Goal: Task Accomplishment & Management: Manage account settings

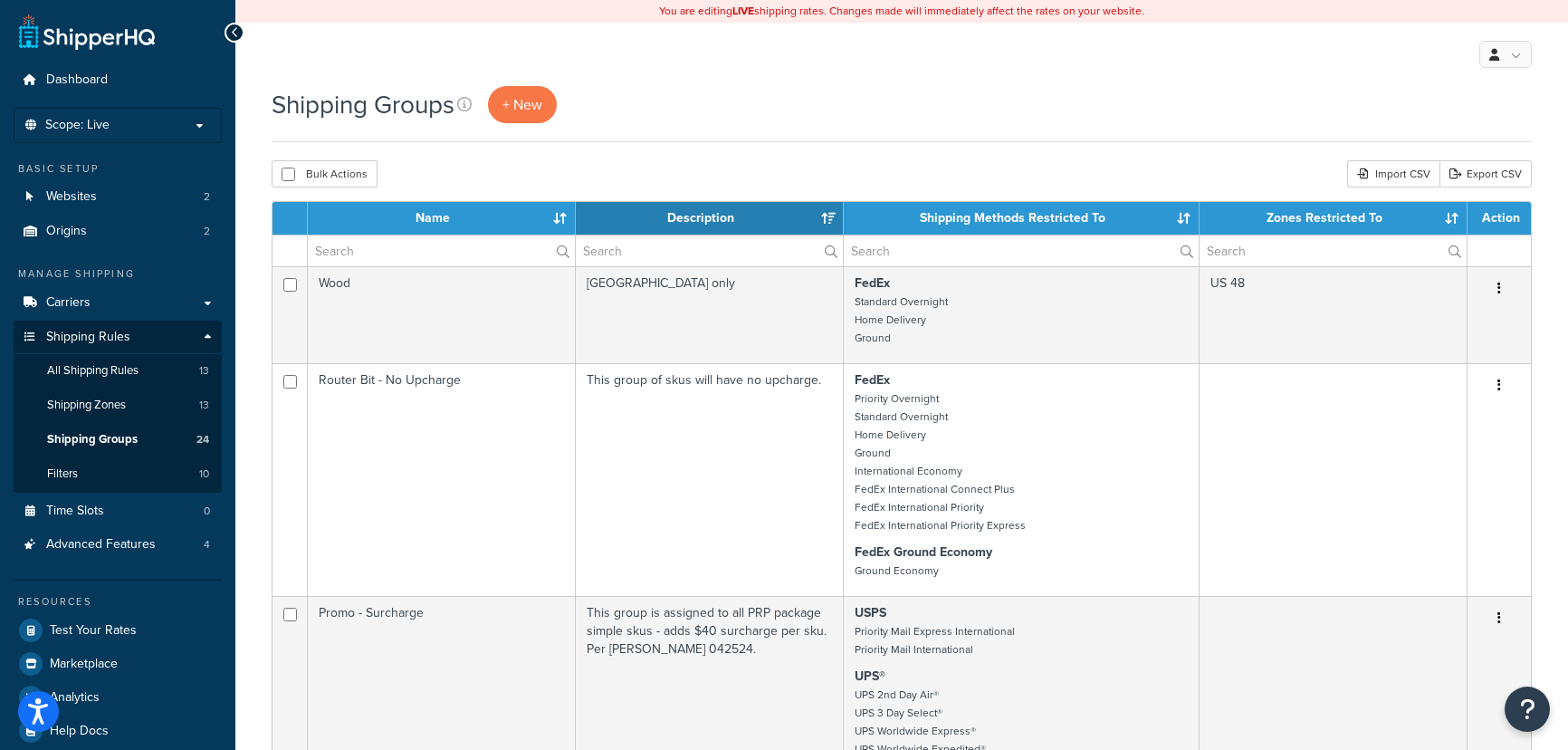
select select "15"
click at [166, 341] on link "Shipping Rules" at bounding box center [118, 337] width 208 height 33
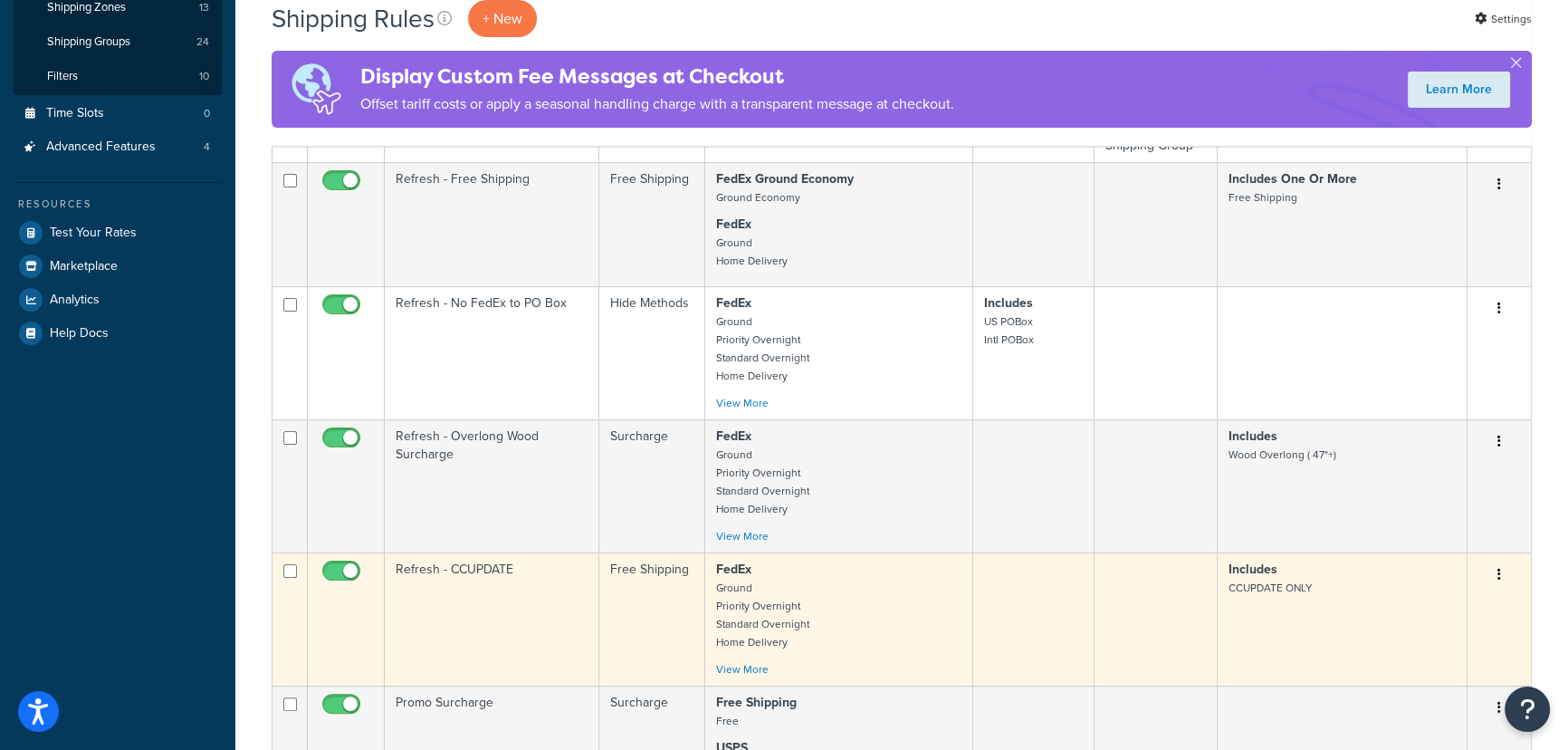
scroll to position [411, 0]
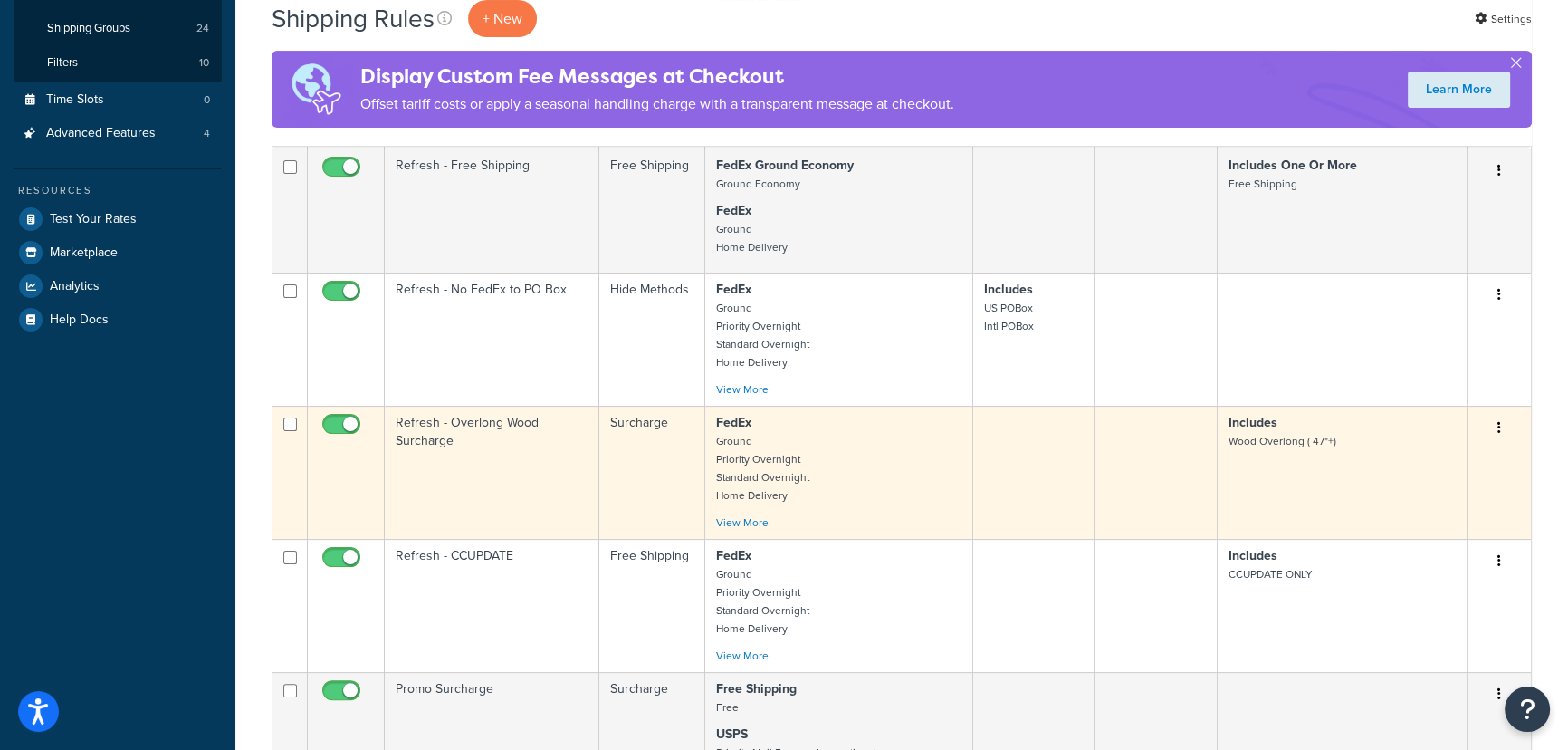
click at [1488, 434] on button "button" at bounding box center [1498, 427] width 25 height 29
click at [1403, 461] on link "Edit" at bounding box center [1439, 462] width 143 height 37
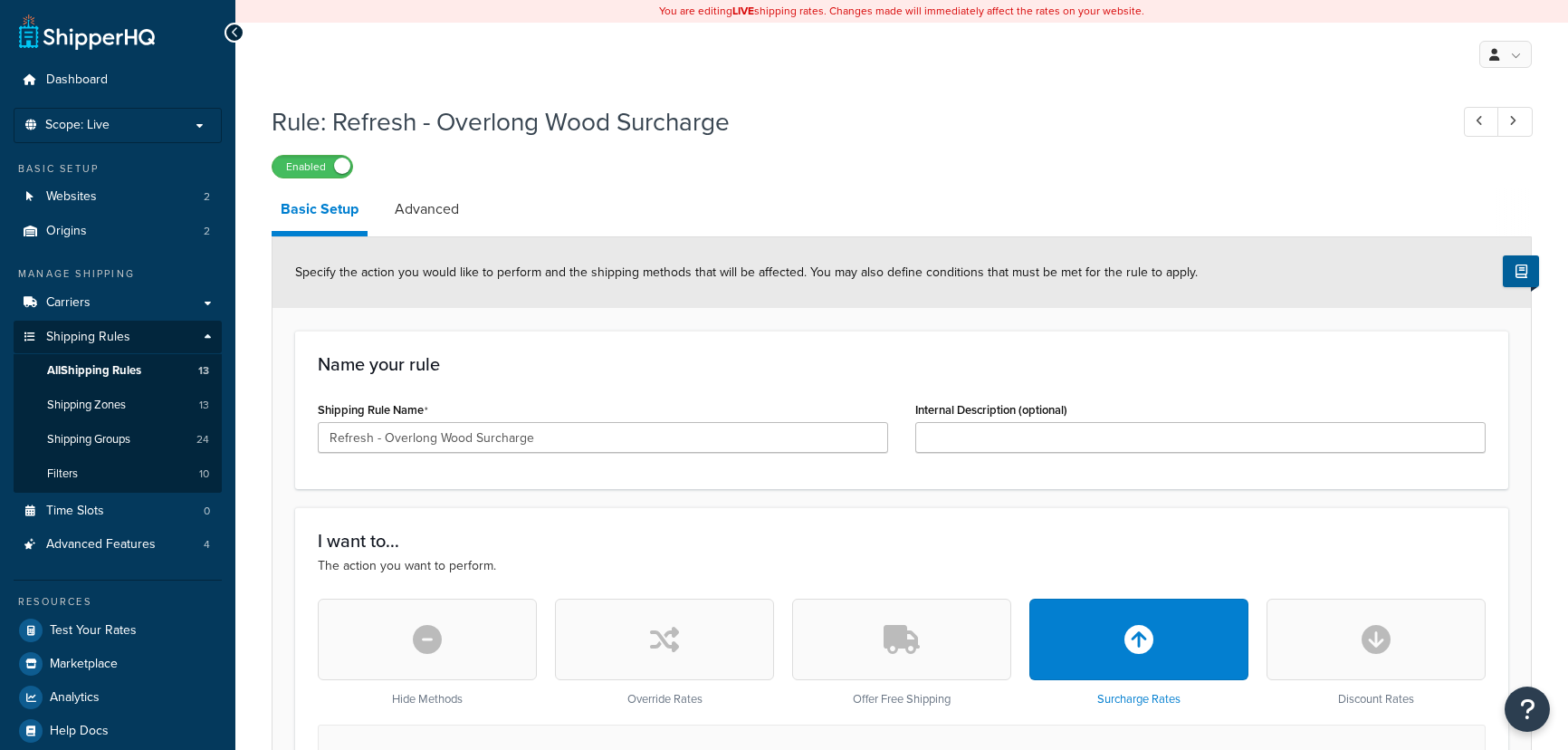
select select "CART"
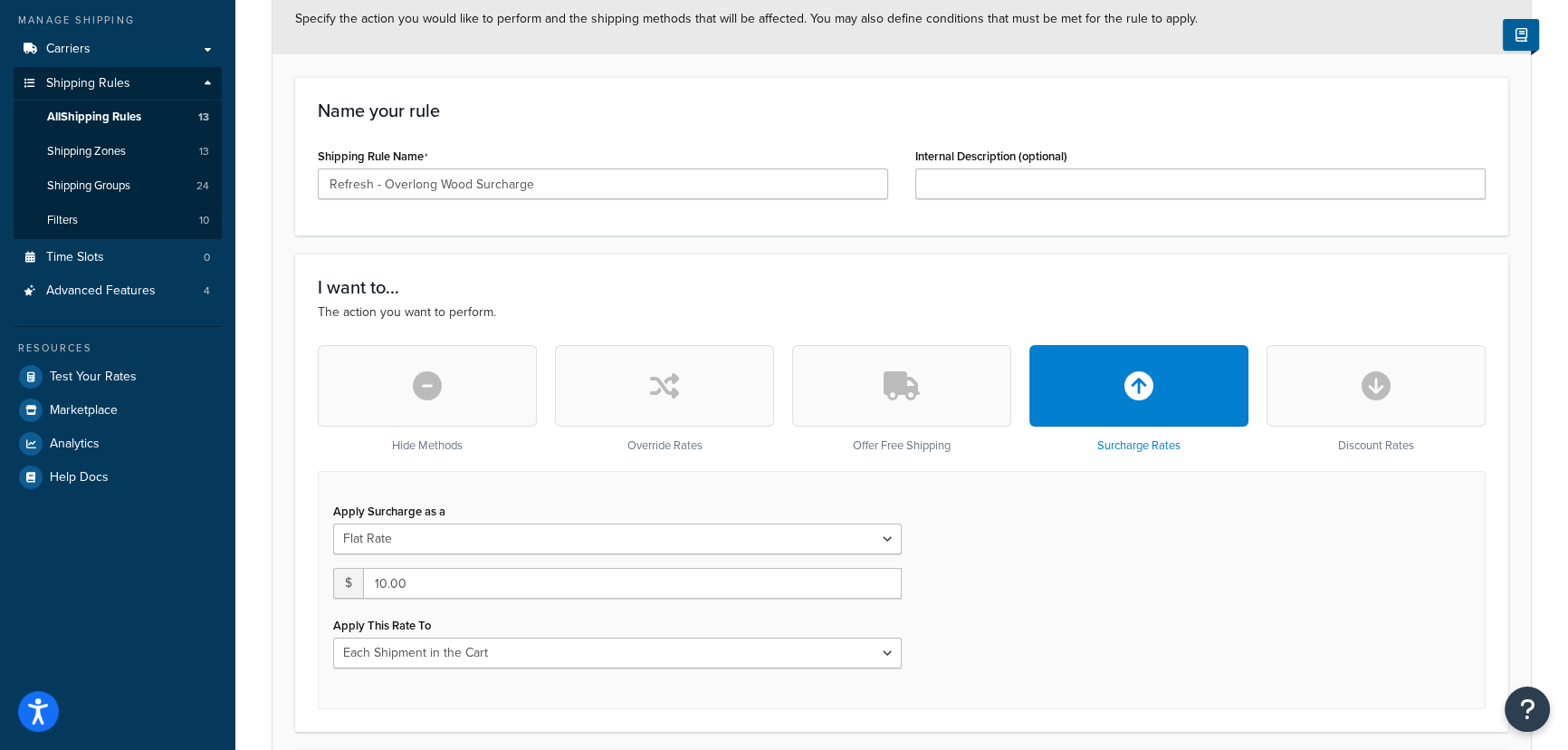
scroll to position [81, 0]
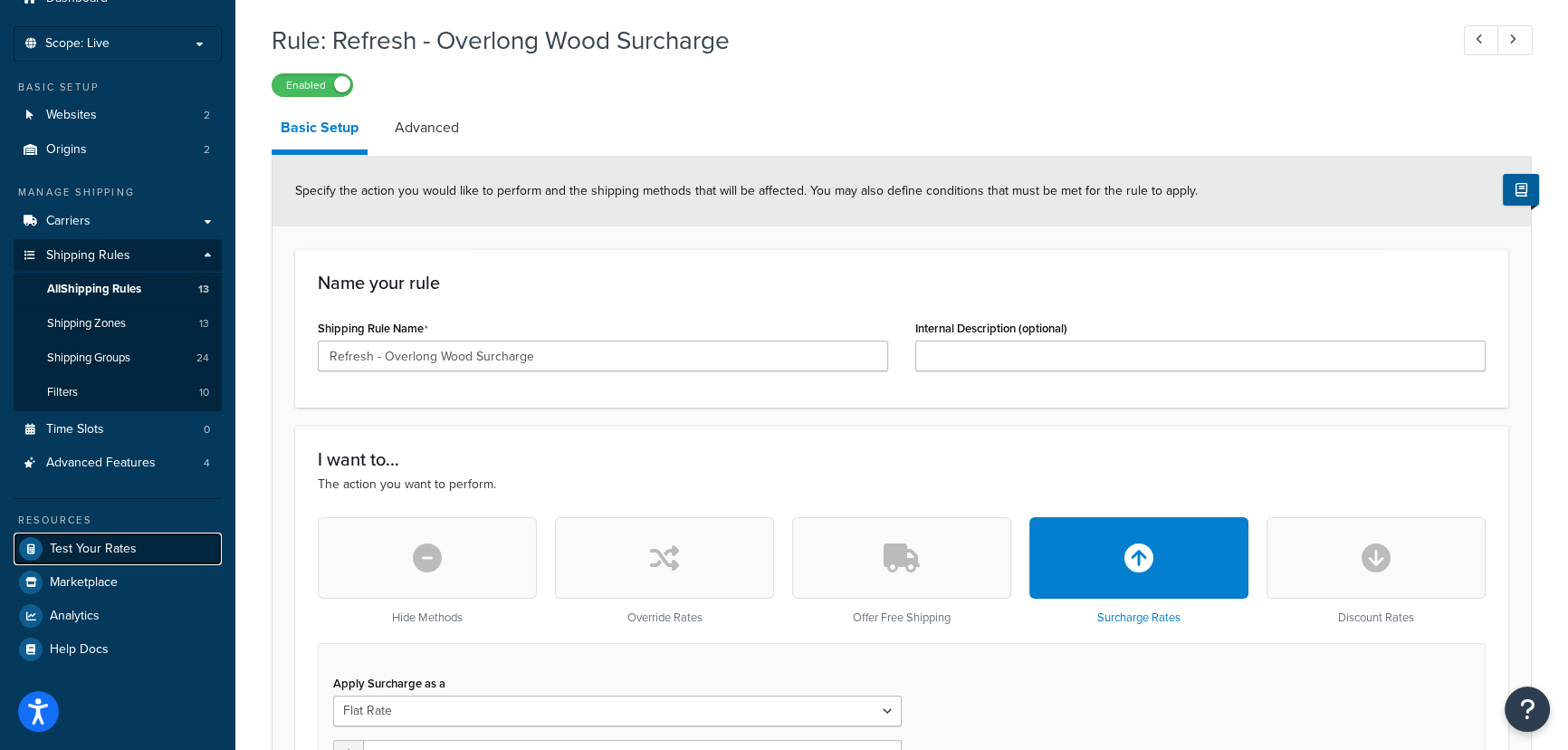
click at [145, 554] on link "Test Your Rates" at bounding box center [118, 548] width 208 height 32
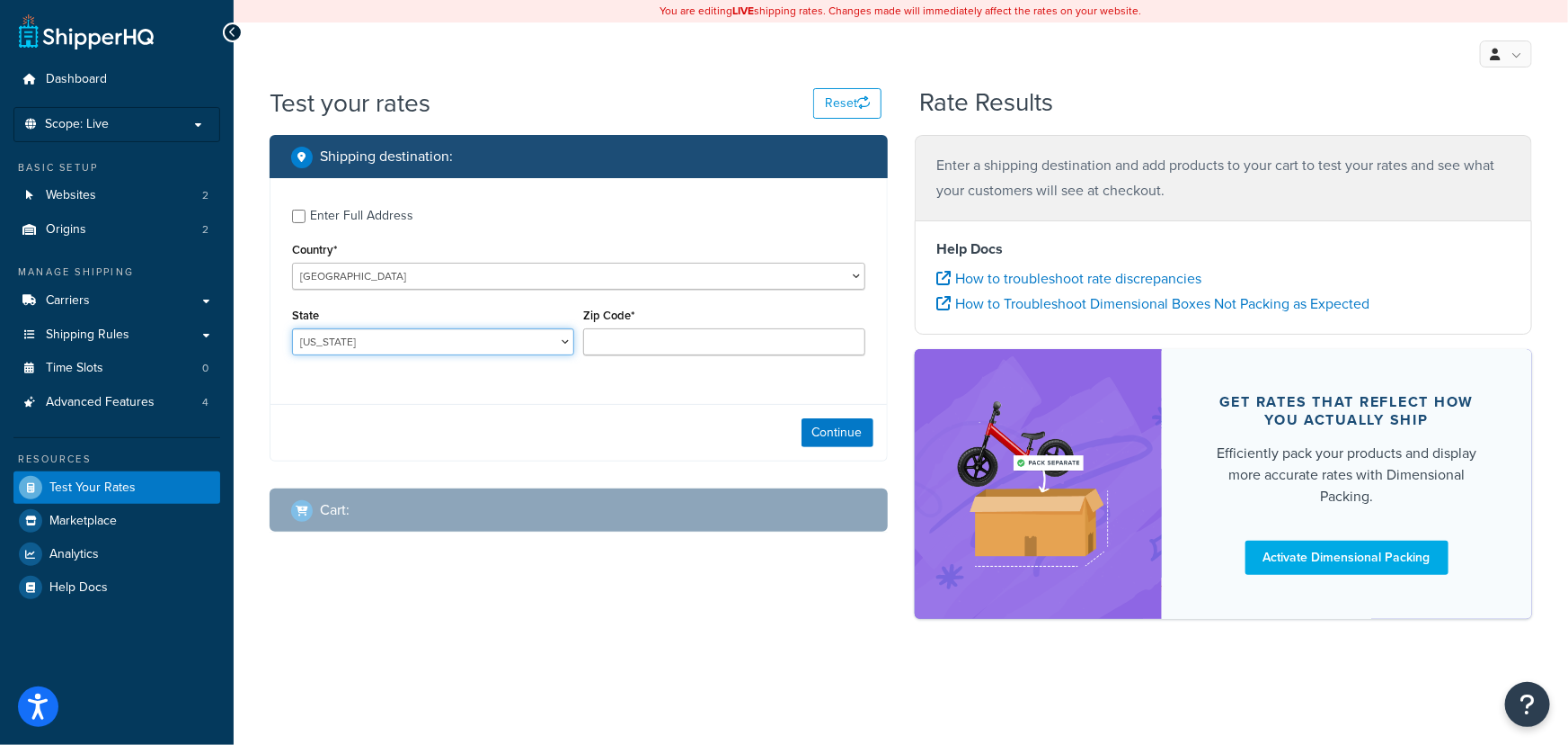
click at [448, 336] on select "Alabama Alaska American Samoa Arizona Arkansas Armed Forces Americas Armed Forc…" at bounding box center [433, 341] width 282 height 27
select select "OH"
click at [659, 342] on input "Zip Code*" at bounding box center [724, 341] width 282 height 27
type input "45066"
drag, startPoint x: 856, startPoint y: 444, endPoint x: 731, endPoint y: 464, distance: 126.6
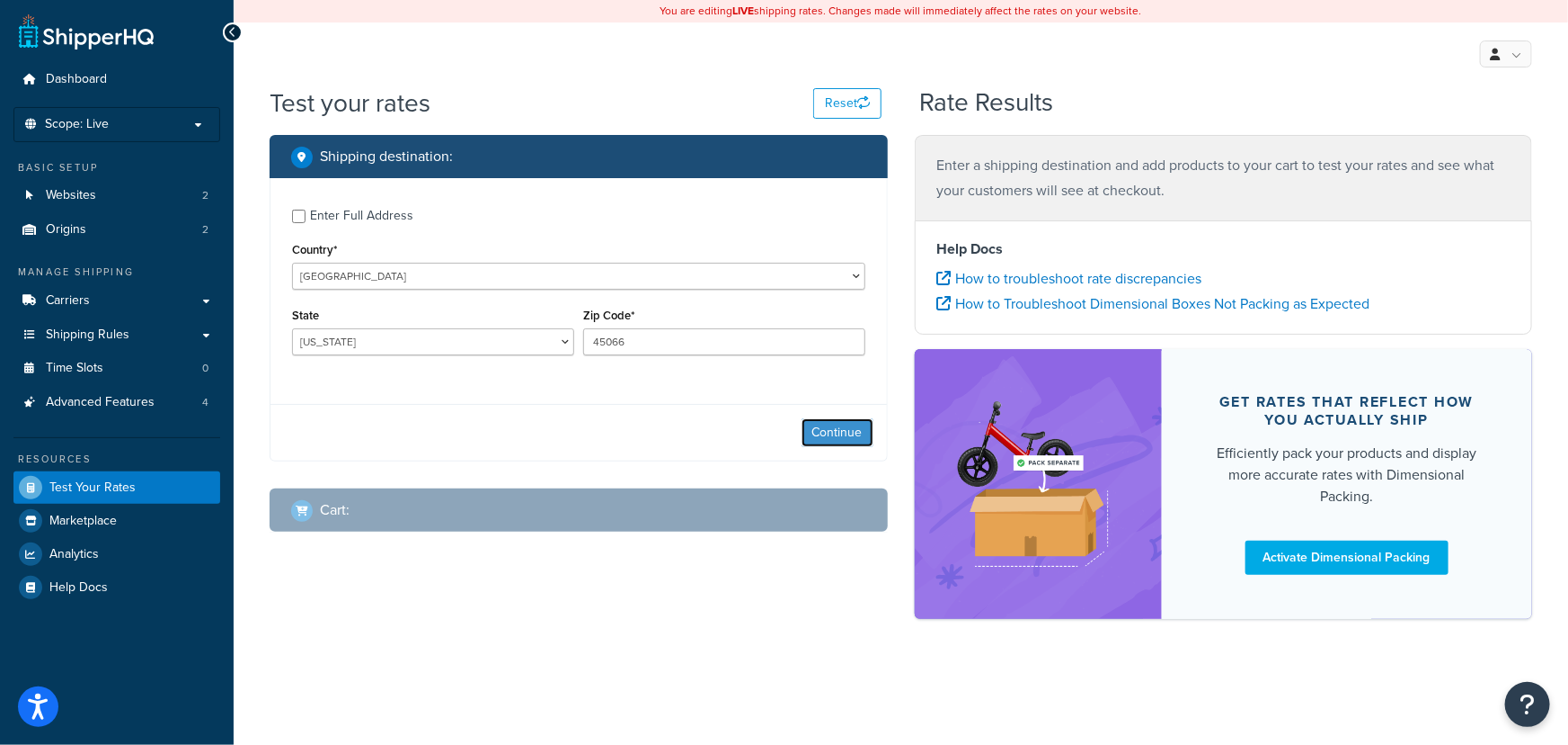
click at [855, 444] on button "Continue" at bounding box center [837, 432] width 72 height 28
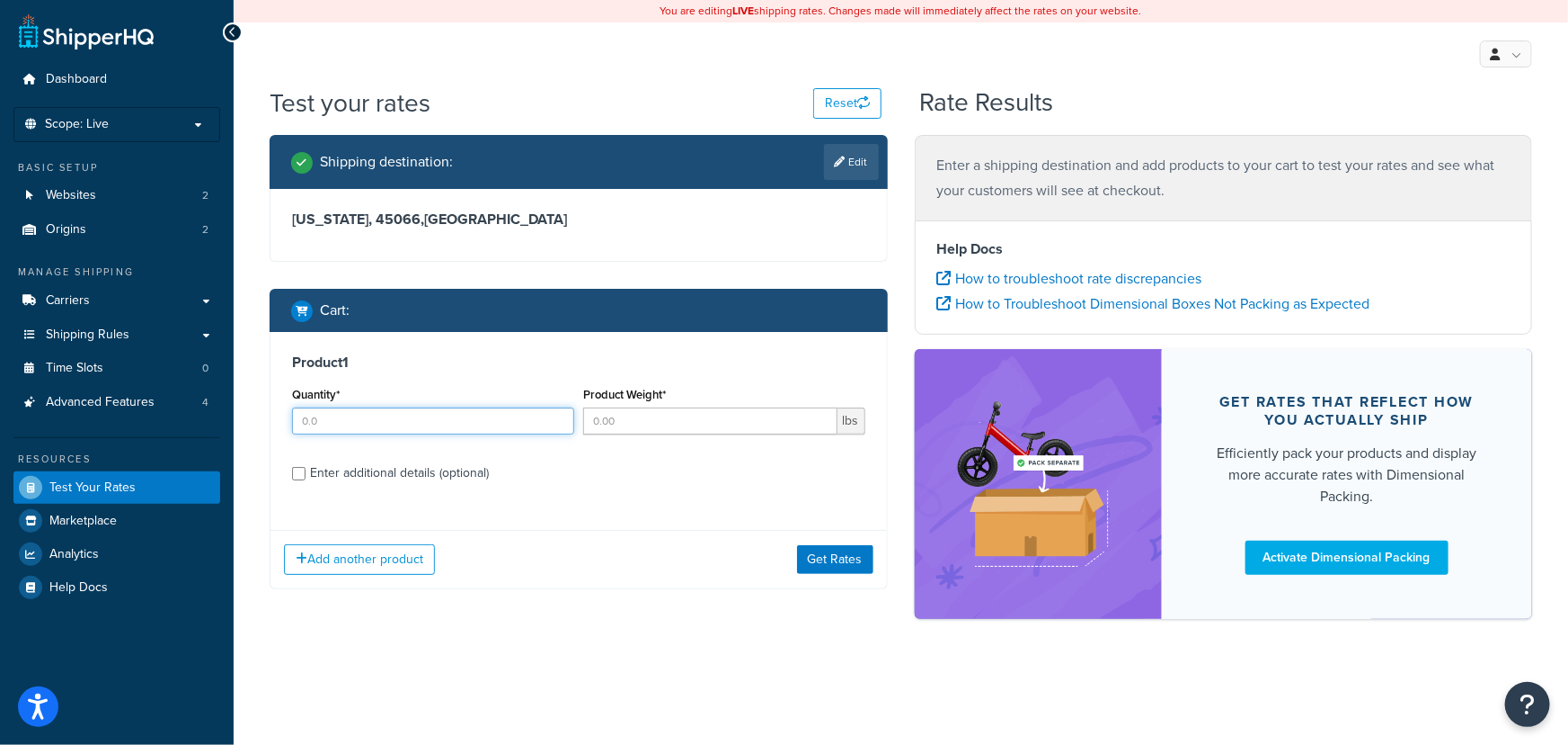
click at [377, 429] on input "Quantity*" at bounding box center [433, 421] width 282 height 27
type input "1"
type input "10"
click at [302, 474] on input "Enter additional details (optional)" at bounding box center [299, 473] width 14 height 14
checkbox input "true"
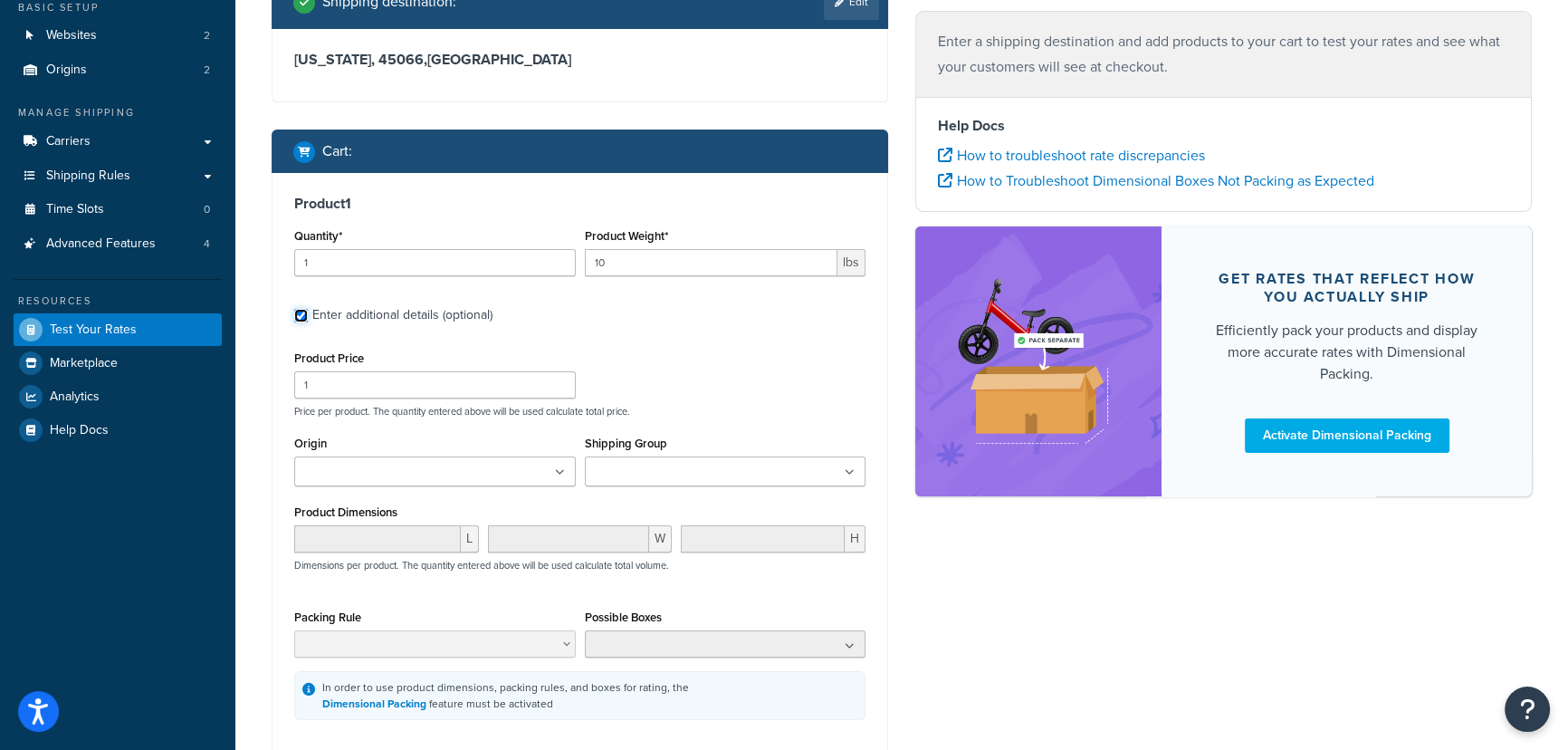
scroll to position [164, 0]
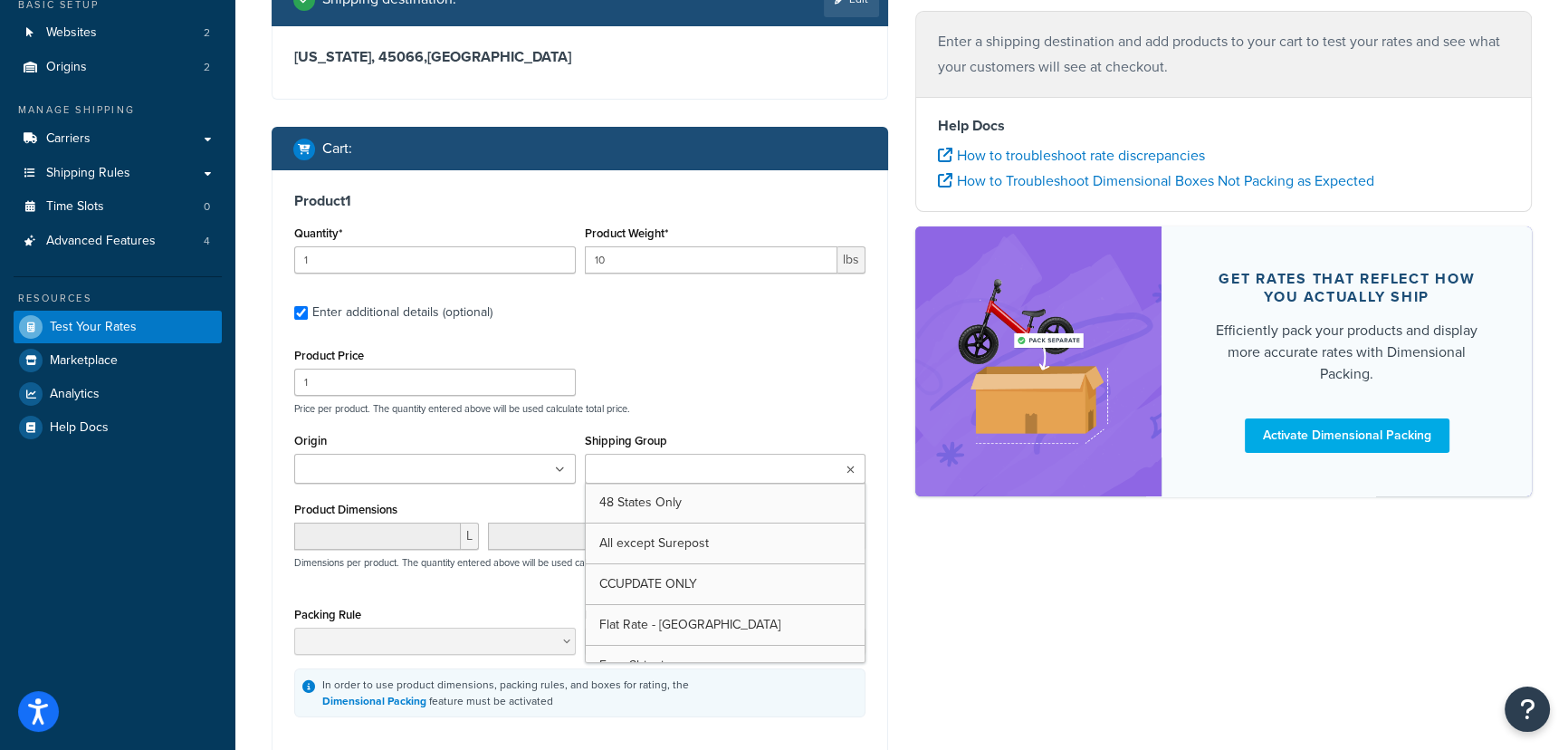
click at [695, 469] on input "Shipping Group" at bounding box center [671, 470] width 160 height 20
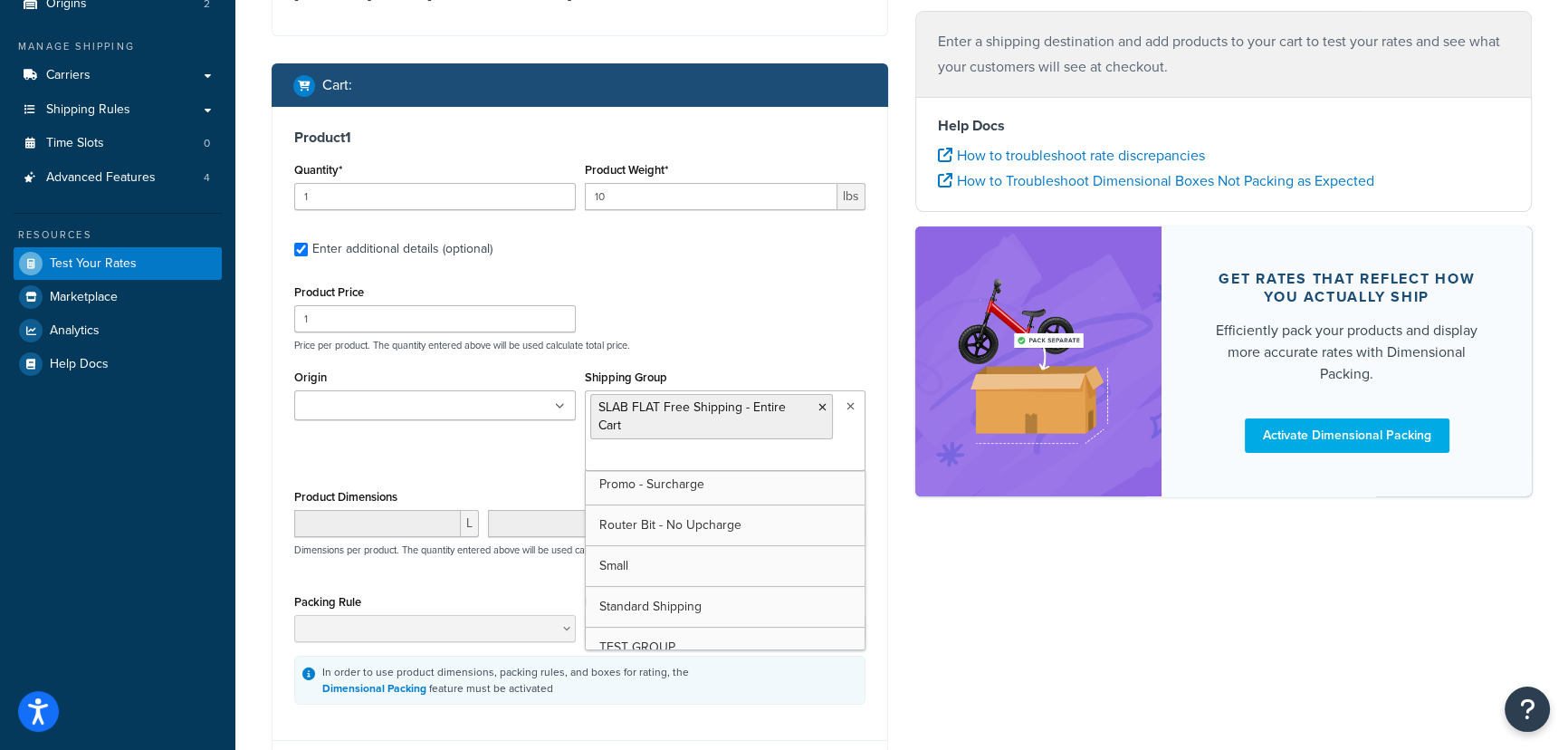
scroll to position [328, 0]
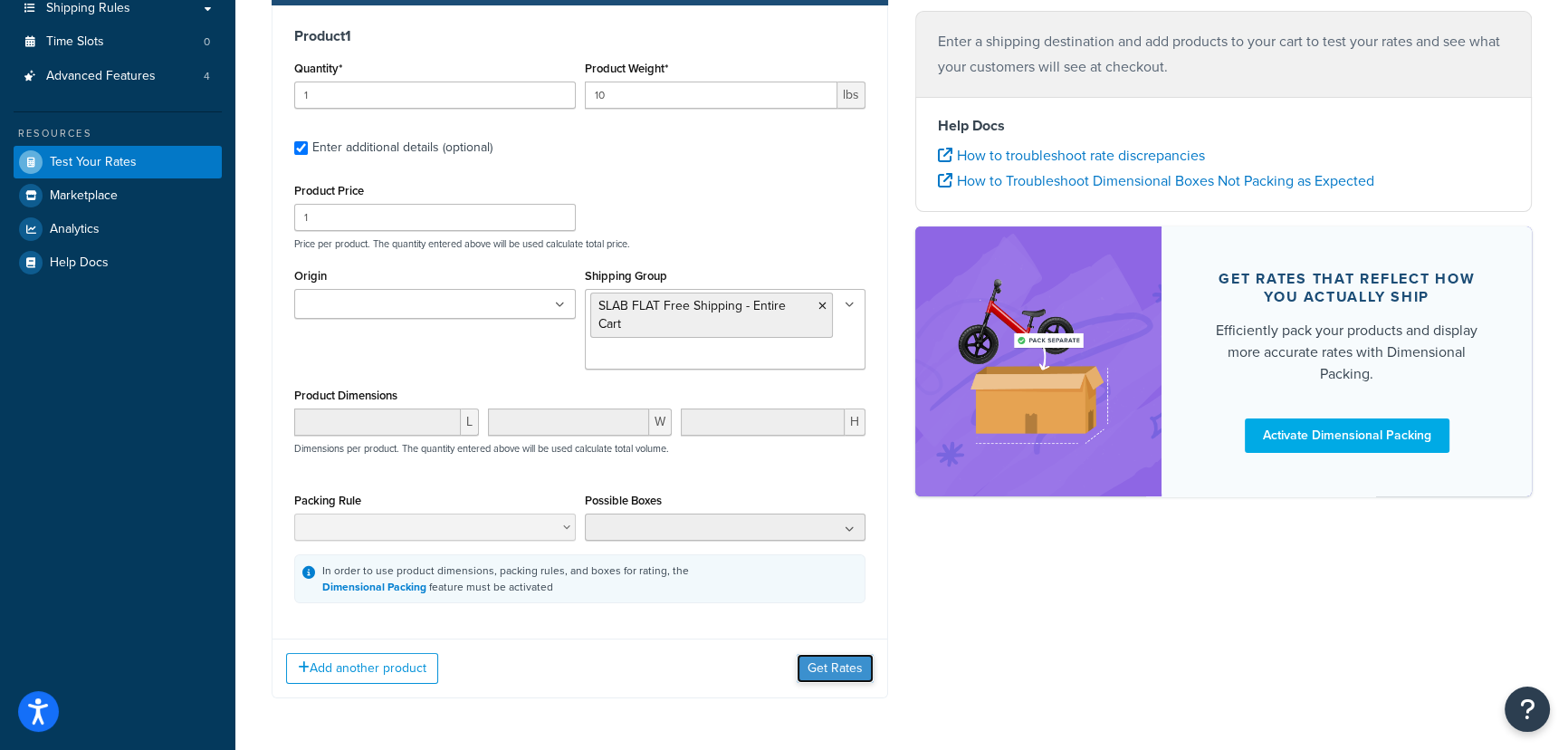
click at [842, 654] on button "Get Rates" at bounding box center [835, 668] width 77 height 29
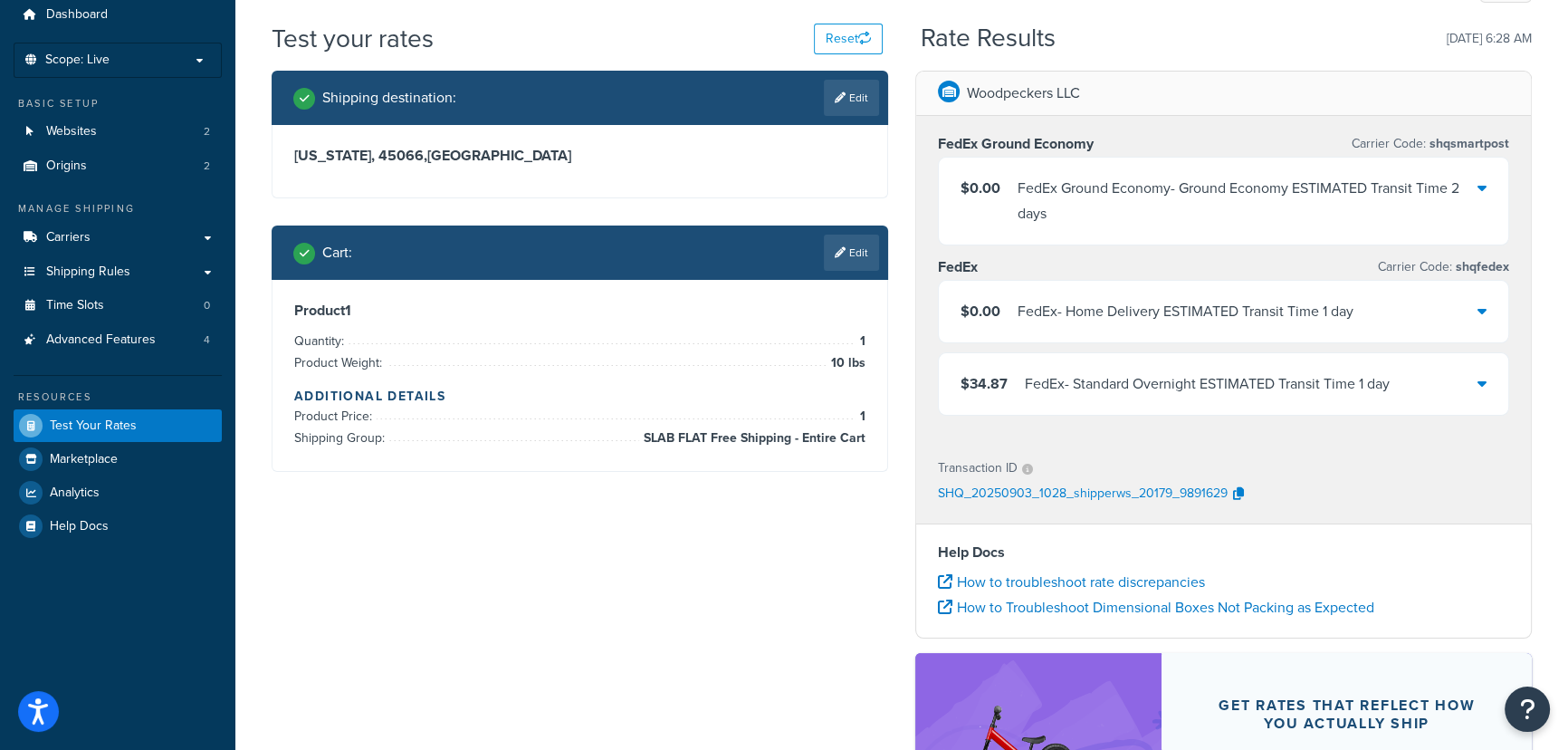
scroll to position [164, 0]
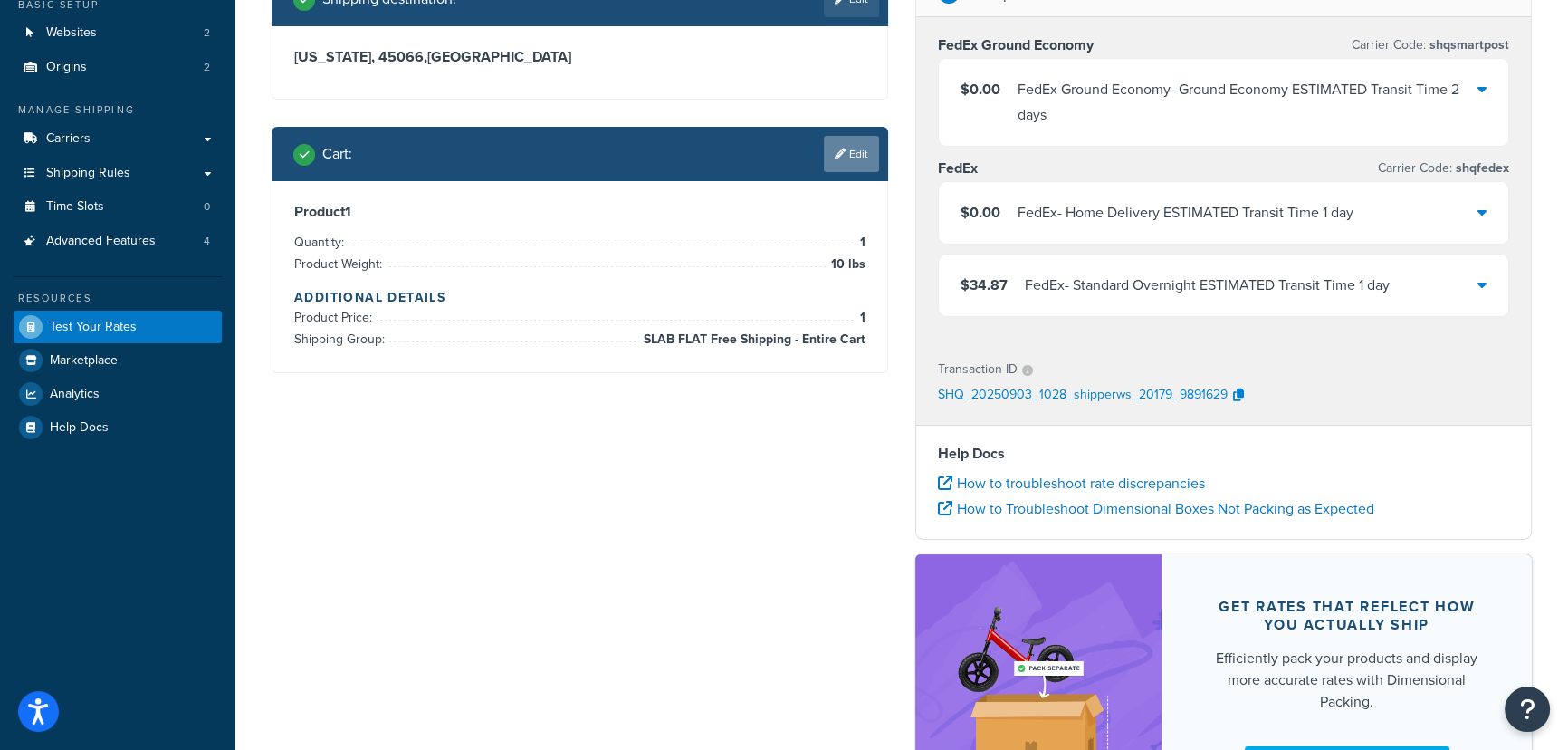
click at [854, 144] on link "Edit" at bounding box center [851, 153] width 55 height 36
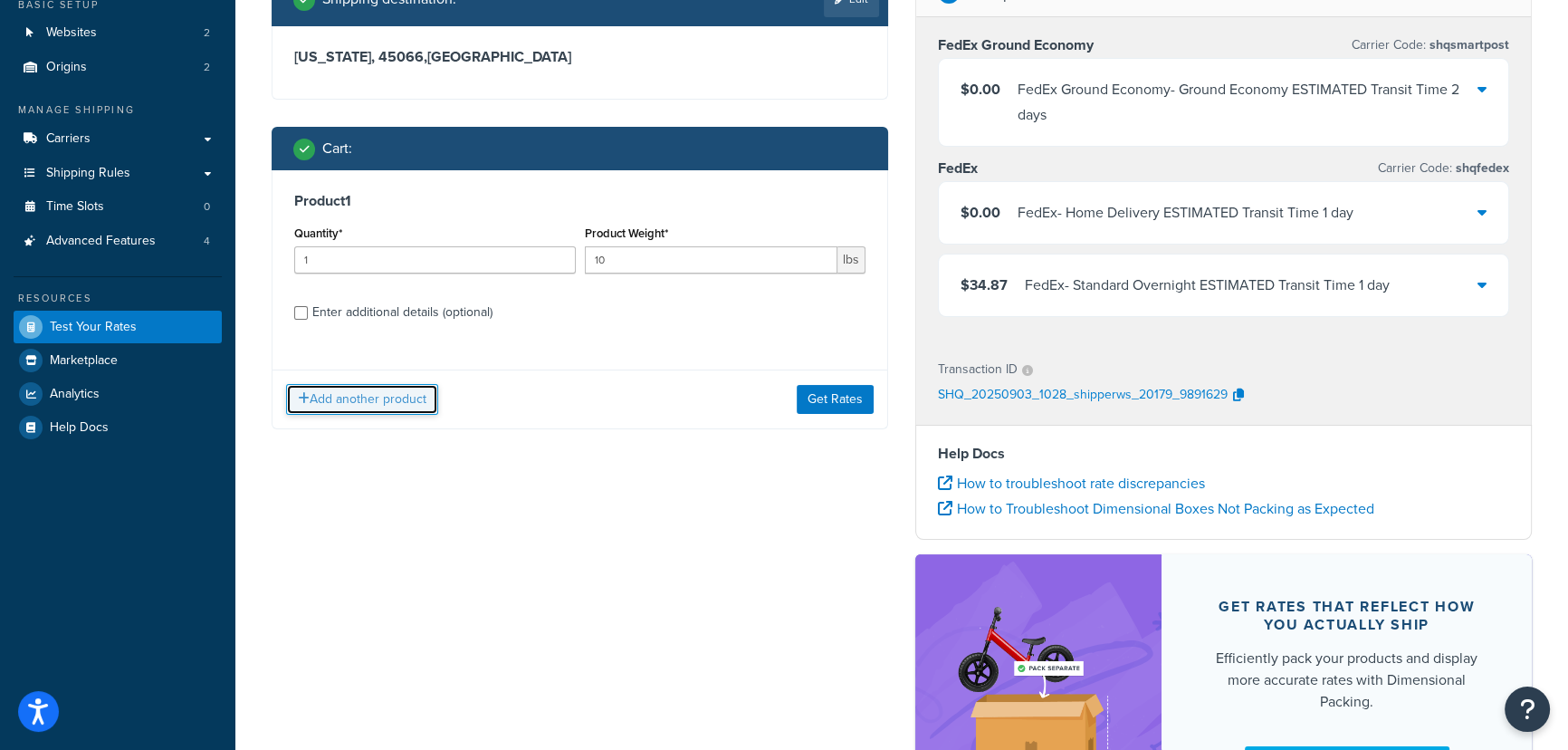
click at [353, 391] on button "Add another product" at bounding box center [362, 399] width 152 height 30
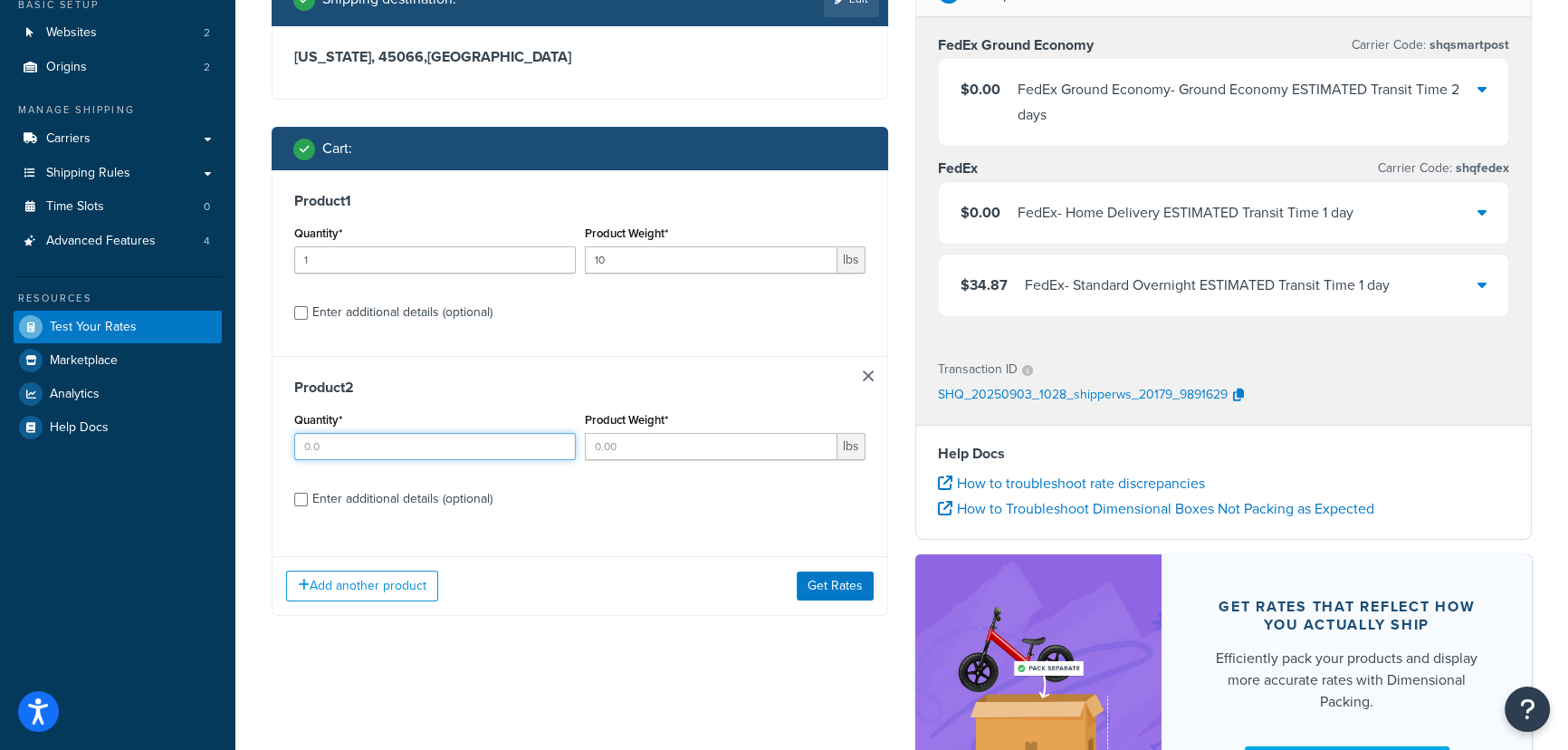
click at [333, 446] on input "Quantity*" at bounding box center [434, 446] width 281 height 27
type input "1"
type input "10"
click at [832, 587] on button "Get Rates" at bounding box center [835, 585] width 77 height 29
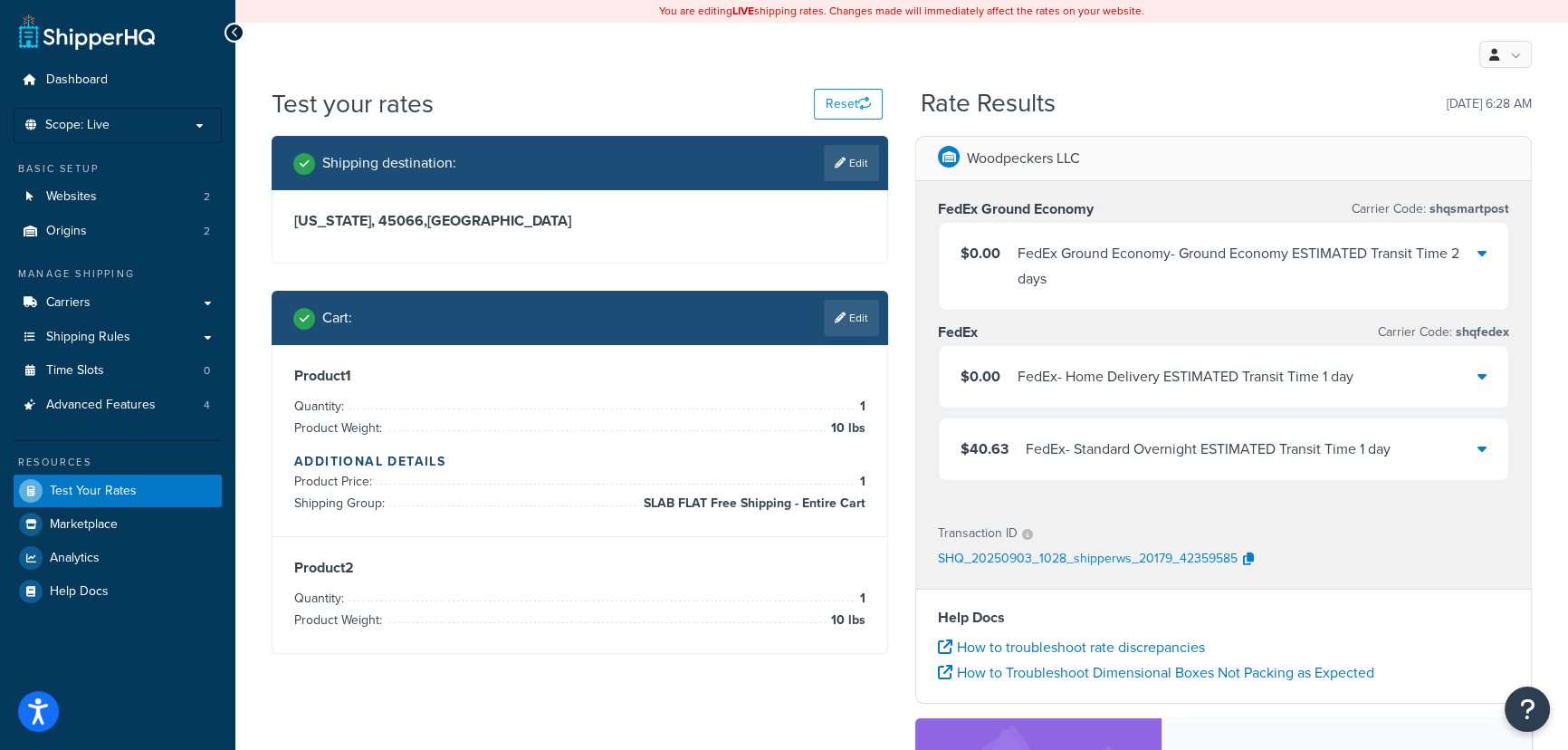
scroll to position [0, 0]
click at [858, 322] on link "Edit" at bounding box center [851, 317] width 55 height 36
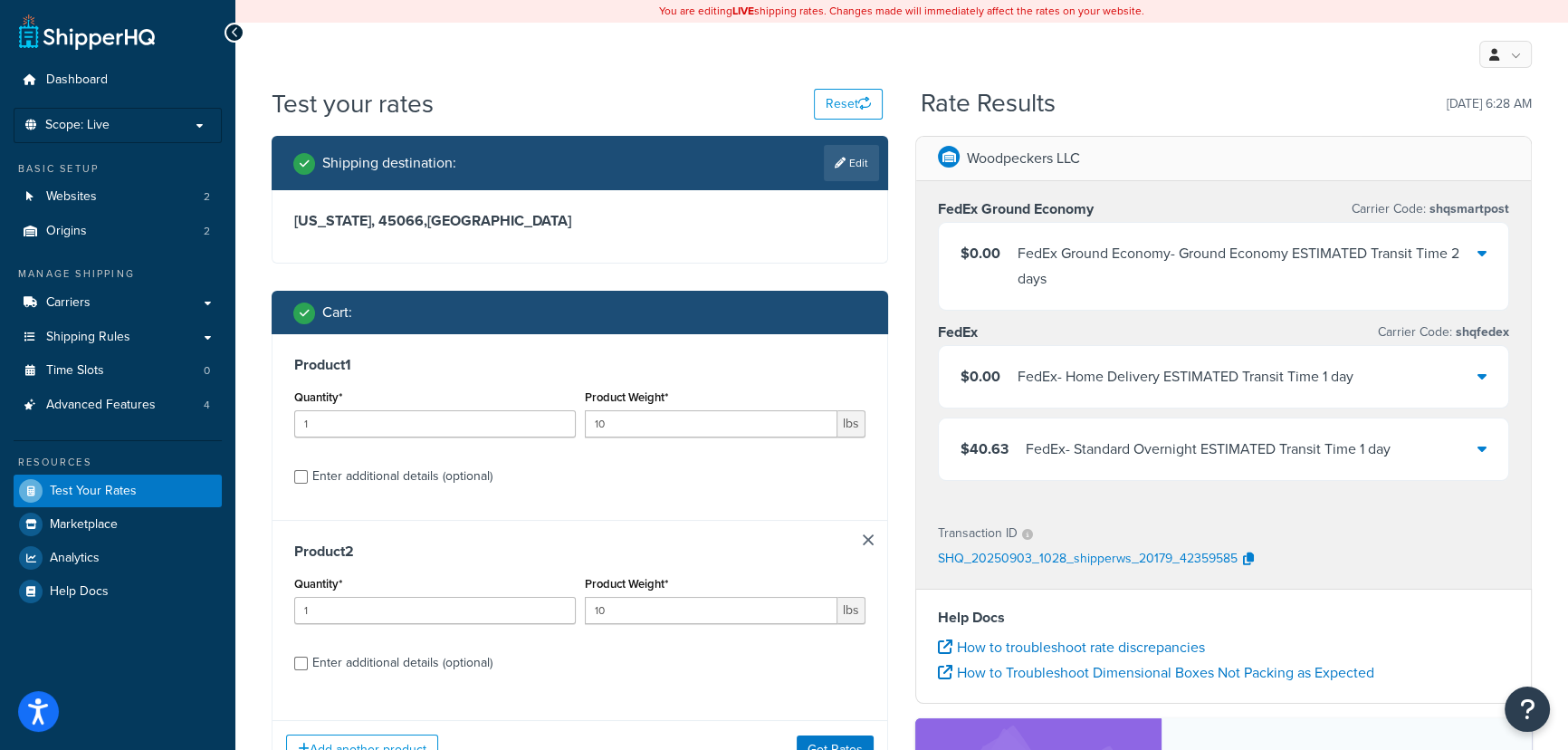
scroll to position [246, 0]
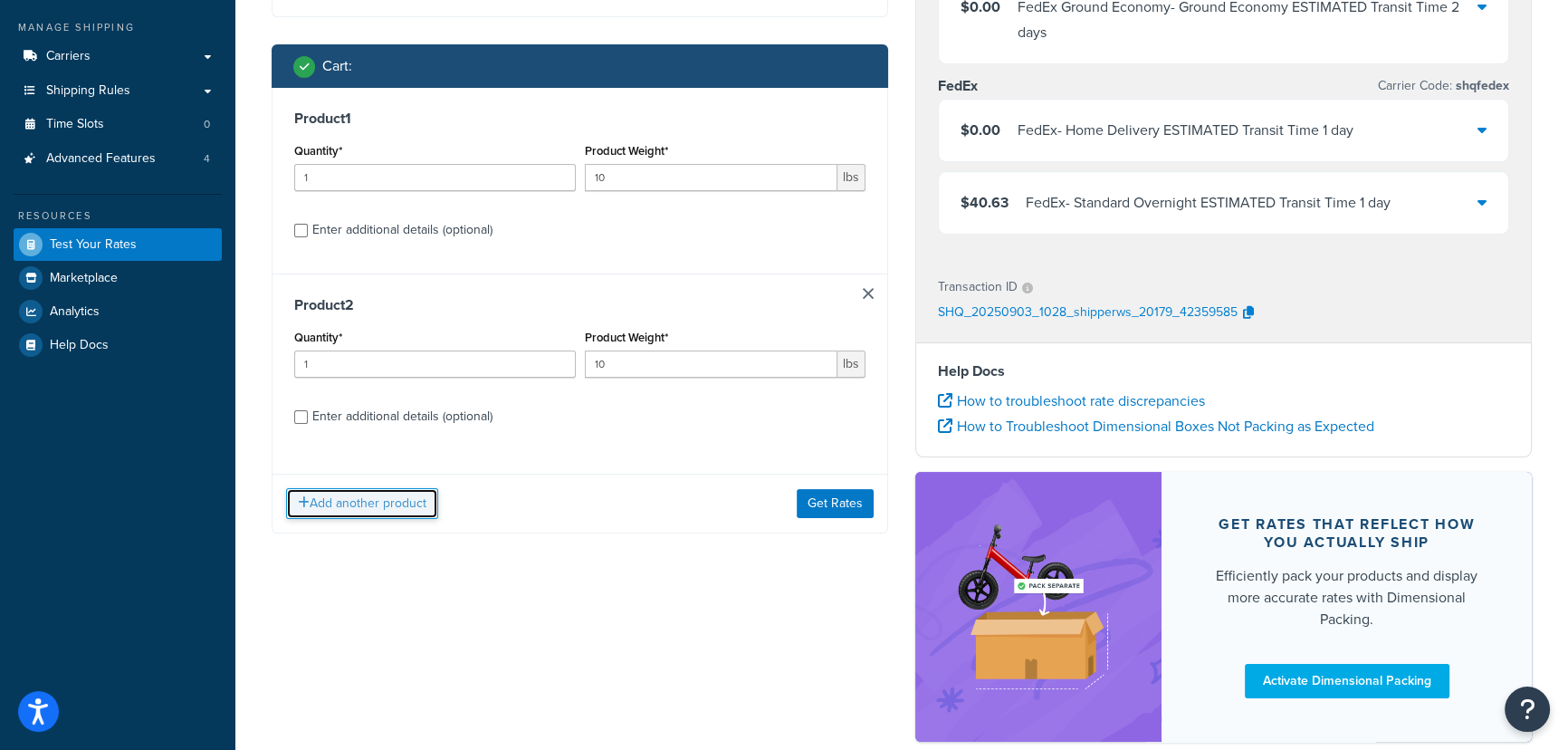
click at [417, 499] on button "Add another product" at bounding box center [362, 503] width 152 height 30
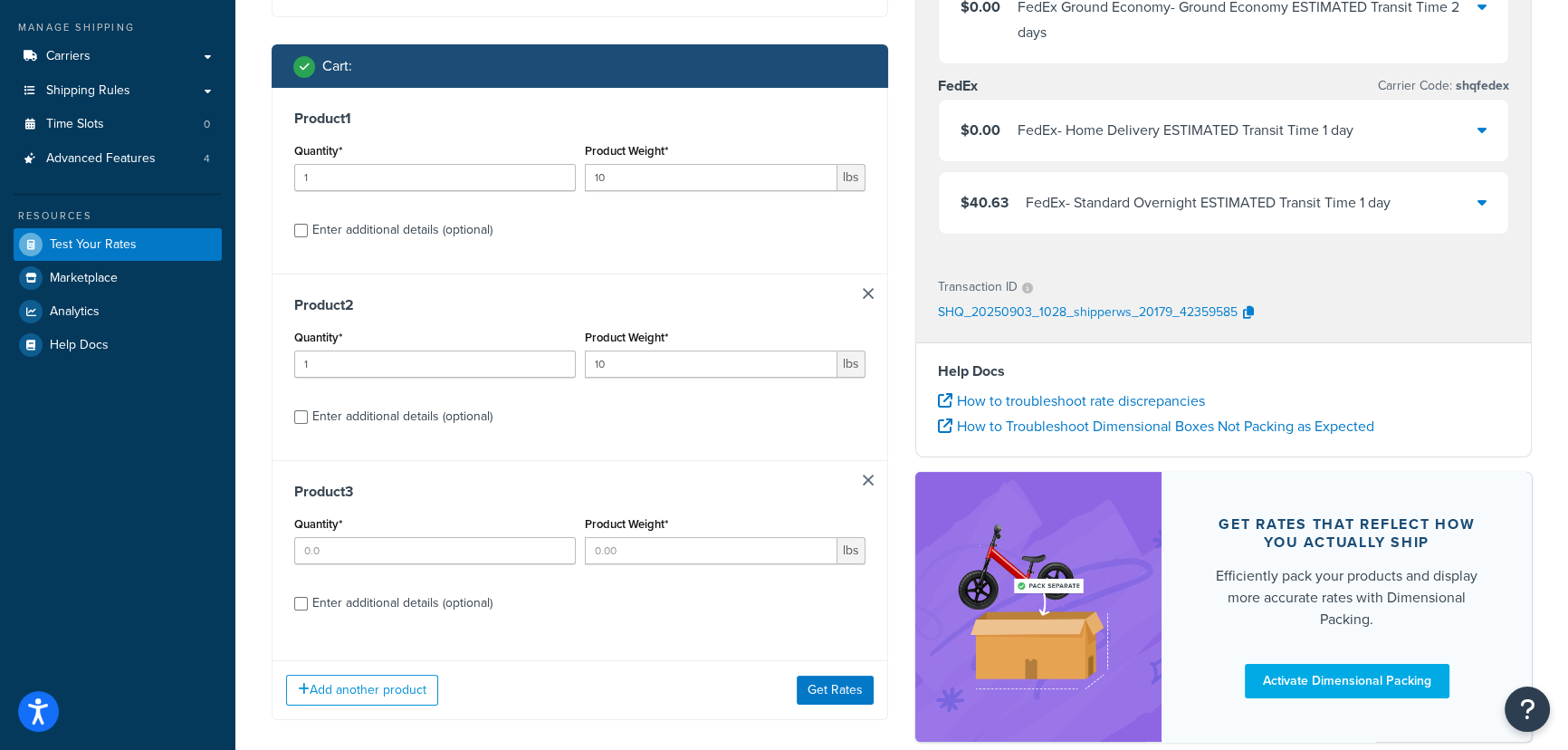
click at [540, 601] on label "Enter additional details (optional)" at bounding box center [589, 601] width 553 height 29
click at [308, 601] on input "Enter additional details (optional)" at bounding box center [301, 603] width 14 height 14
checkbox input "true"
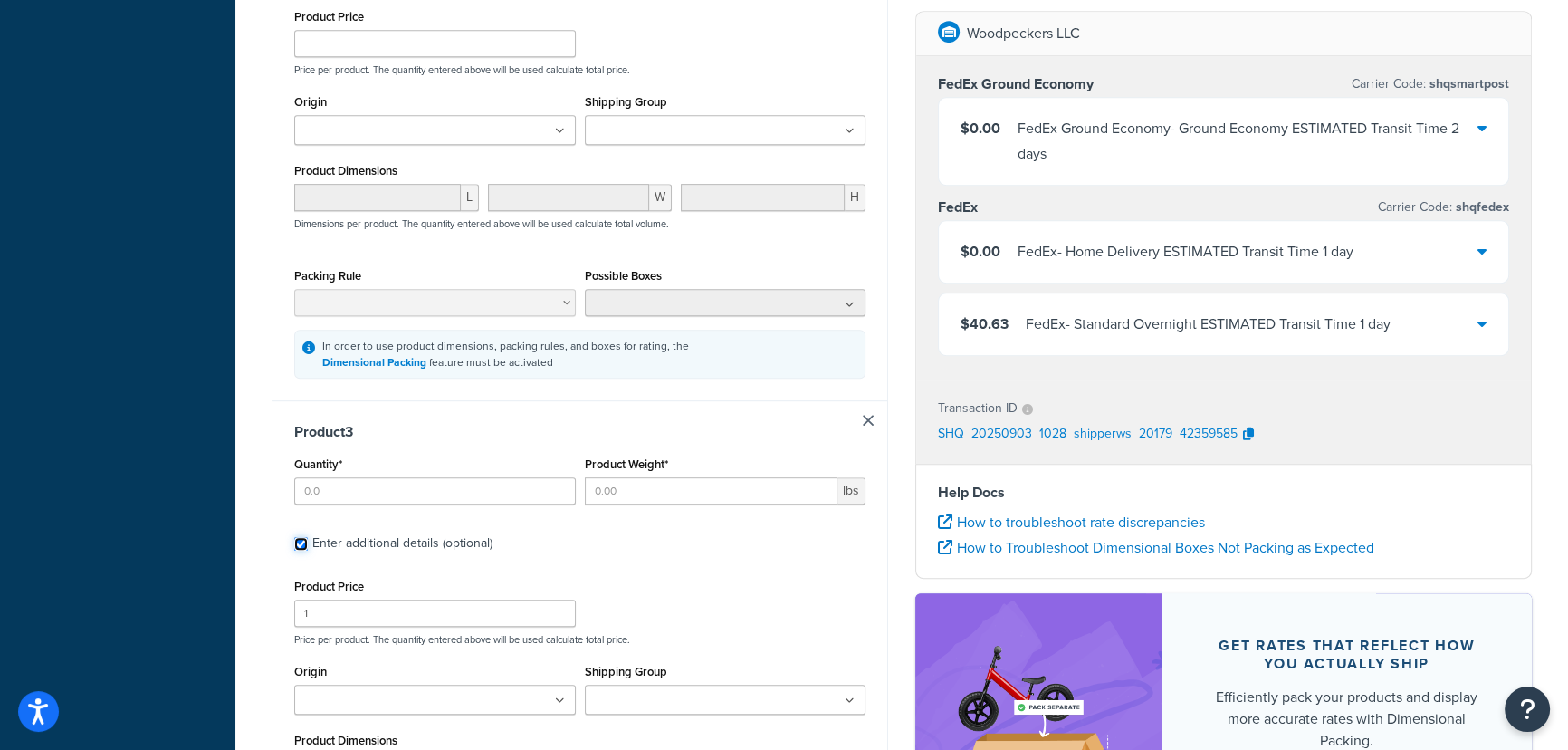
scroll to position [1316, 0]
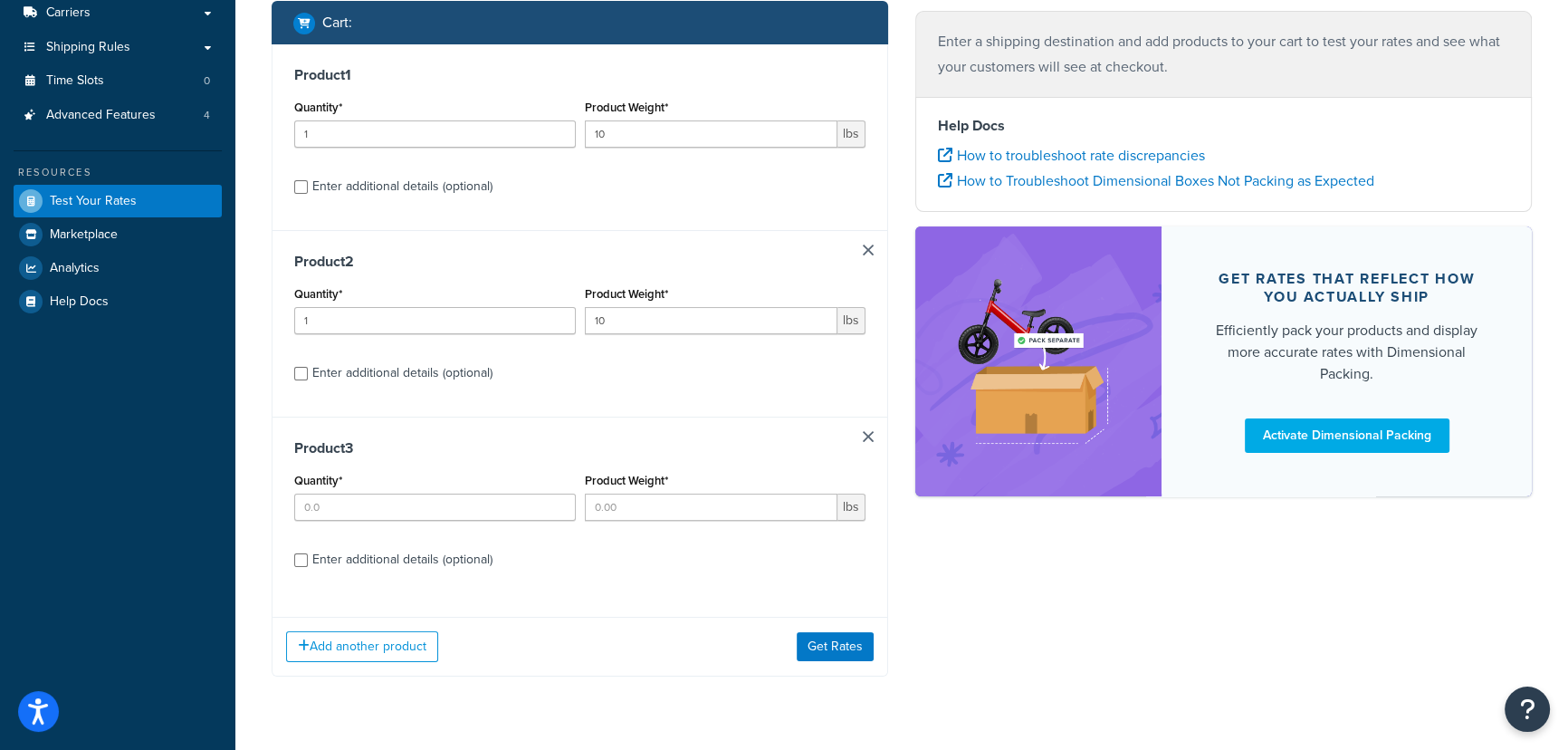
scroll to position [328, 0]
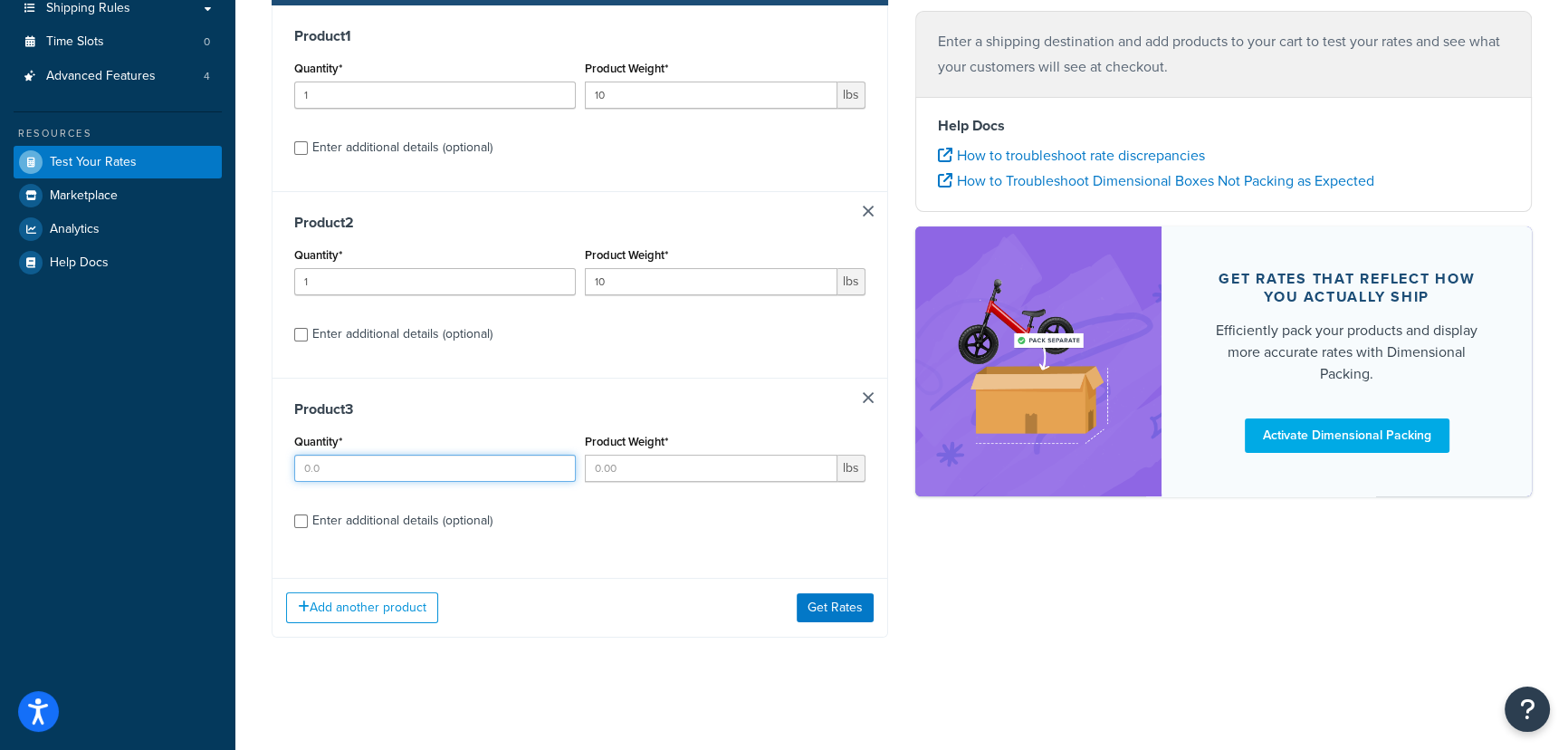
click at [374, 479] on input "Quantity*" at bounding box center [434, 468] width 281 height 27
type input "1"
type input "10"
click at [361, 514] on div "Enter additional details (optional)" at bounding box center [402, 520] width 180 height 25
click at [308, 514] on input "Enter additional details (optional)" at bounding box center [301, 520] width 14 height 14
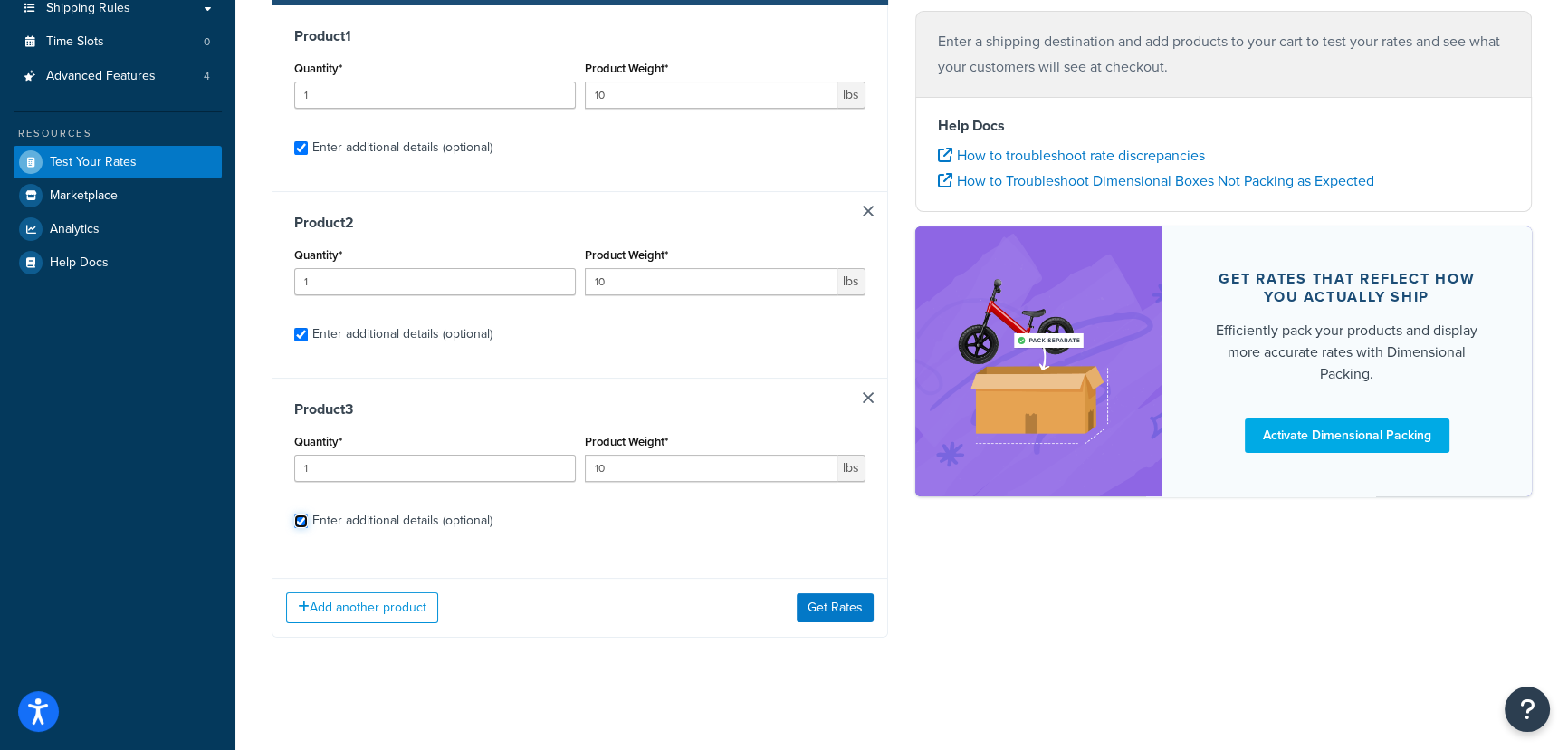
checkbox input "true"
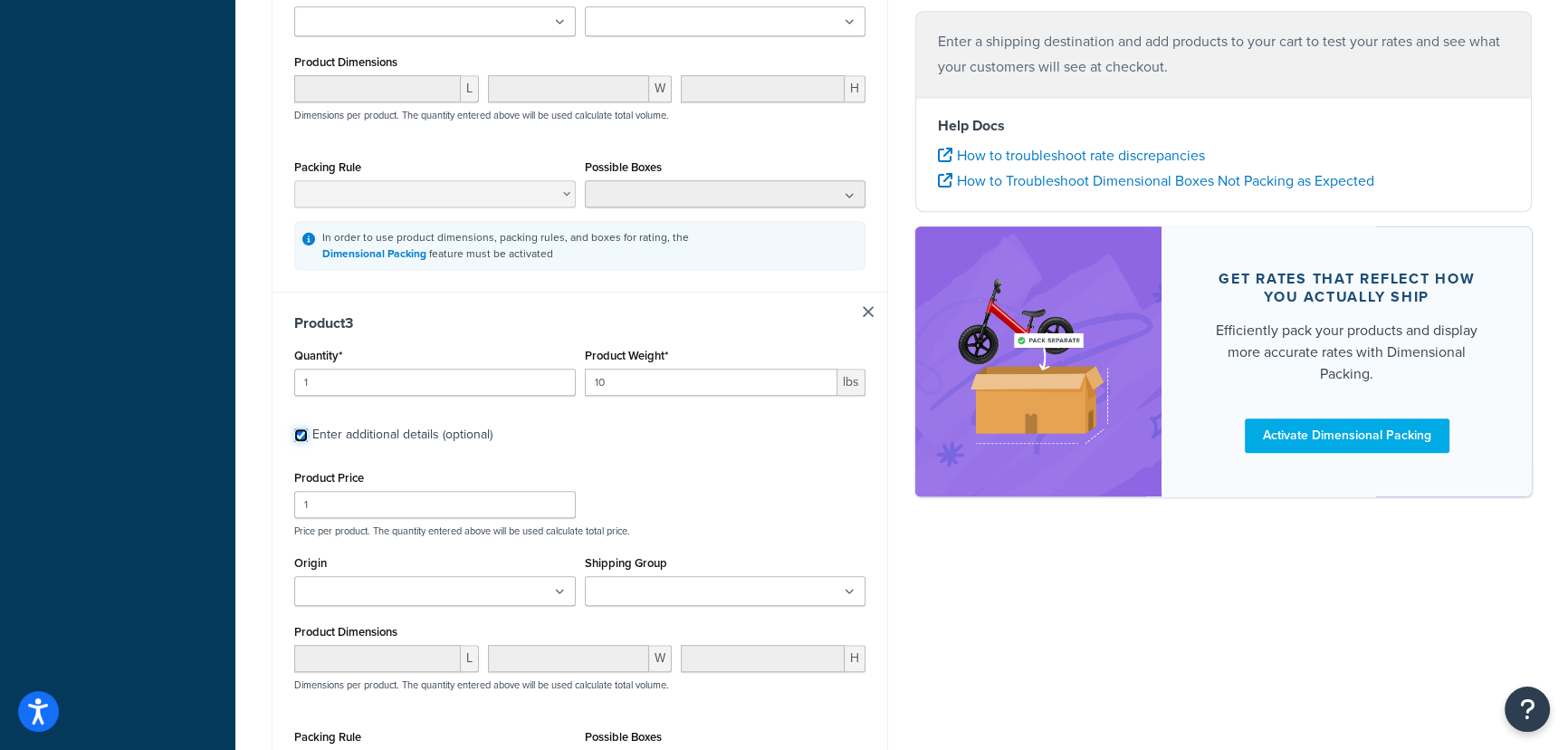
scroll to position [1399, 0]
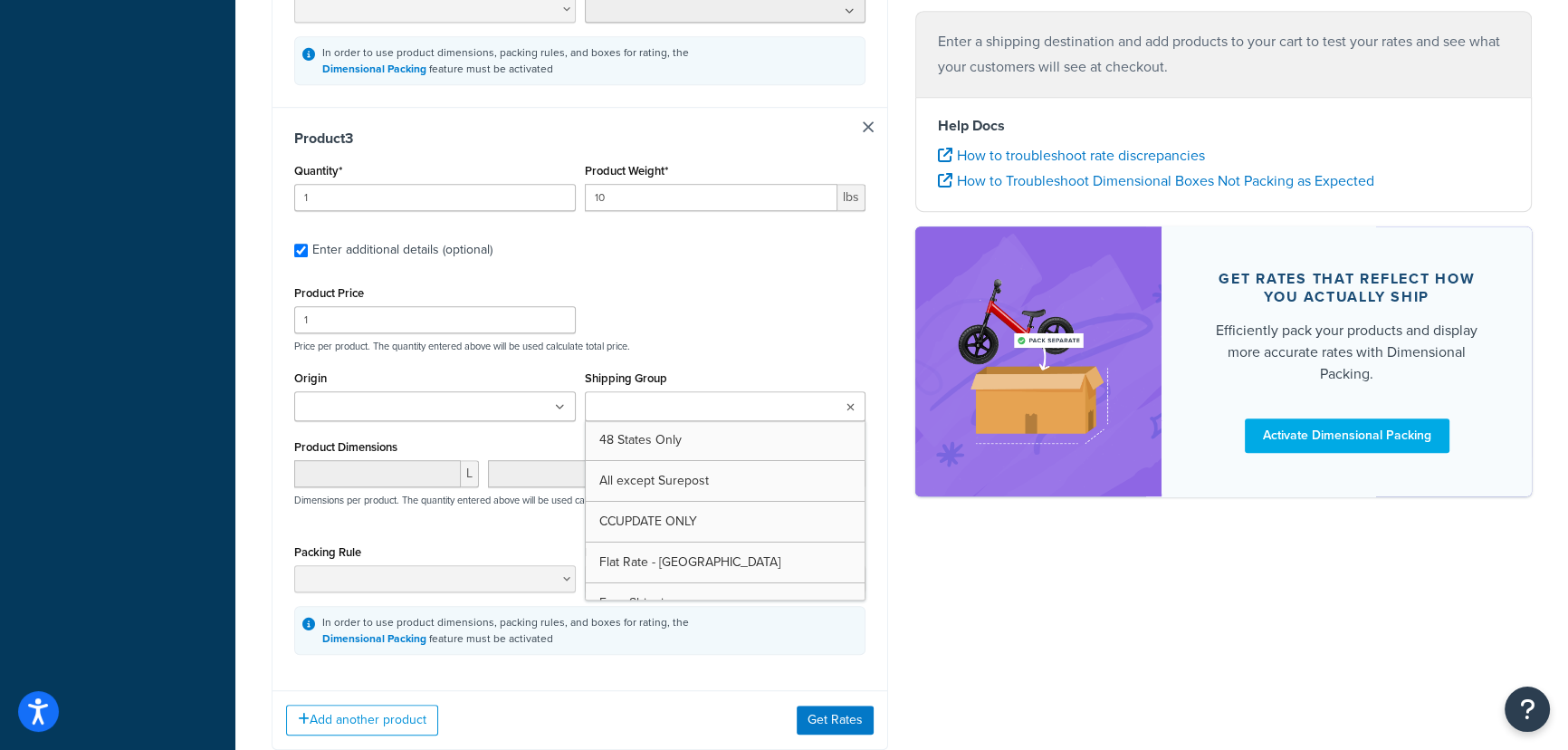
click at [751, 412] on ul at bounding box center [725, 406] width 281 height 30
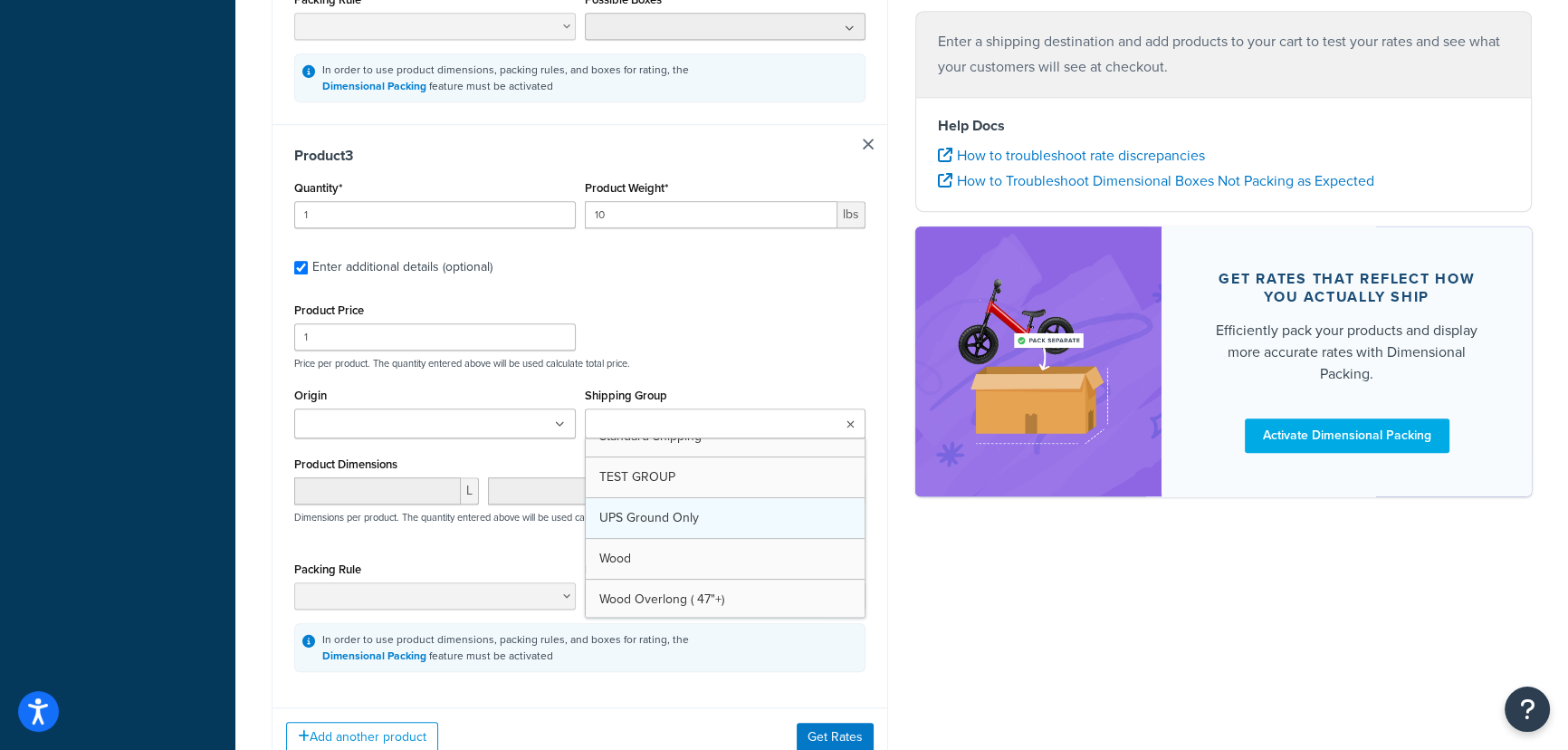
scroll to position [714, 0]
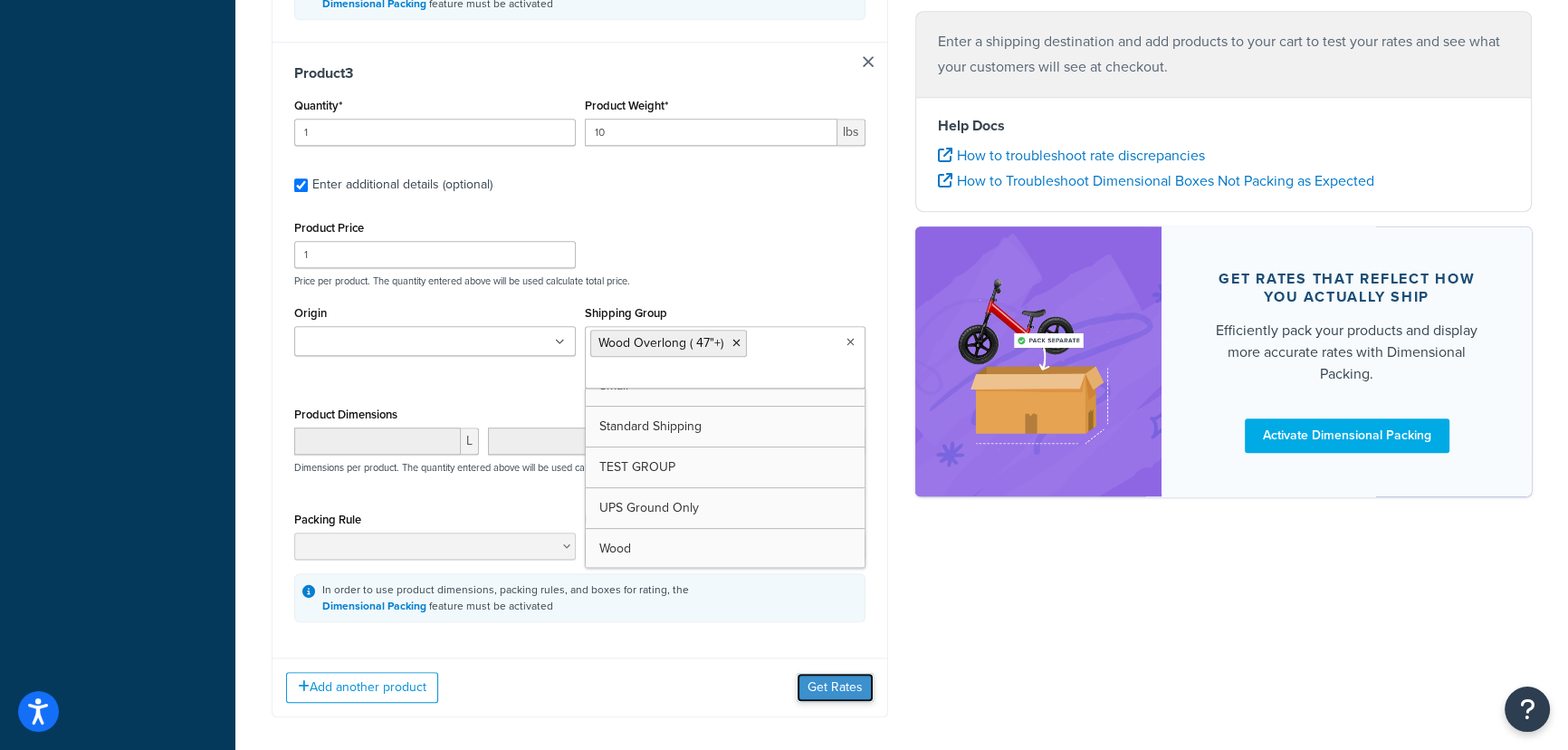
click at [830, 682] on button "Get Rates" at bounding box center [835, 686] width 77 height 29
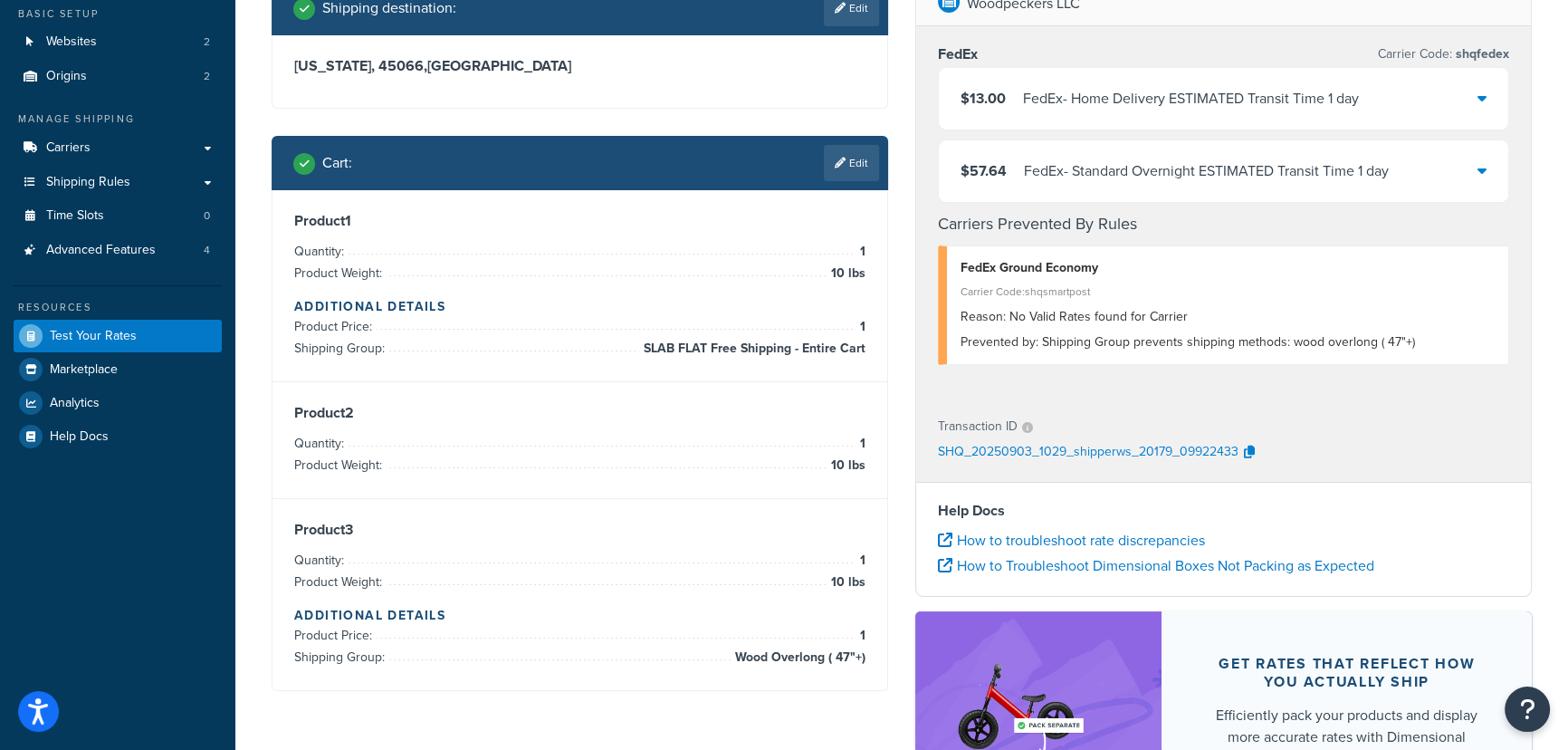
scroll to position [148, 0]
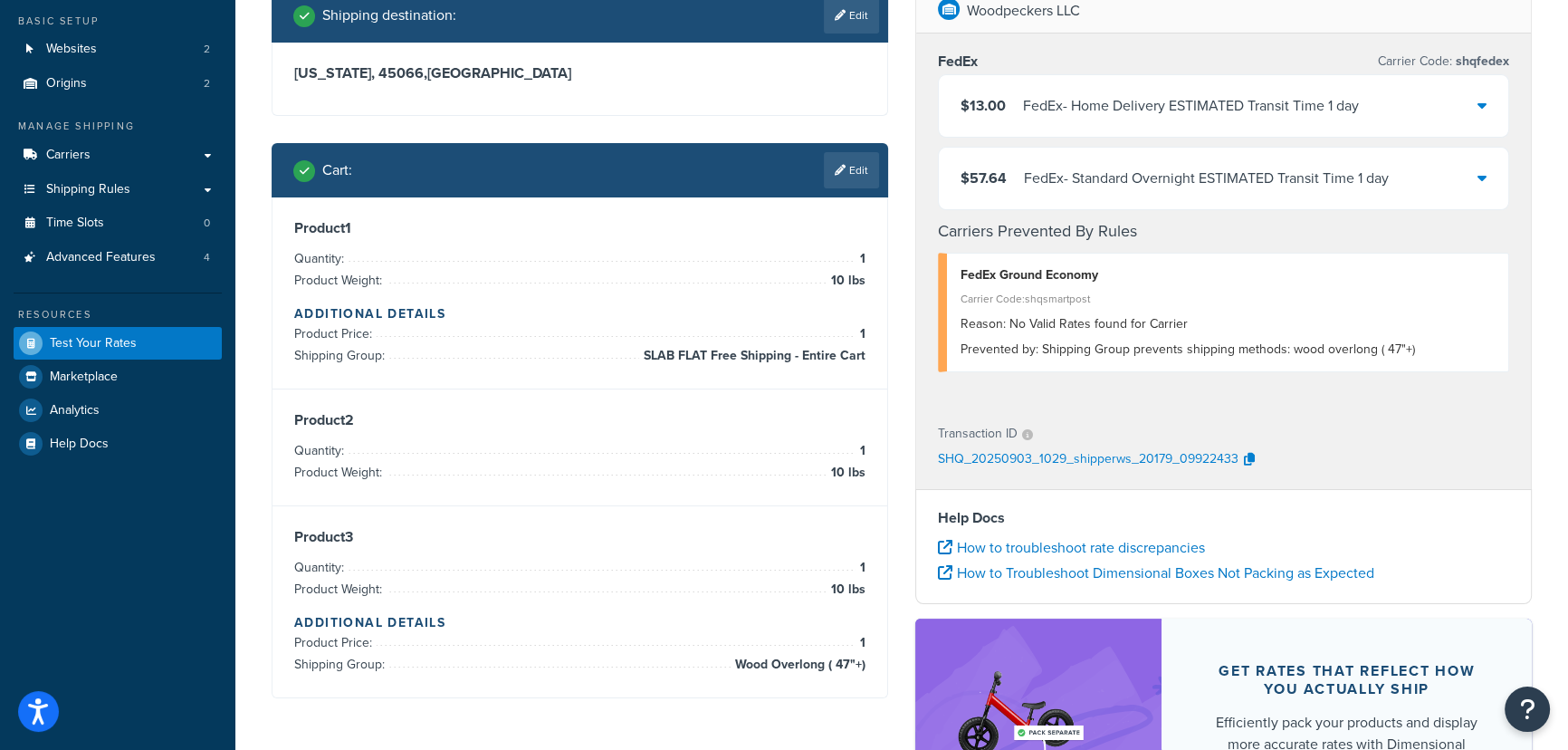
click at [1479, 110] on icon at bounding box center [1482, 105] width 9 height 15
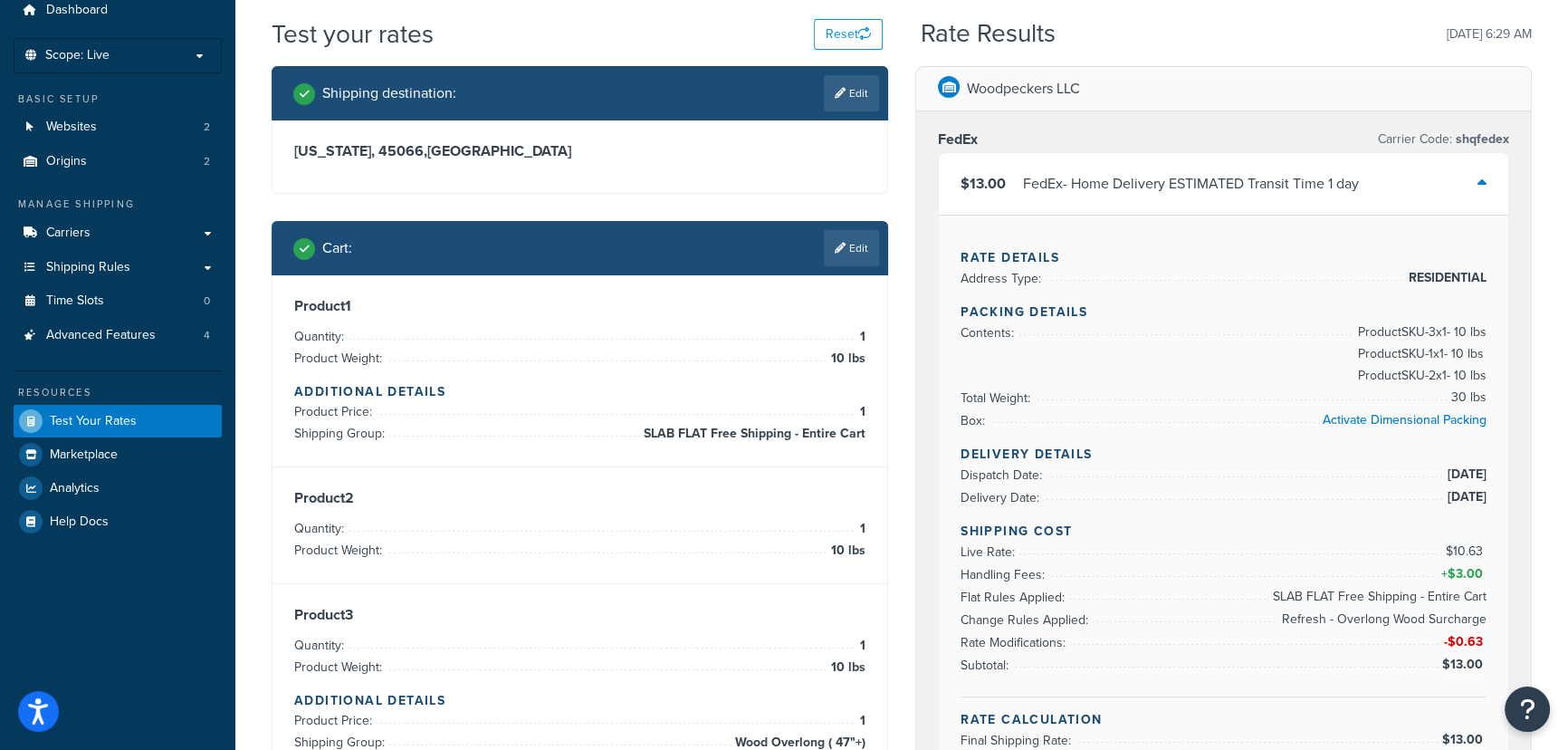
scroll to position [0, 0]
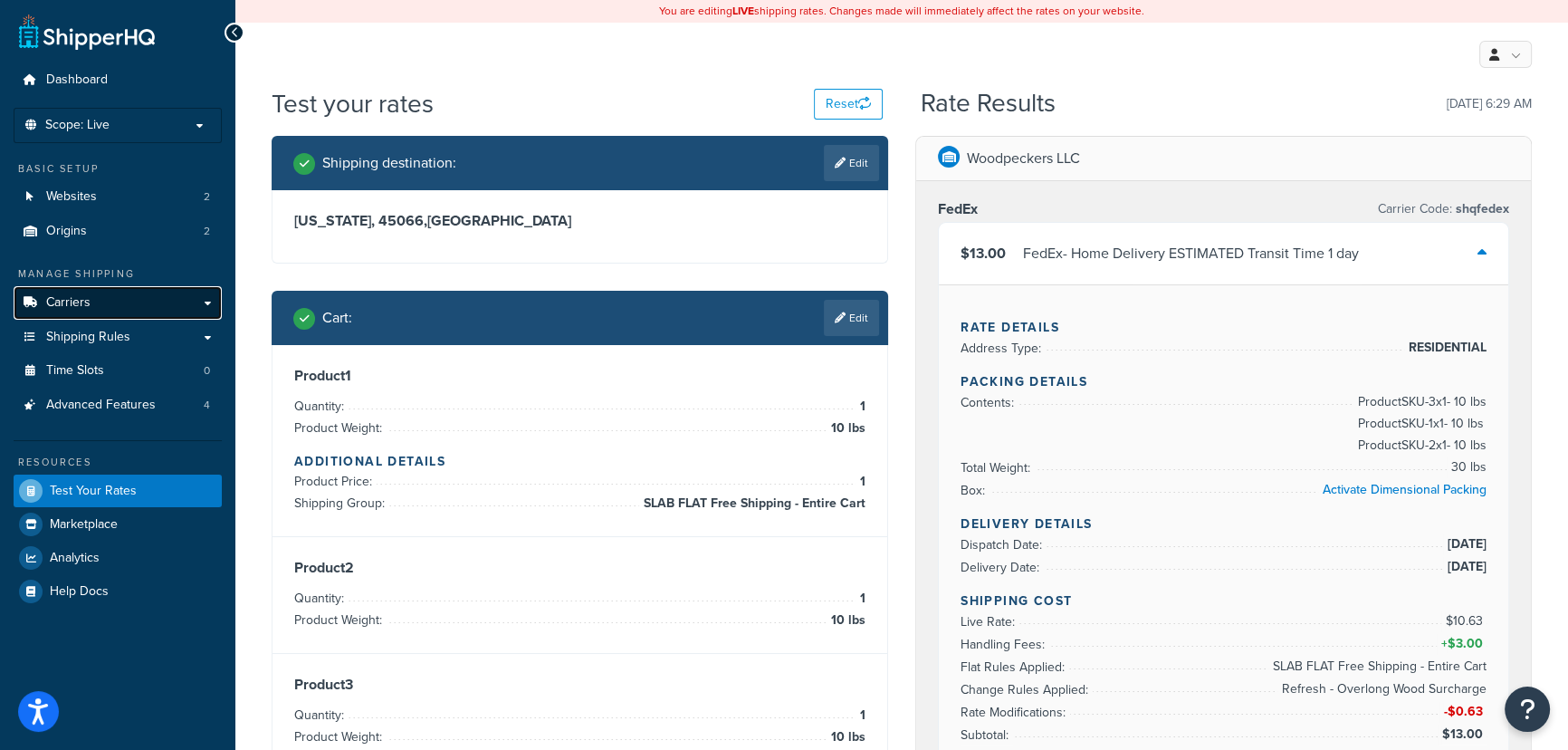
click at [150, 304] on link "Carriers" at bounding box center [118, 303] width 208 height 33
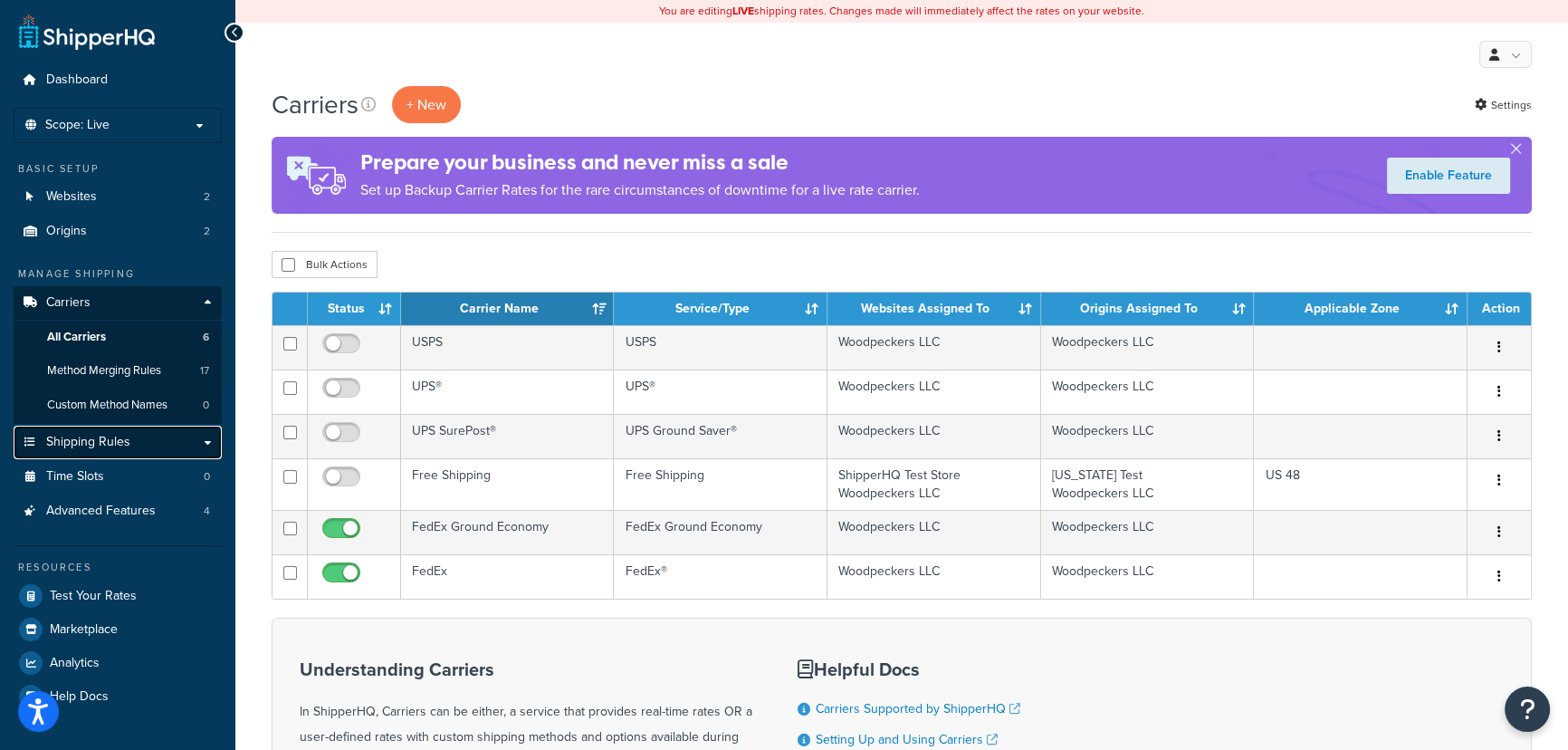
click at [132, 439] on link "Shipping Rules" at bounding box center [118, 442] width 208 height 33
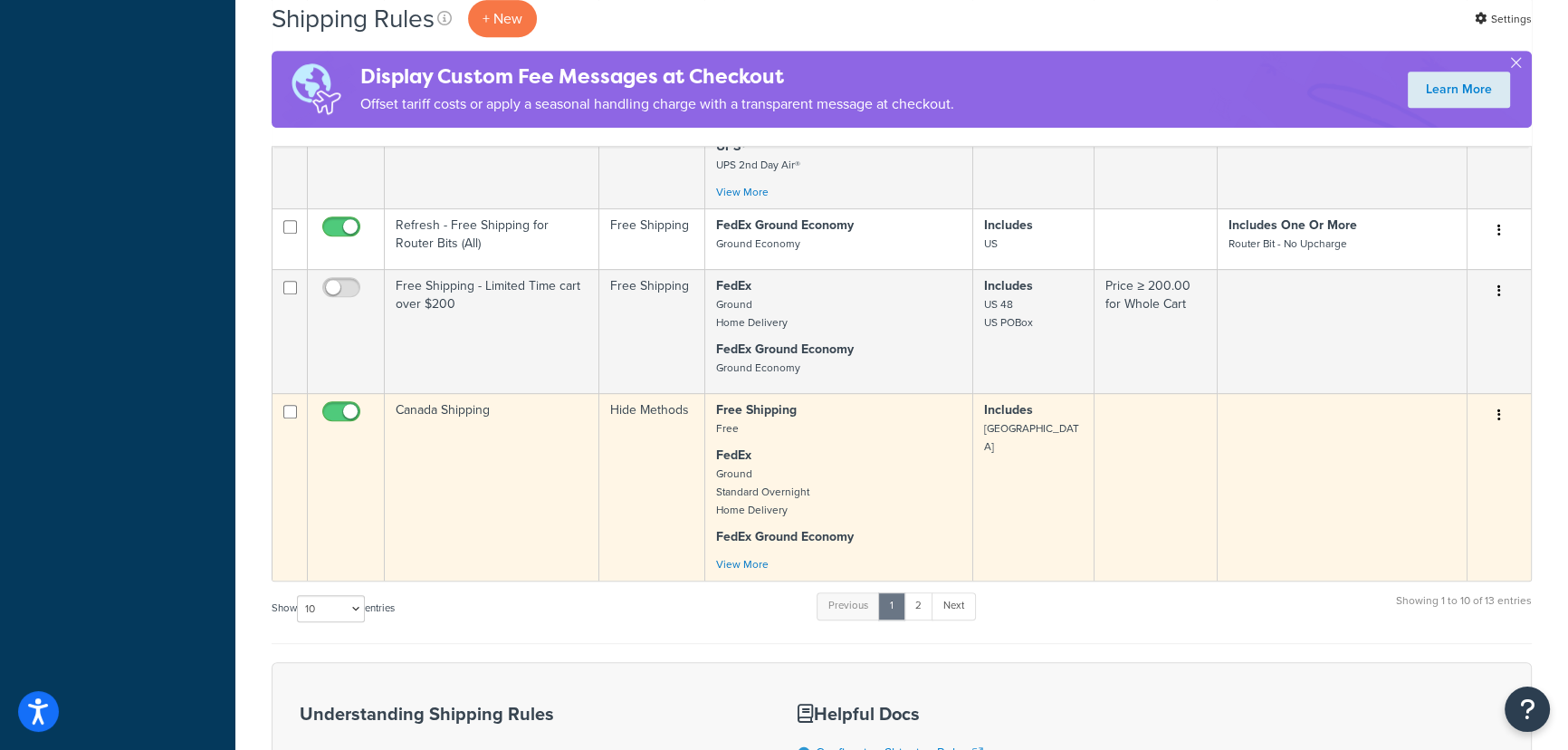
scroll to position [1151, 0]
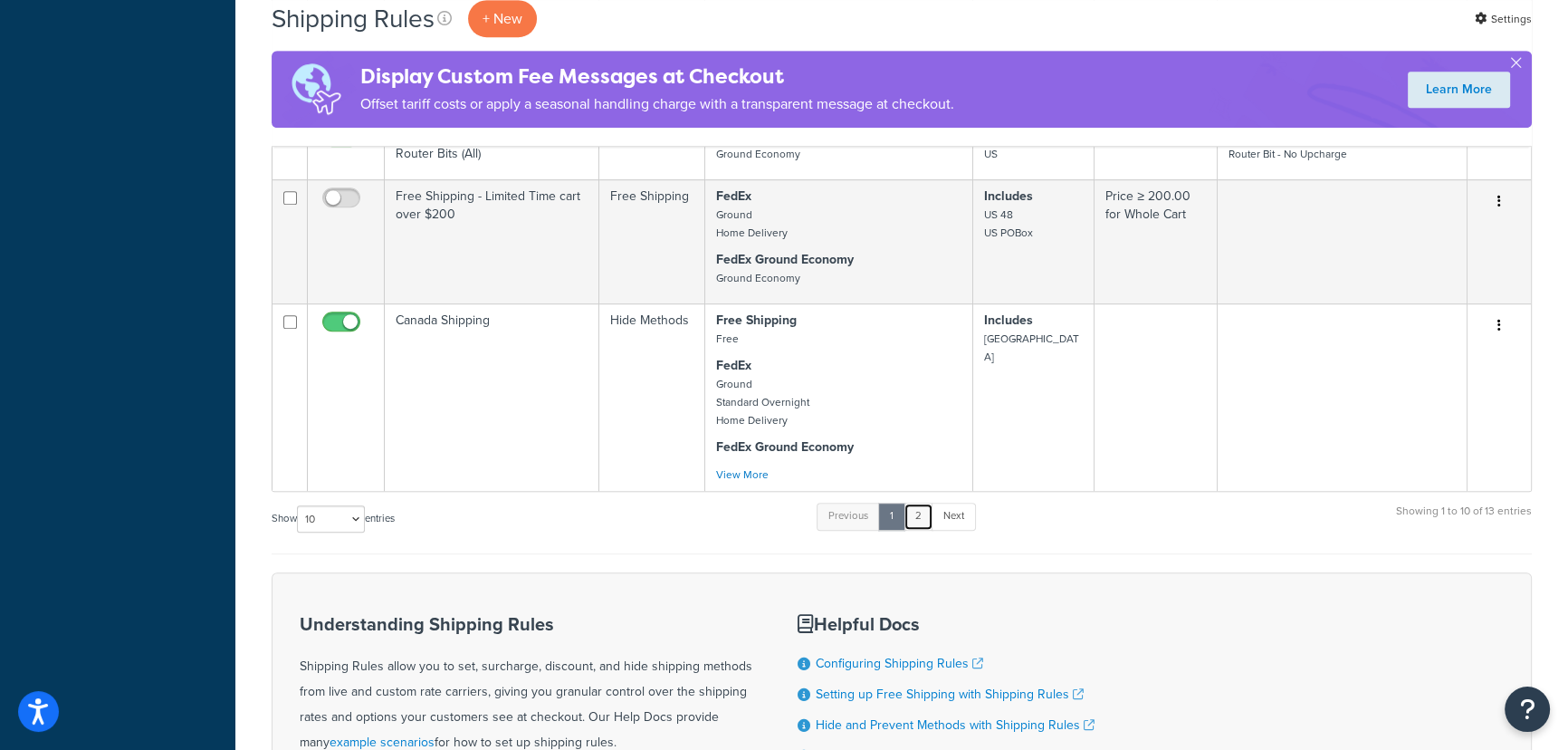
click at [920, 526] on link "2" at bounding box center [918, 516] width 30 height 27
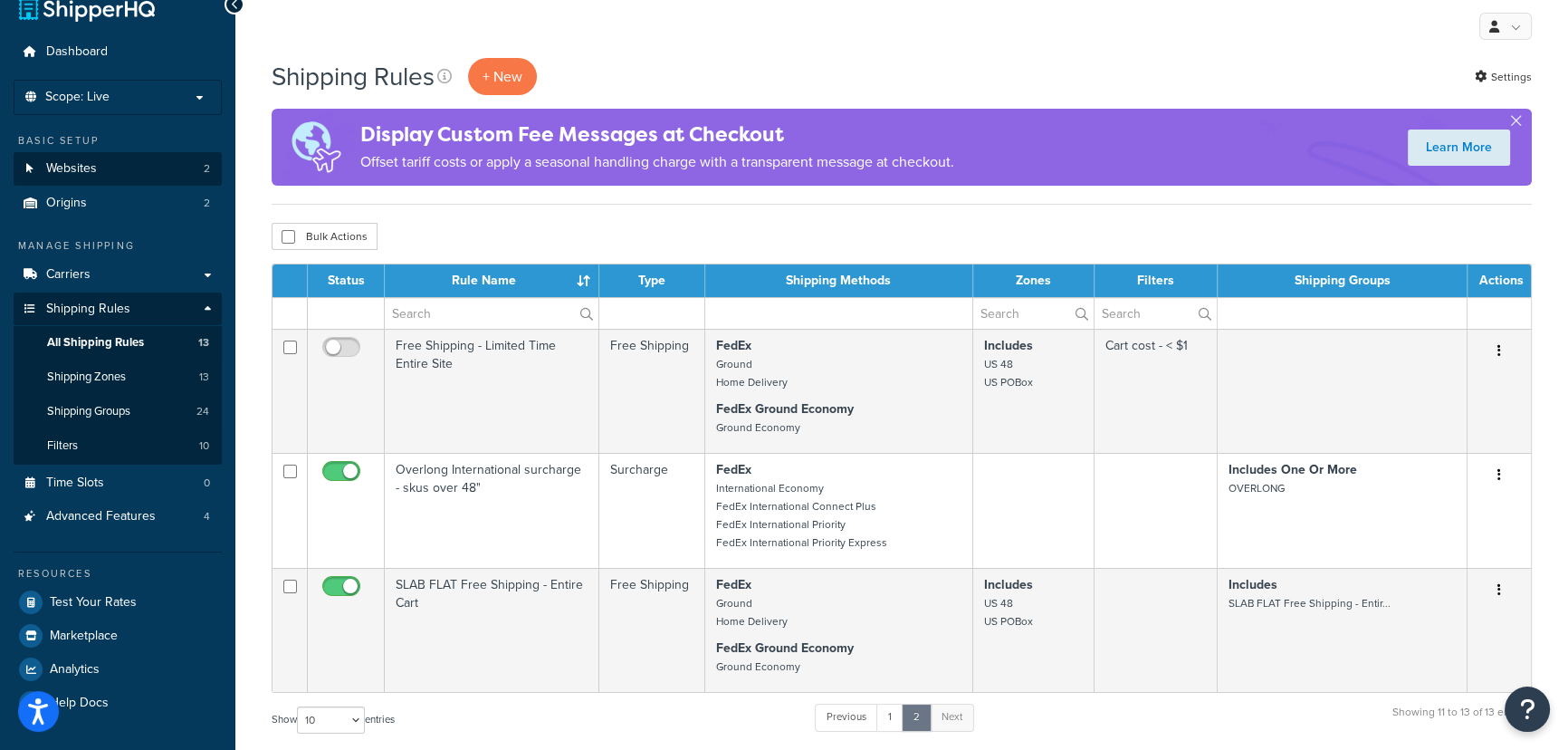
scroll to position [0, 0]
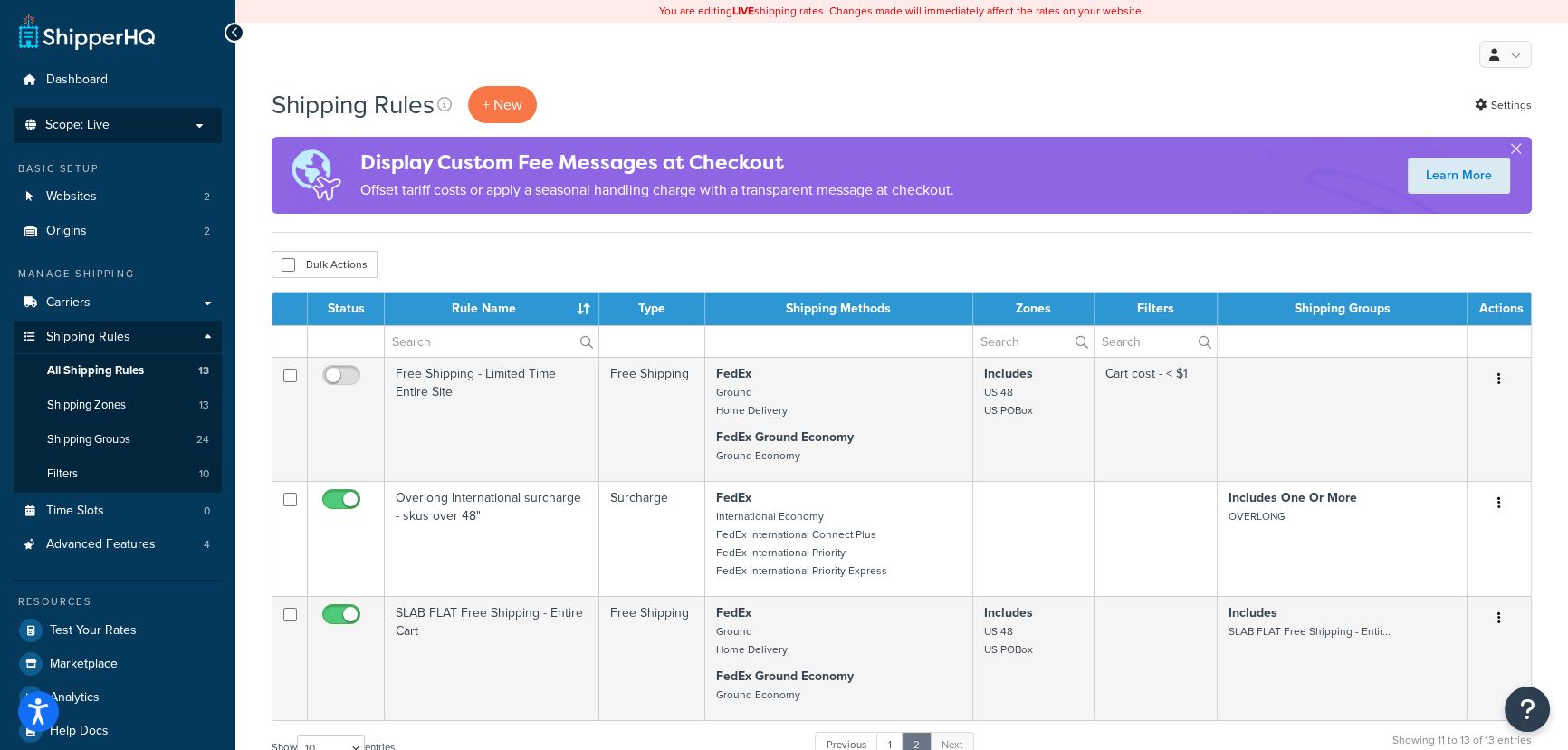
click at [167, 133] on li "Scope: Live Development Integration Test" at bounding box center [118, 125] width 208 height 35
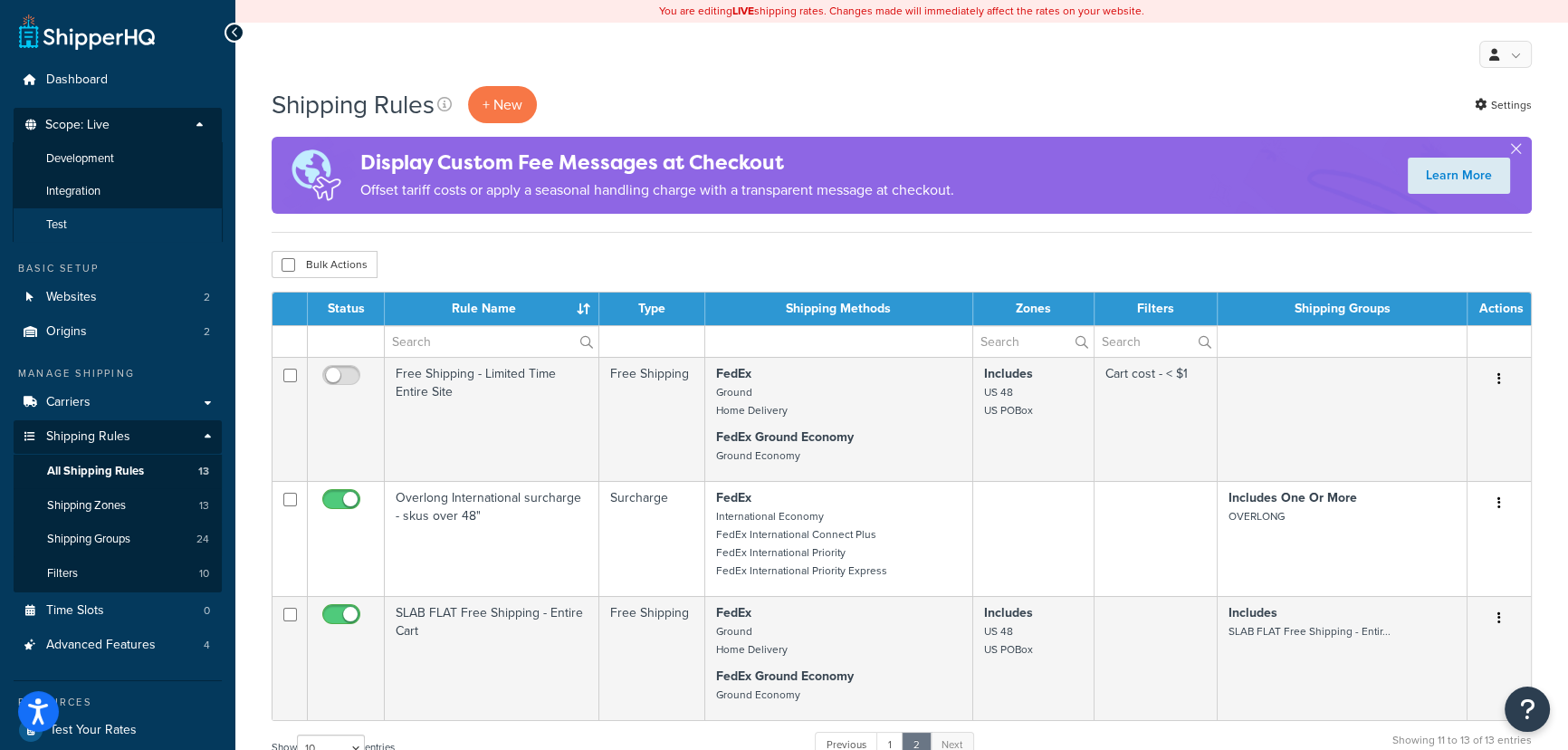
click at [126, 231] on li "Test" at bounding box center [118, 225] width 210 height 33
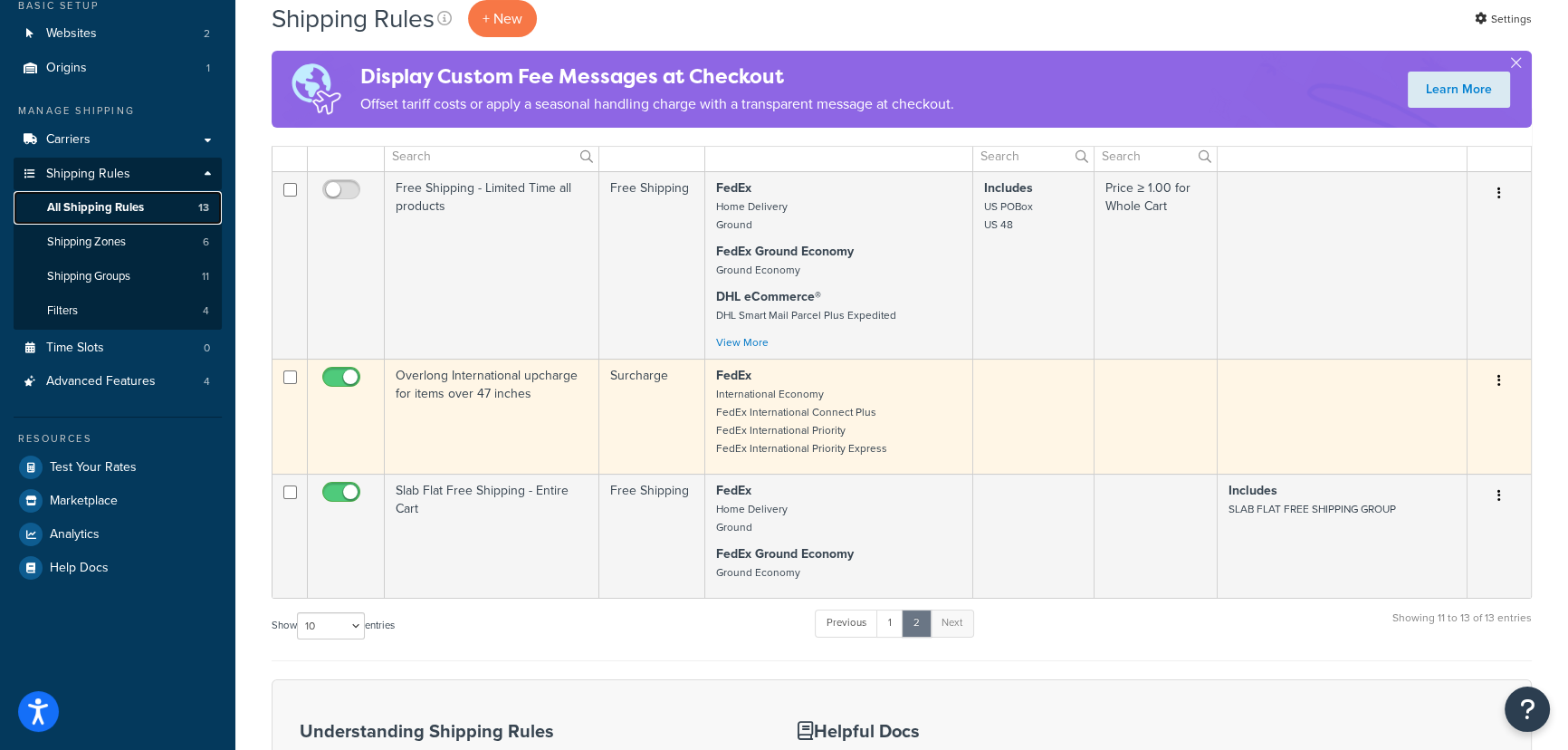
scroll to position [164, 0]
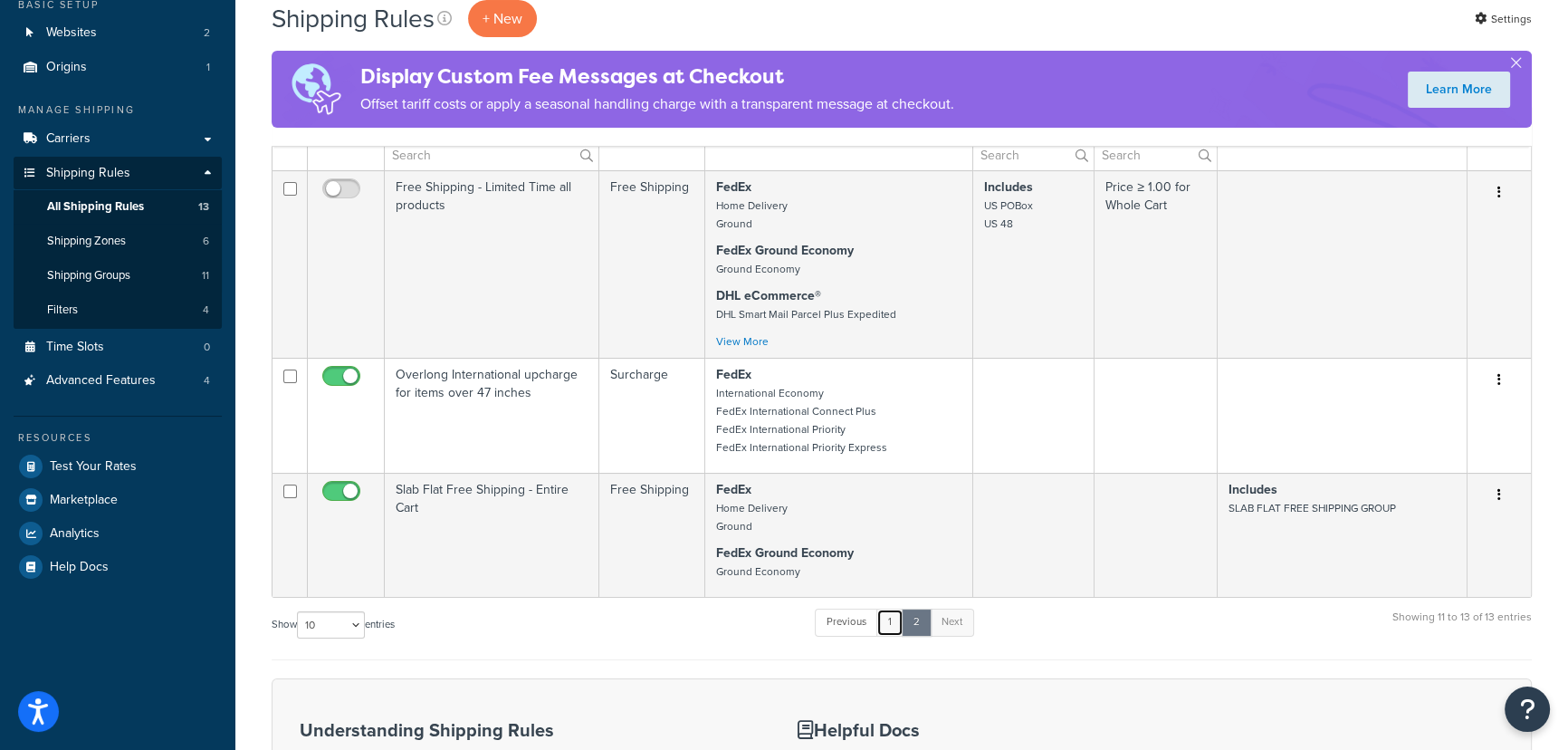
click at [893, 625] on link "1" at bounding box center [889, 621] width 27 height 27
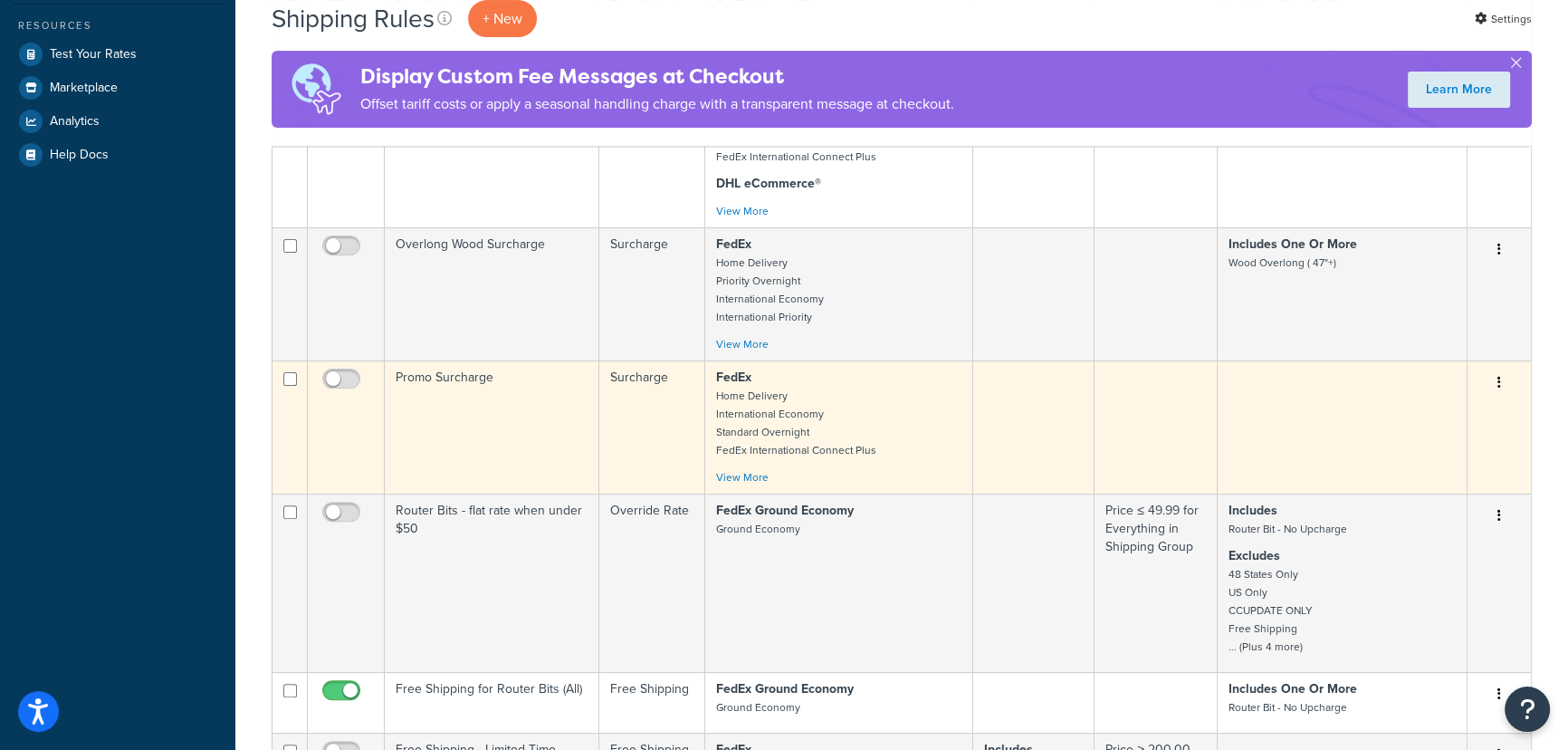
scroll to position [577, 0]
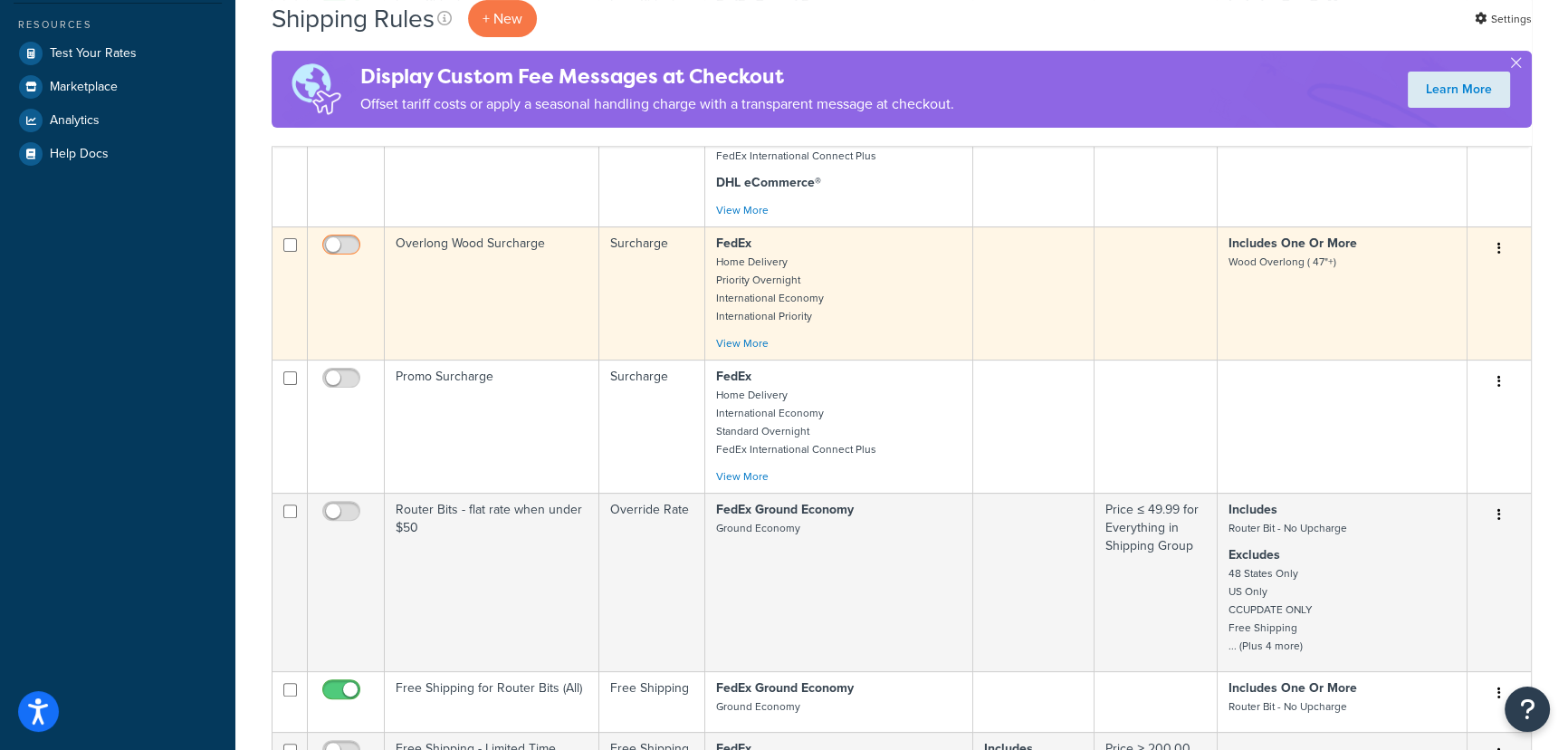
click at [342, 246] on input "checkbox" at bounding box center [343, 249] width 50 height 23
checkbox input "true"
click at [1297, 292] on td "Includes One Or More Wood Overlong ( 47"+)" at bounding box center [1342, 292] width 250 height 133
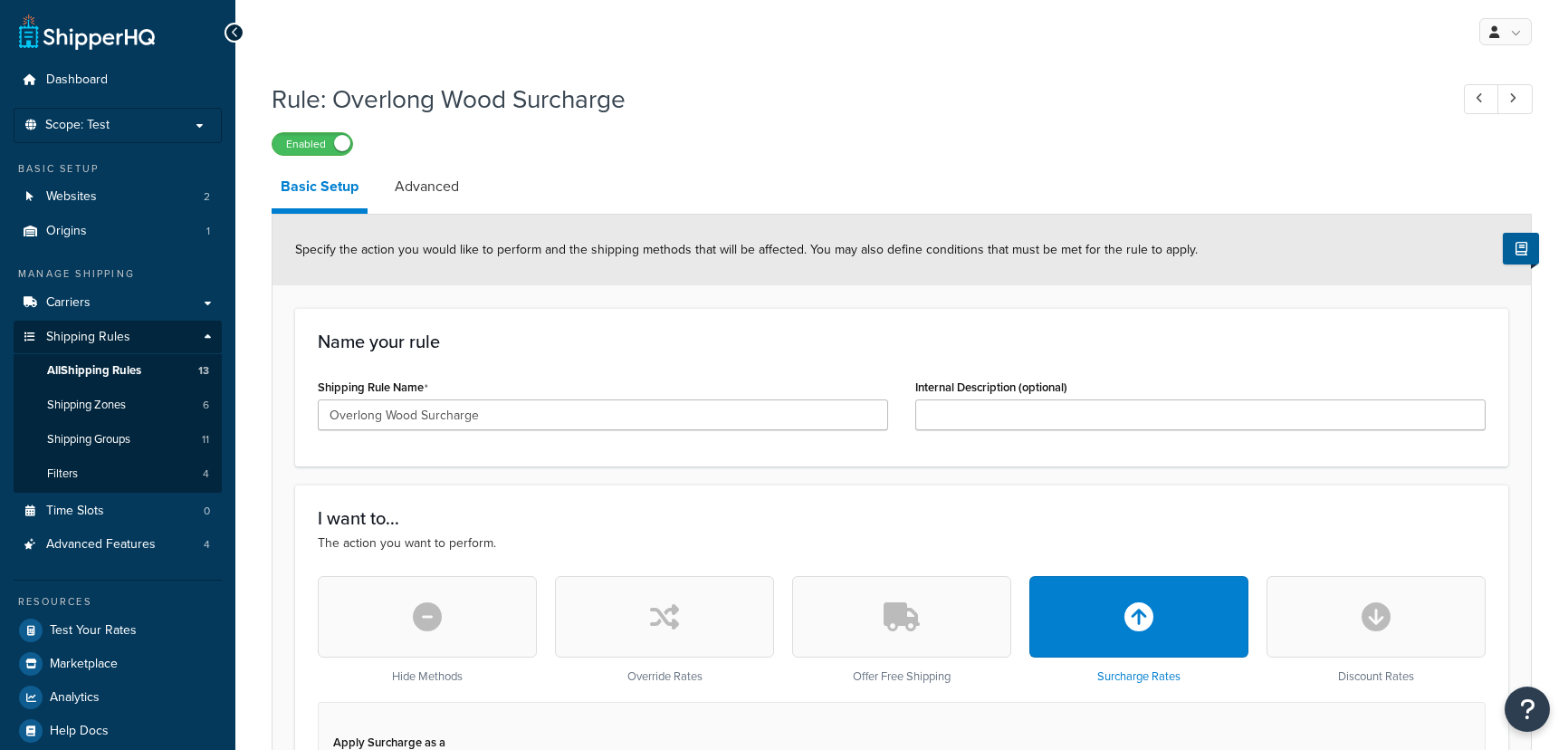
select select "CART"
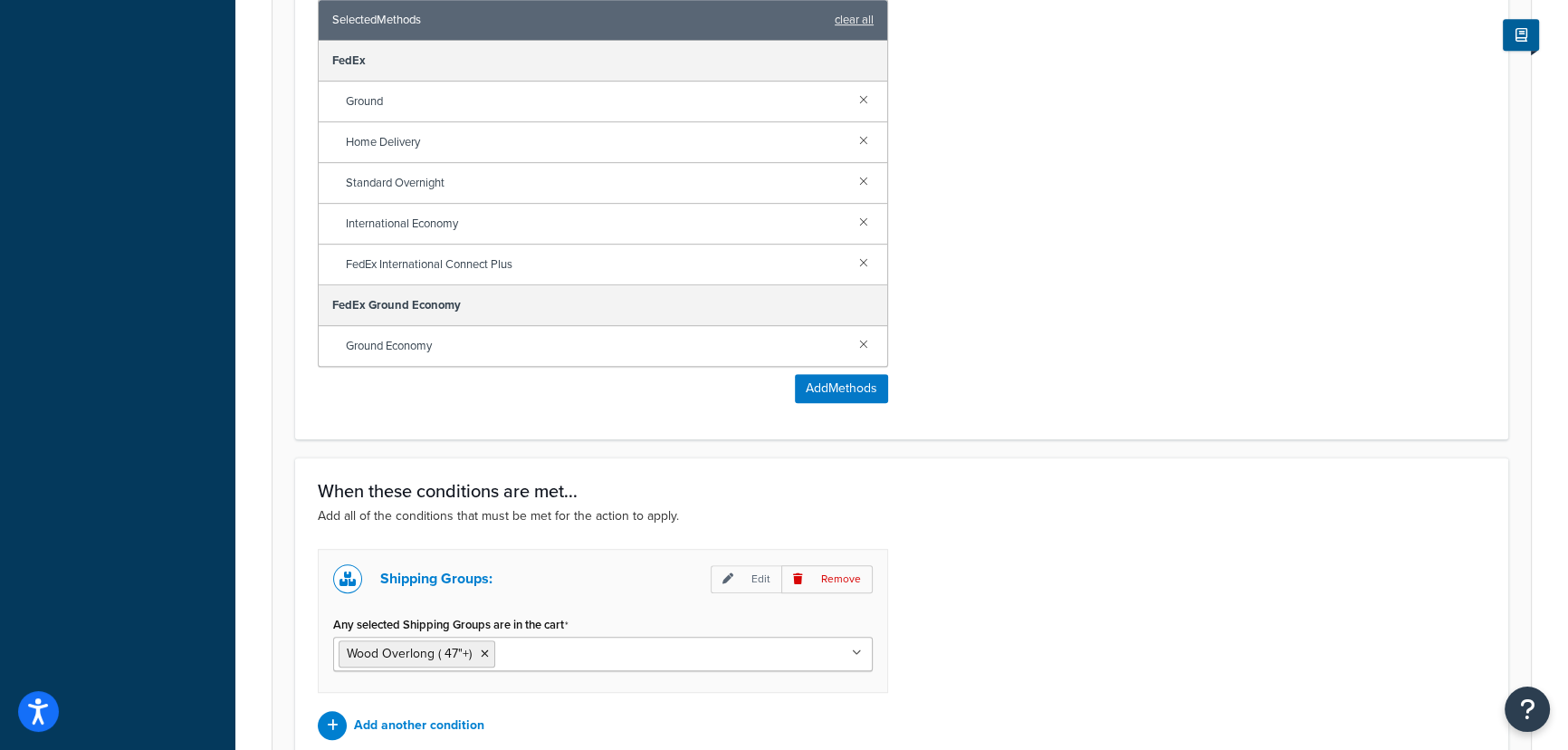
scroll to position [1274, 0]
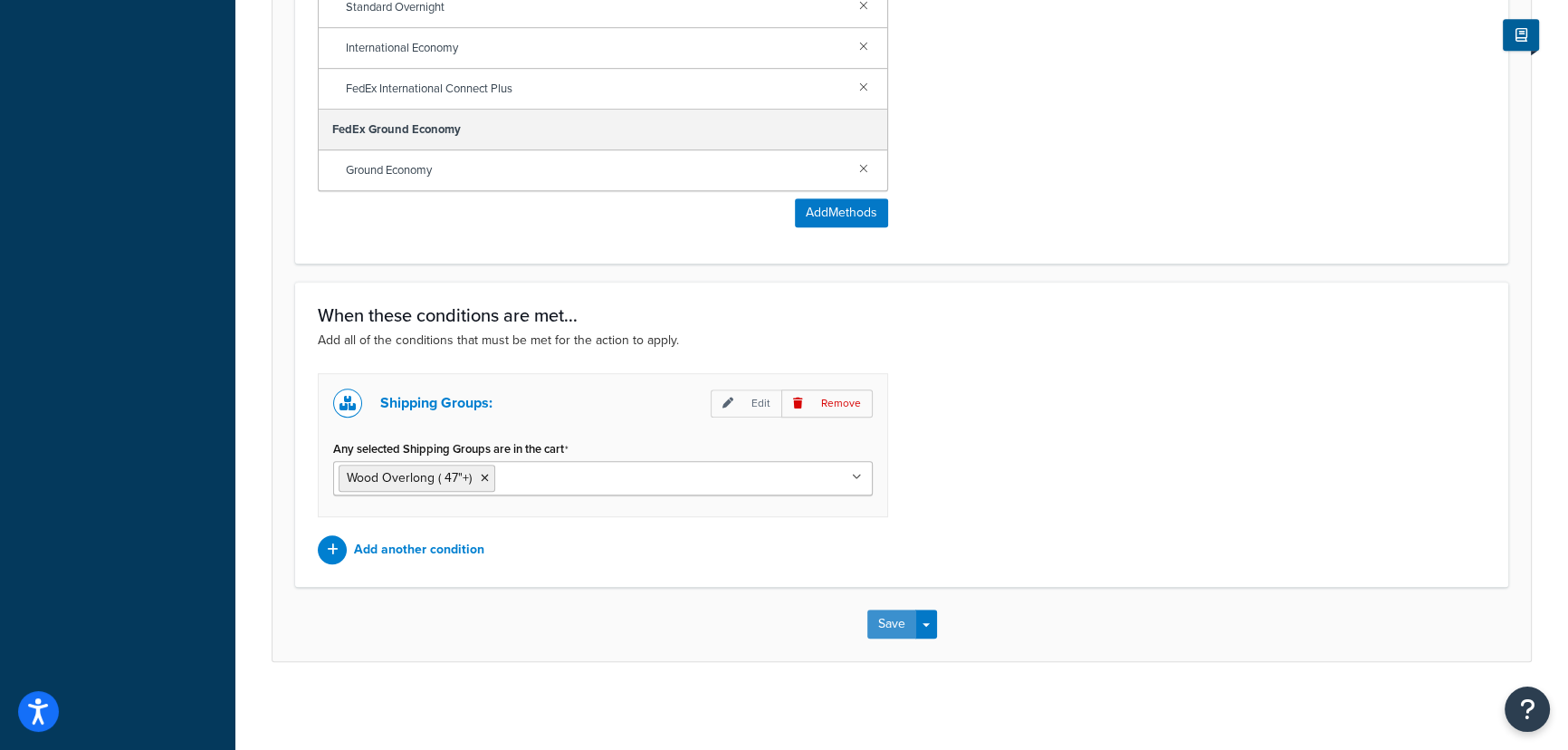
drag, startPoint x: 896, startPoint y: 627, endPoint x: 1175, endPoint y: 427, distance: 343.3
click at [912, 626] on button "Save" at bounding box center [891, 623] width 49 height 29
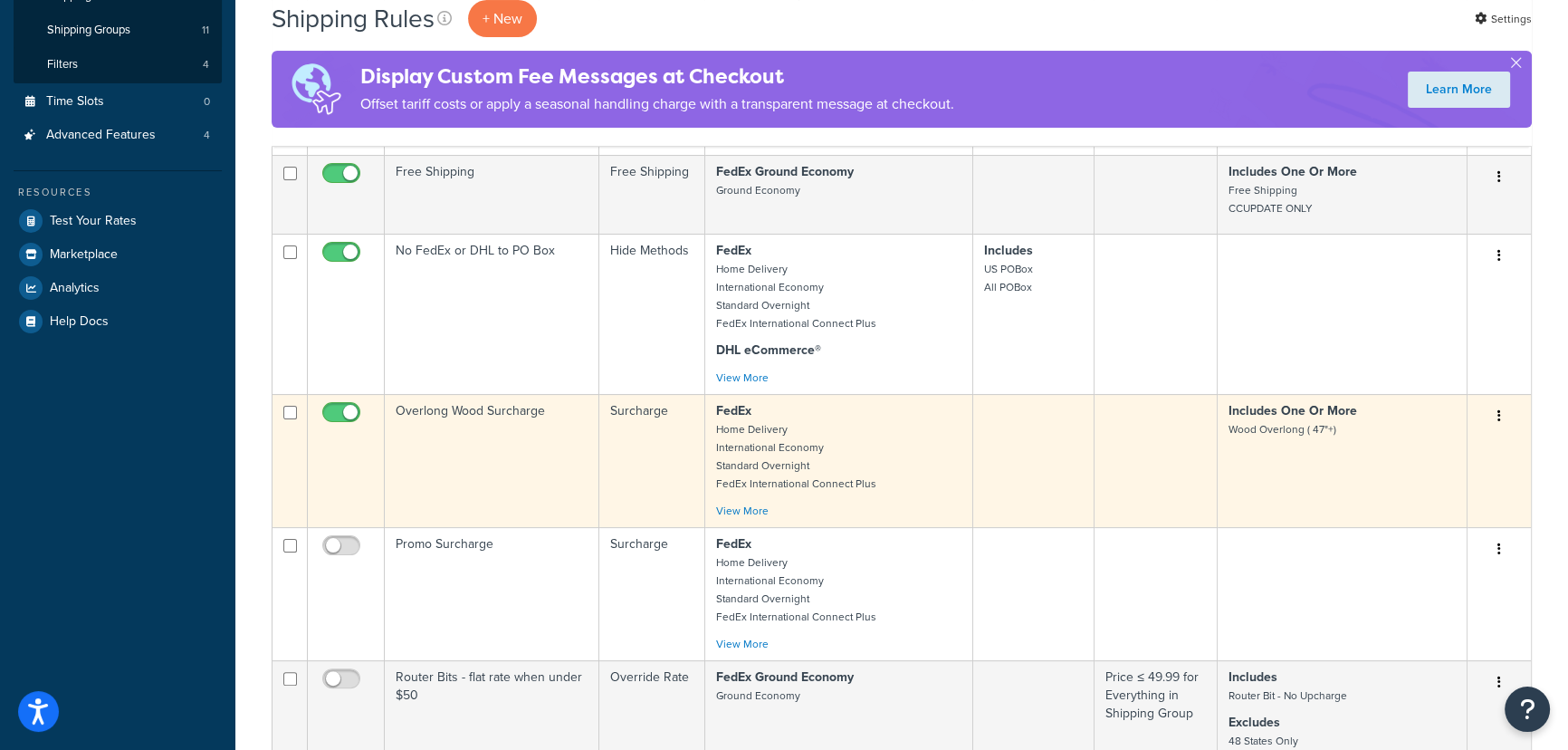
scroll to position [411, 0]
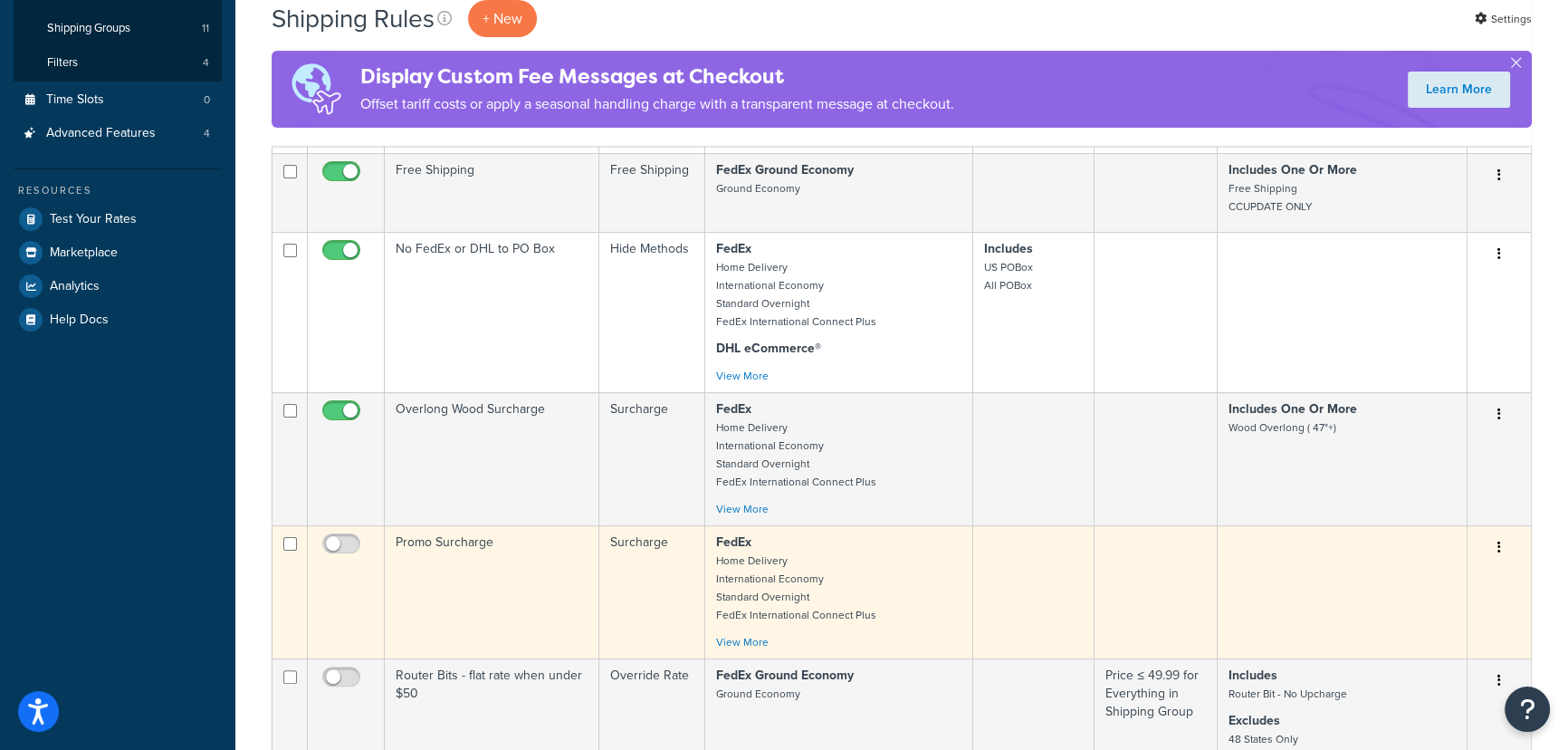
click at [964, 559] on td "FedEx Home Delivery International Economy Standard Overnight FedEx Internationa…" at bounding box center [838, 591] width 267 height 133
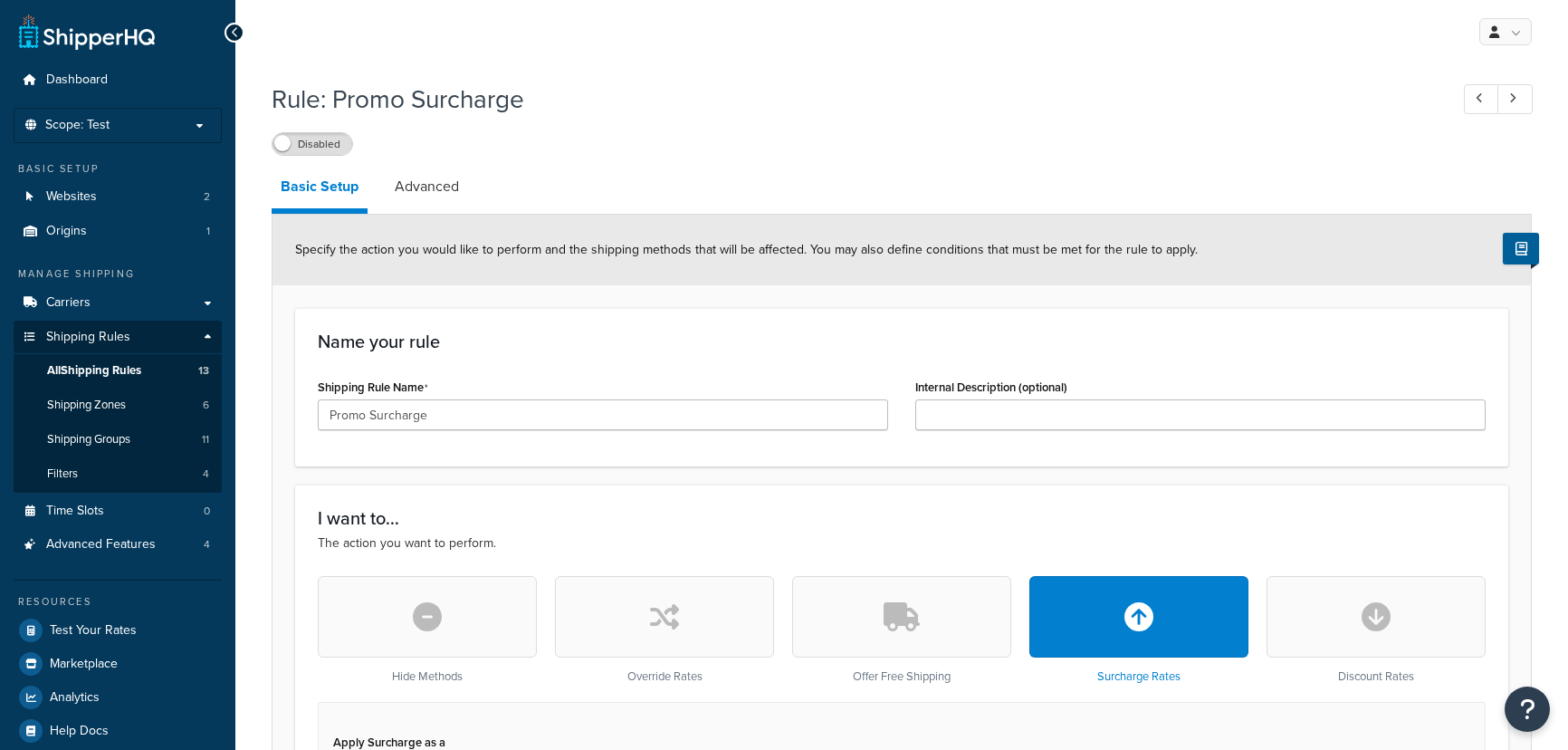
select select "ITEM"
click at [315, 143] on label "Disabled" at bounding box center [312, 144] width 79 height 22
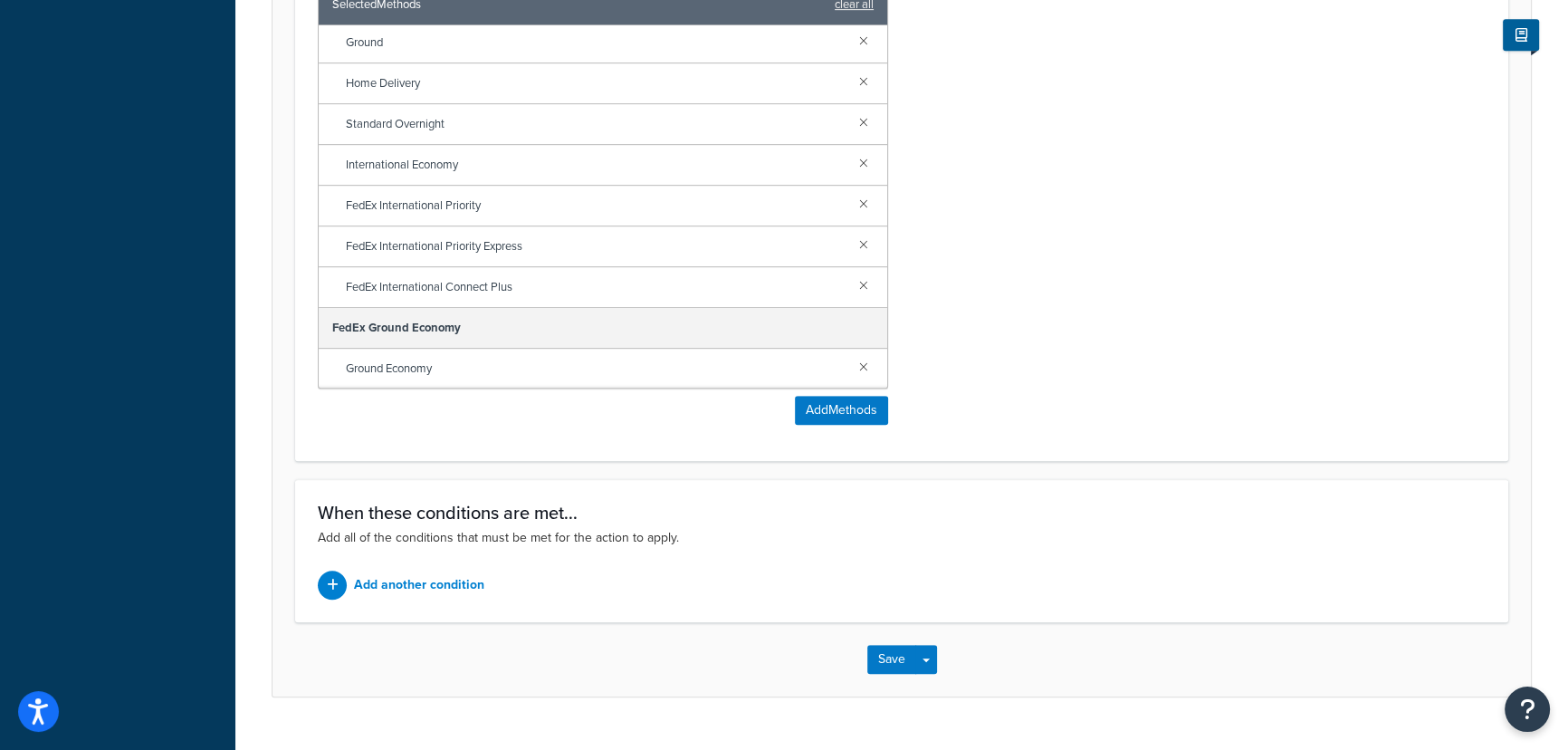
scroll to position [1271, 0]
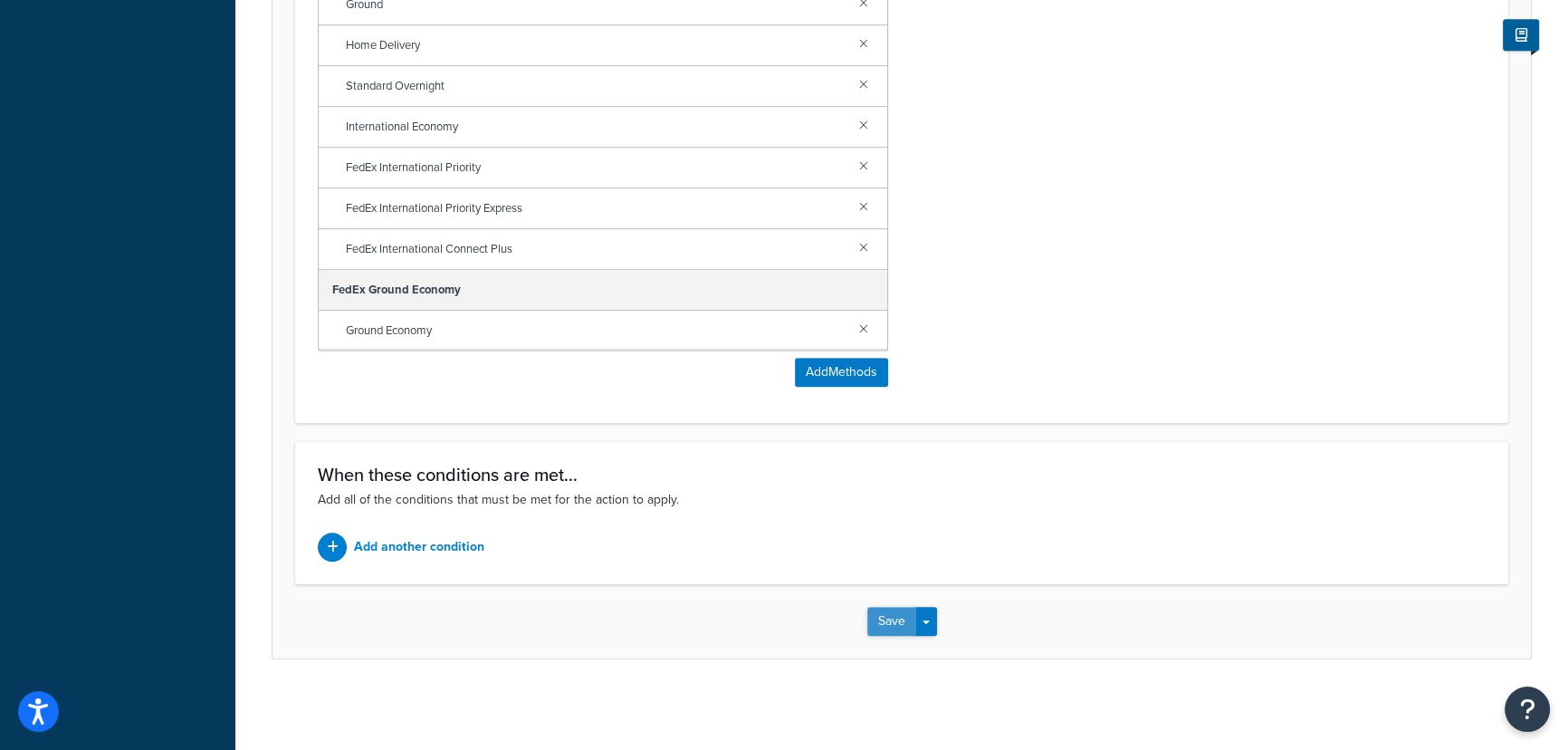
click at [877, 628] on button "Save" at bounding box center [891, 621] width 49 height 29
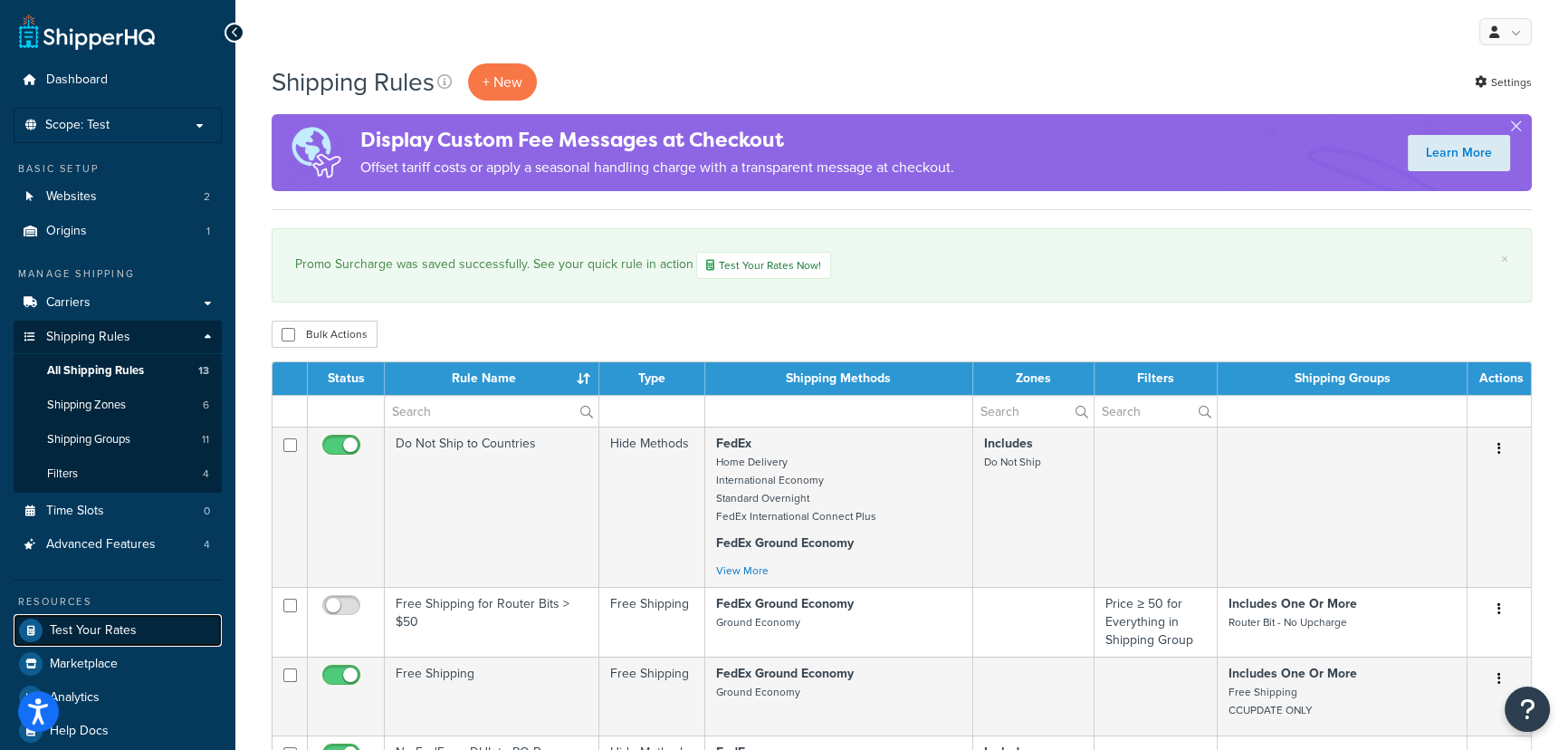
click at [115, 634] on span "Test Your Rates" at bounding box center [93, 630] width 87 height 16
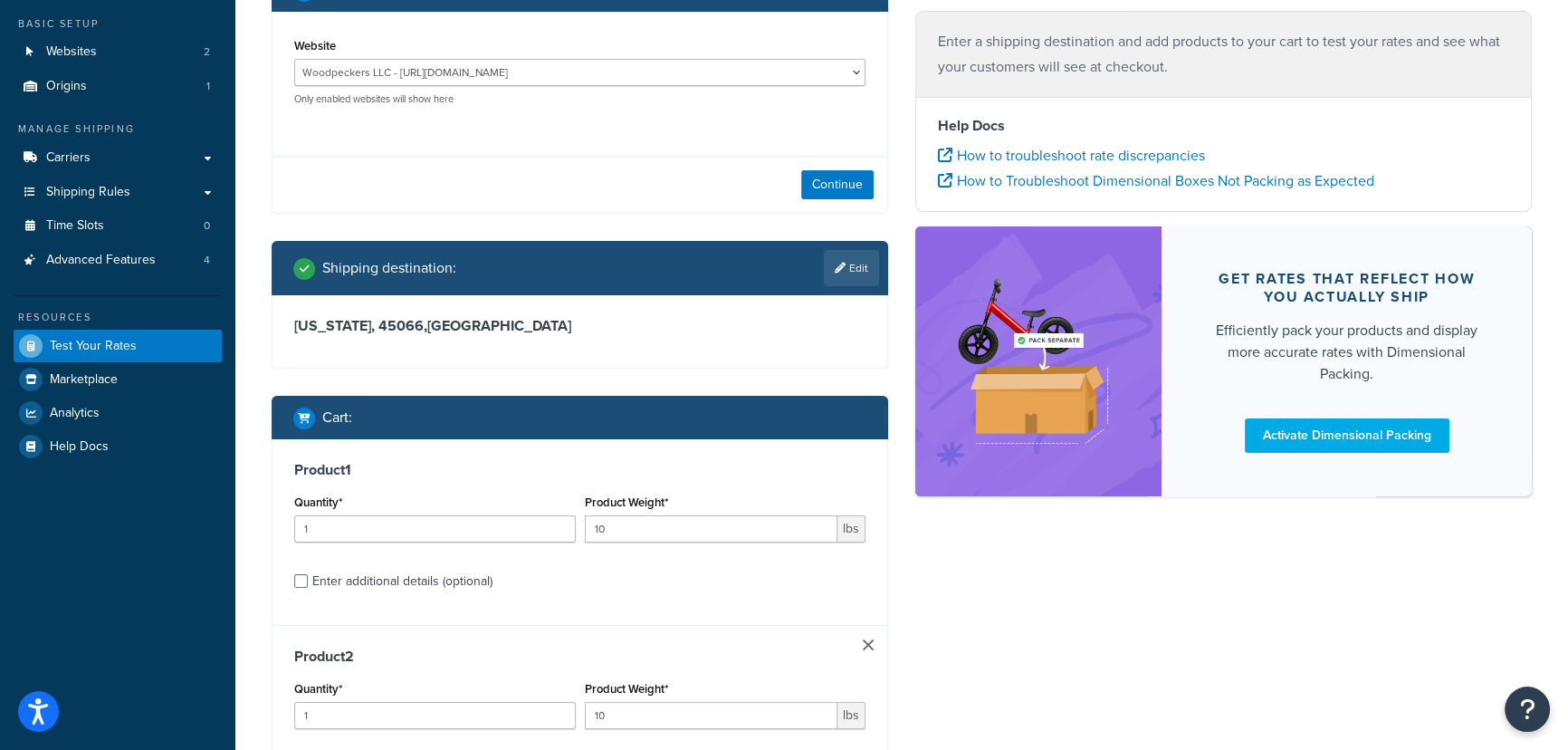
scroll to position [164, 0]
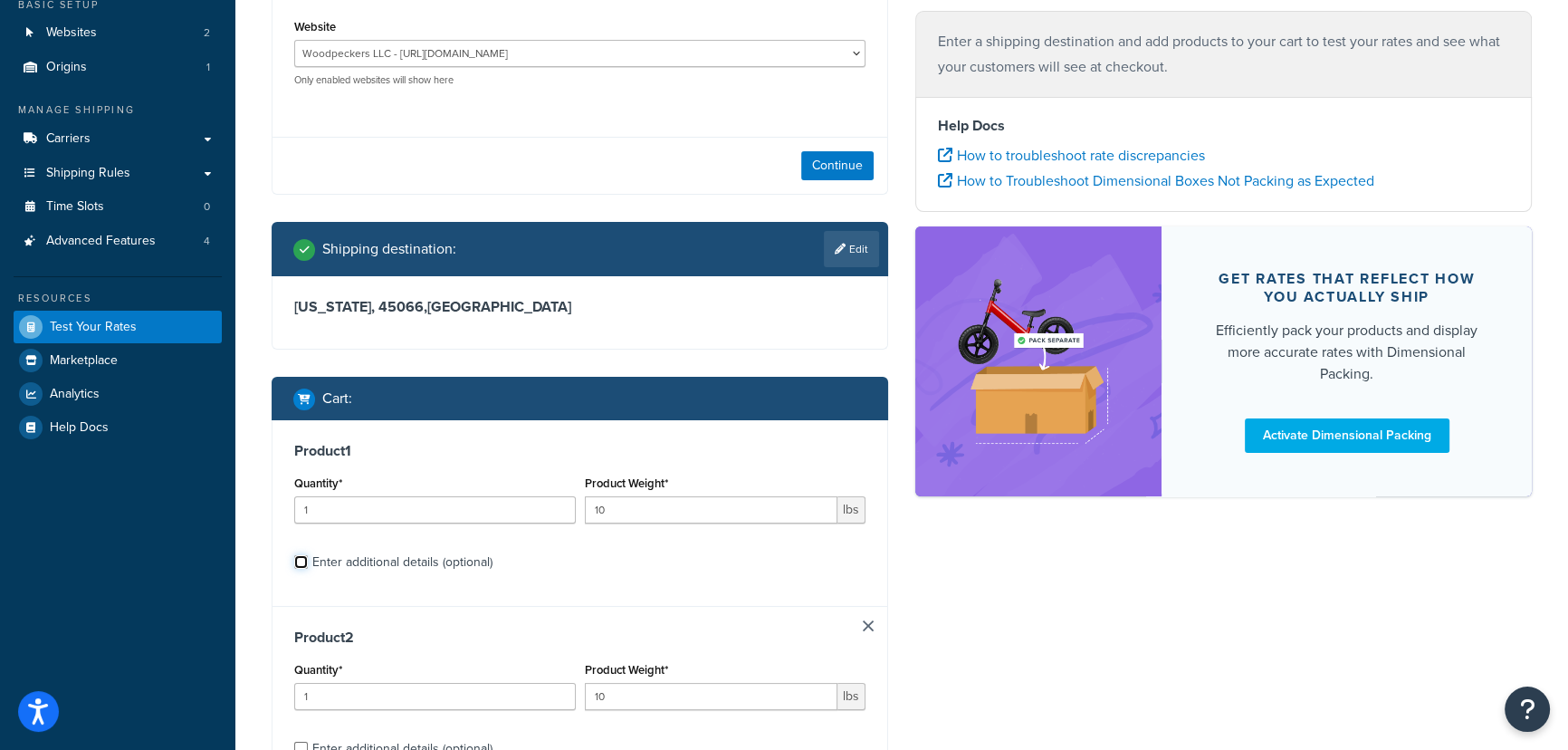
click at [300, 563] on input "Enter additional details (optional)" at bounding box center [301, 562] width 14 height 14
checkbox input "true"
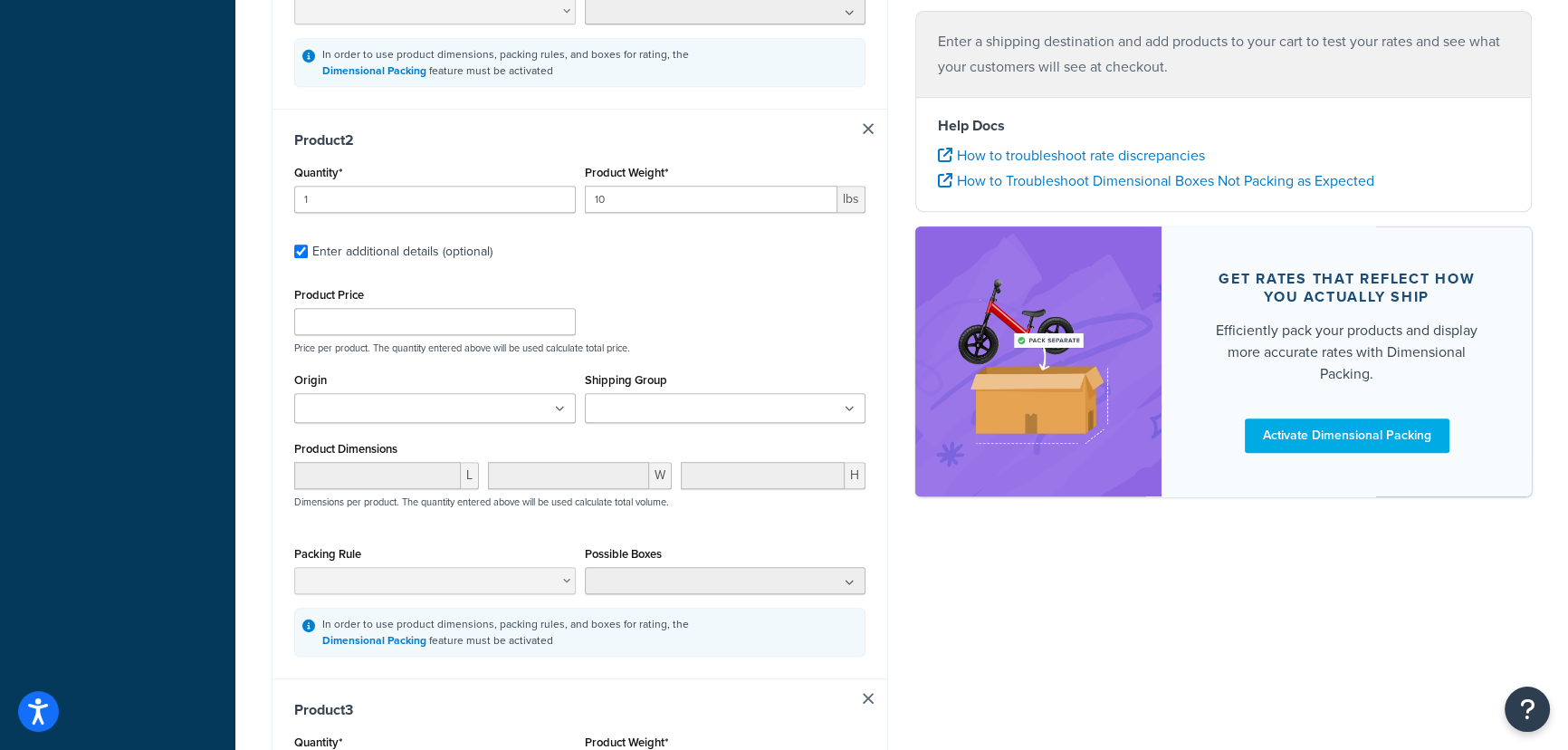
scroll to position [1069, 0]
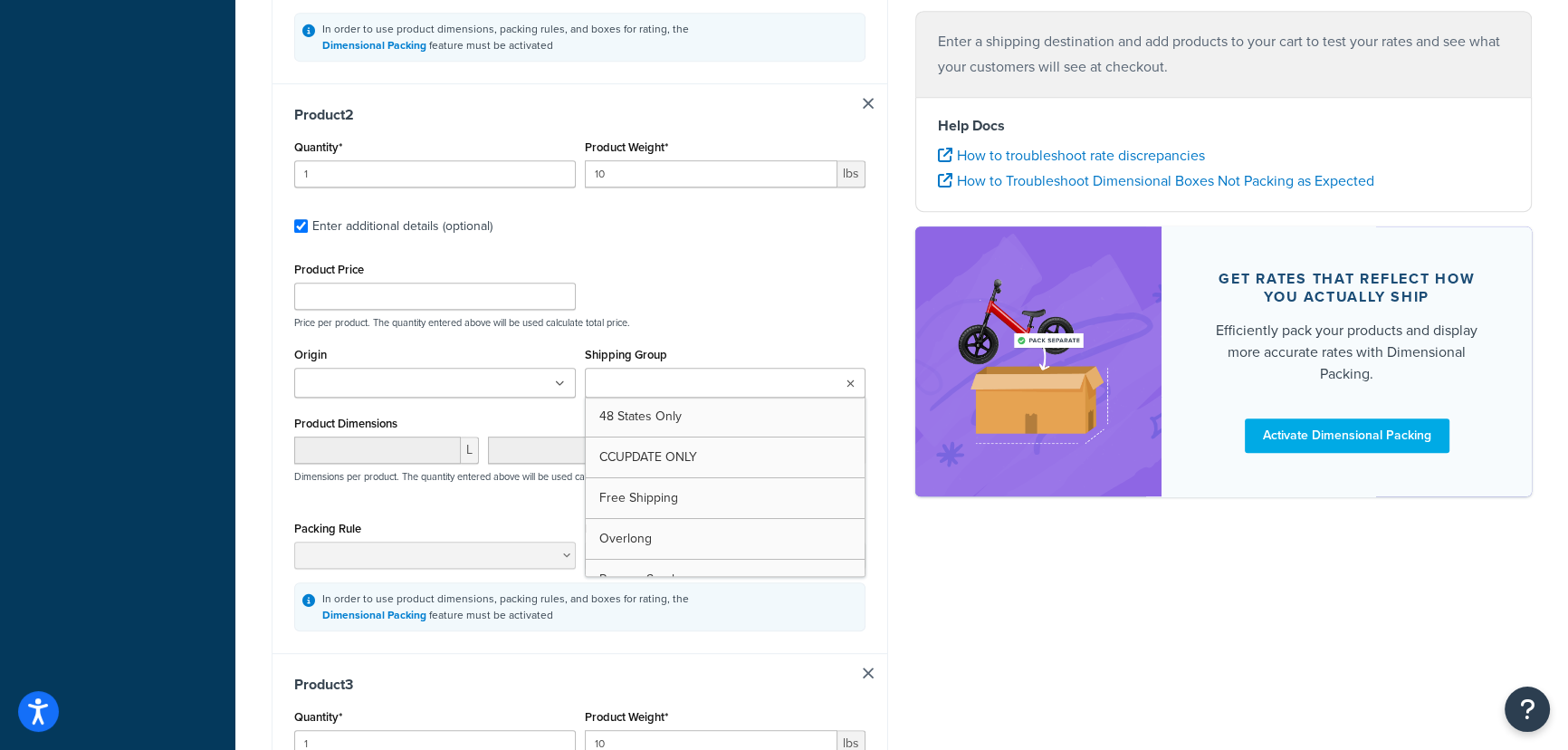
click at [854, 379] on ul at bounding box center [725, 382] width 281 height 30
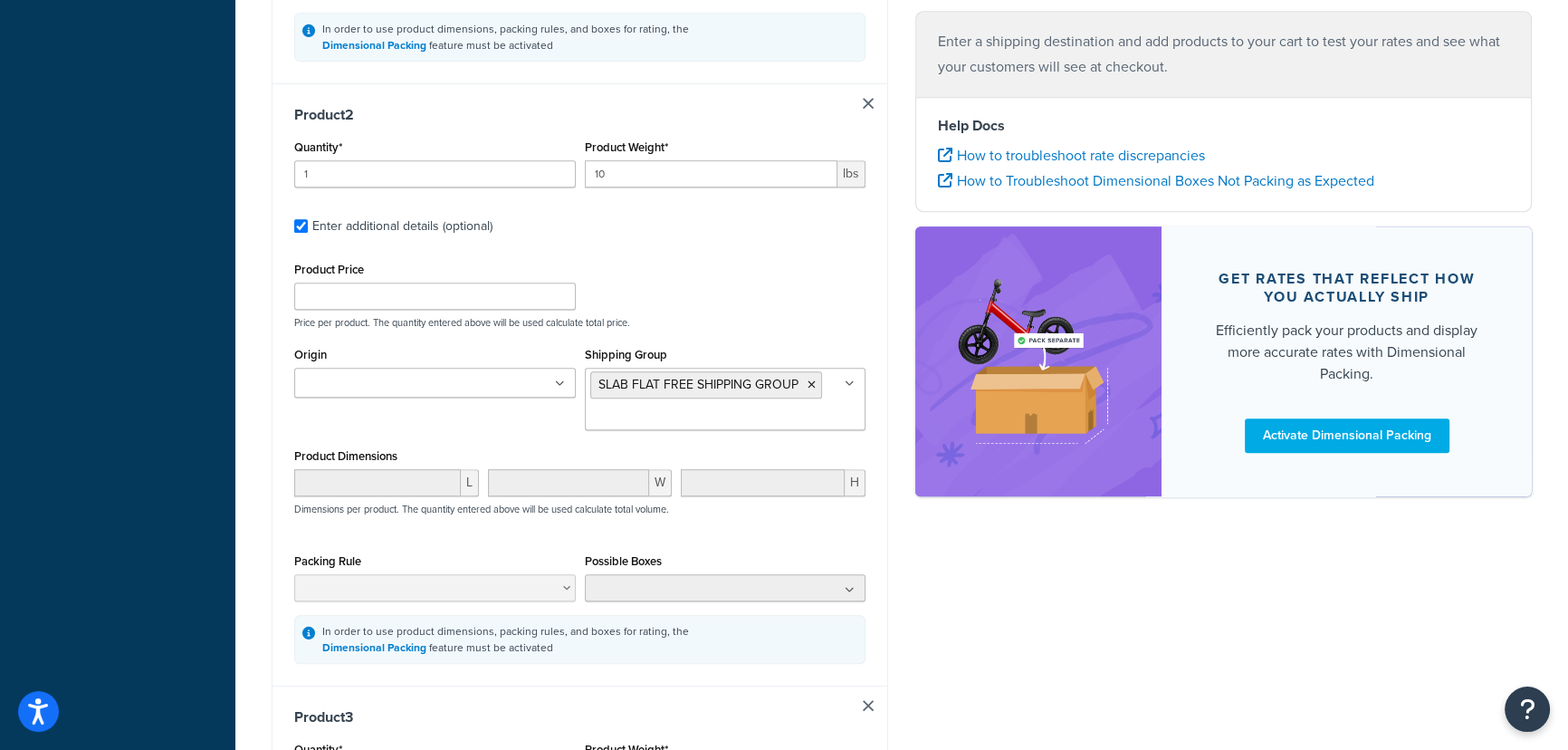
click at [908, 536] on div "Ecommerce store : Website Woodpeckers LLC - https://magento2.woodpeck.com/ Wood…" at bounding box center [902, 199] width 1288 height 2311
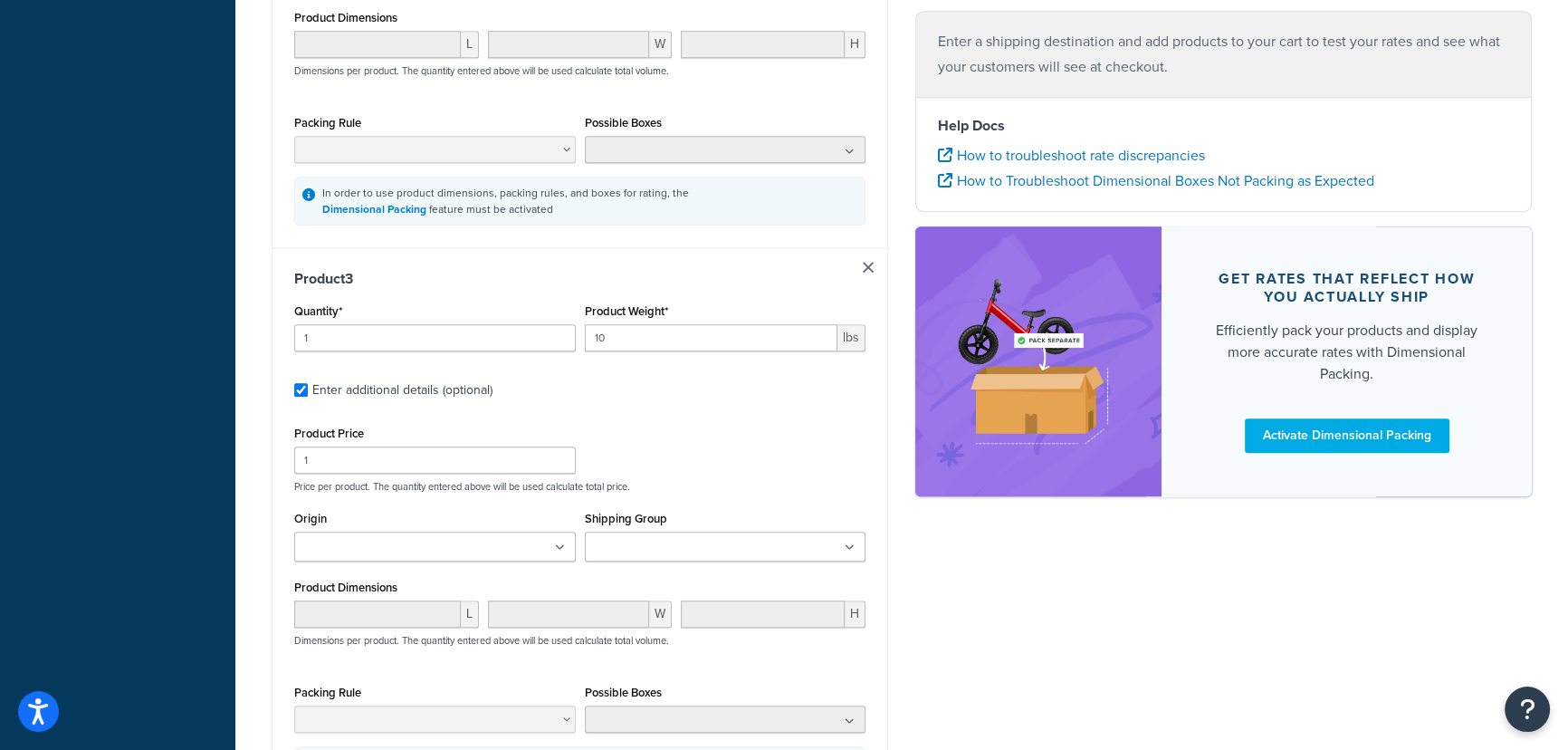
scroll to position [1564, 0]
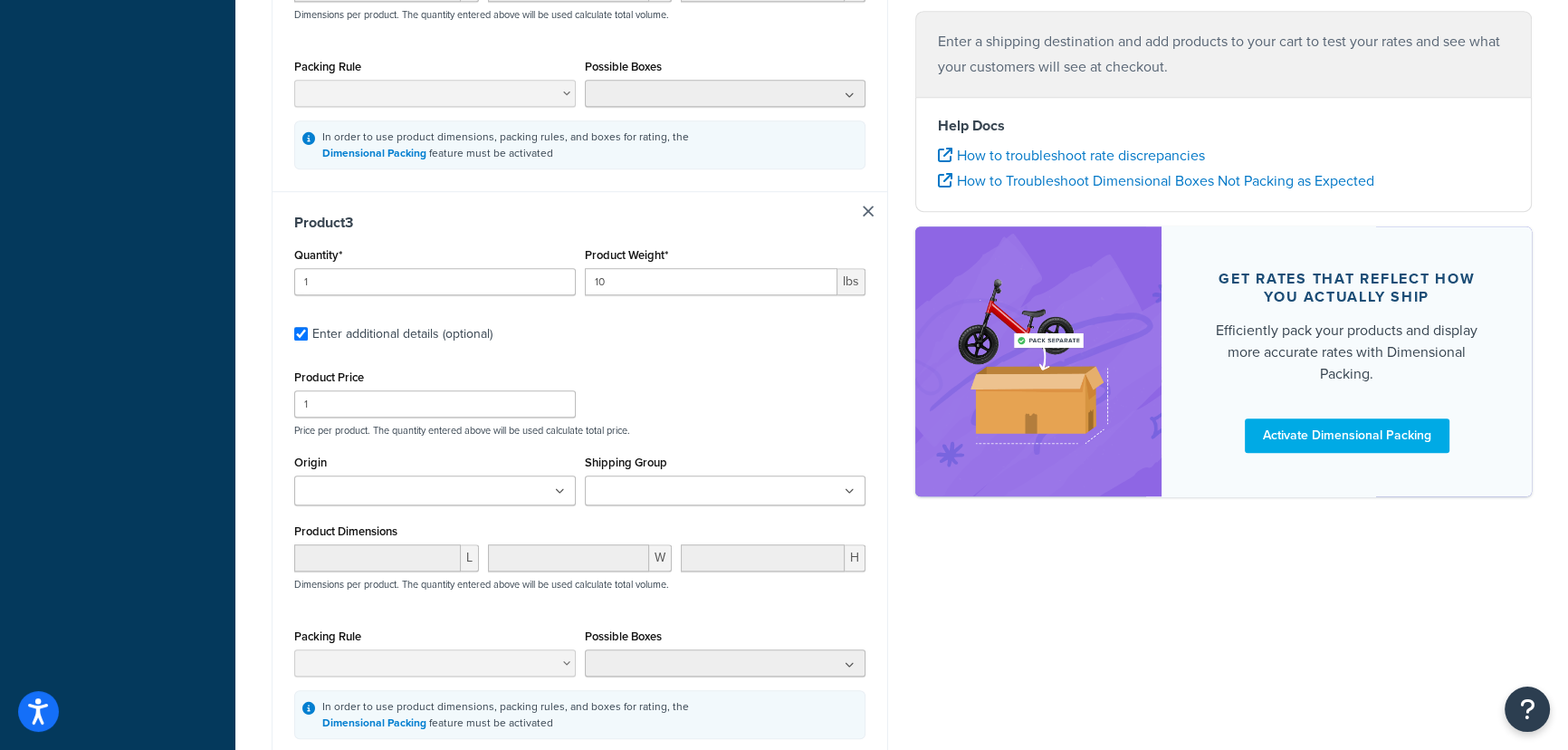
click at [865, 217] on link at bounding box center [868, 211] width 11 height 11
checkbox input "false"
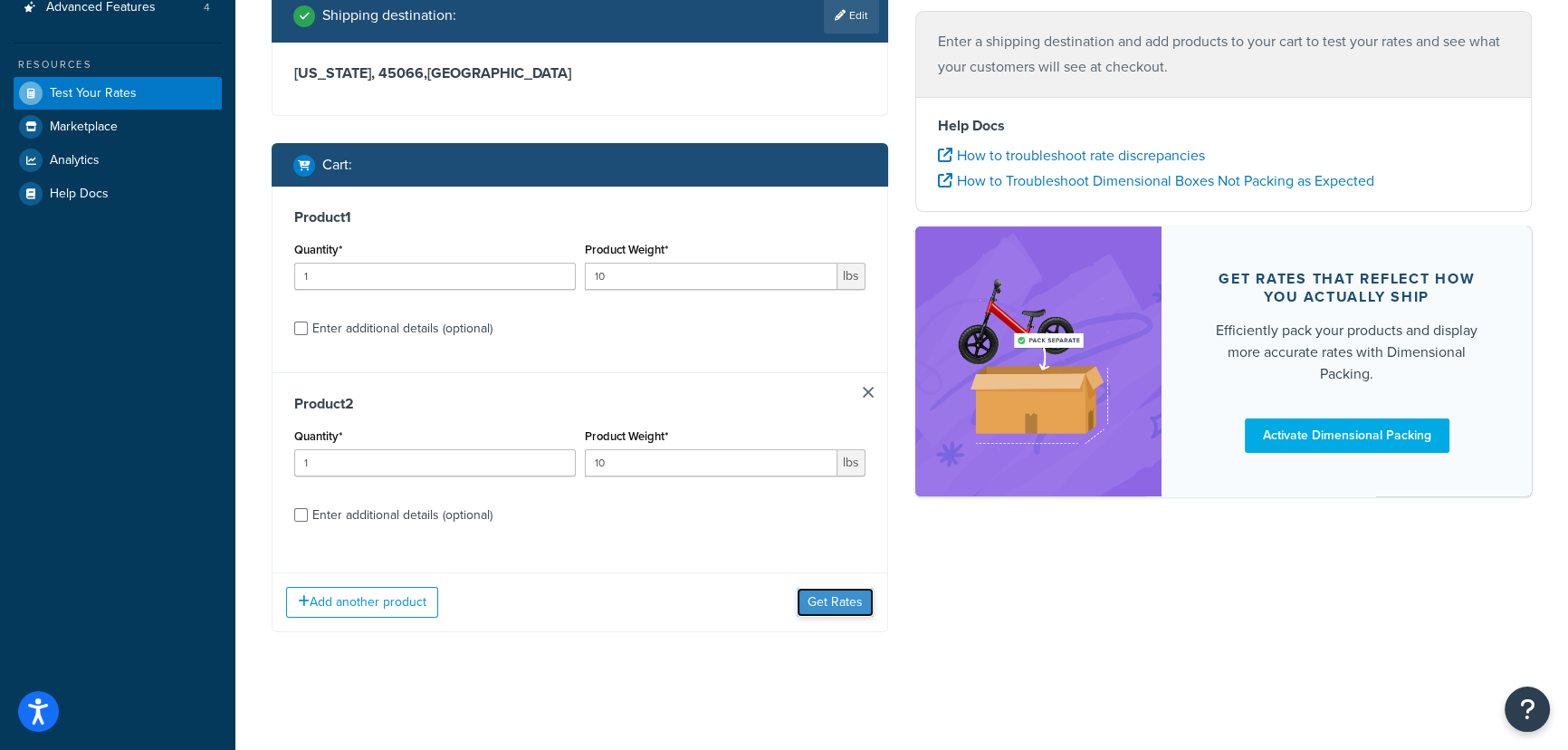
click at [831, 604] on button "Get Rates" at bounding box center [835, 601] width 77 height 29
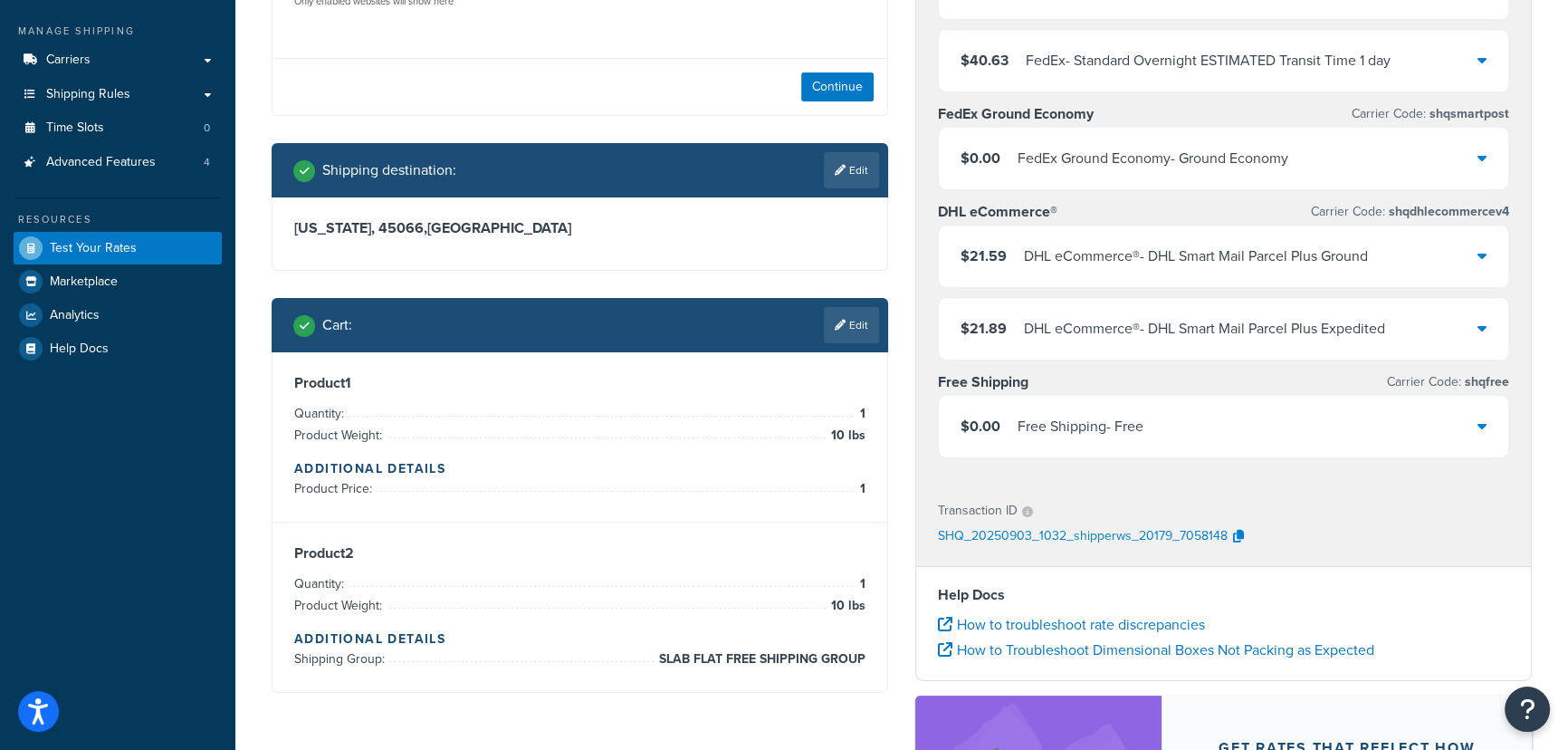
scroll to position [328, 0]
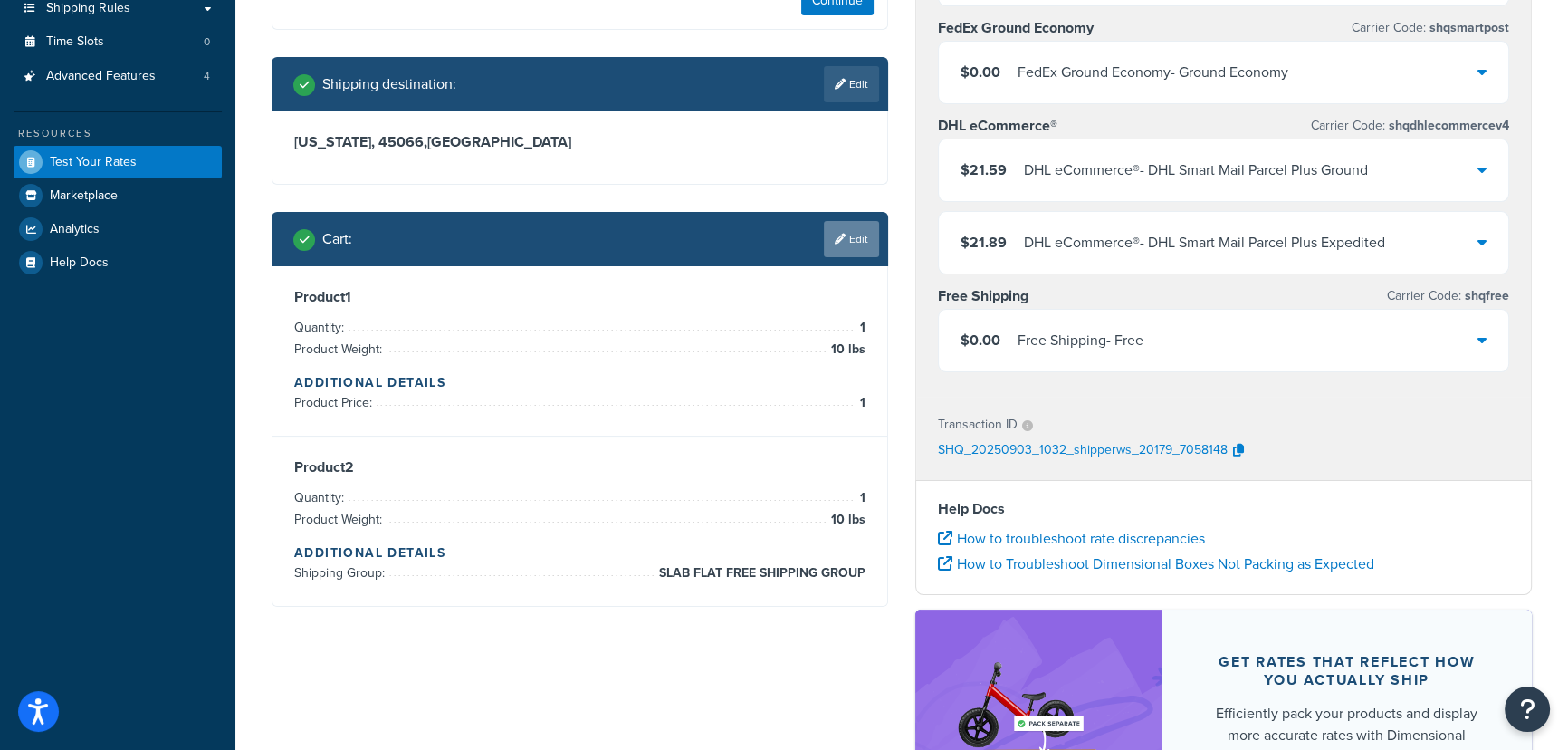
click at [850, 232] on link "Edit" at bounding box center [851, 238] width 55 height 36
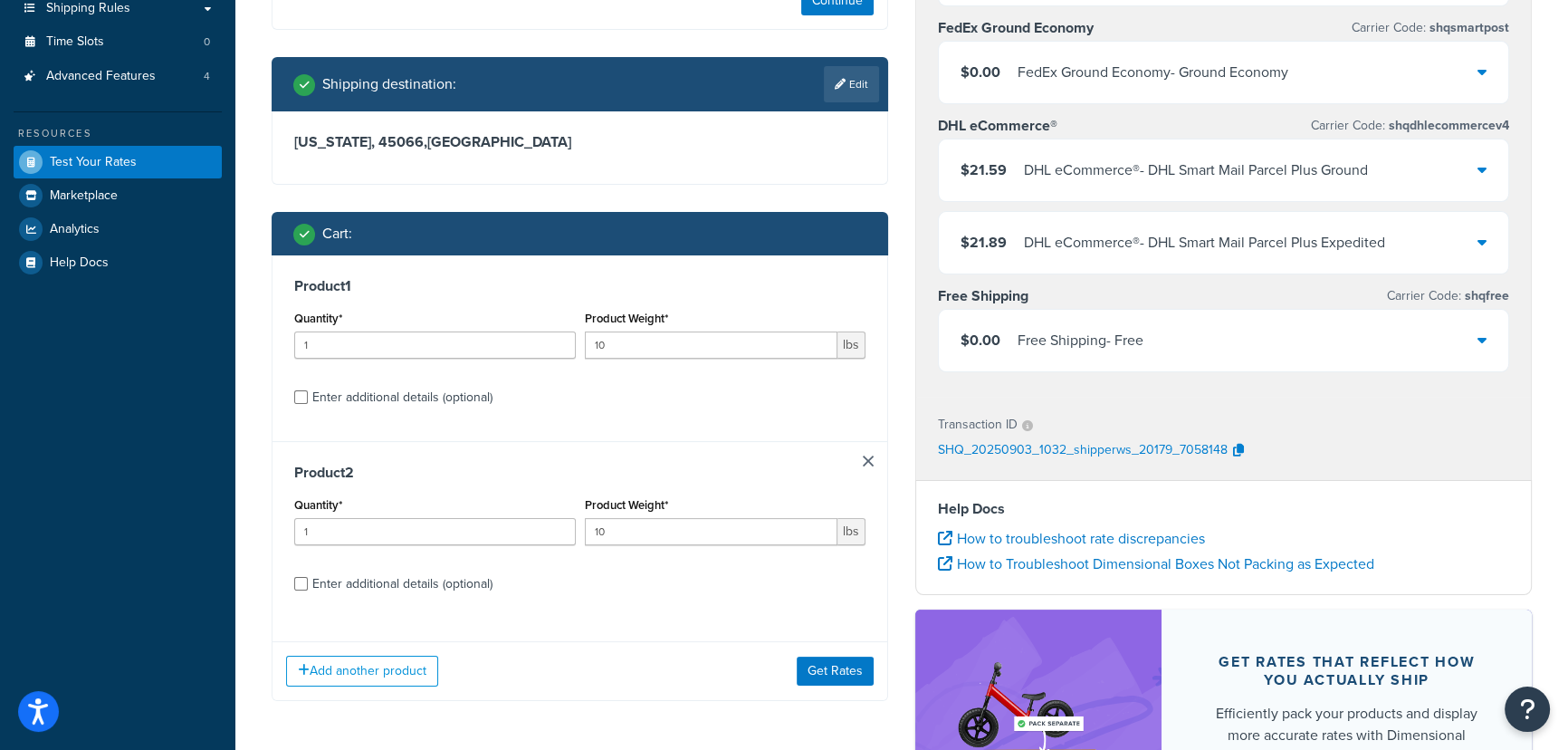
click at [482, 398] on div "Enter additional details (optional)" at bounding box center [402, 397] width 180 height 25
click at [308, 398] on input "Enter additional details (optional)" at bounding box center [301, 397] width 14 height 14
checkbox input "true"
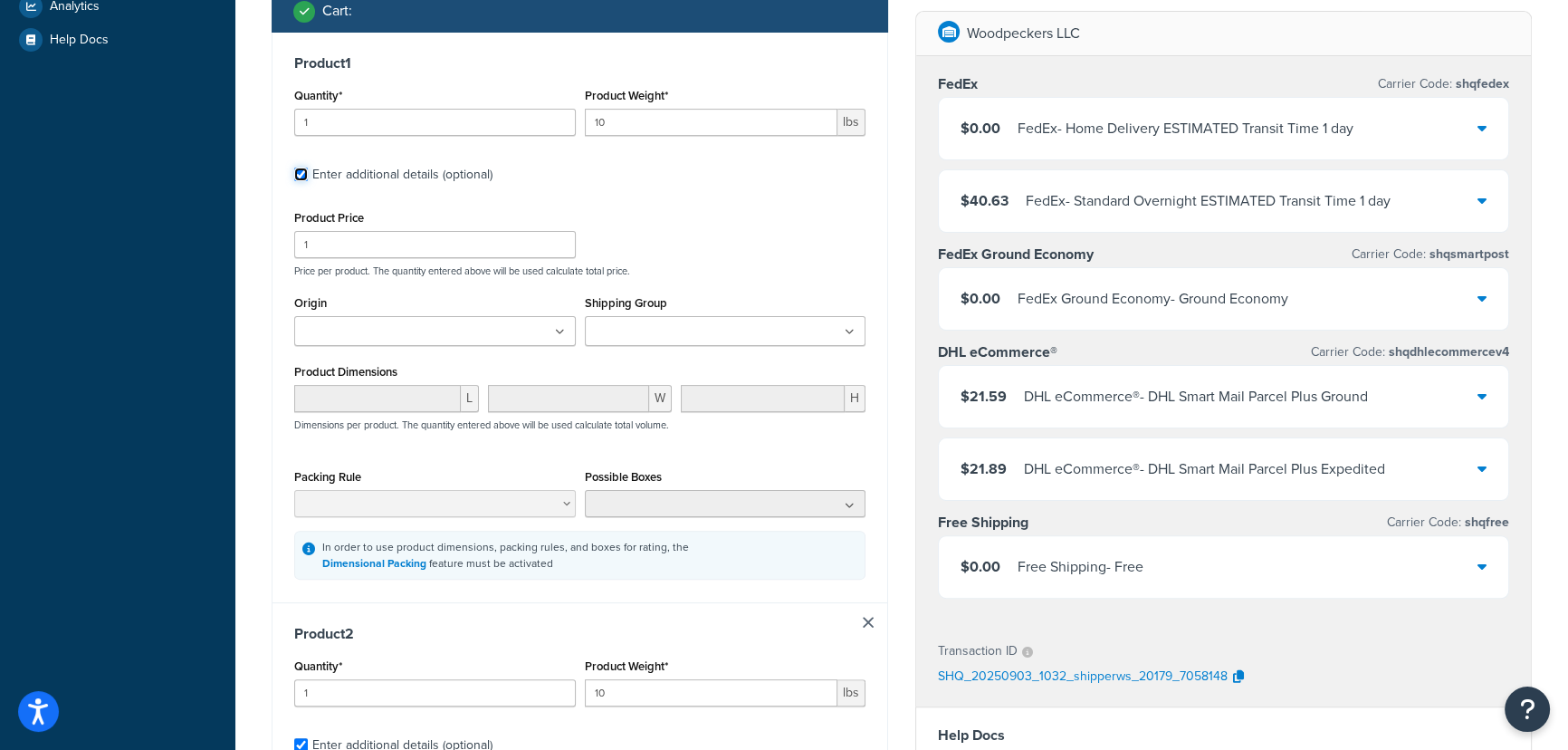
scroll to position [576, 0]
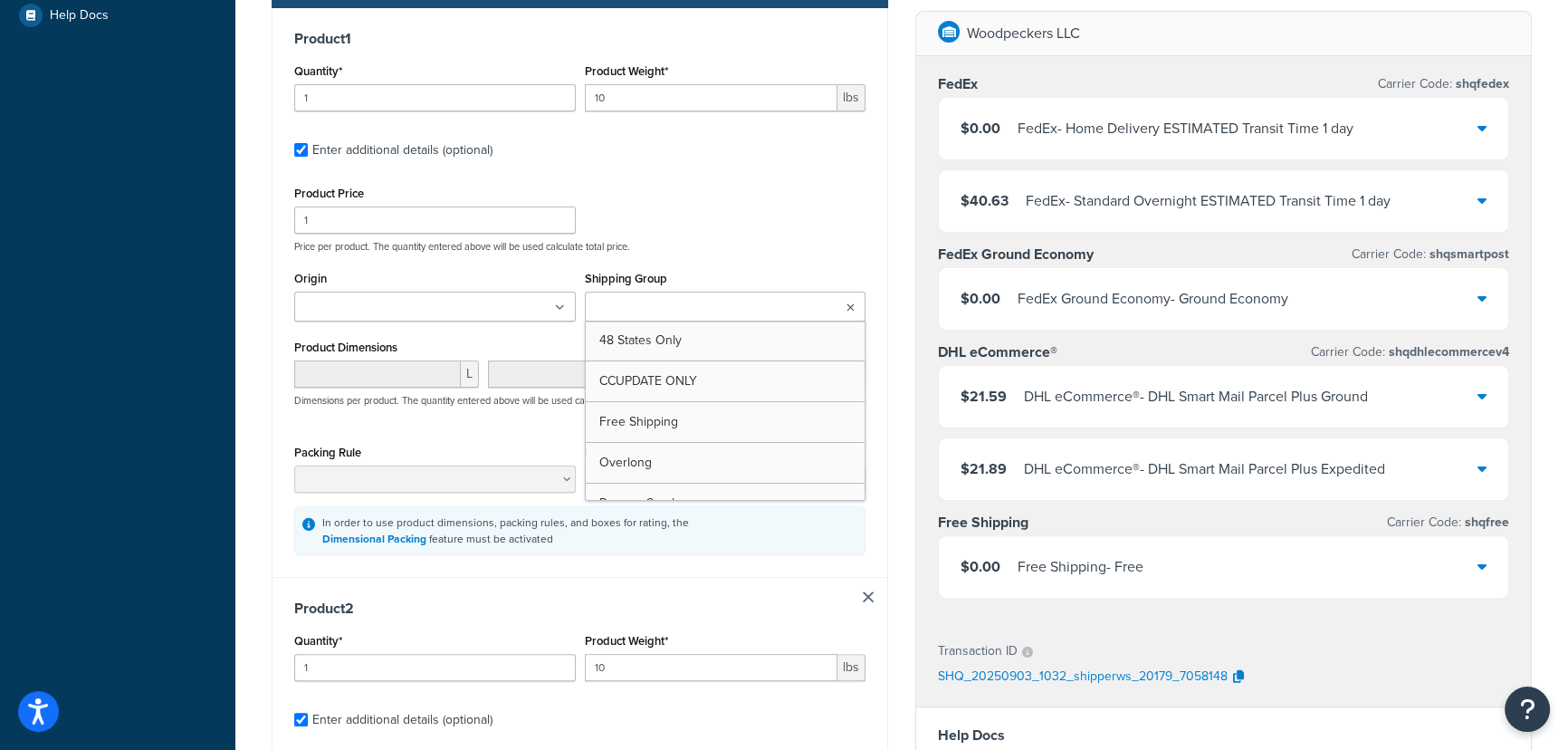
click at [805, 309] on ul at bounding box center [725, 306] width 281 height 30
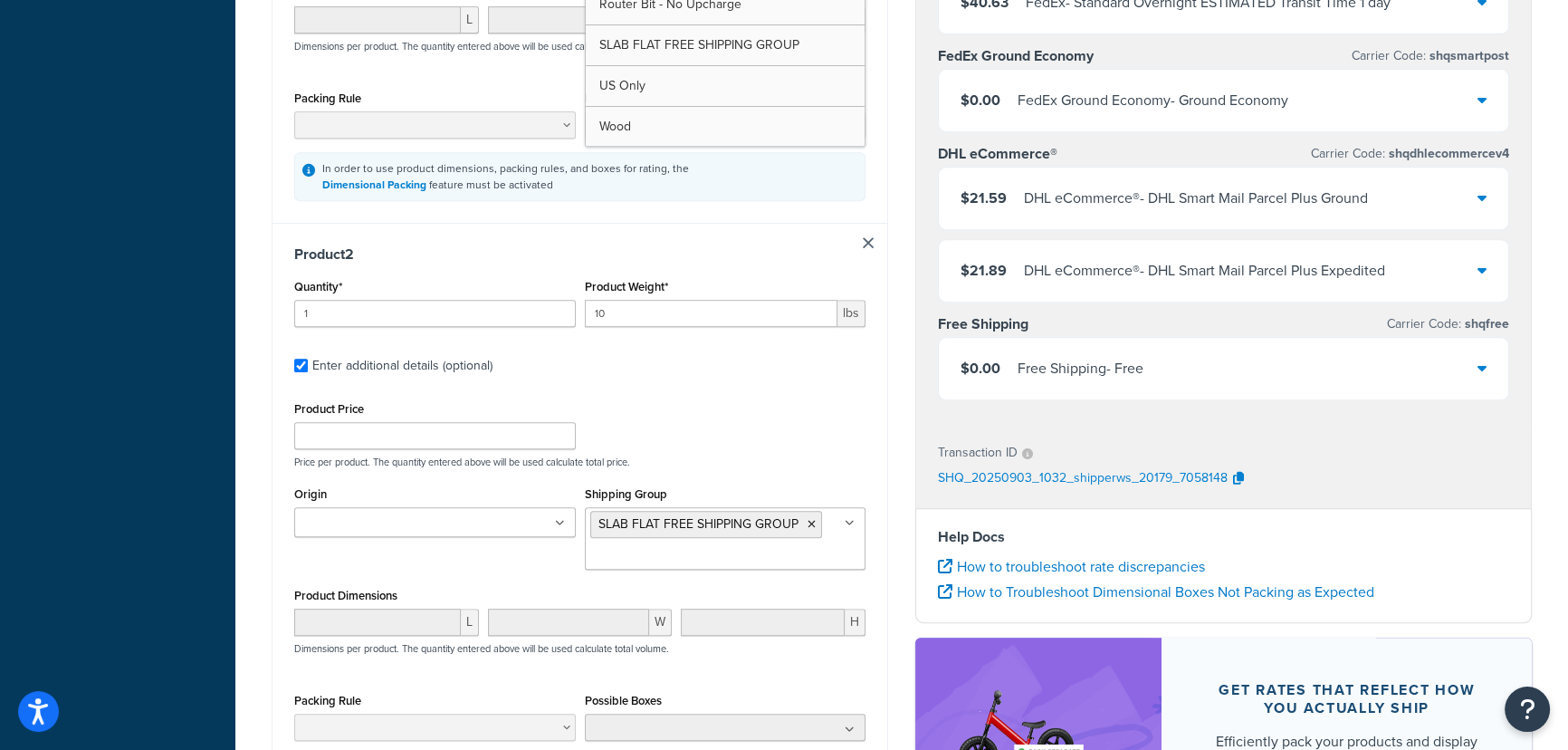
scroll to position [1151, 0]
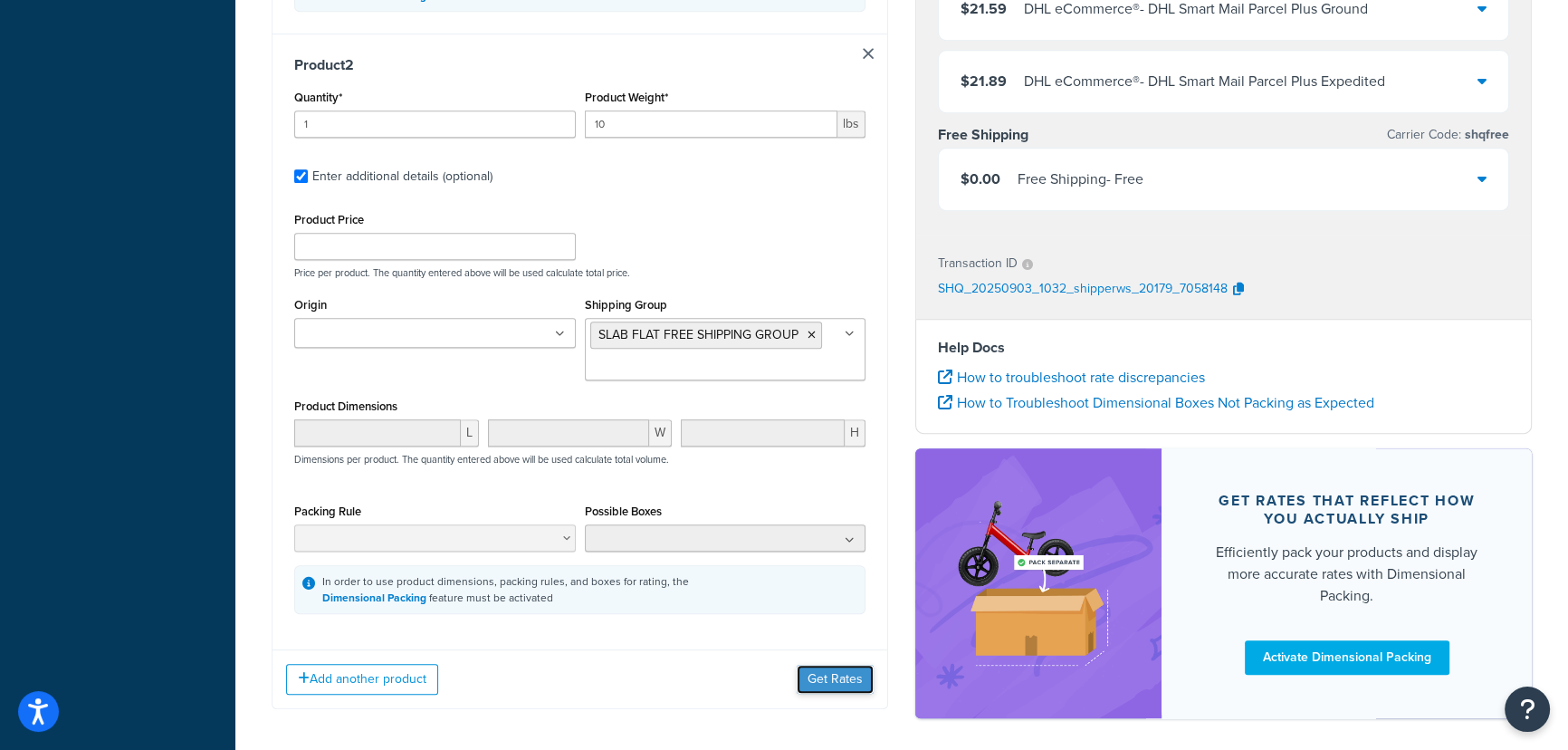
click at [835, 673] on button "Get Rates" at bounding box center [835, 678] width 77 height 29
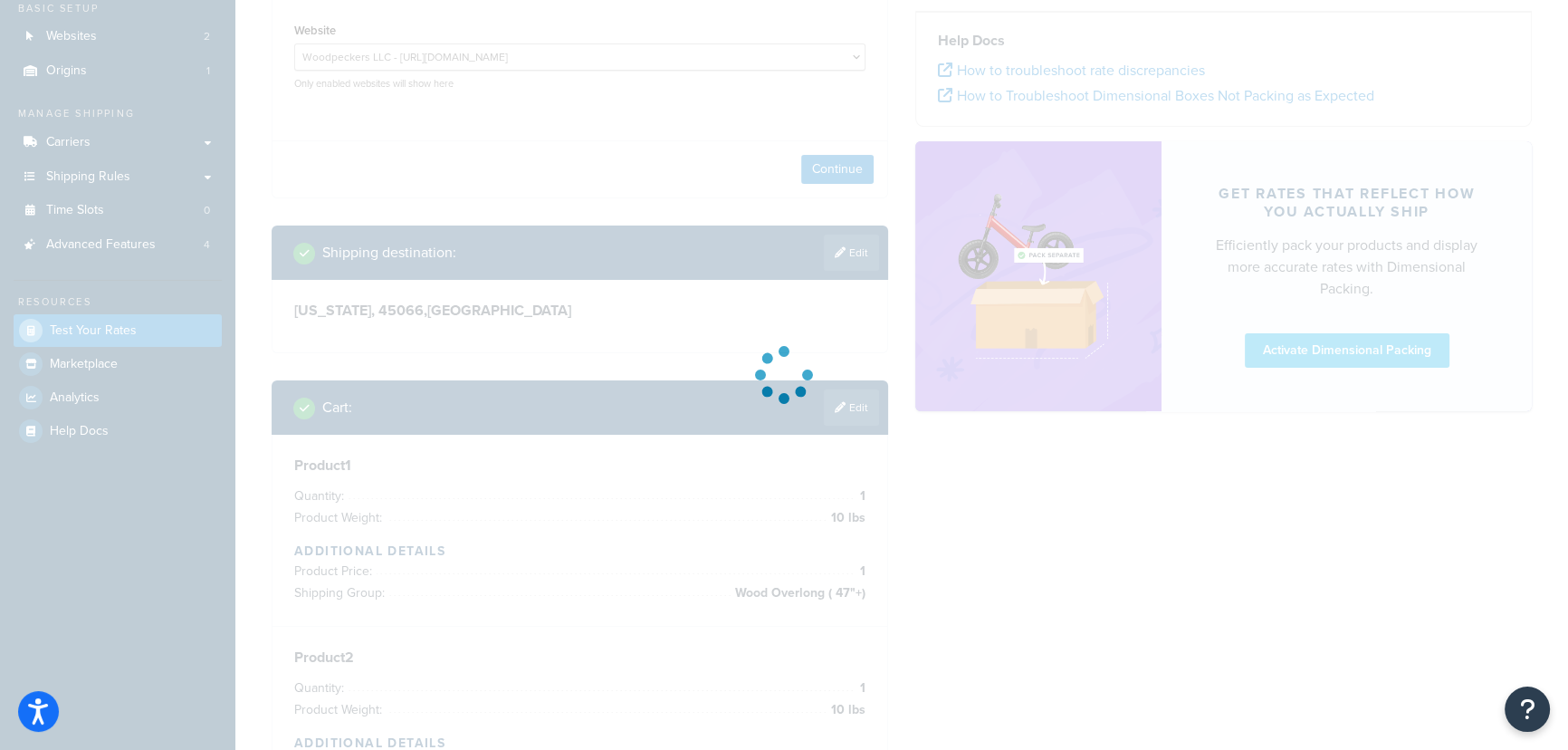
scroll to position [0, 0]
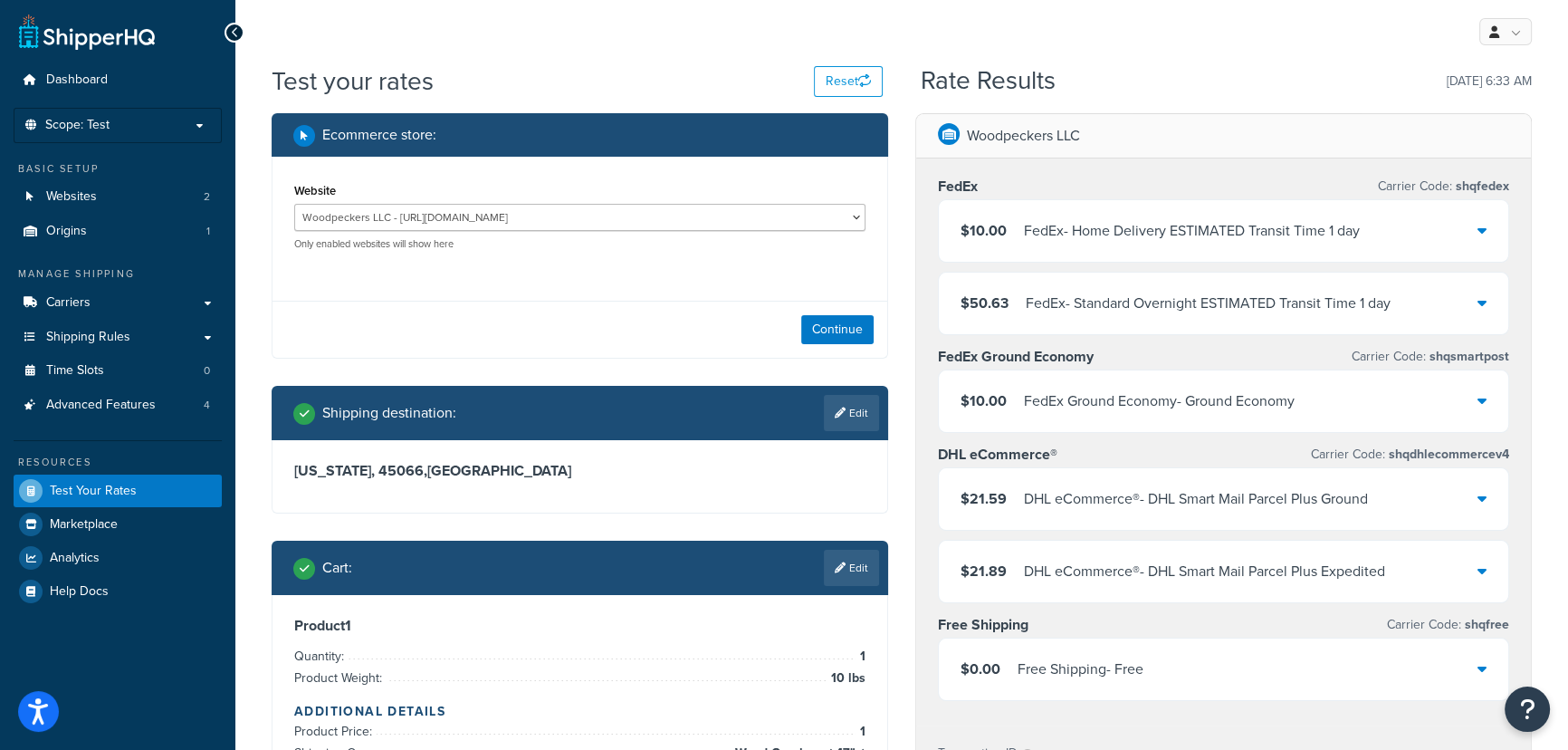
click at [1267, 235] on div "FedEx - Home Delivery ESTIMATED Transit Time 1 day" at bounding box center [1192, 231] width 336 height 25
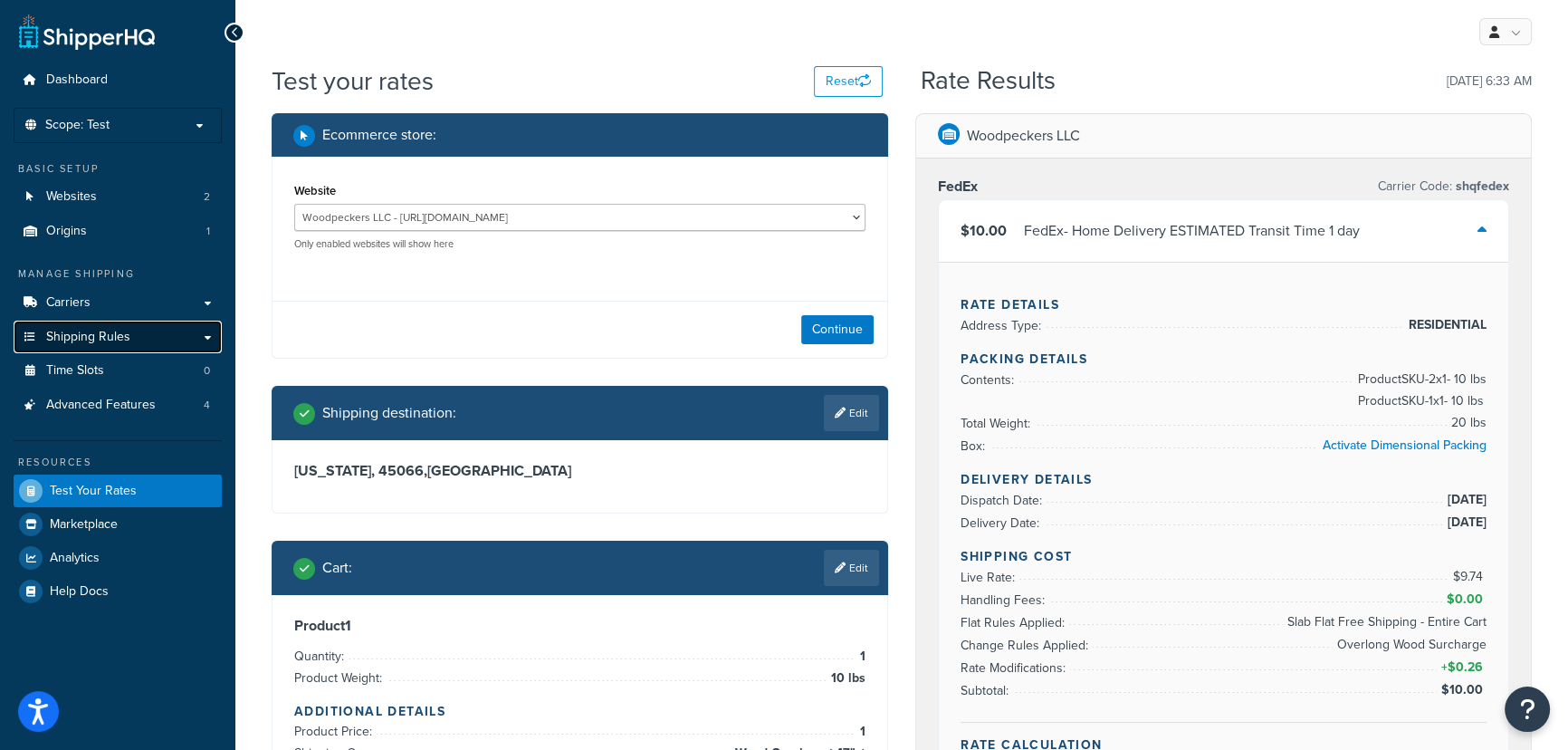
click at [85, 335] on span "Shipping Rules" at bounding box center [88, 337] width 84 height 16
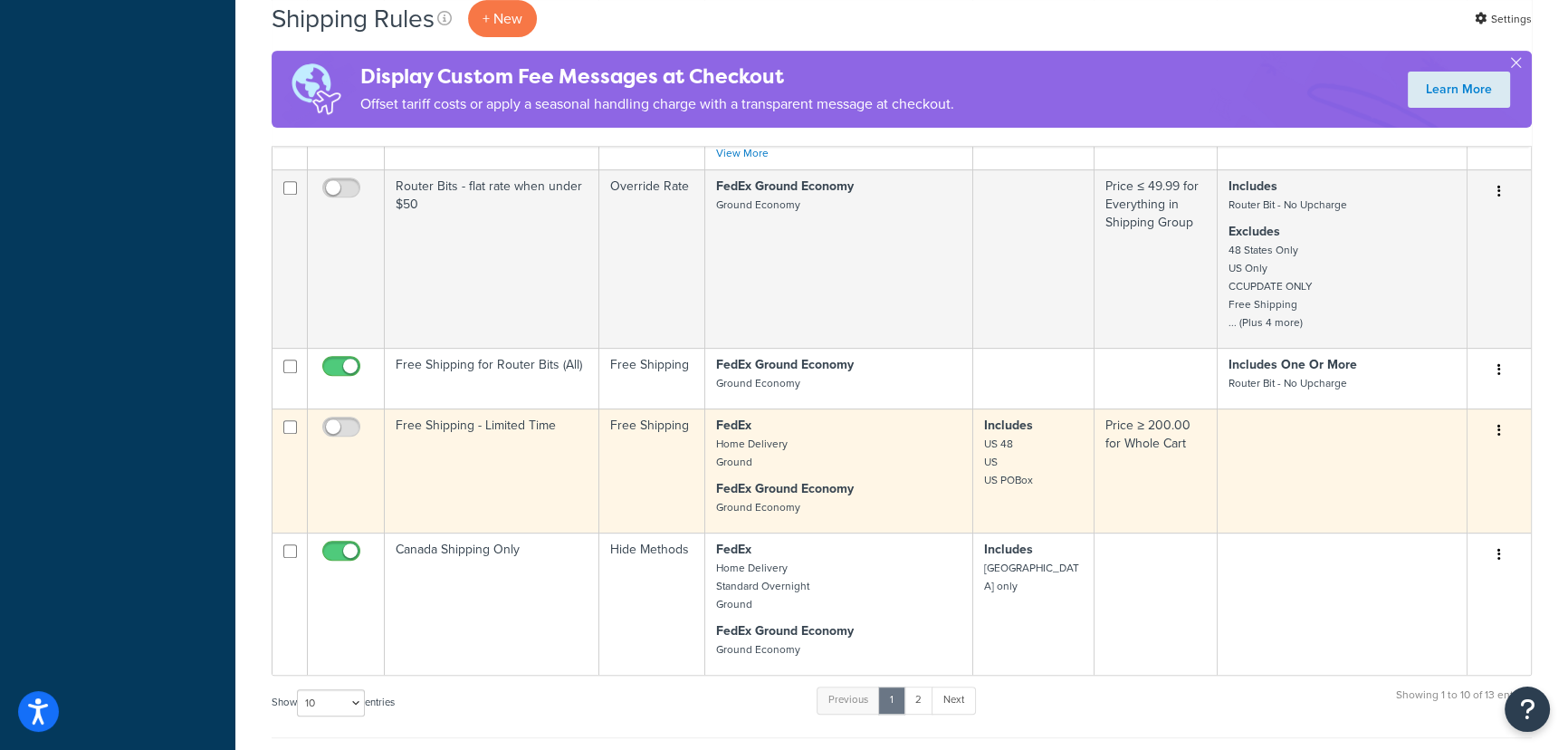
scroll to position [905, 0]
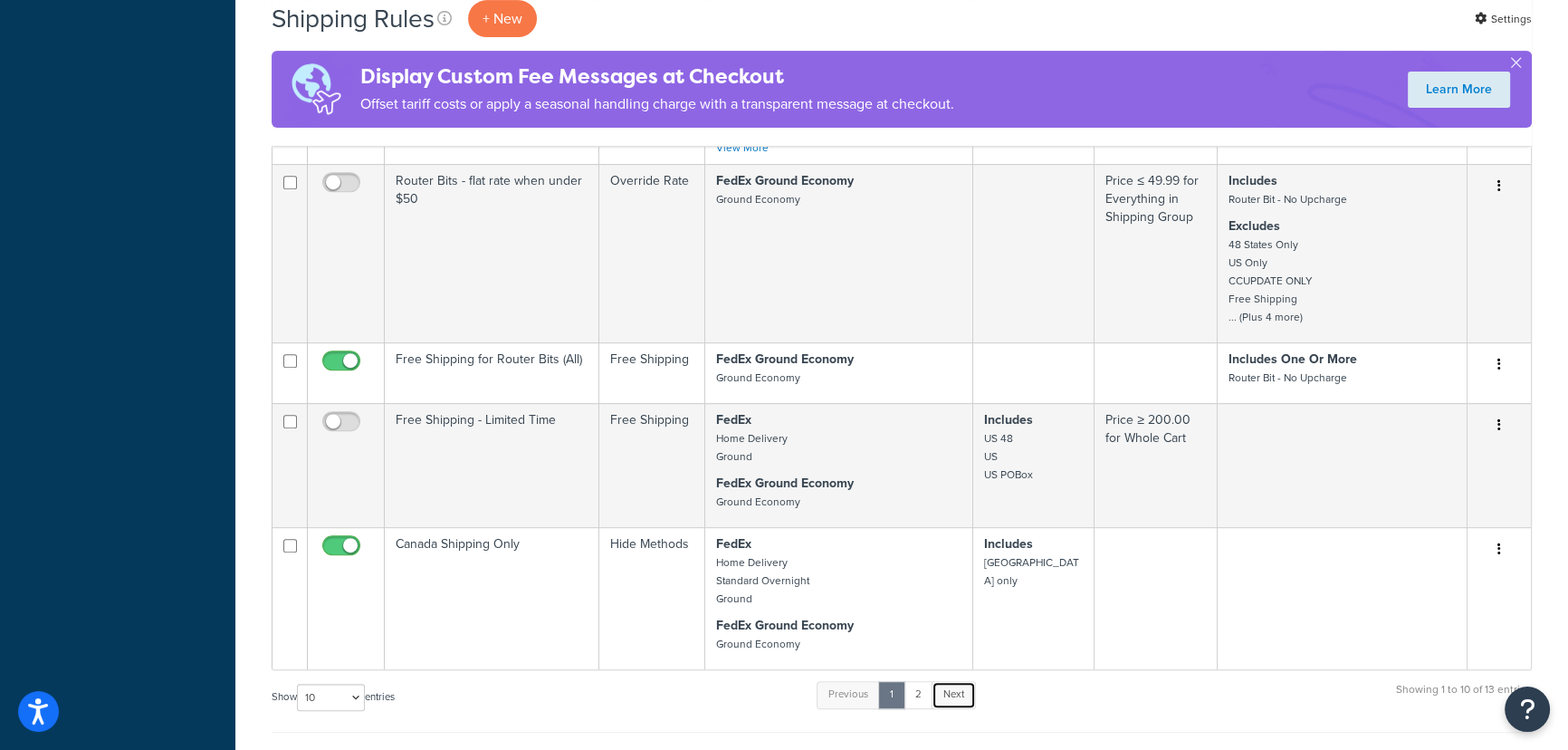
click at [956, 708] on link "Next" at bounding box center [954, 694] width 44 height 27
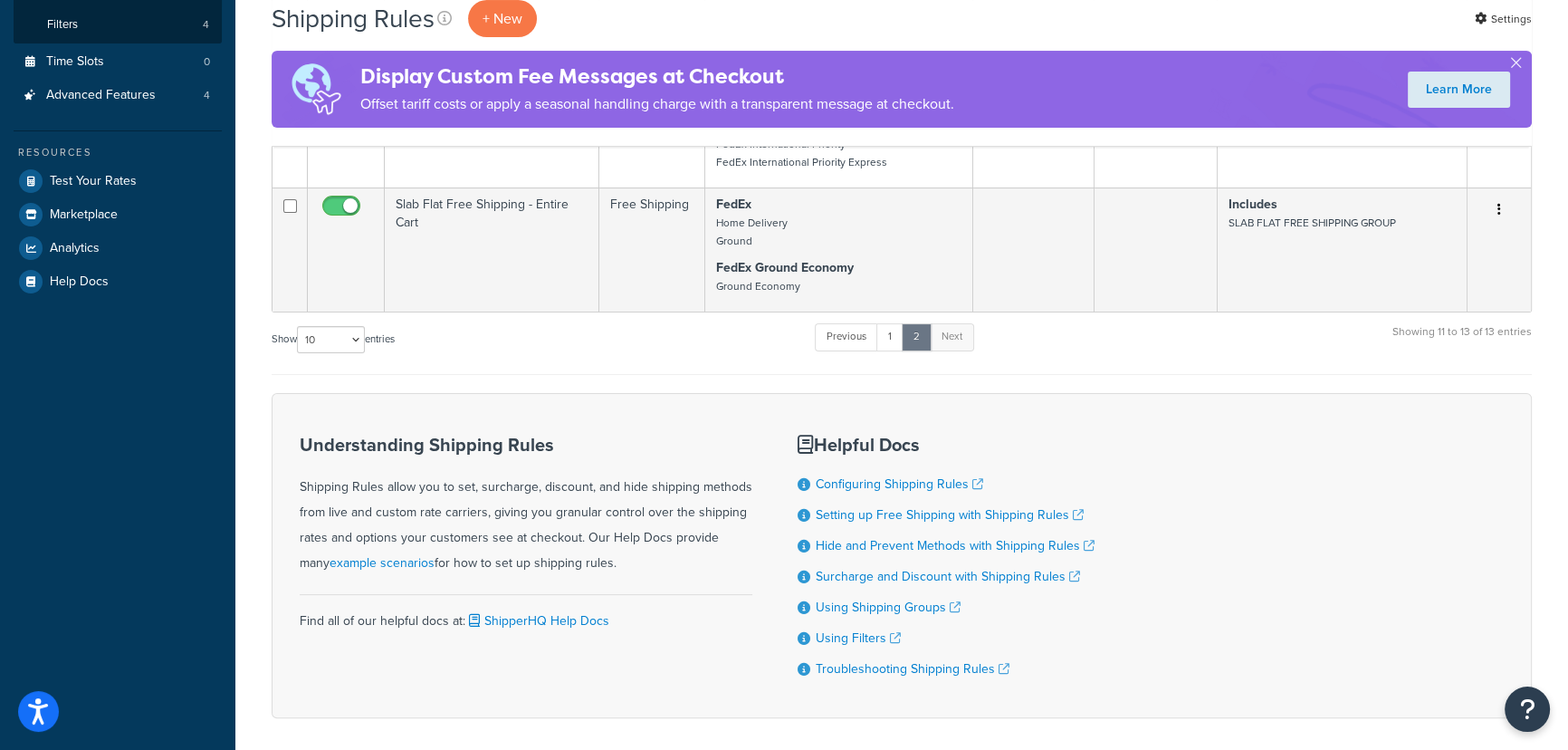
scroll to position [122, 0]
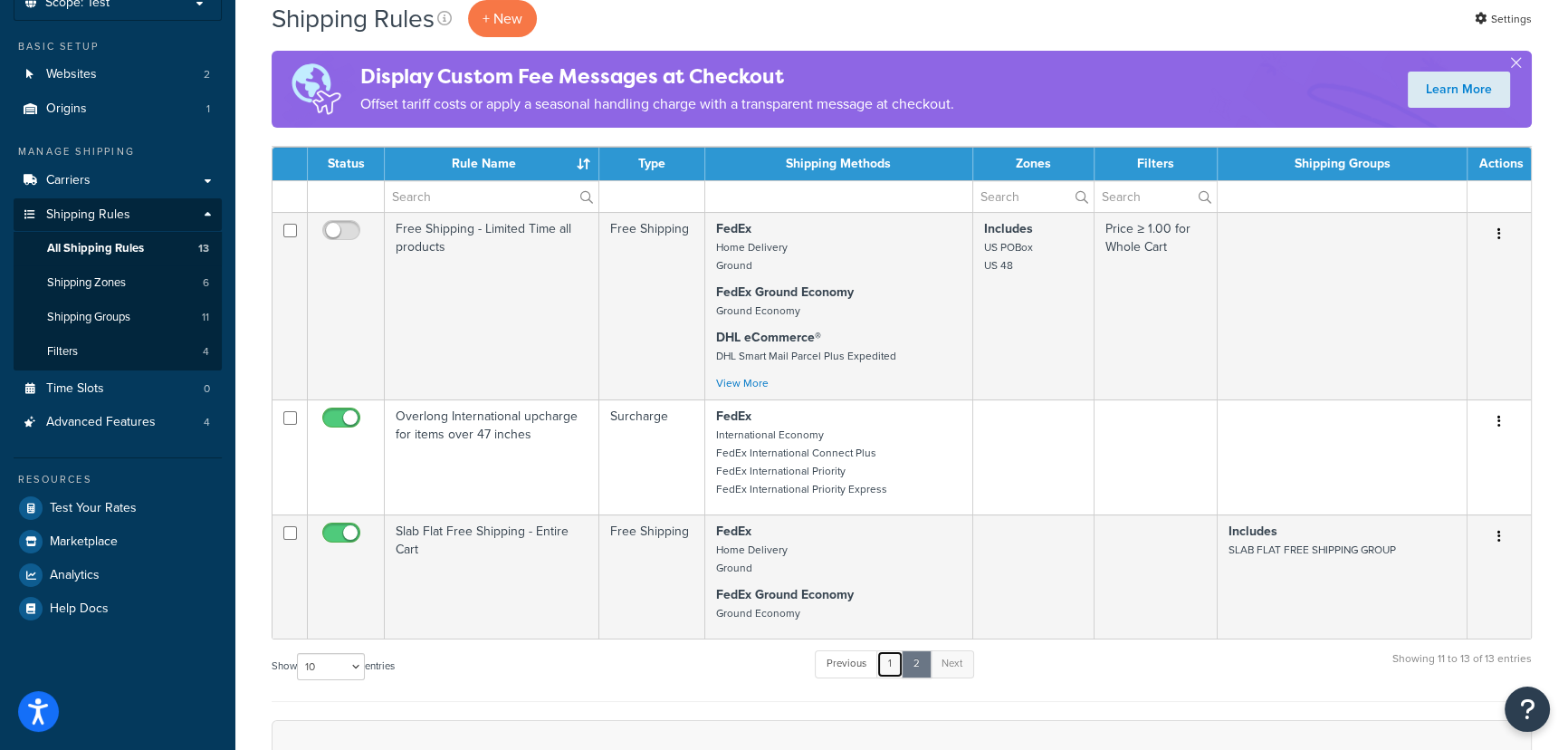
click at [885, 666] on link "1" at bounding box center [889, 663] width 27 height 27
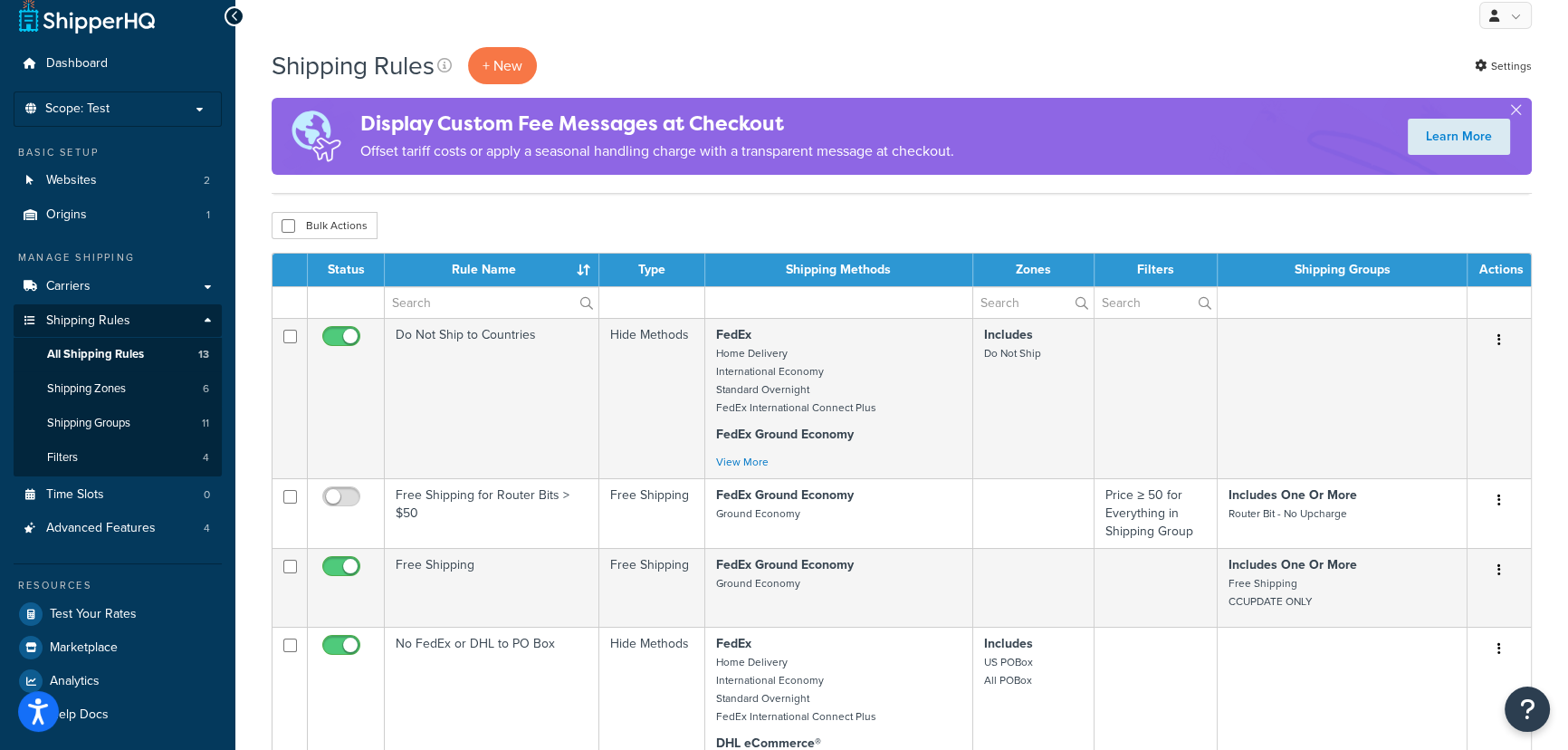
scroll to position [0, 0]
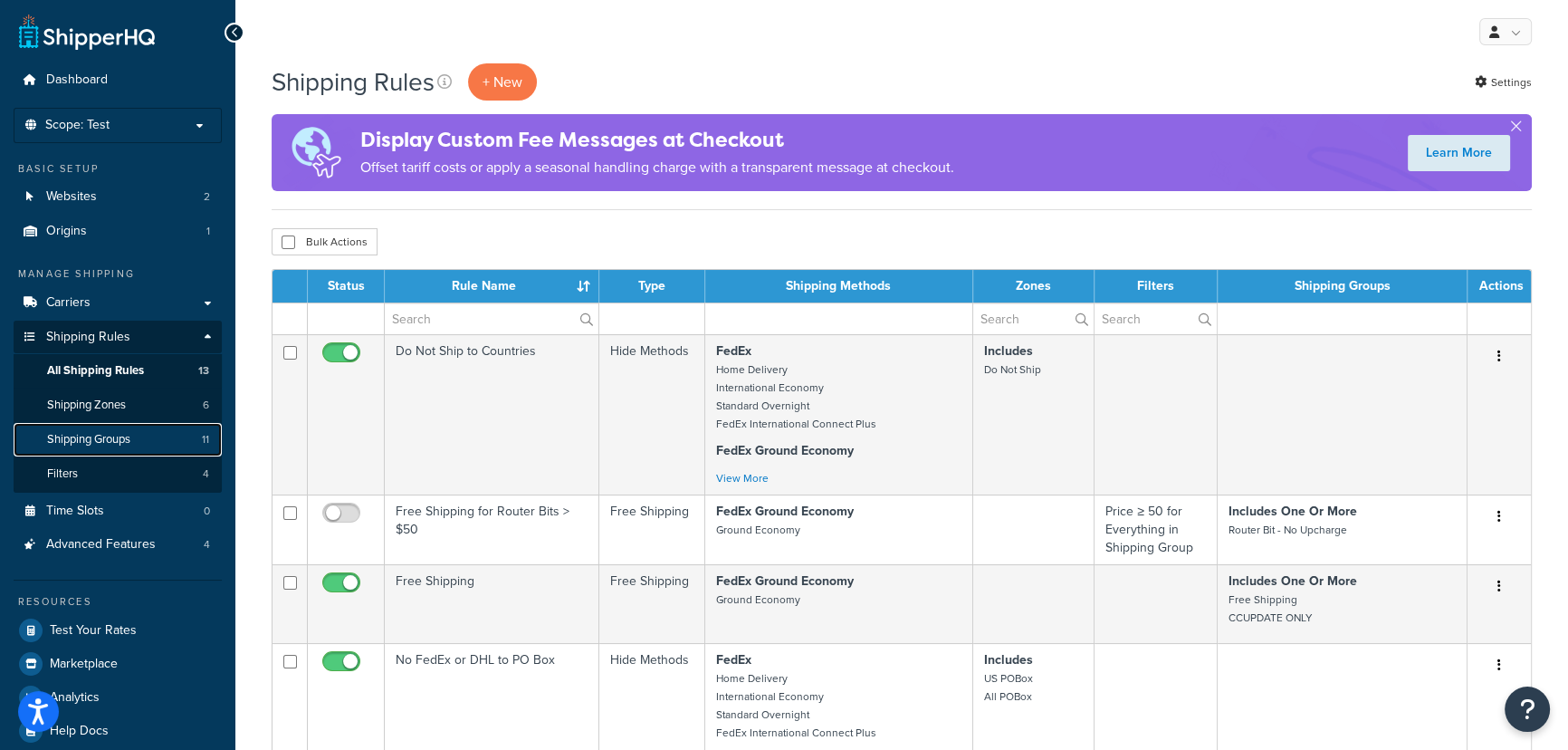
click at [120, 442] on span "Shipping Groups" at bounding box center [89, 439] width 83 height 16
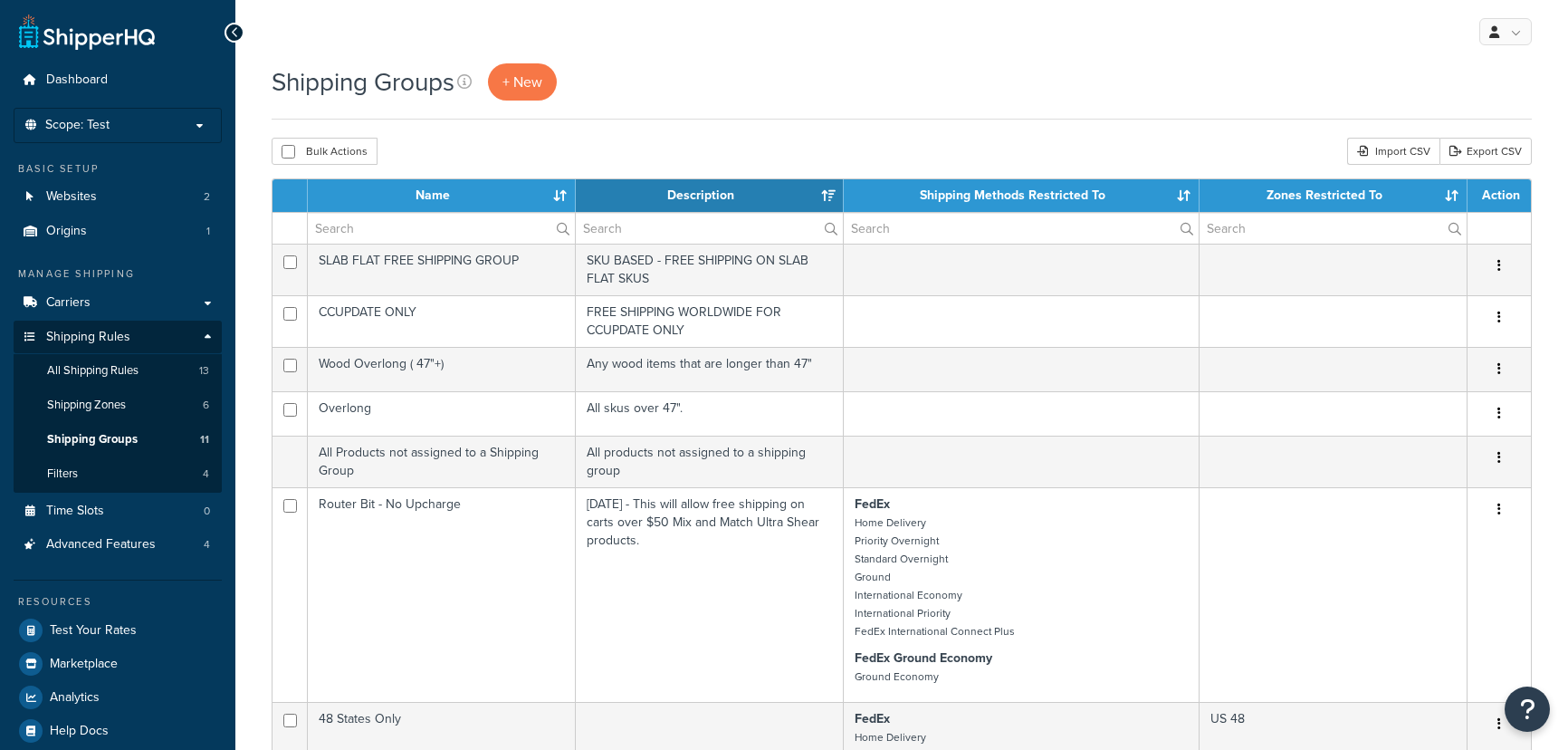
select select "15"
click at [75, 304] on span "Carriers" at bounding box center [68, 303] width 44 height 16
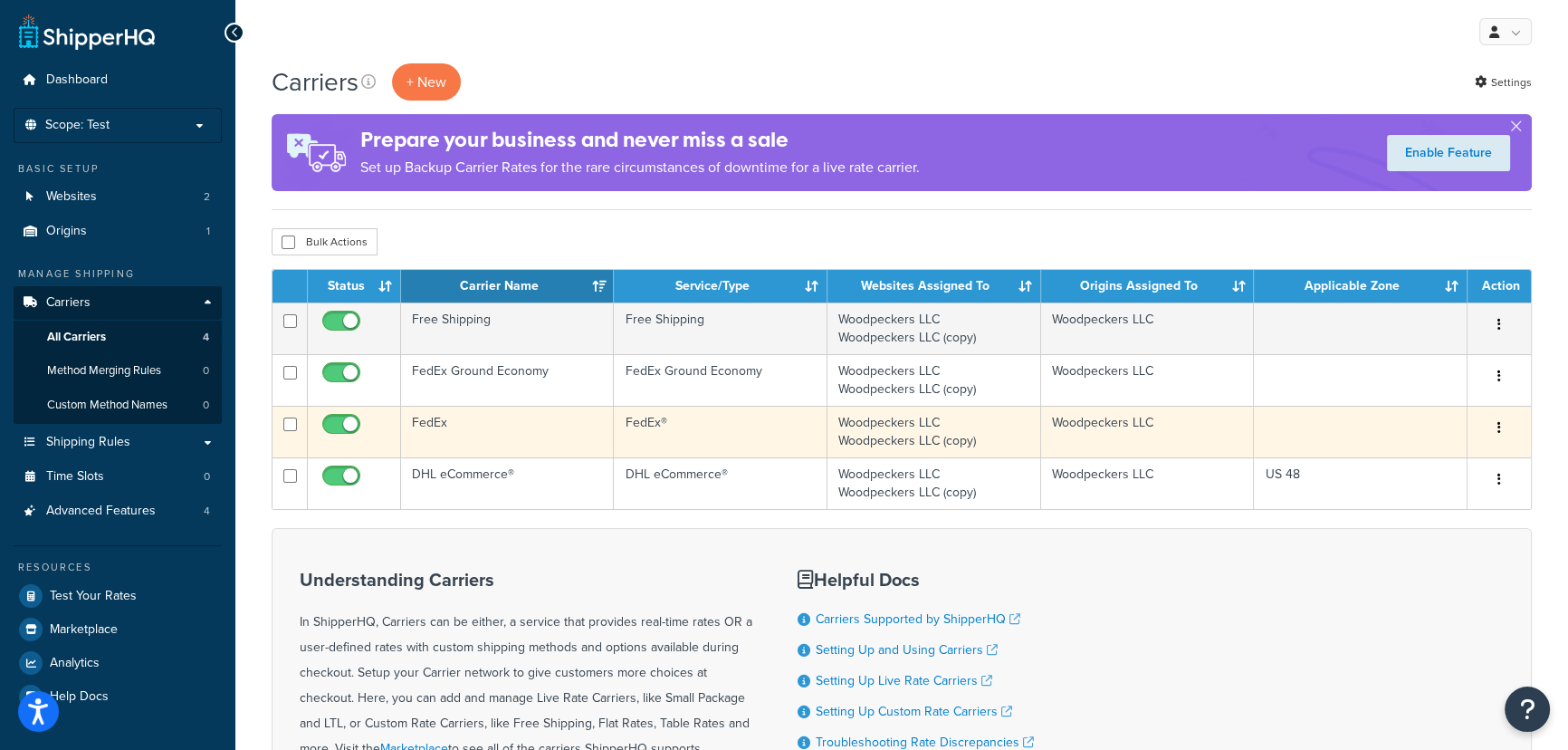
click at [1362, 415] on td at bounding box center [1360, 432] width 214 height 52
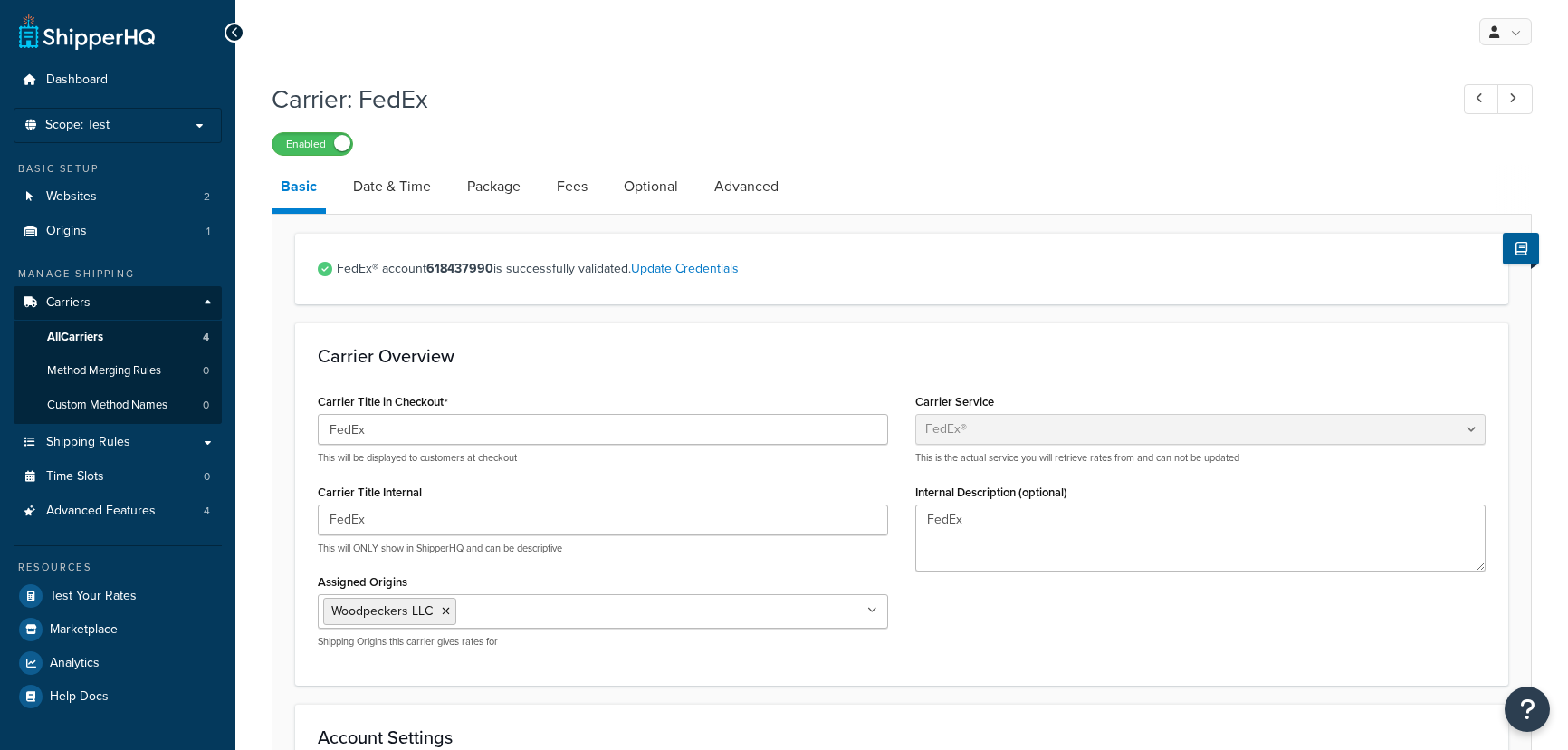
select select "fedEx"
select select "REGULAR_PICKUP"
select select "YOUR_PACKAGING"
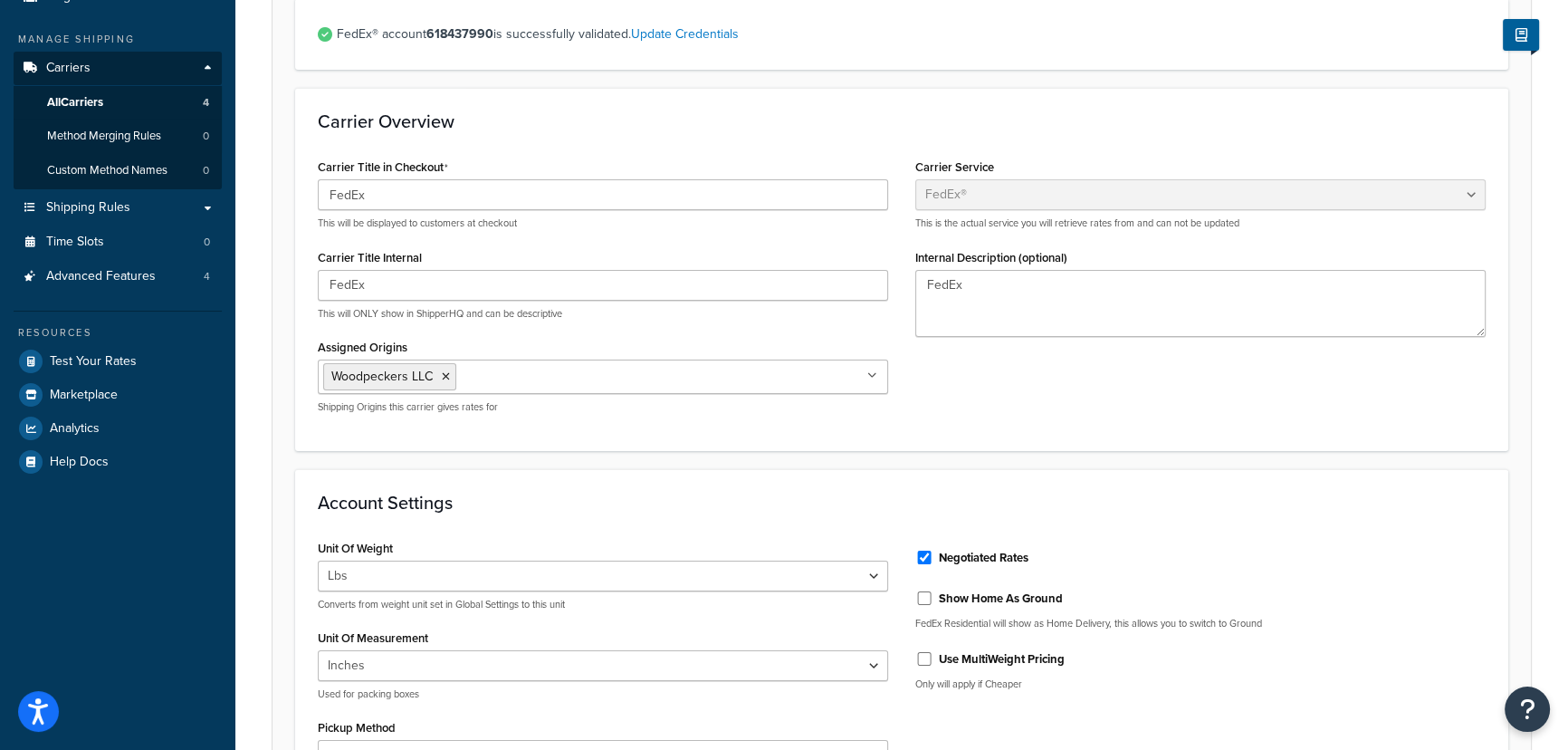
scroll to position [81, 0]
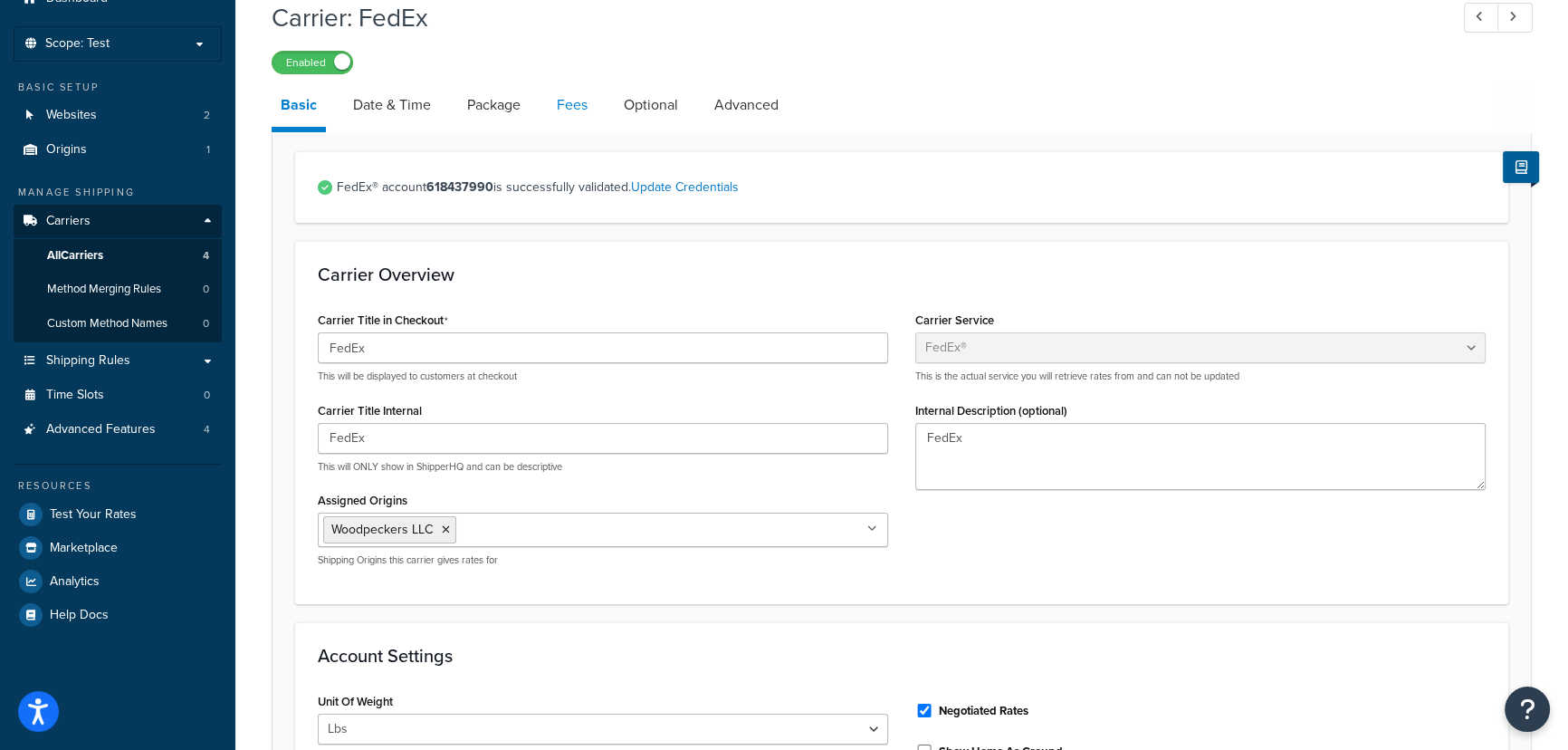
click at [580, 101] on link "Fees" at bounding box center [572, 104] width 49 height 43
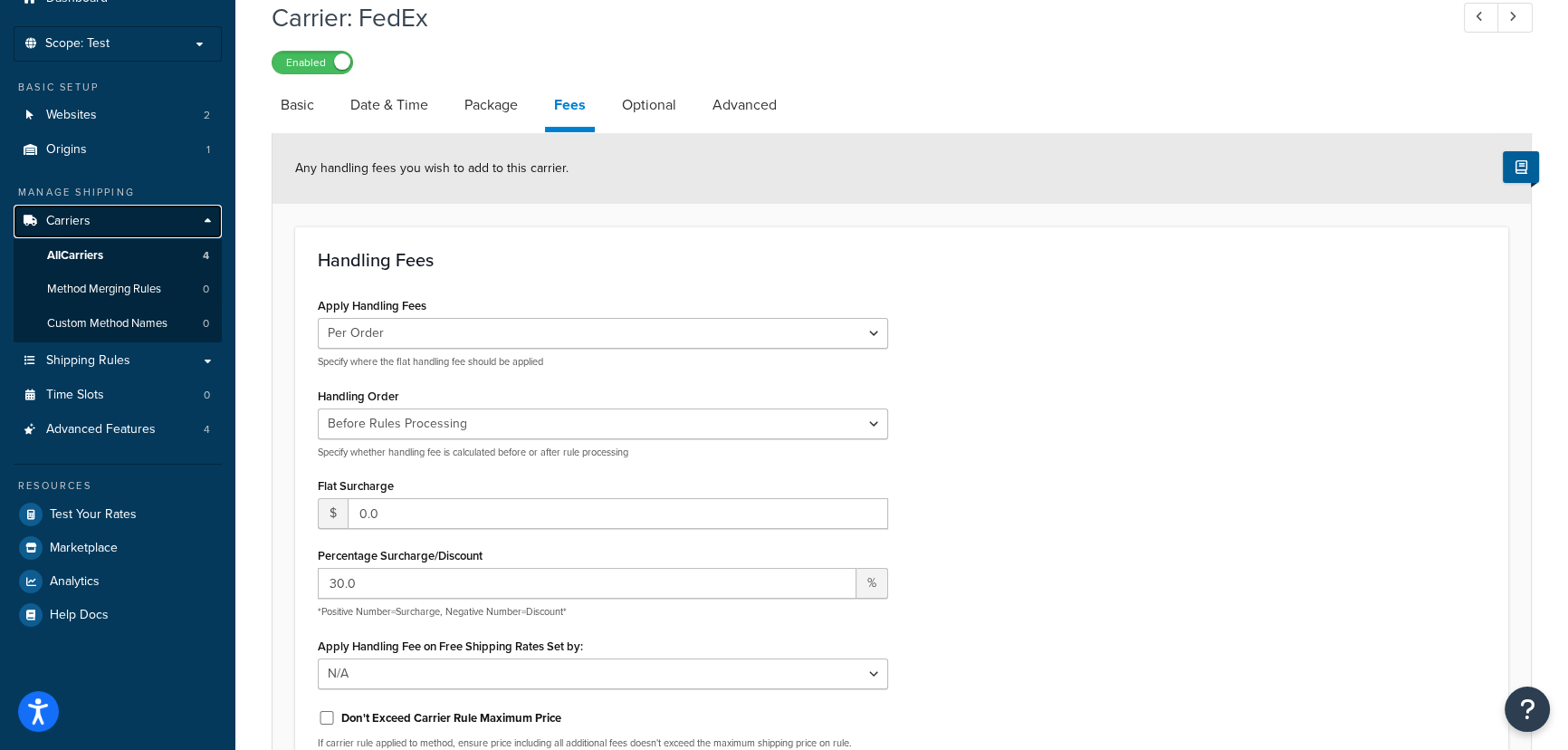
click at [155, 213] on link "Carriers" at bounding box center [118, 221] width 208 height 33
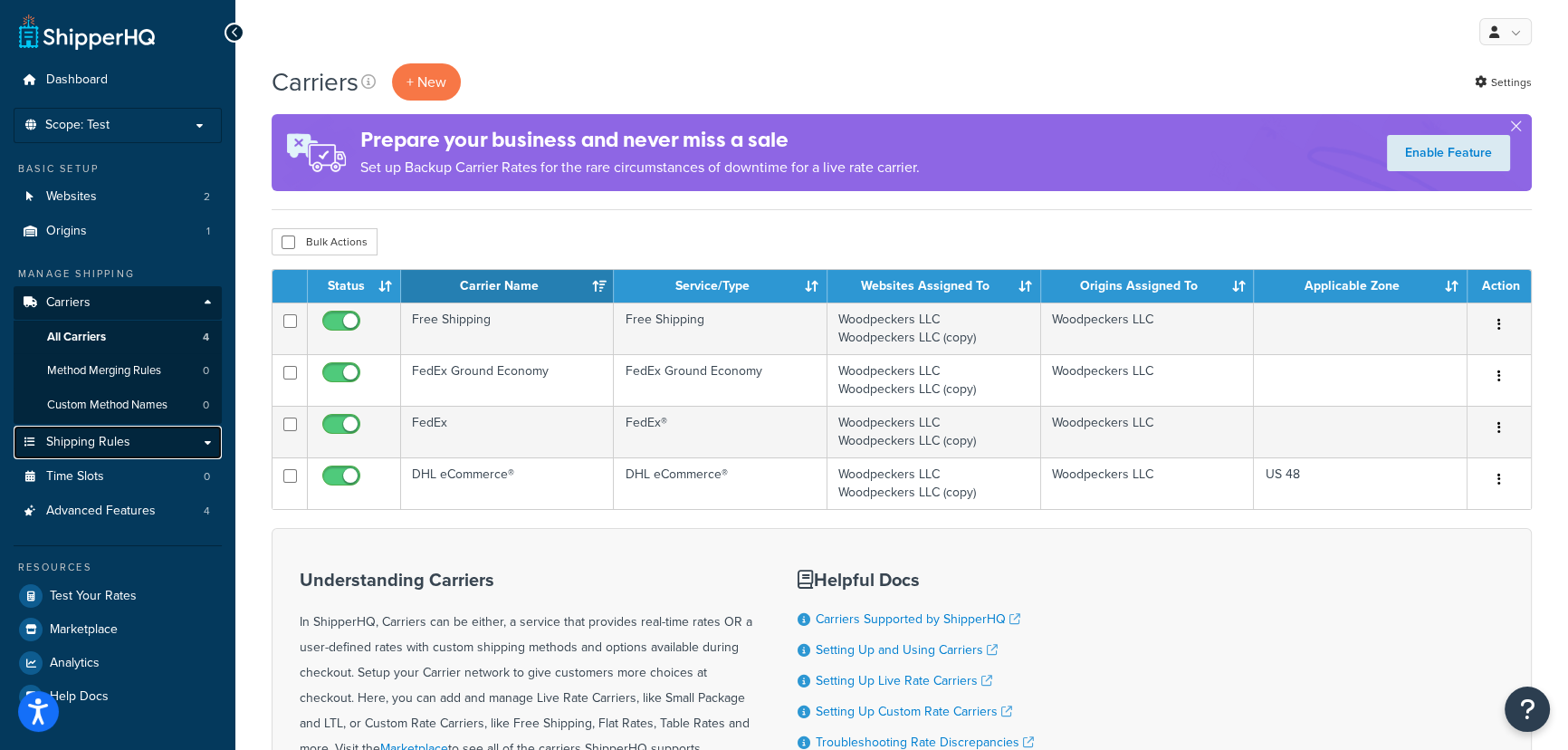
click at [133, 443] on link "Shipping Rules" at bounding box center [118, 442] width 208 height 33
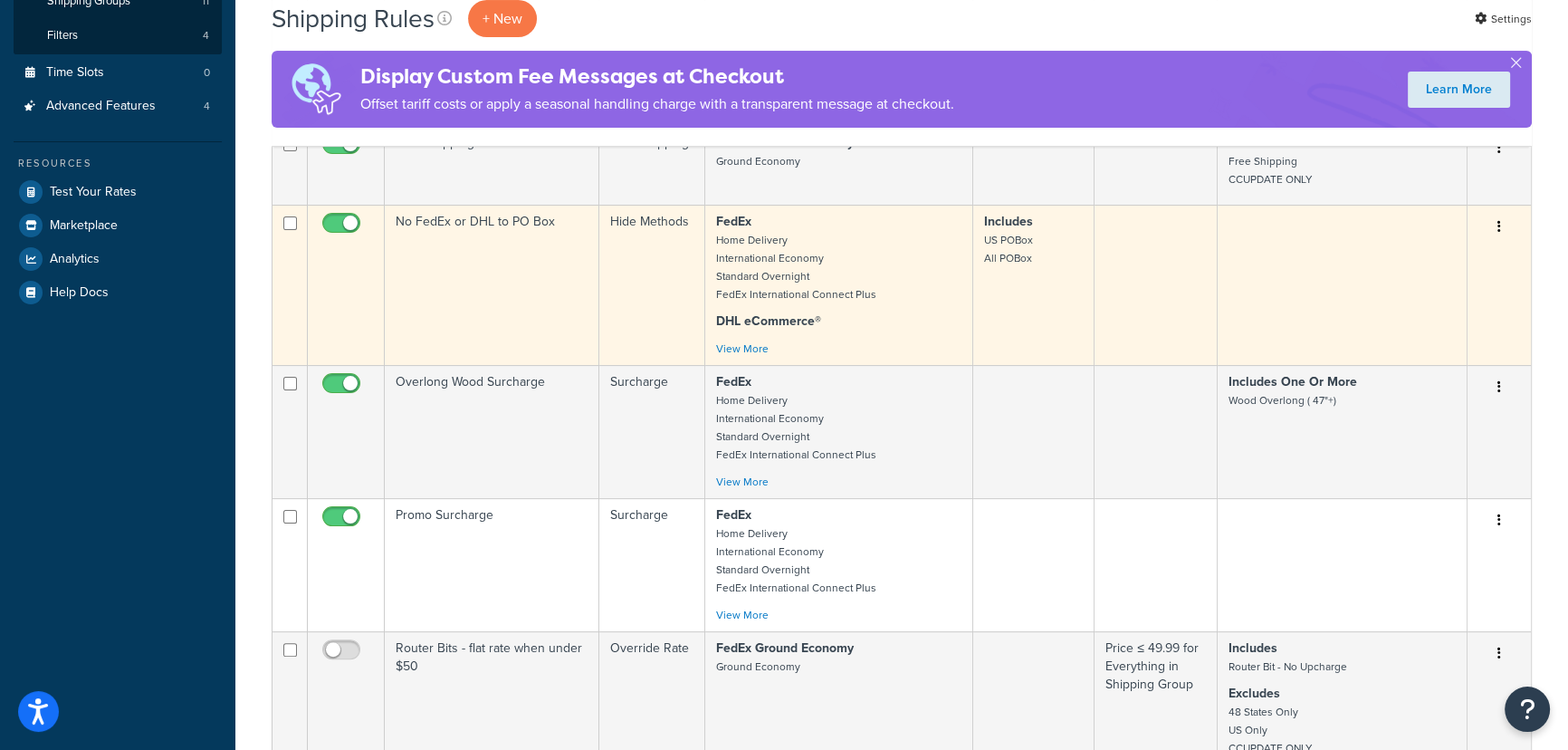
scroll to position [494, 0]
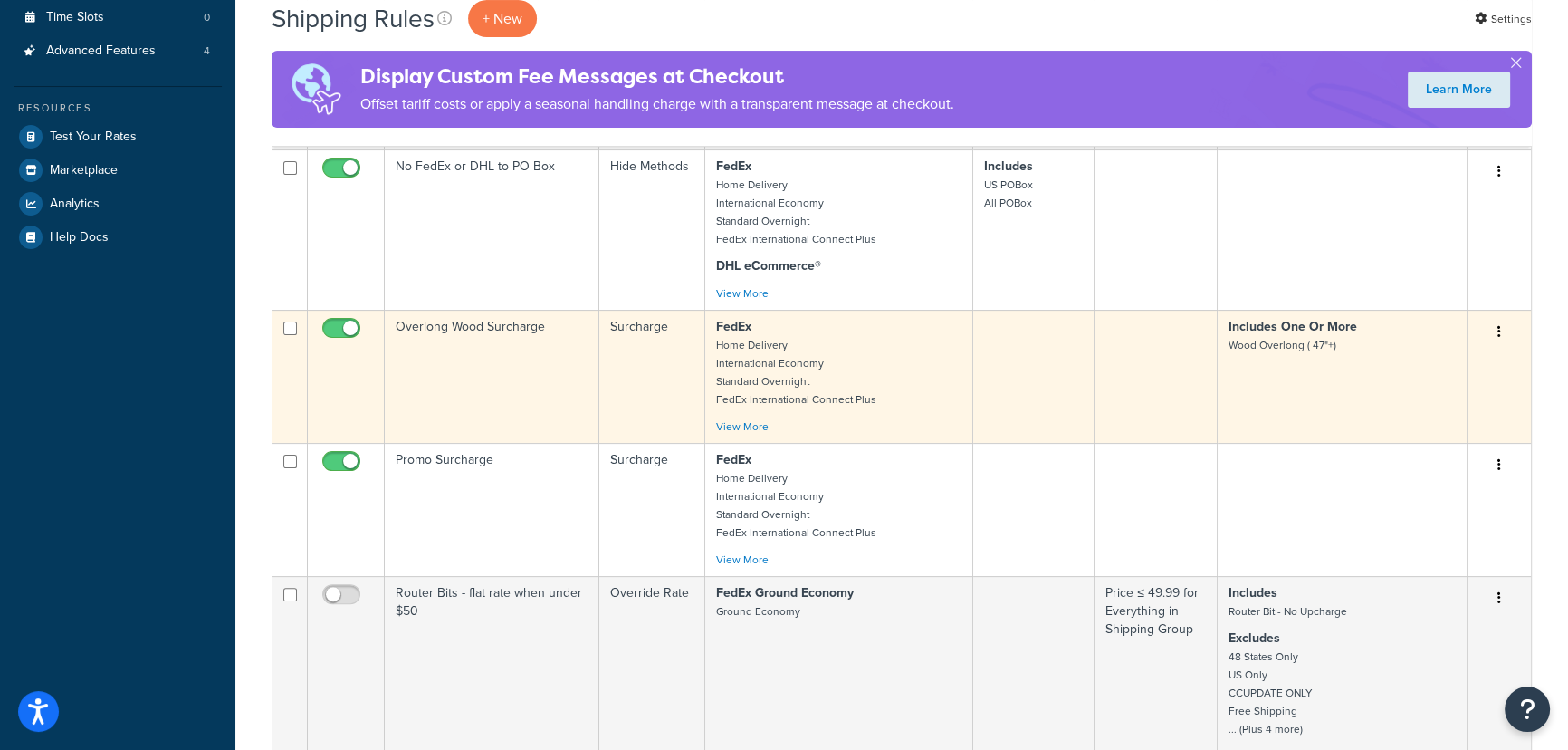
click at [1177, 364] on td at bounding box center [1155, 376] width 123 height 133
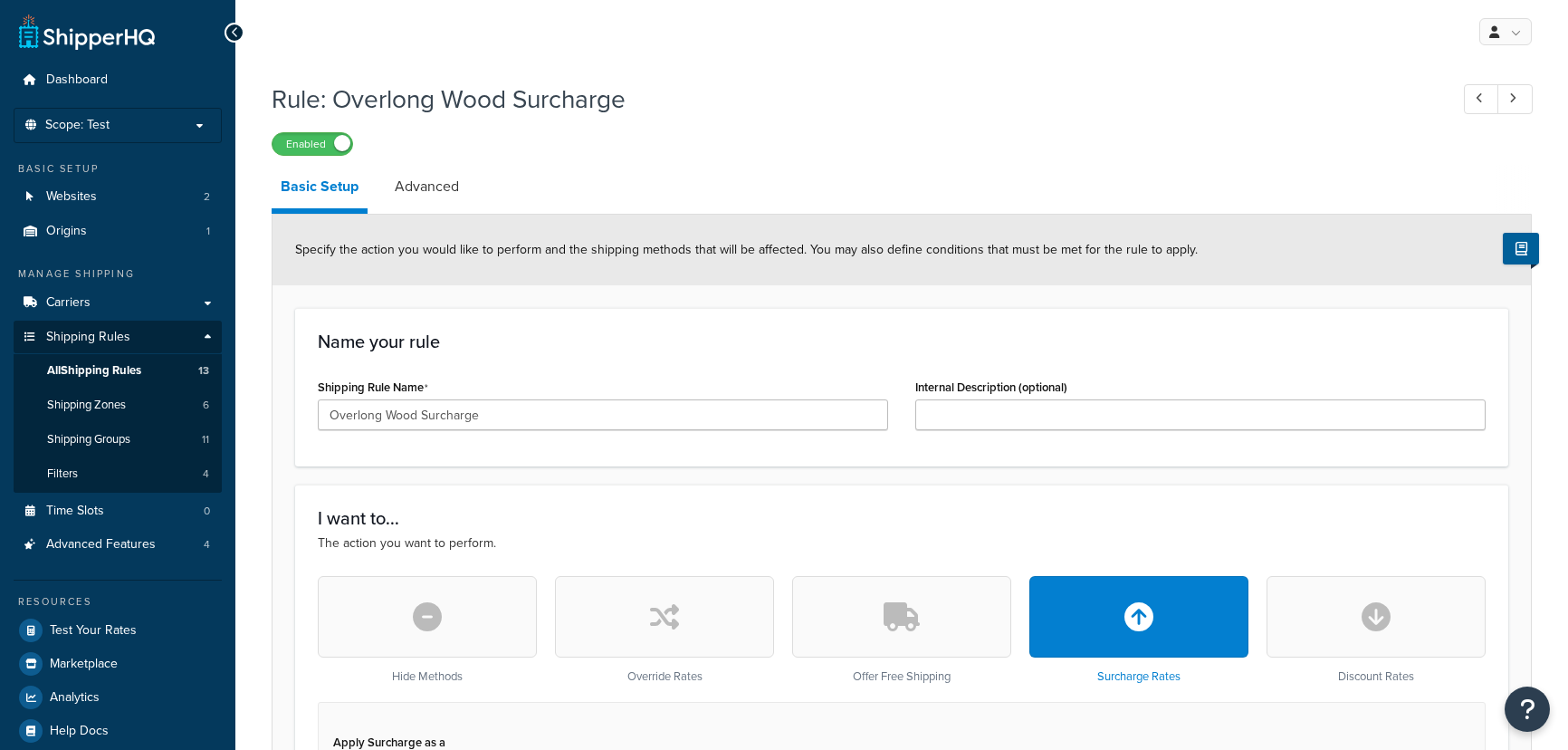
select select "CART"
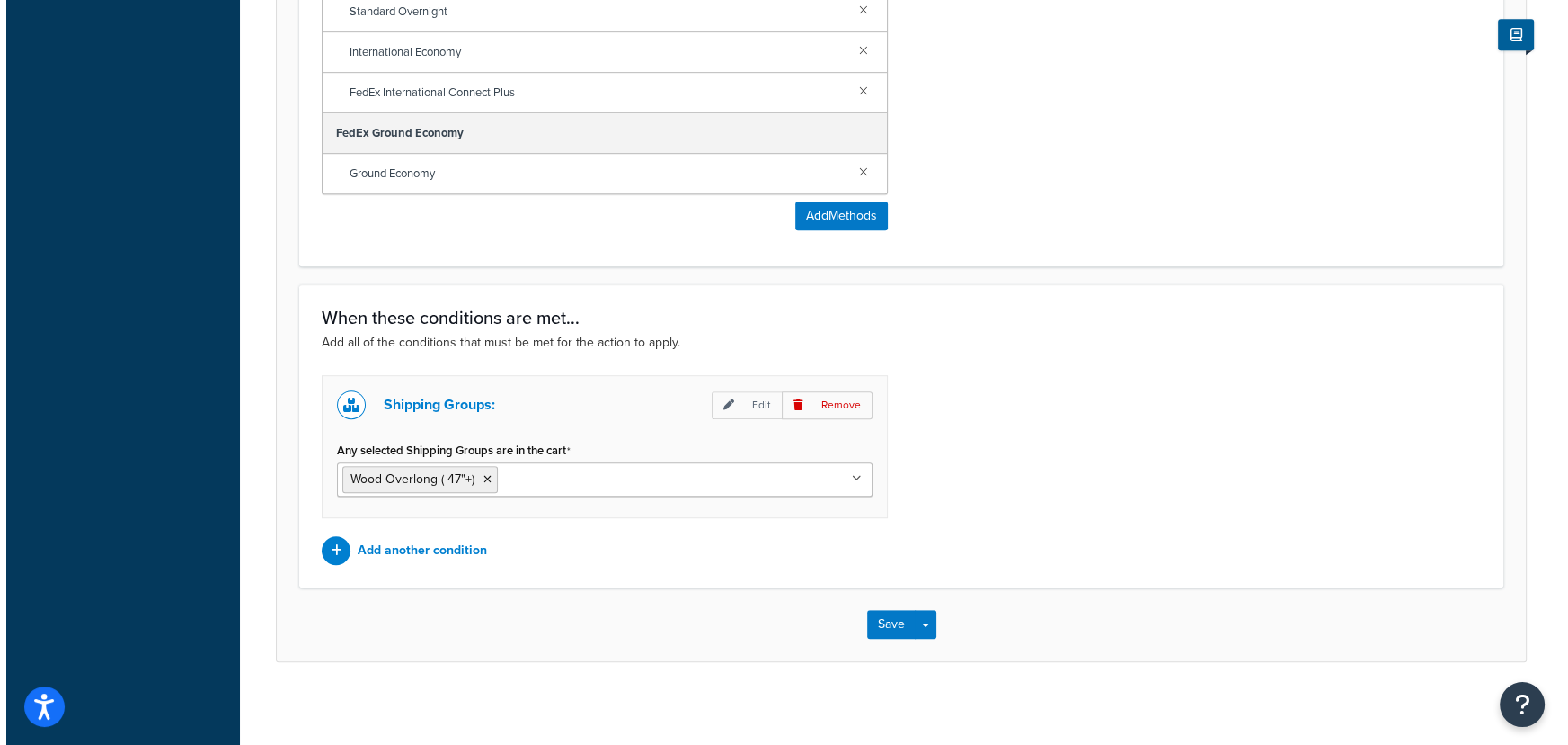
scroll to position [1265, 0]
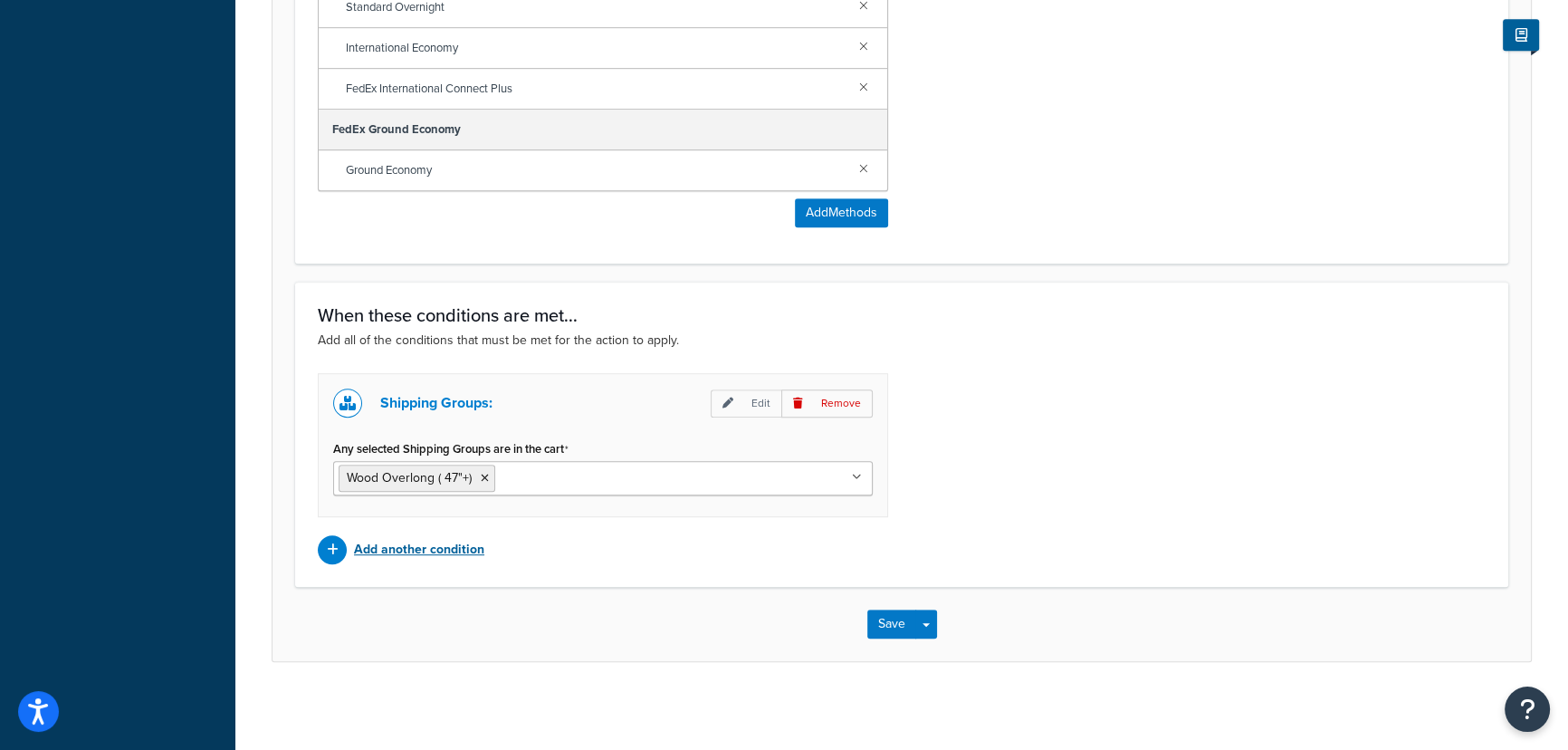
click at [323, 544] on div at bounding box center [331, 549] width 29 height 29
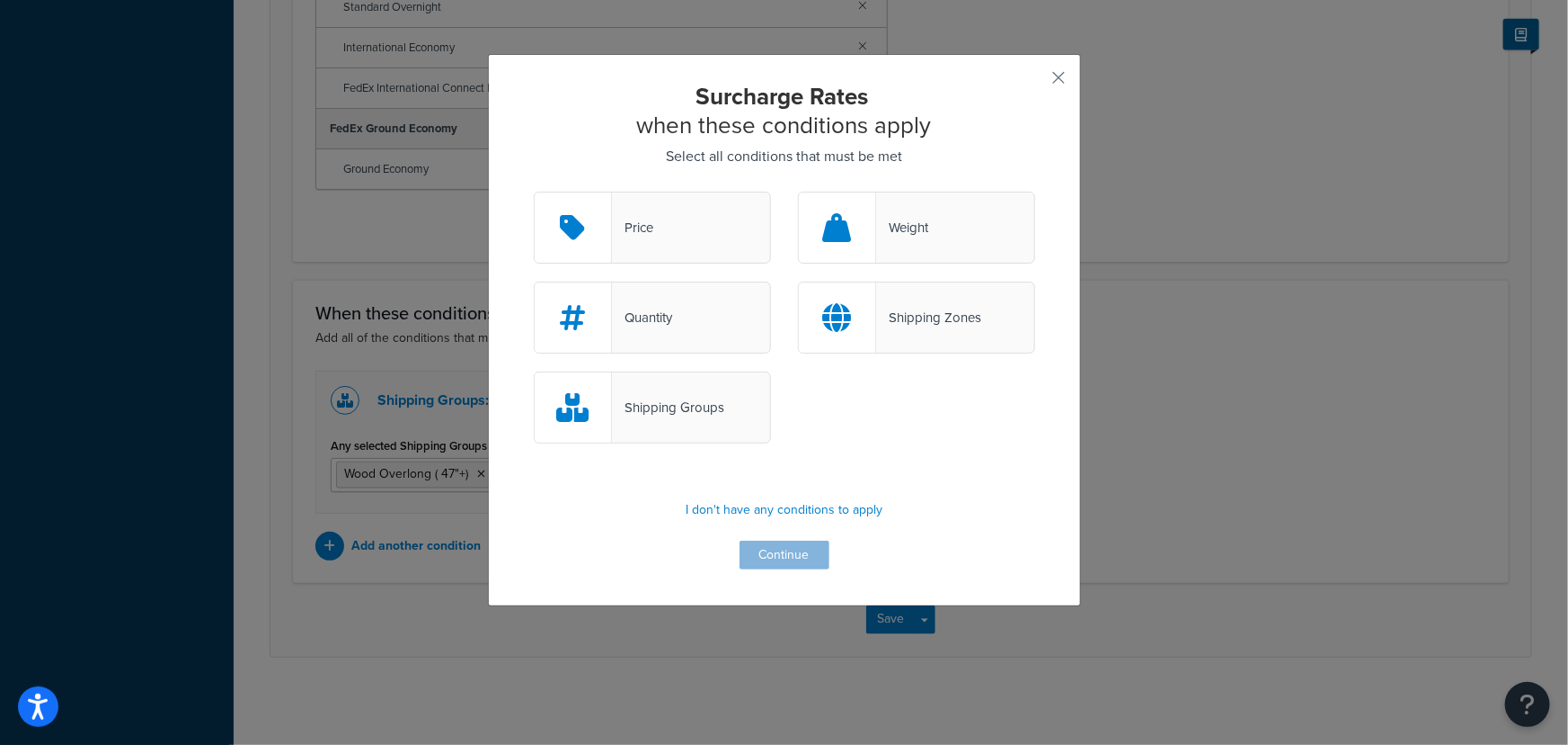
click at [940, 313] on div "Shipping Zones" at bounding box center [929, 317] width 105 height 25
click at [0, 0] on input "Shipping Zones" at bounding box center [0, 0] width 0 height 0
drag, startPoint x: 796, startPoint y: 552, endPoint x: 811, endPoint y: 555, distance: 15.3
click at [798, 553] on button "Continue" at bounding box center [785, 554] width 90 height 28
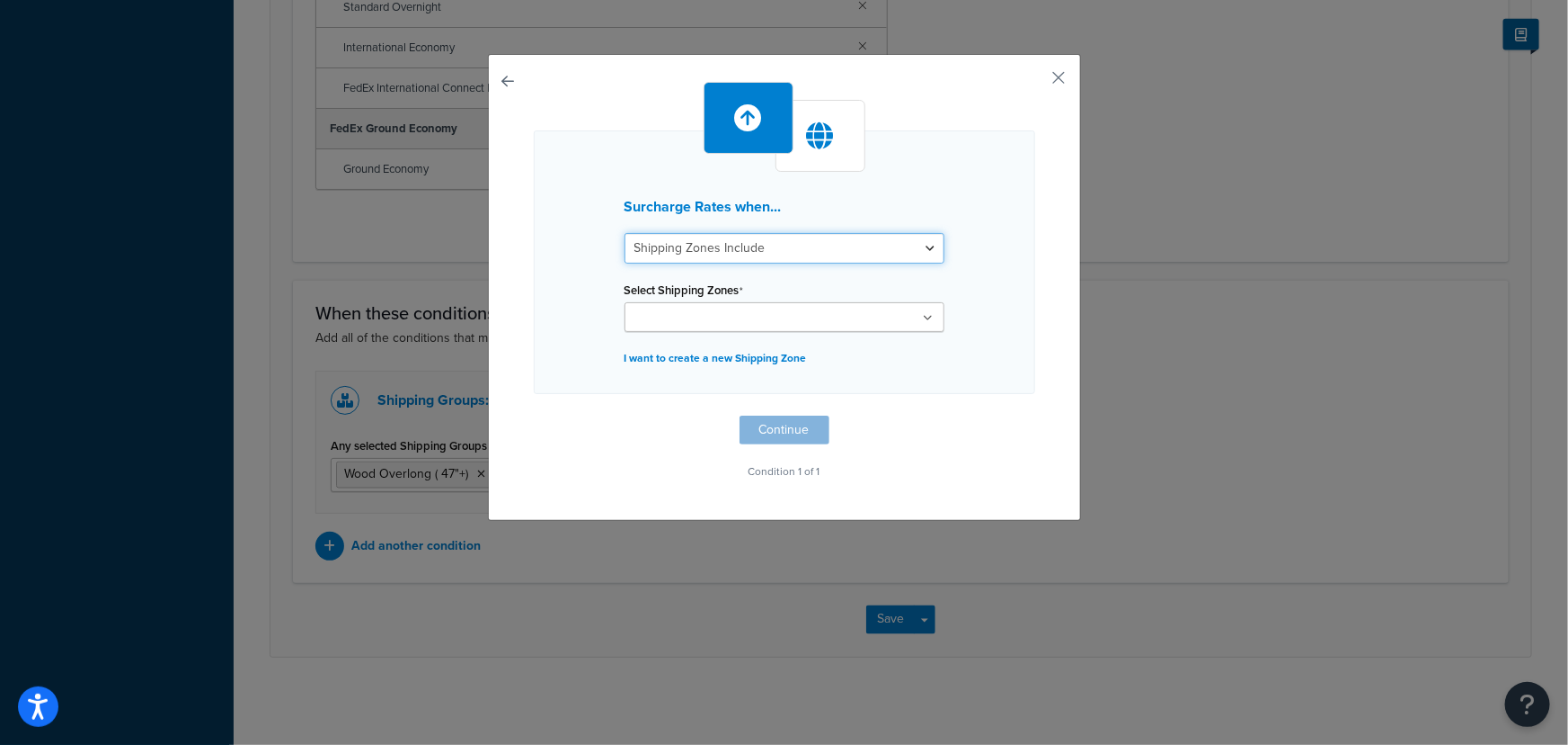
click at [873, 252] on select "Shipping Zones Include Shipping Zones Do Not Include" at bounding box center [784, 247] width 320 height 30
click at [1036, 82] on button "button" at bounding box center [1033, 83] width 5 height 5
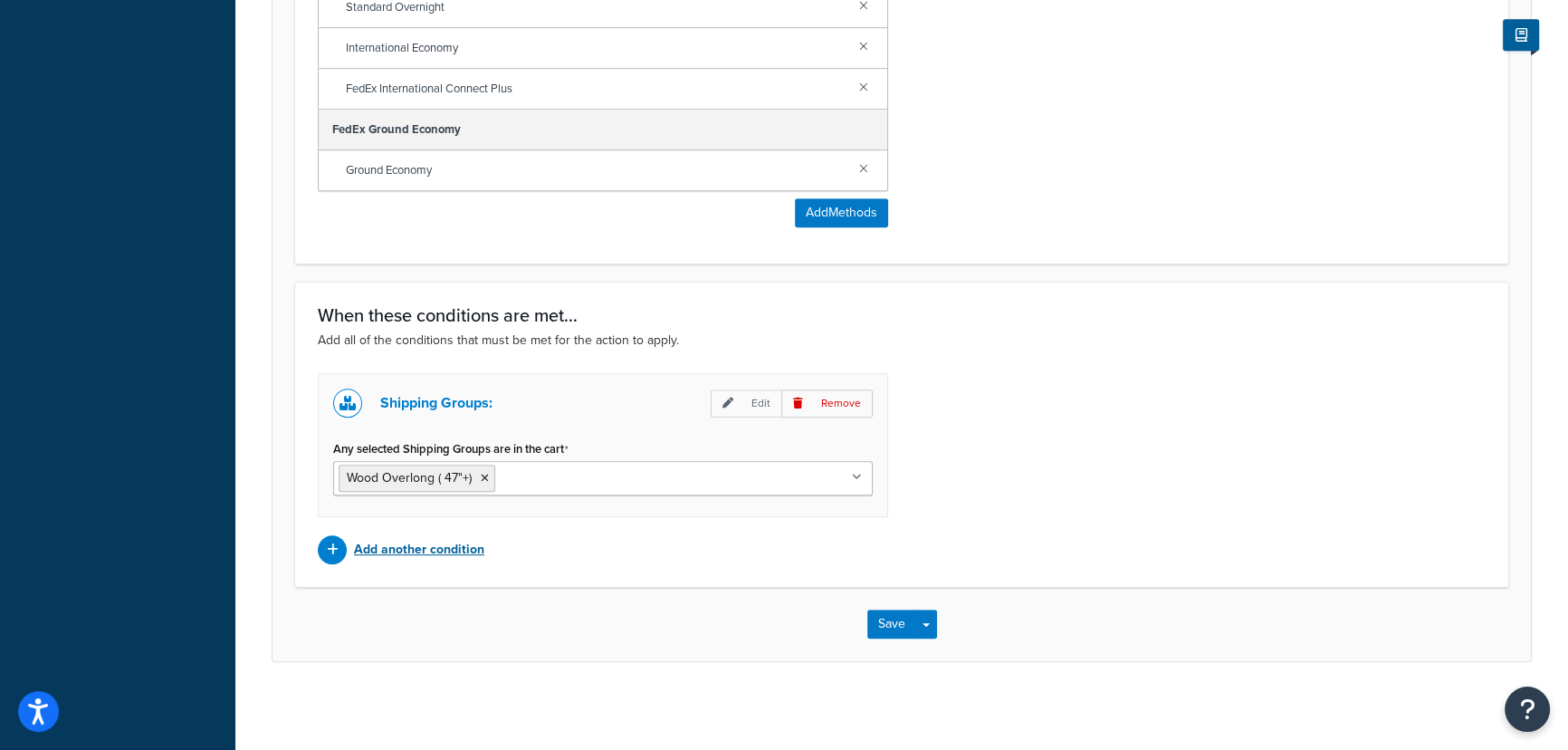
click at [450, 558] on p "Add another condition" at bounding box center [419, 549] width 130 height 25
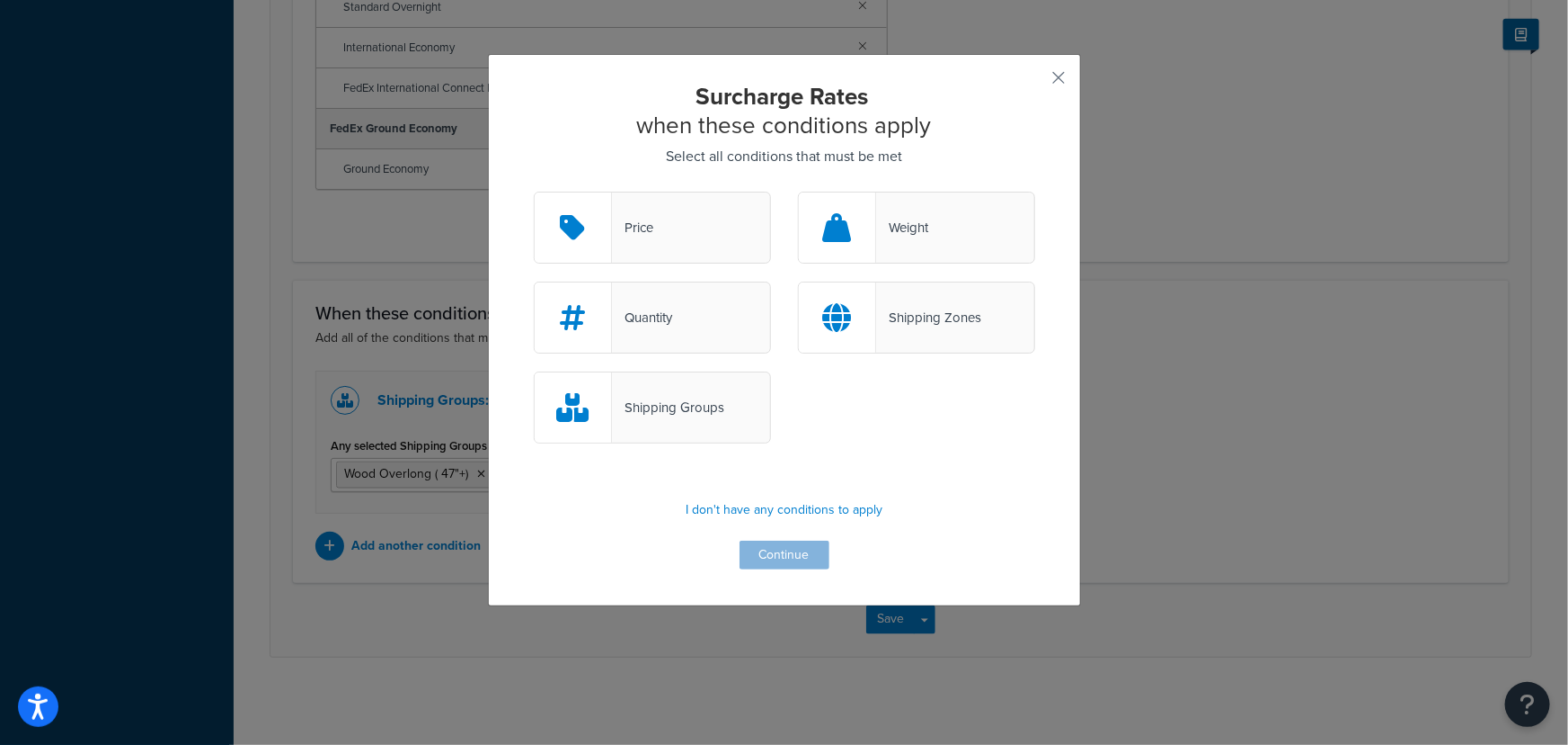
click at [670, 409] on div "Shipping Groups" at bounding box center [668, 407] width 113 height 25
click at [0, 0] on input "Shipping Groups" at bounding box center [0, 0] width 0 height 0
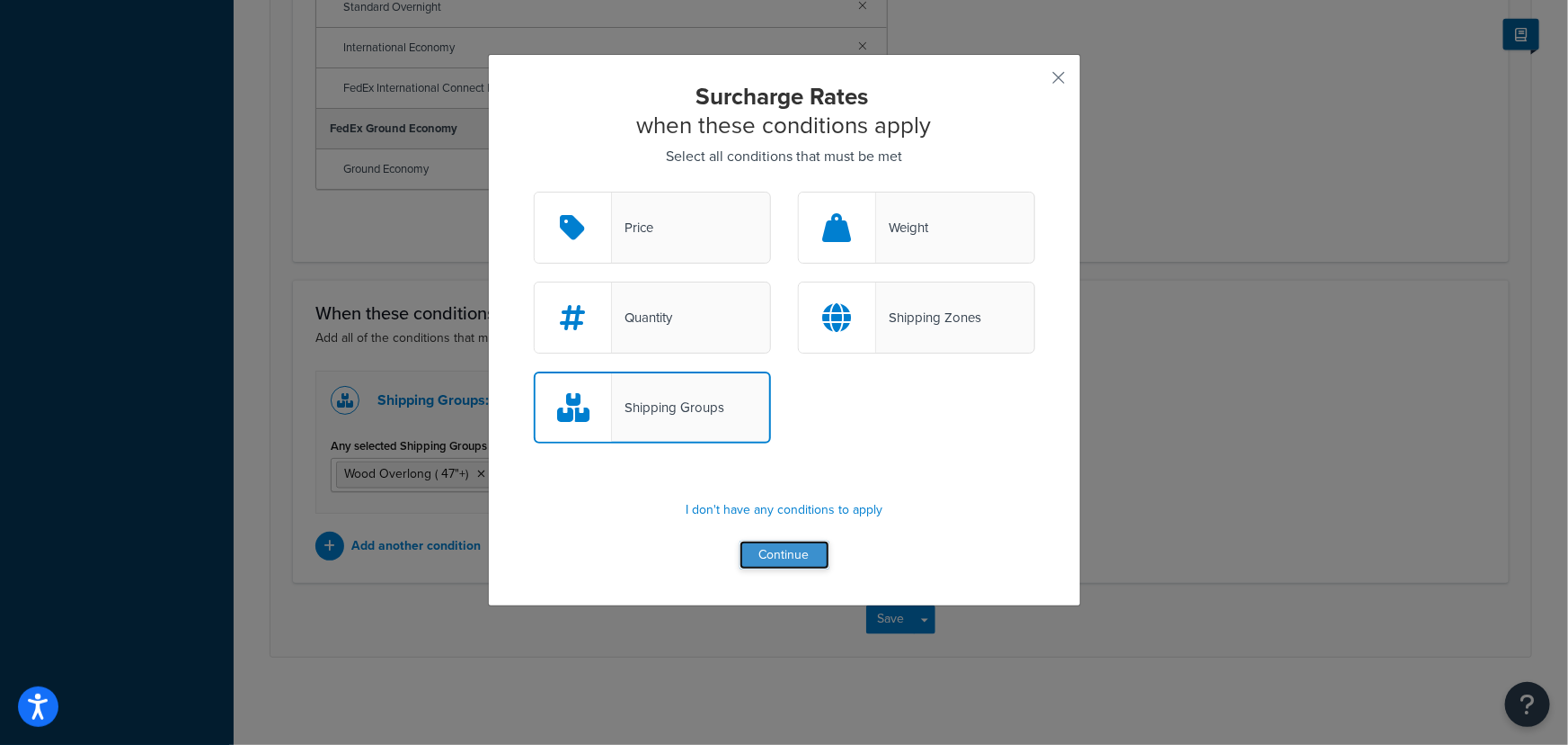
click at [772, 554] on button "Continue" at bounding box center [785, 554] width 90 height 28
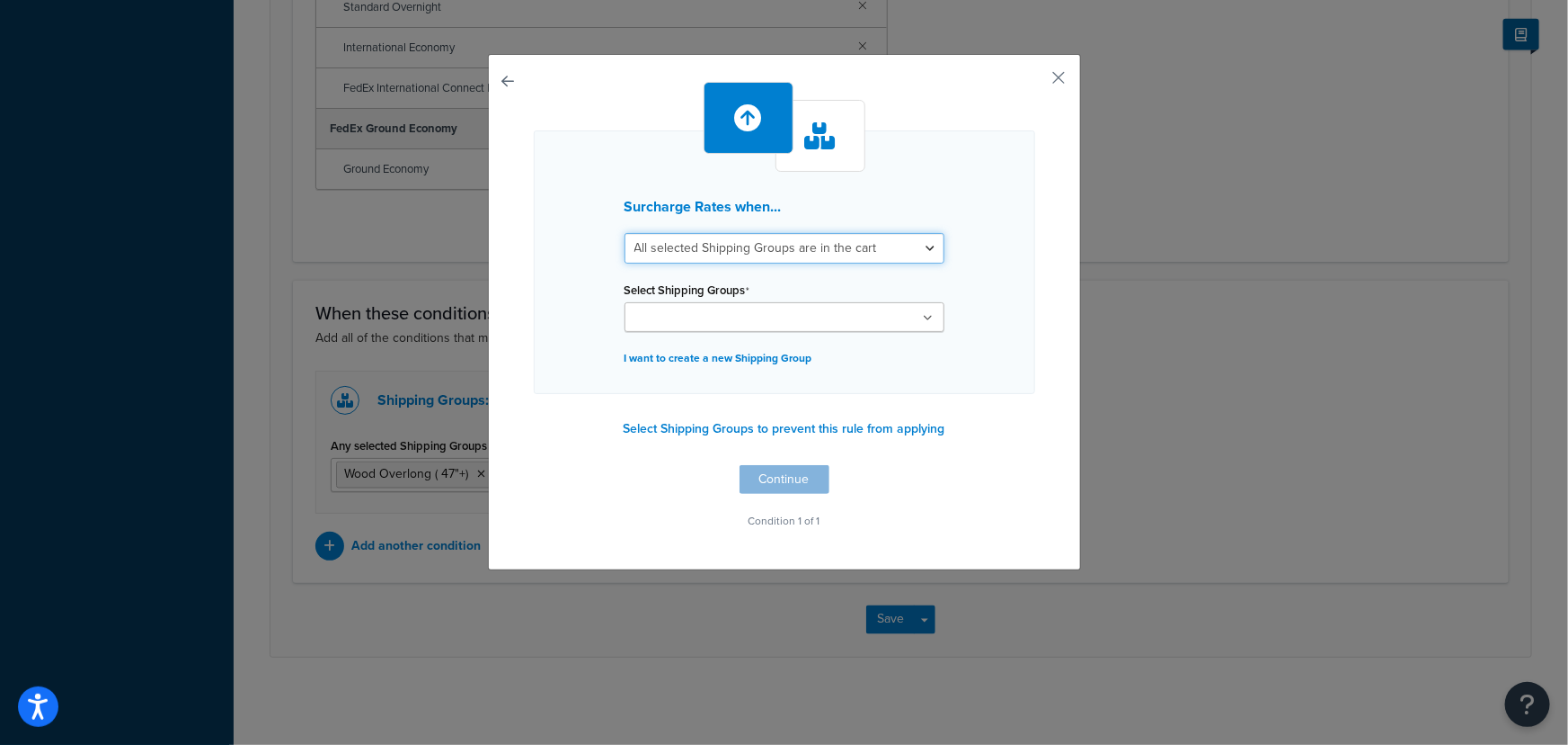
click at [875, 243] on select "All selected Shipping Groups are in the cart Any selected Shipping Groups are i…" at bounding box center [784, 247] width 320 height 30
click at [843, 425] on button "Select Shipping Groups to prevent this rule from applying" at bounding box center [784, 428] width 332 height 27
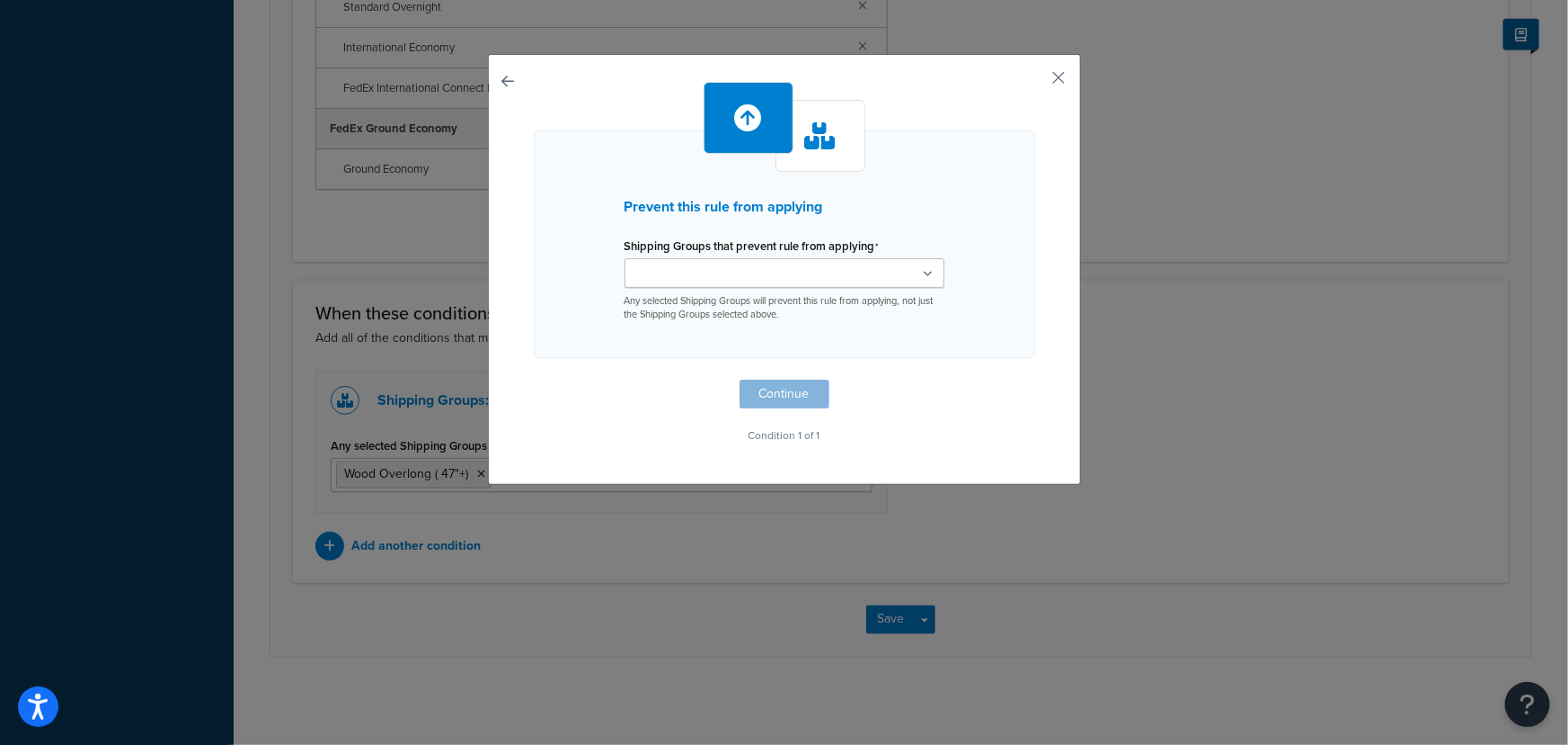
click at [851, 269] on ul at bounding box center [784, 273] width 320 height 29
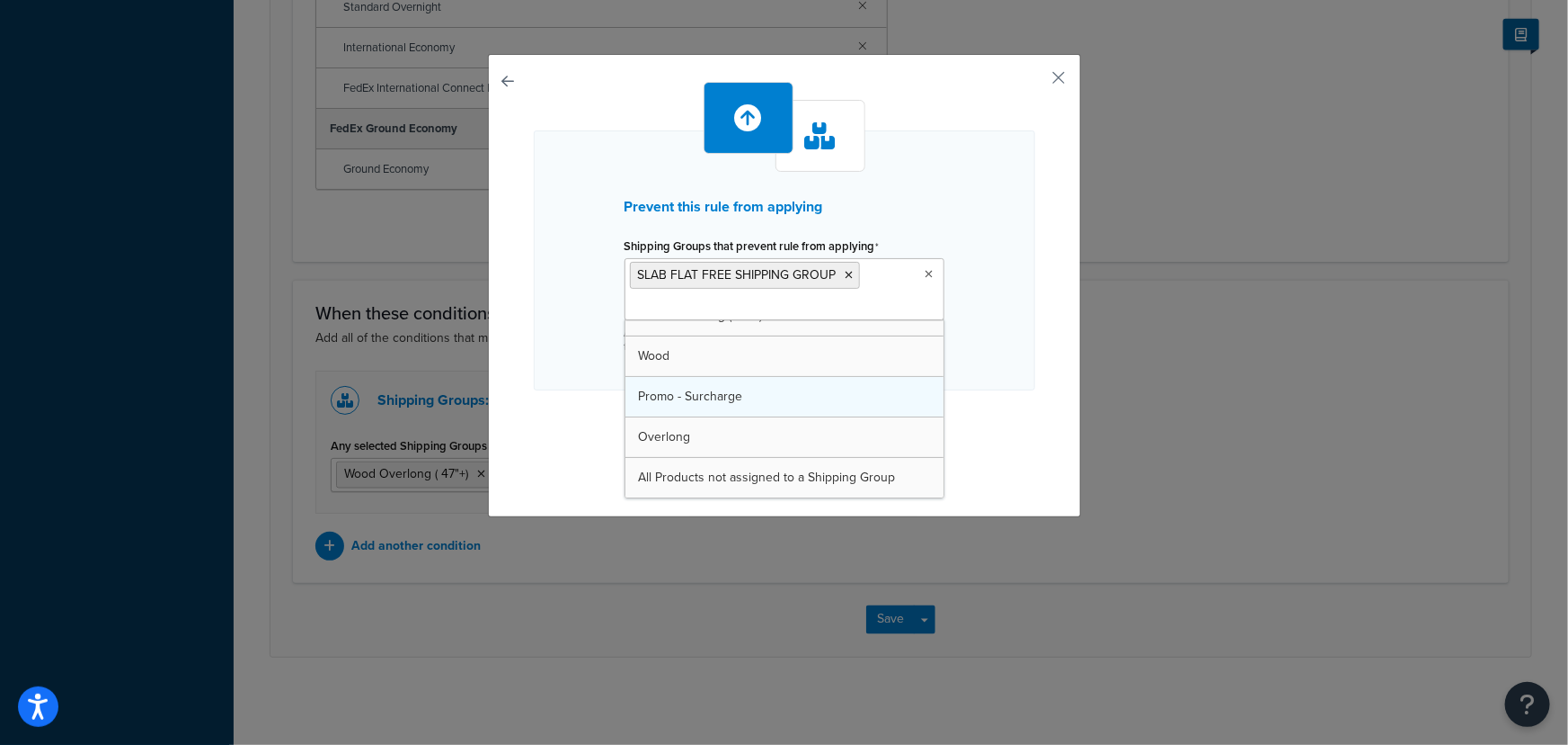
scroll to position [225, 0]
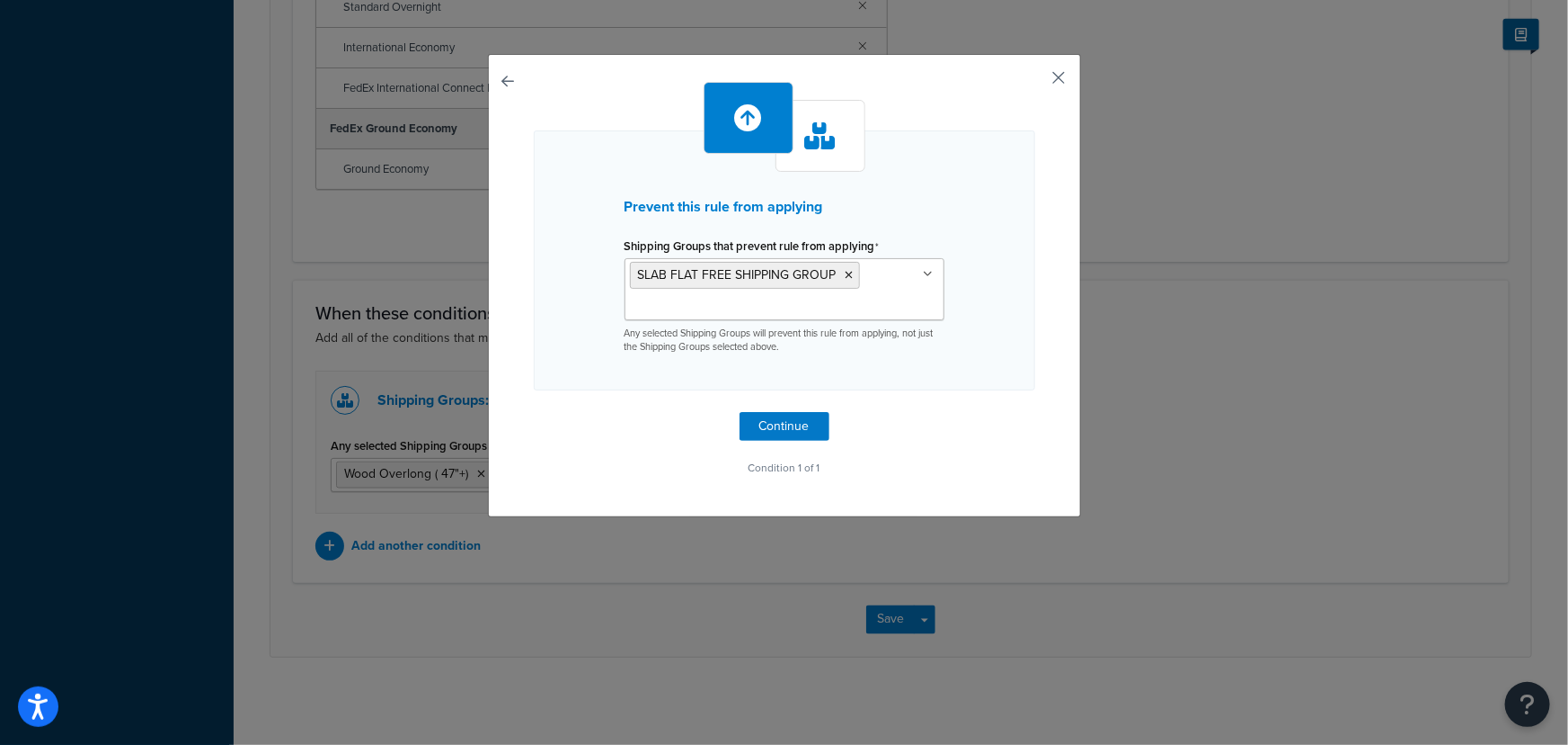
click at [1036, 82] on button "button" at bounding box center [1033, 83] width 5 height 5
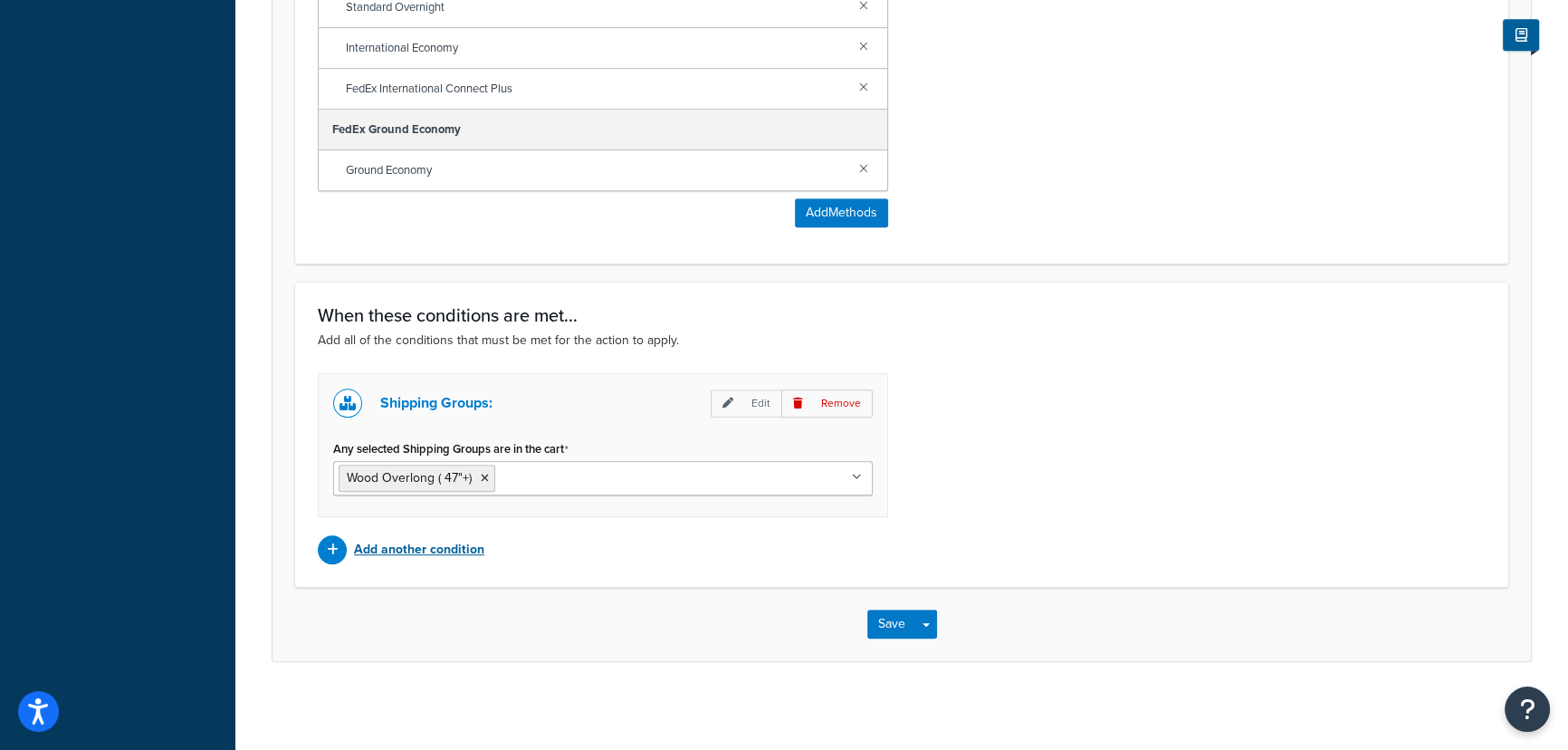
click at [463, 542] on p "Add another condition" at bounding box center [419, 549] width 130 height 25
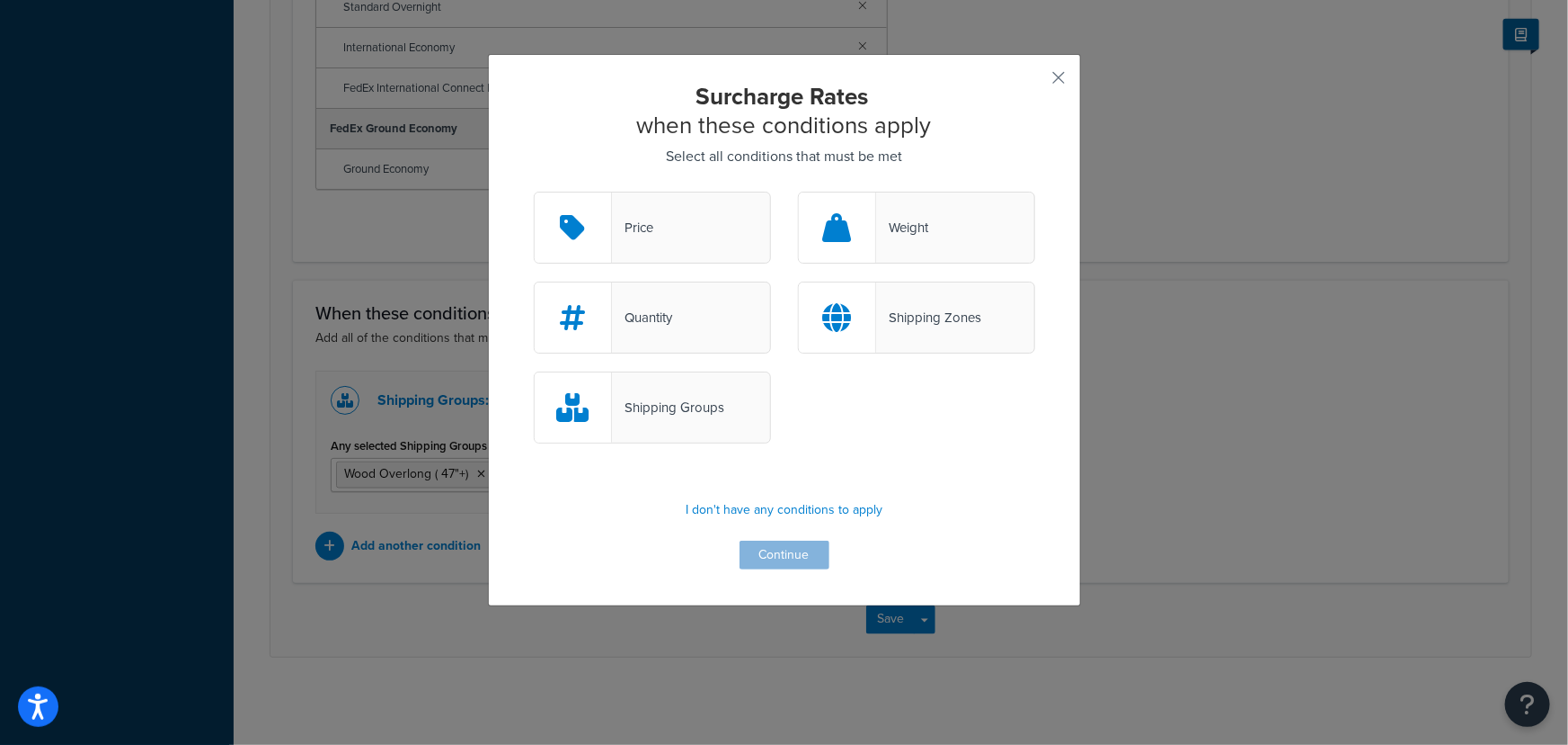
click at [662, 396] on div "Shipping Groups" at bounding box center [668, 407] width 113 height 25
click at [0, 0] on input "Shipping Groups" at bounding box center [0, 0] width 0 height 0
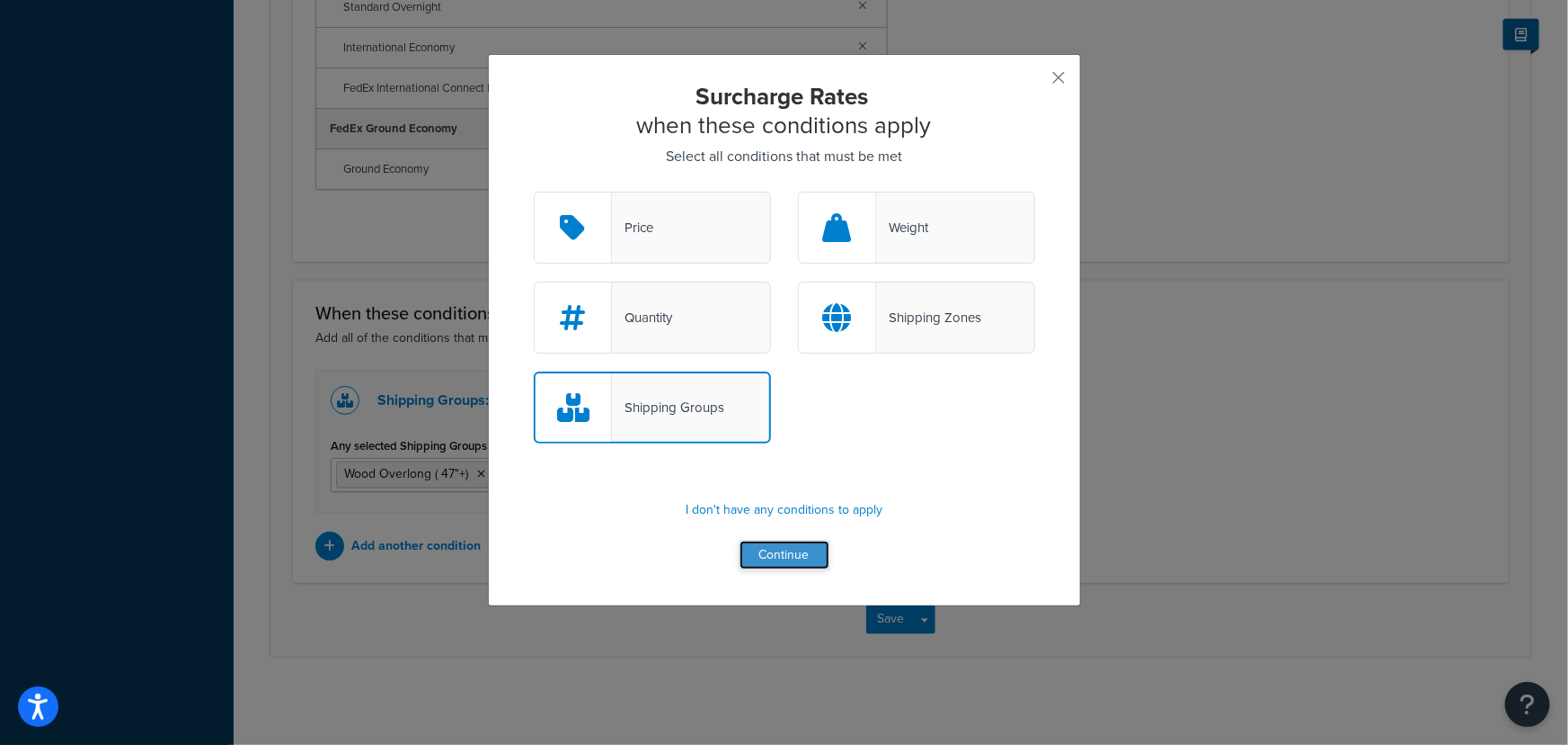
click at [769, 553] on button "Continue" at bounding box center [785, 554] width 90 height 28
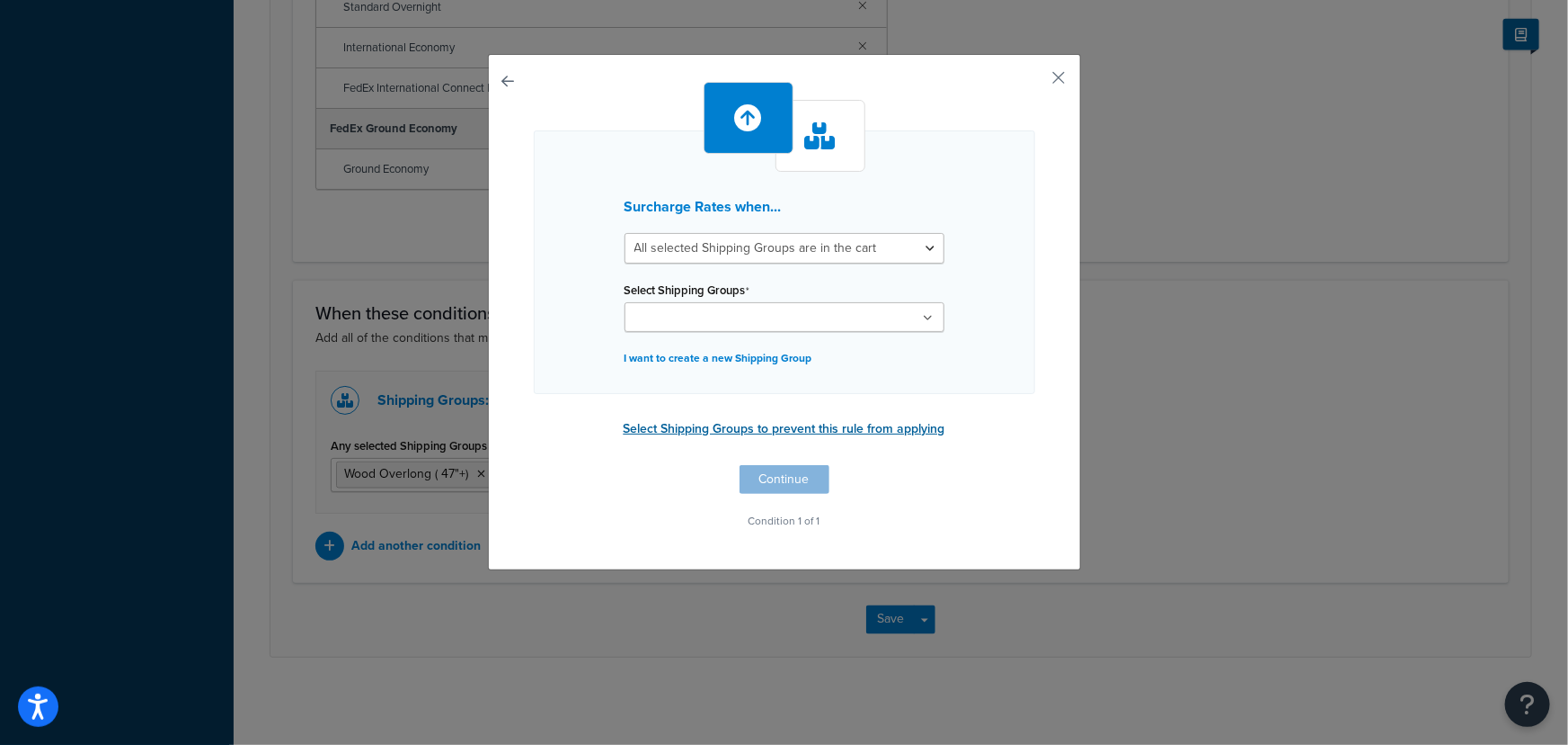
click at [834, 424] on button "Select Shipping Groups to prevent this rule from applying" at bounding box center [784, 428] width 332 height 27
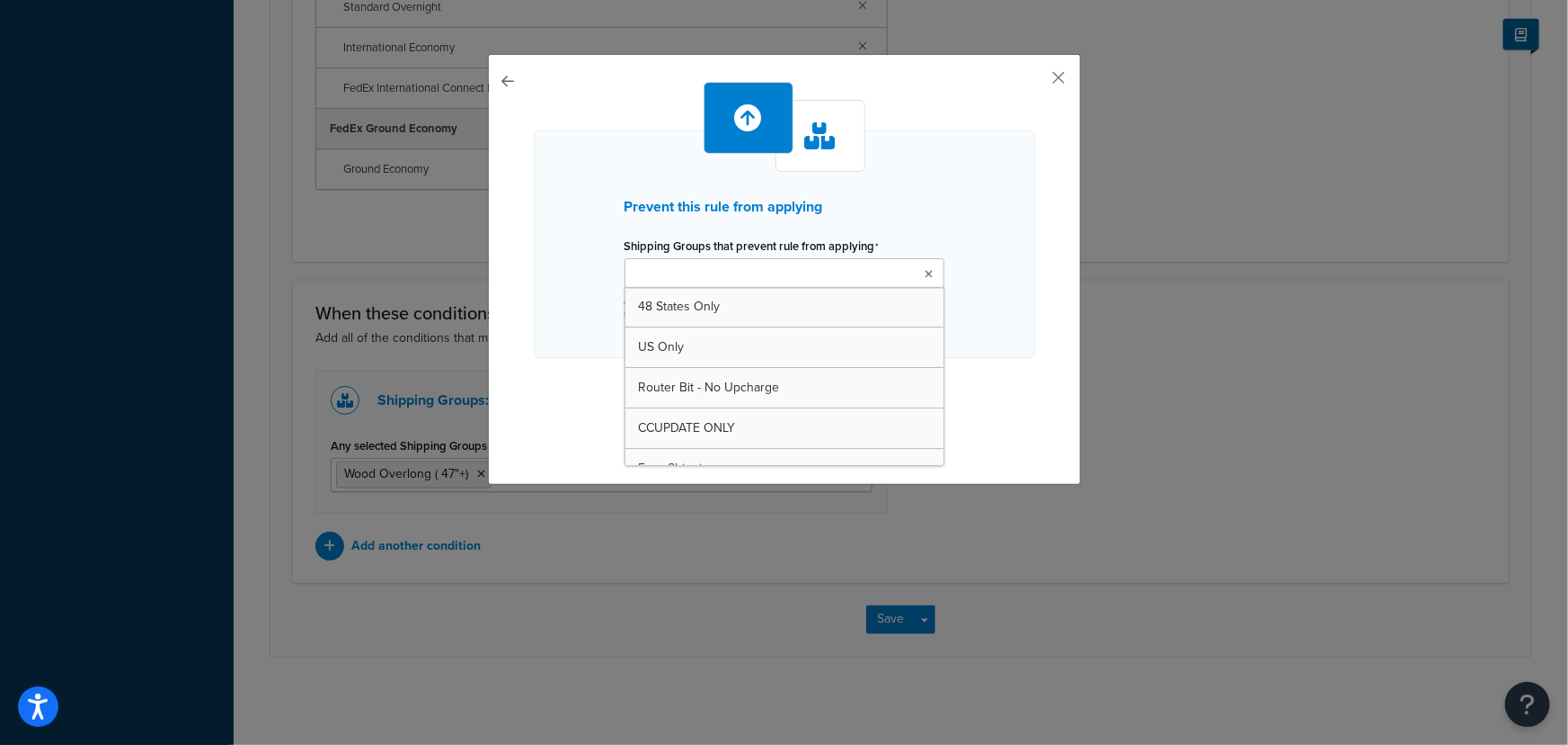
click at [868, 268] on ul at bounding box center [784, 273] width 320 height 29
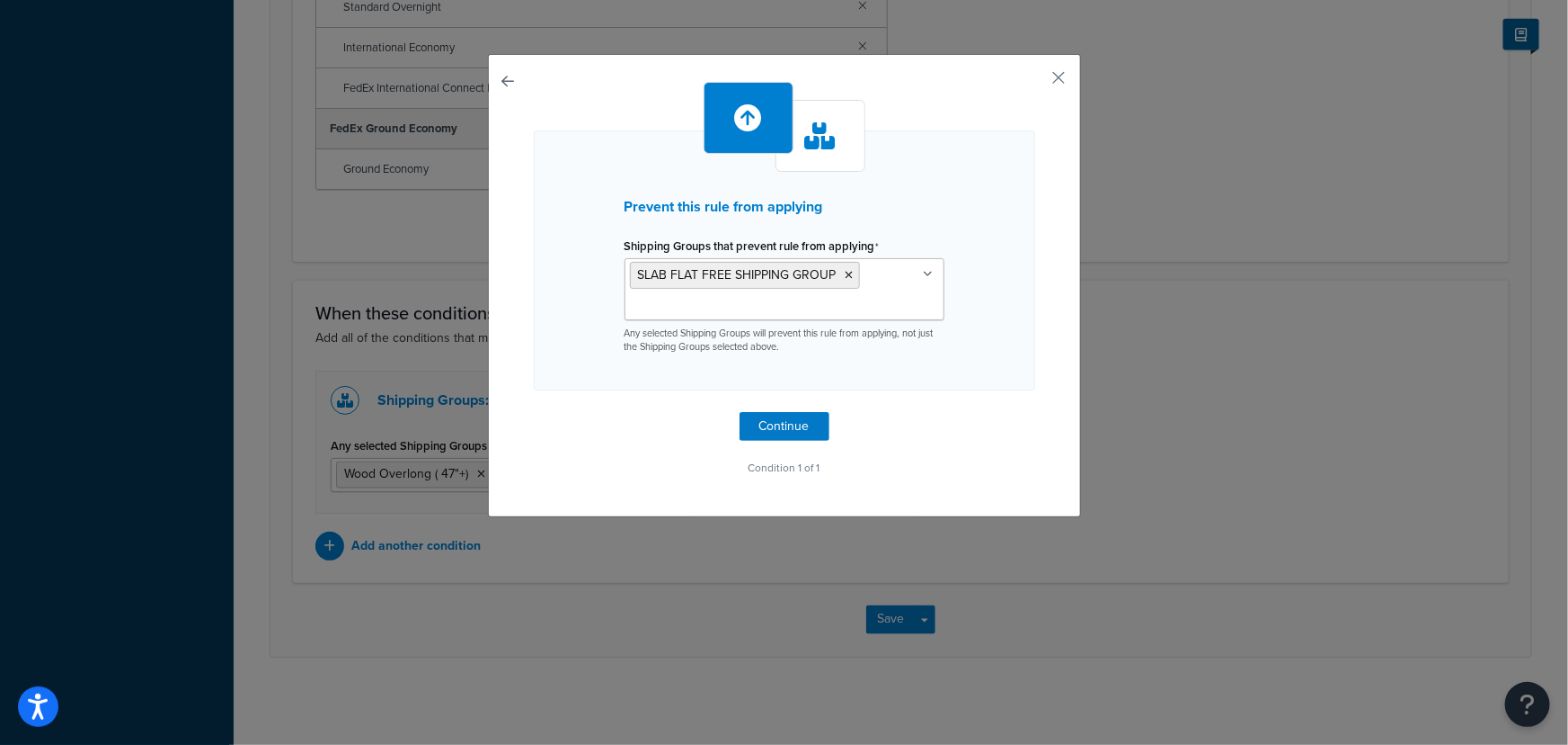
click at [994, 281] on div "Prevent this rule from applying Shipping Groups that prevent rule from applying…" at bounding box center [785, 260] width 502 height 260
click at [805, 421] on button "Continue" at bounding box center [785, 425] width 90 height 28
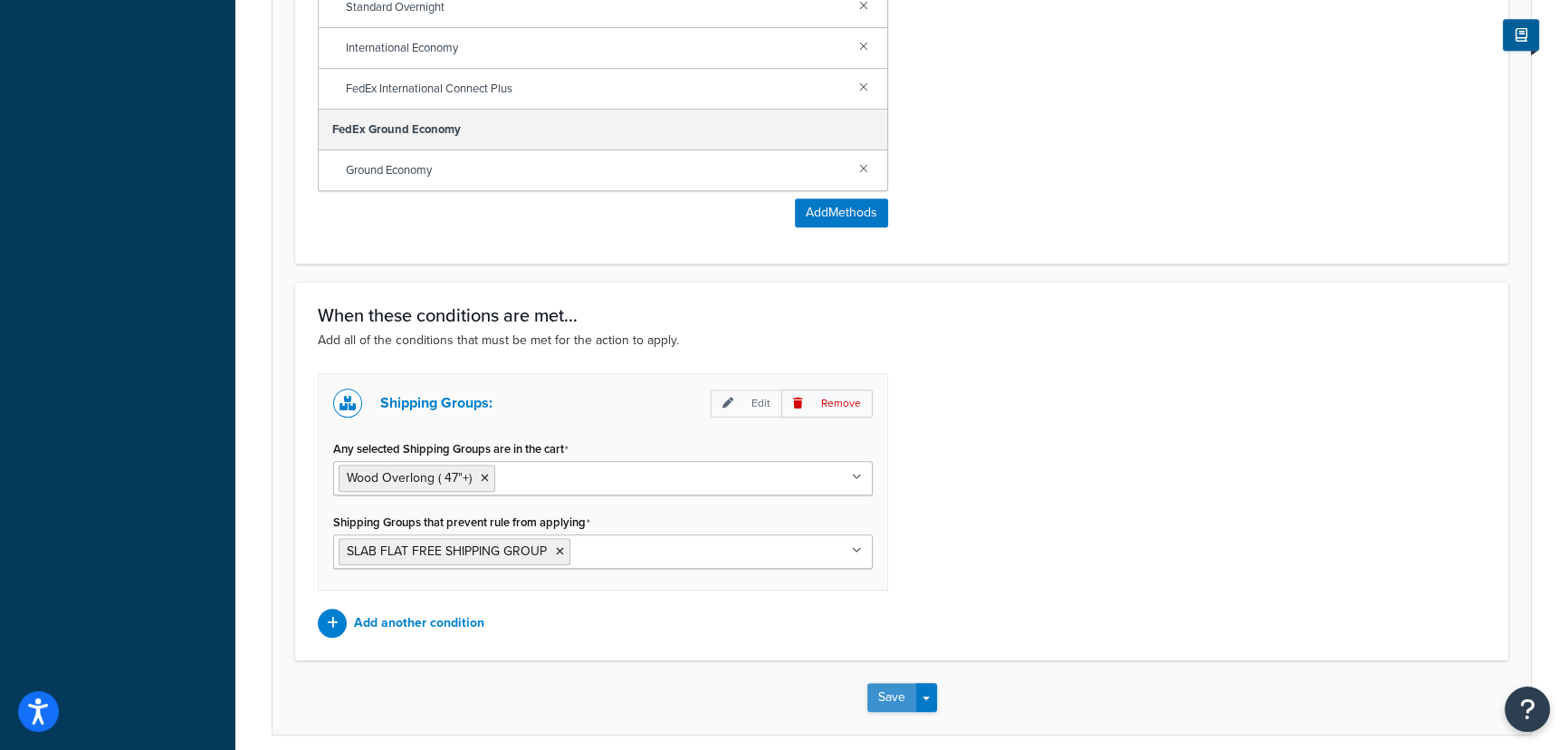
click at [887, 692] on button "Save" at bounding box center [891, 696] width 49 height 29
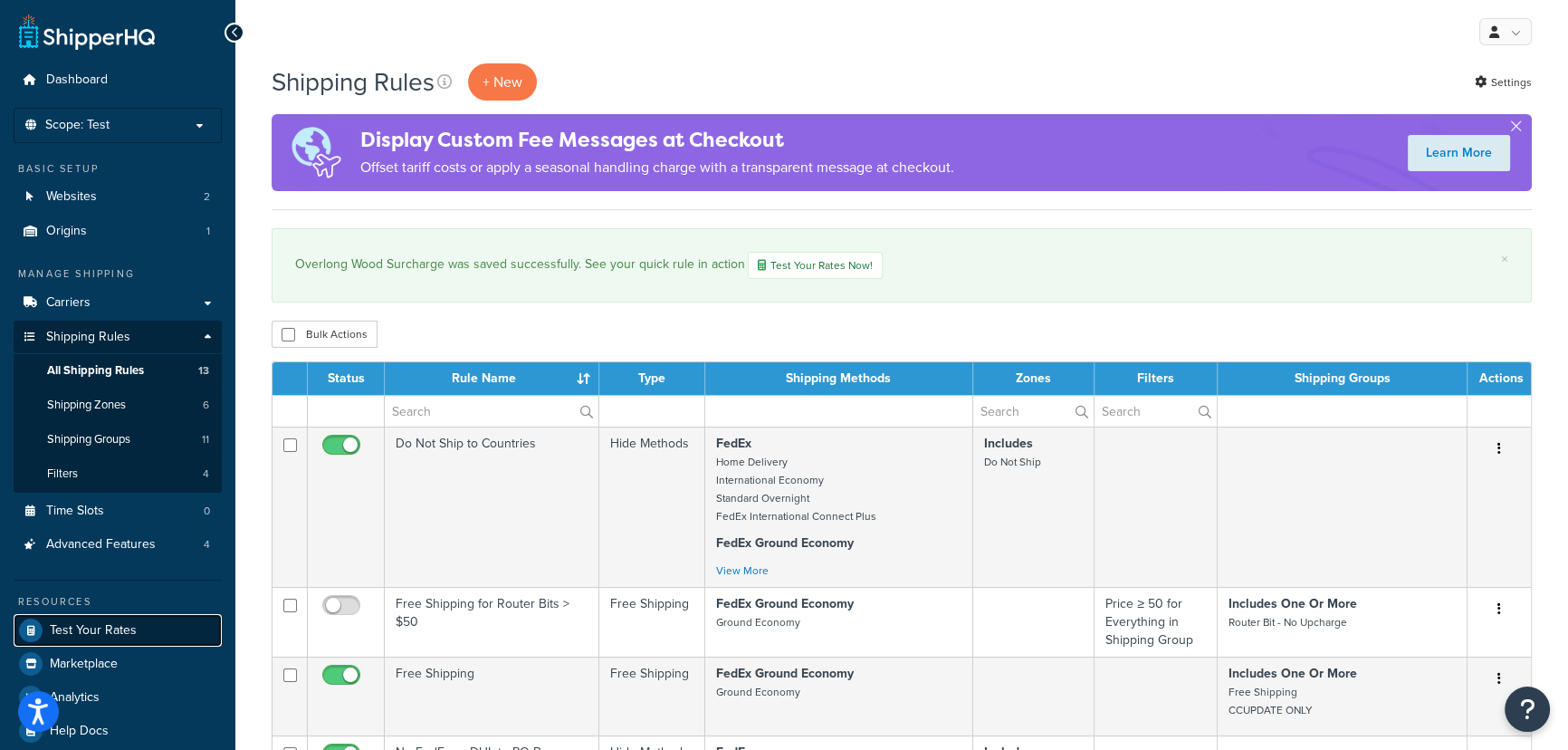
click at [117, 633] on span "Test Your Rates" at bounding box center [93, 630] width 87 height 16
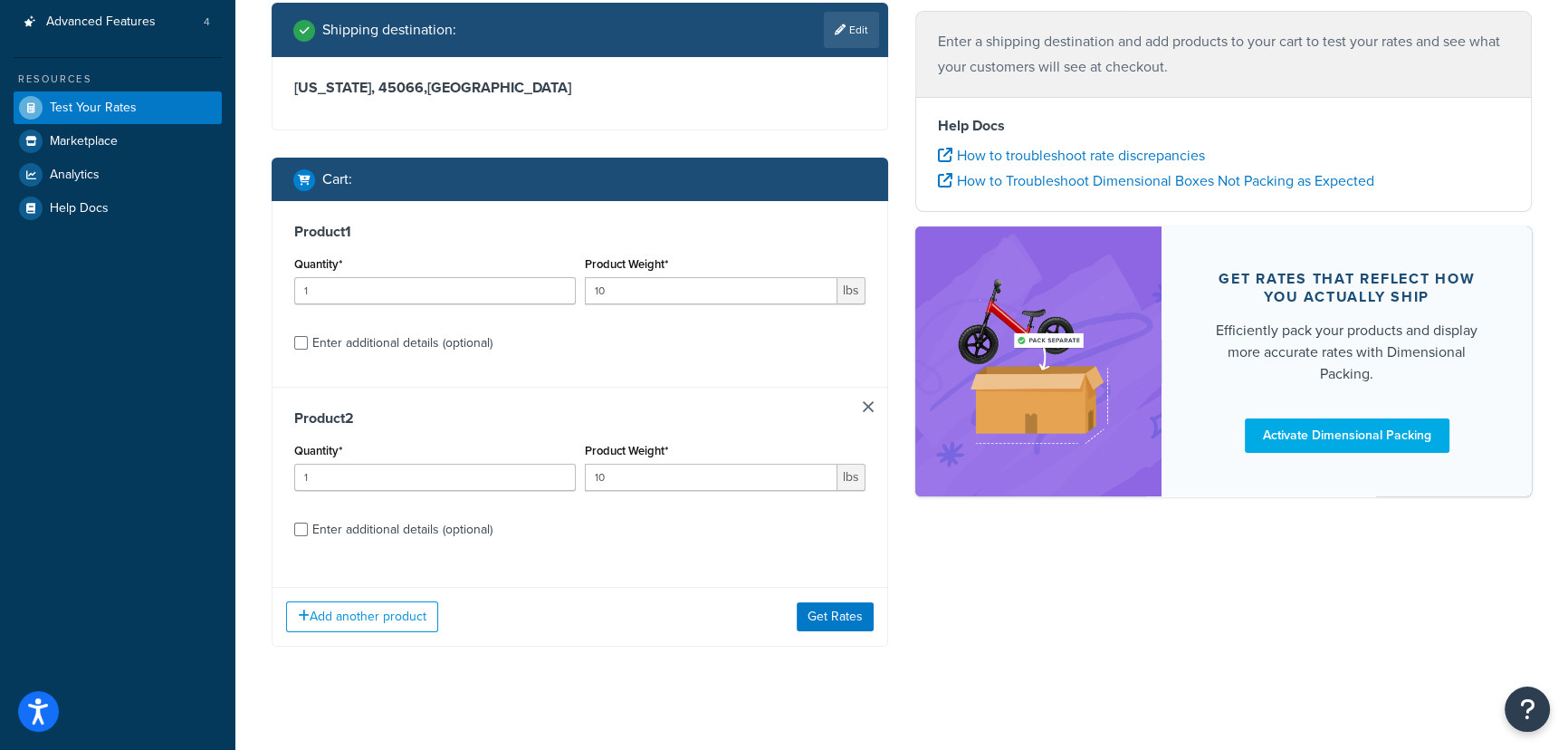
scroll to position [399, 0]
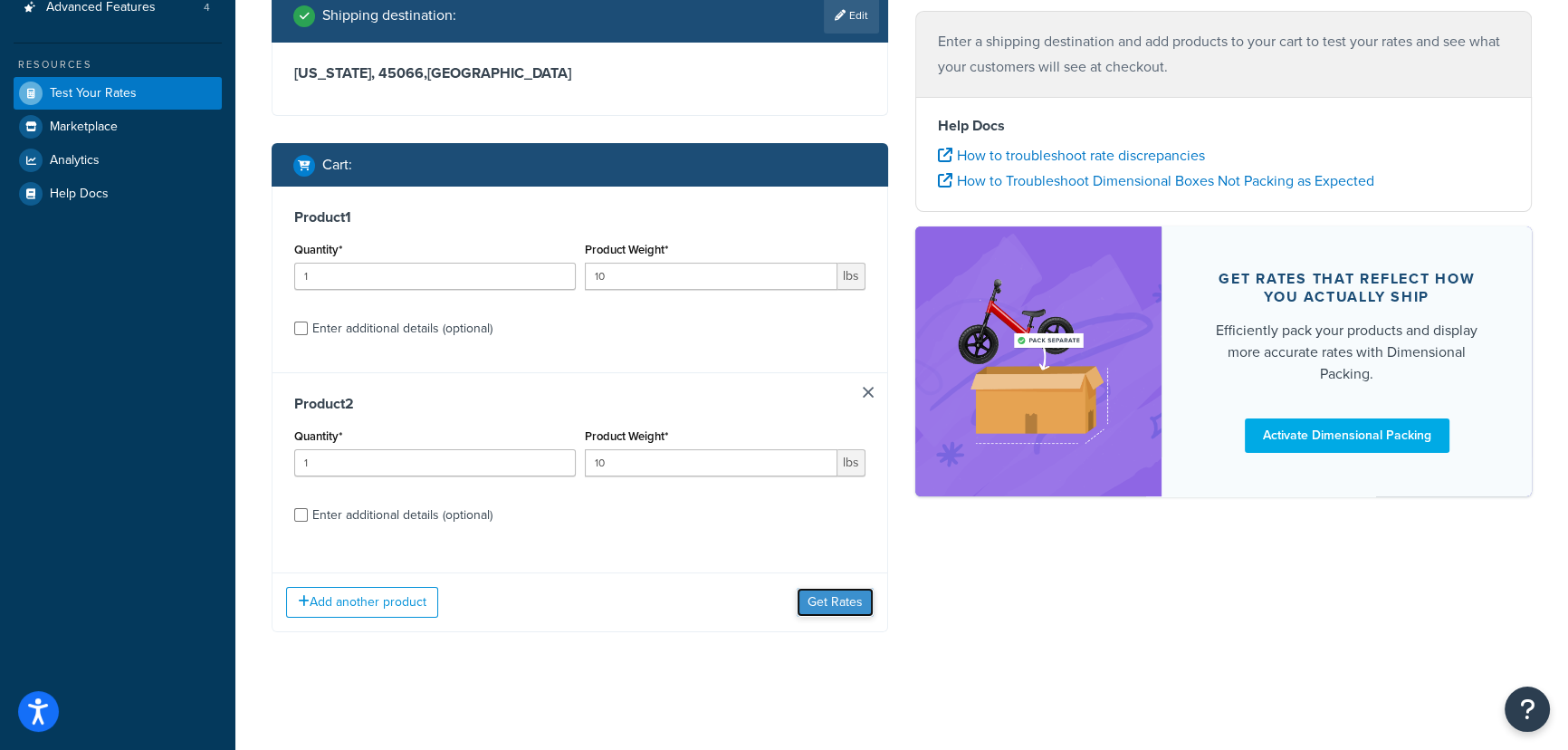
click at [847, 607] on button "Get Rates" at bounding box center [835, 601] width 77 height 29
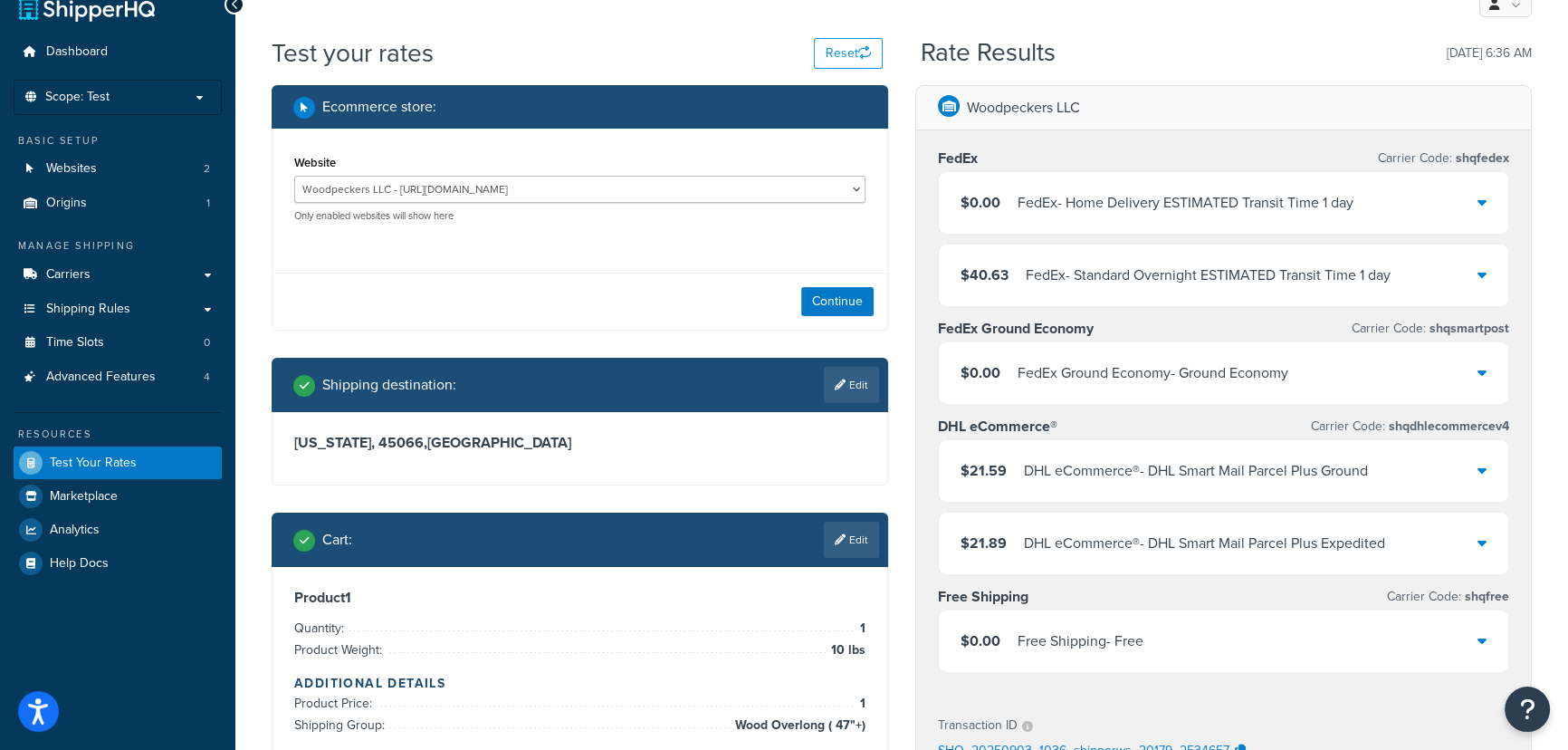
scroll to position [0, 0]
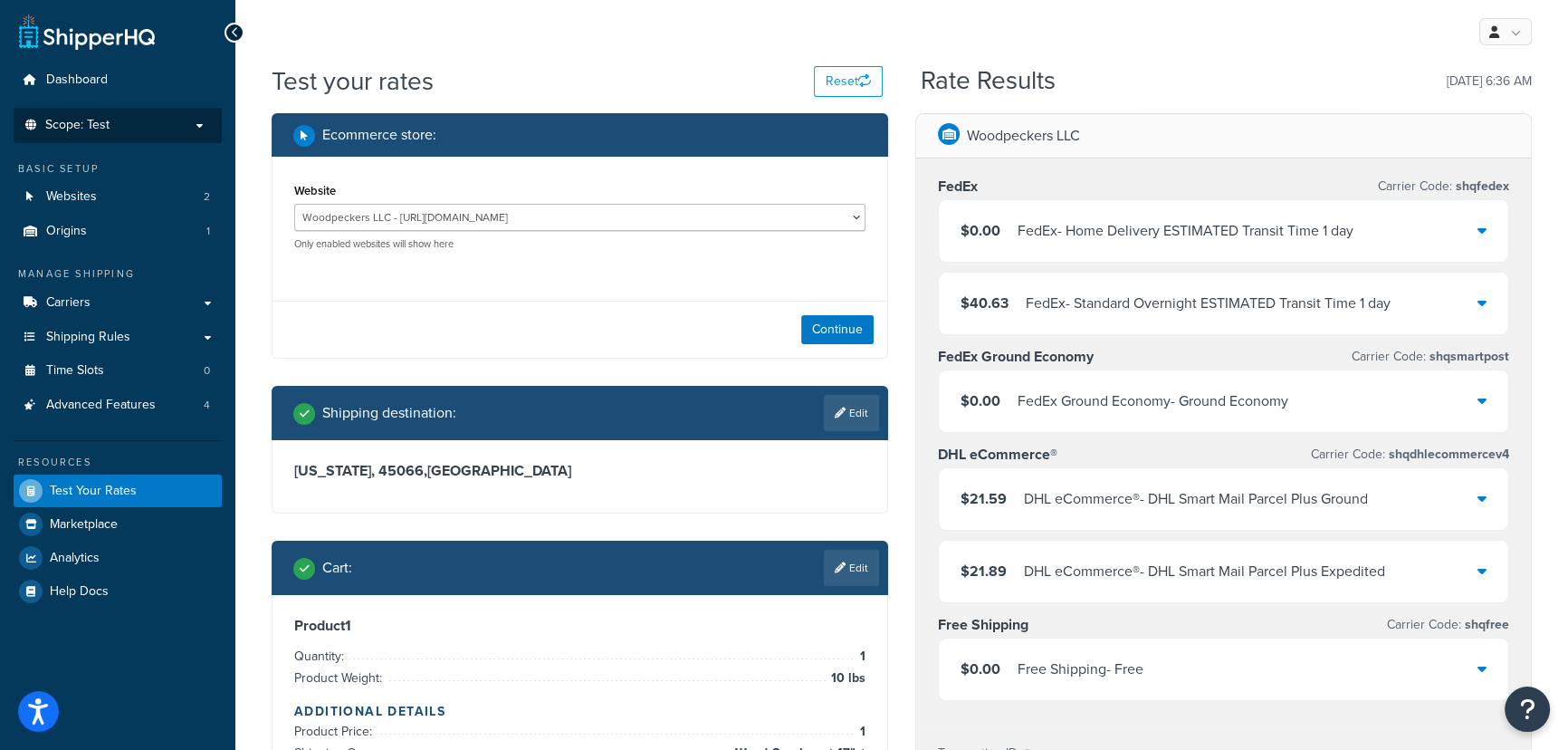
click at [174, 126] on p "Scope: Test" at bounding box center [118, 125] width 192 height 16
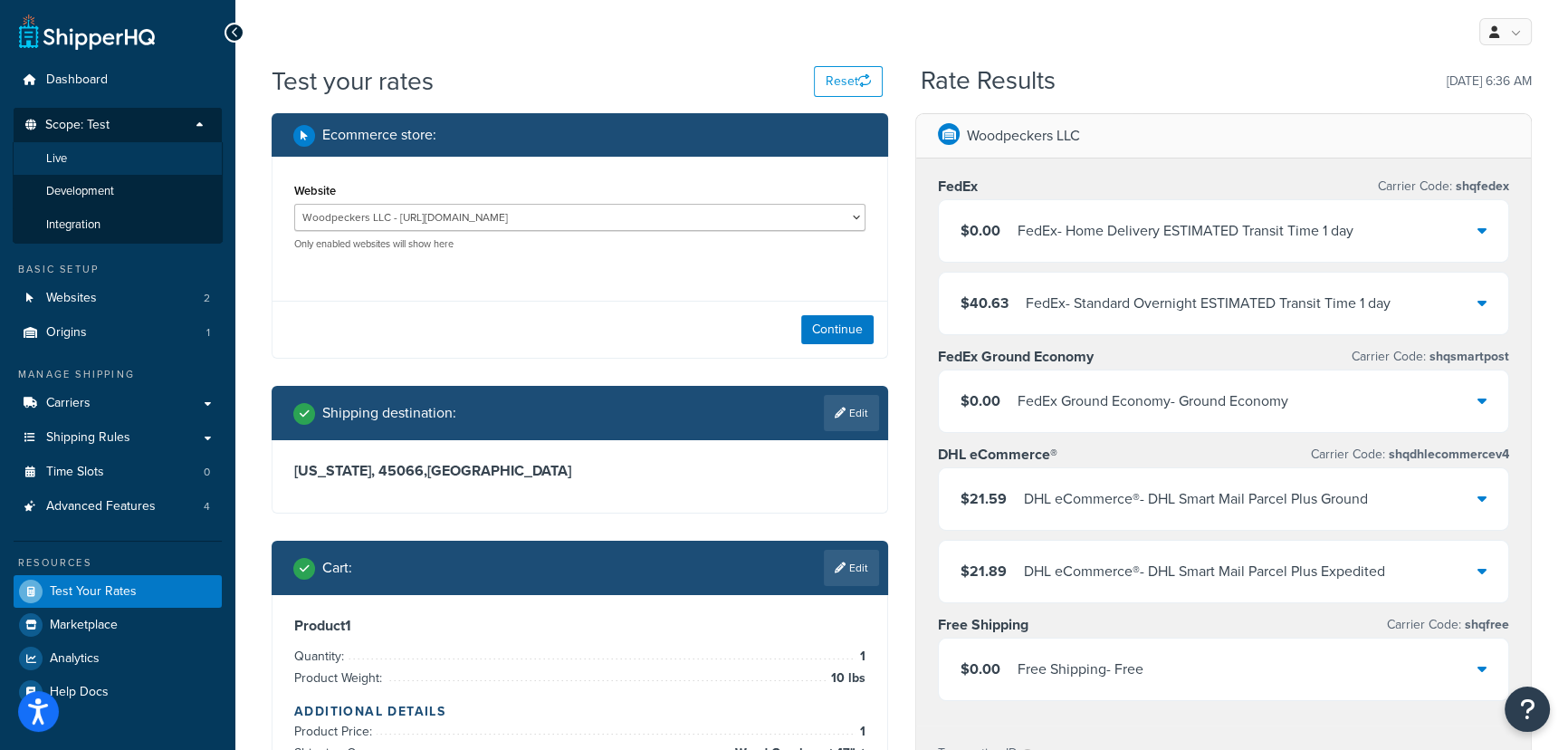
click at [98, 165] on li "Live" at bounding box center [118, 159] width 210 height 33
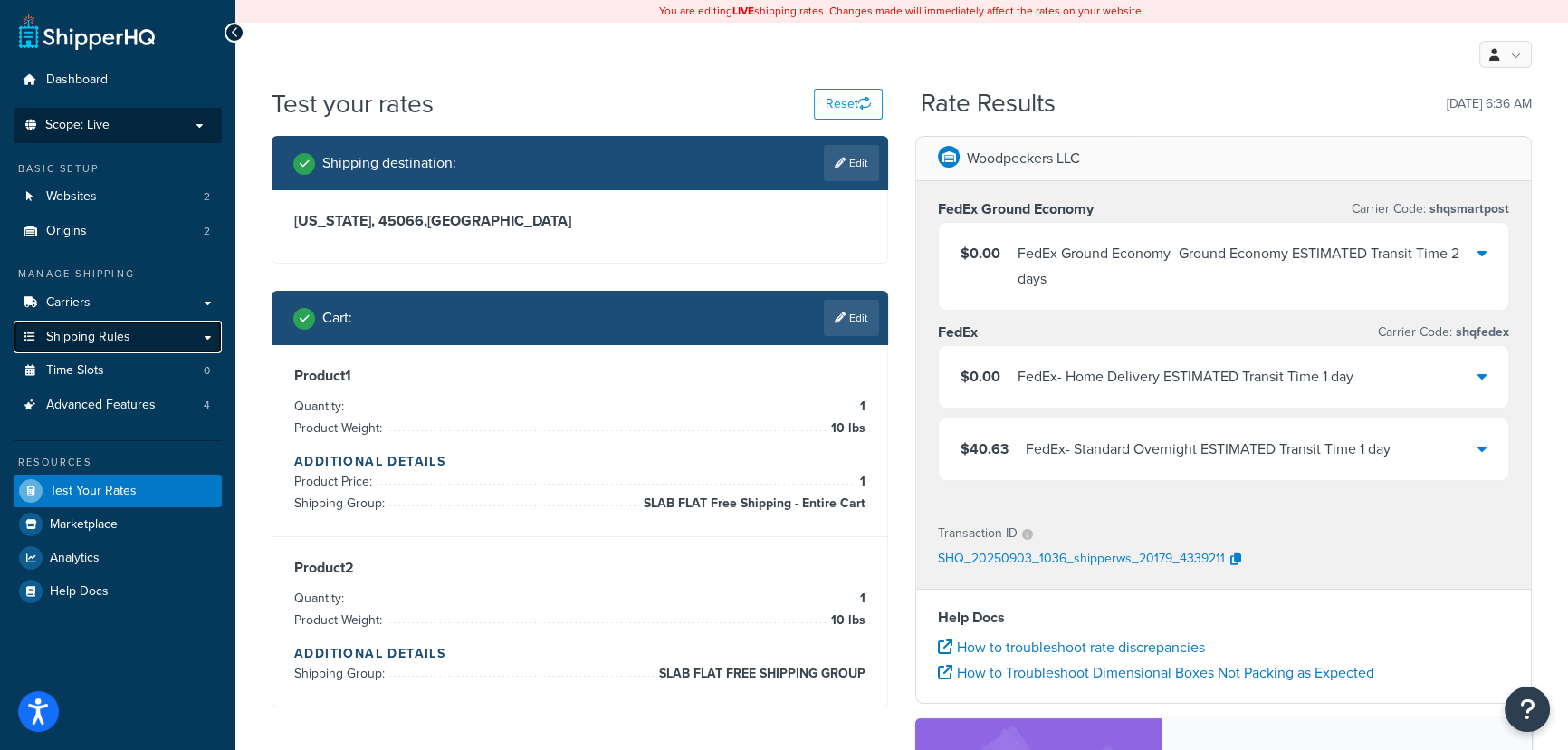
click at [148, 334] on link "Shipping Rules" at bounding box center [118, 337] width 208 height 33
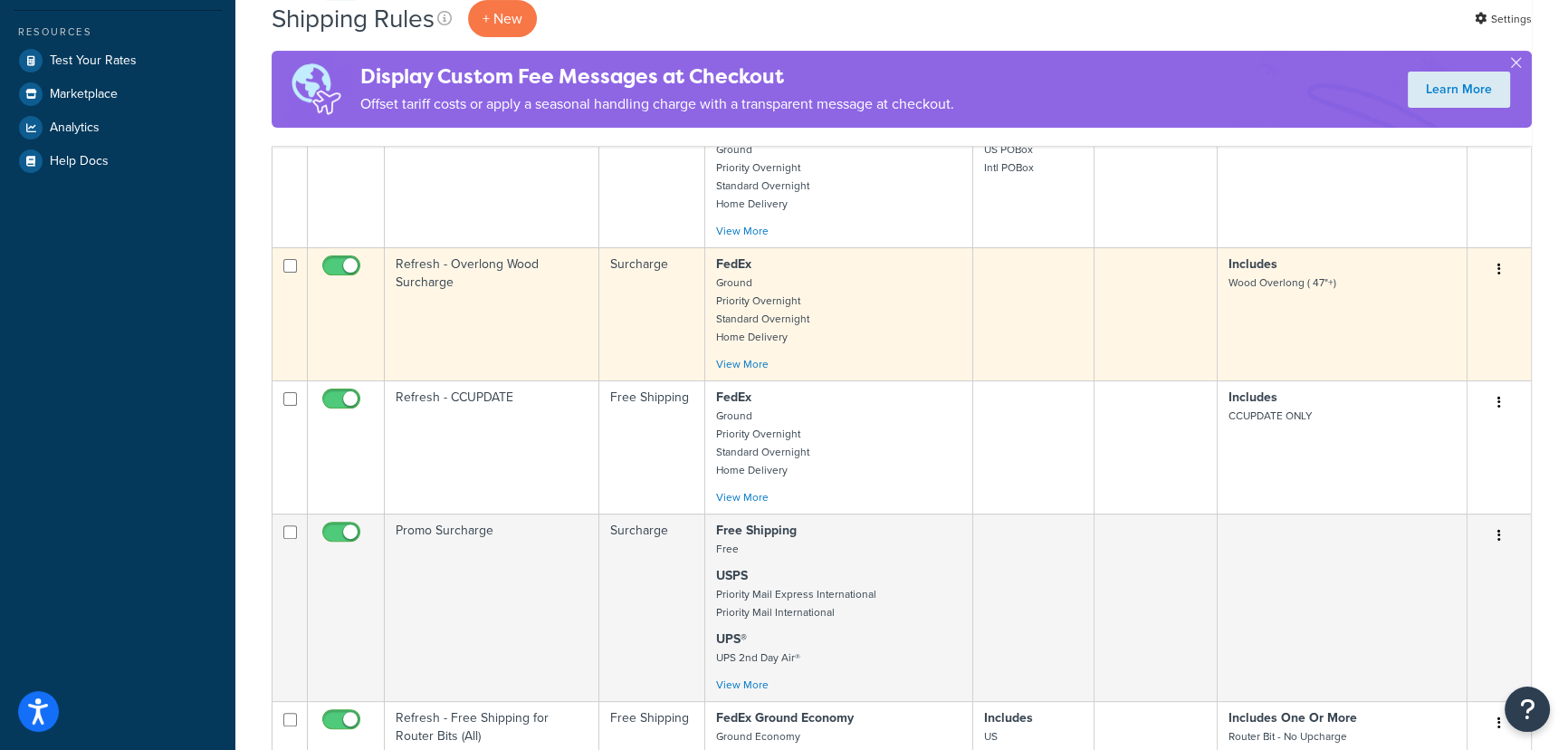
scroll to position [576, 0]
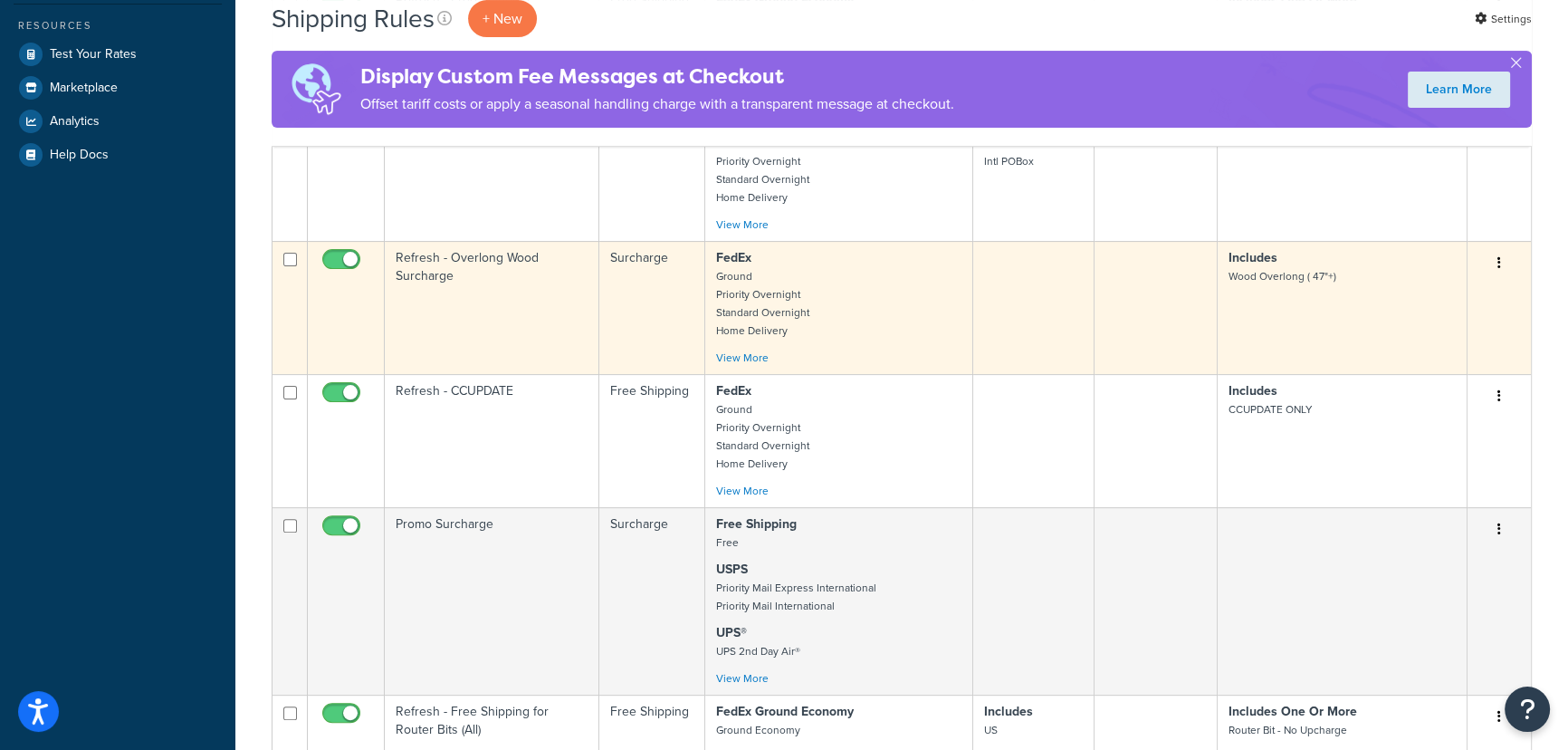
click at [991, 322] on td at bounding box center [1034, 307] width 122 height 133
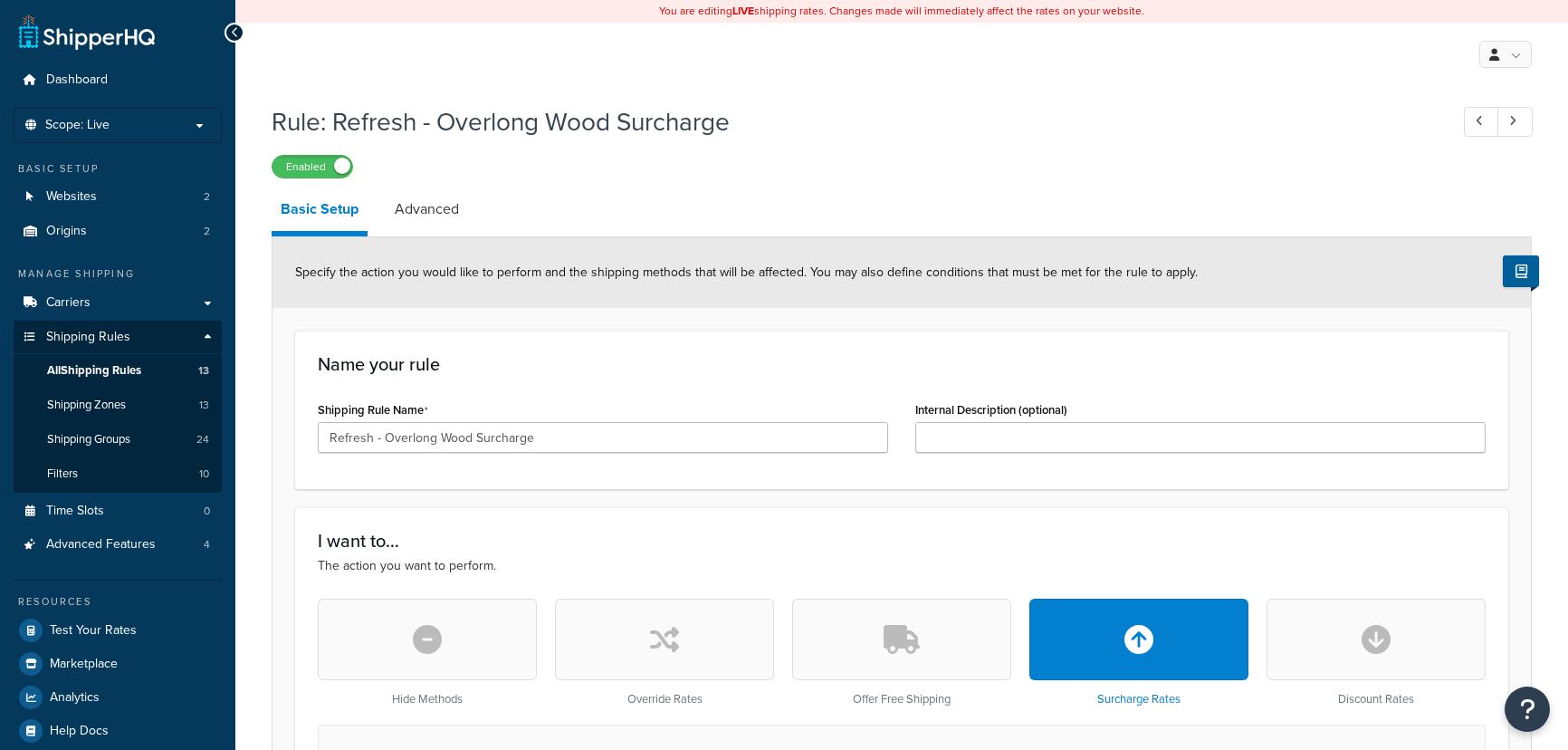
select select "CART"
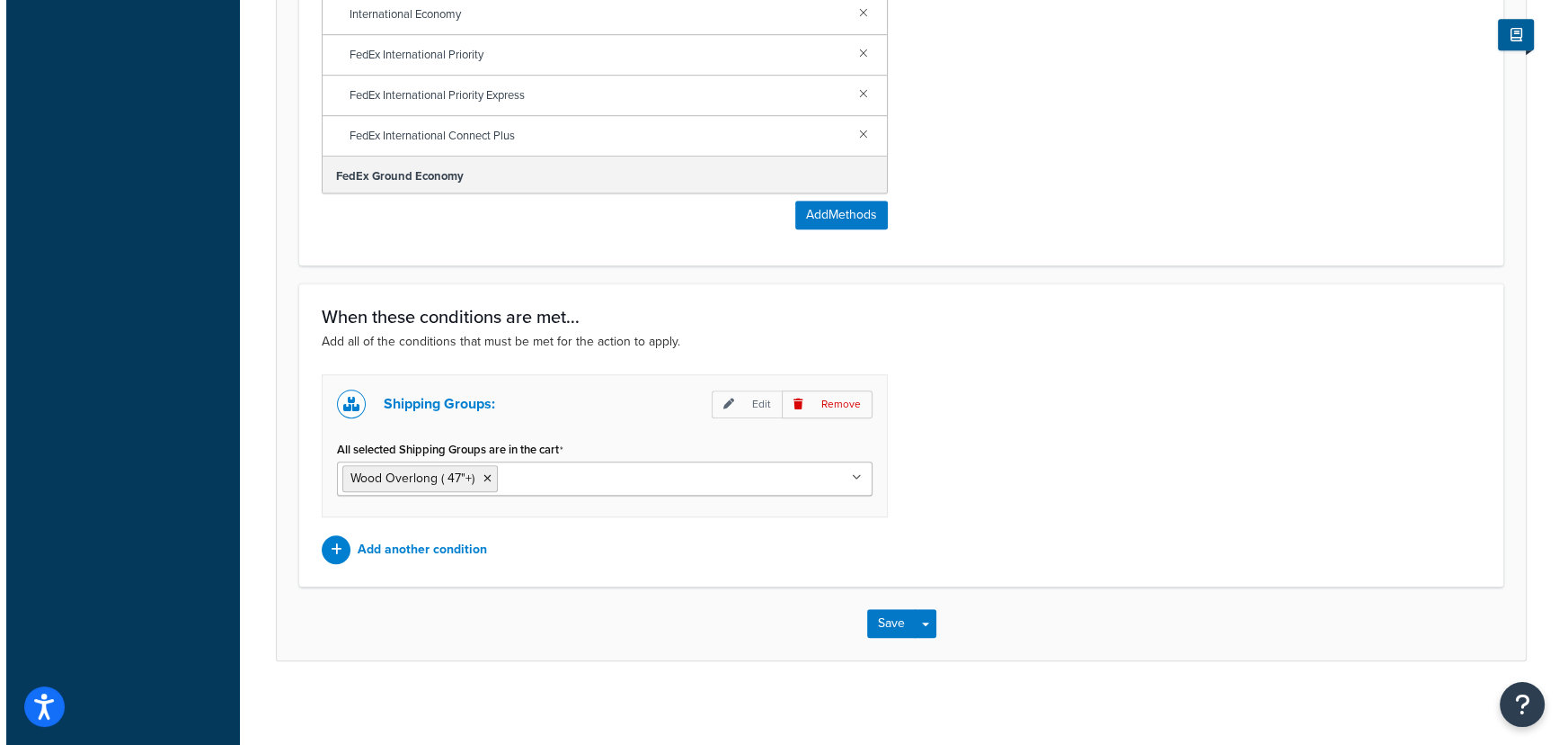
scroll to position [1326, 0]
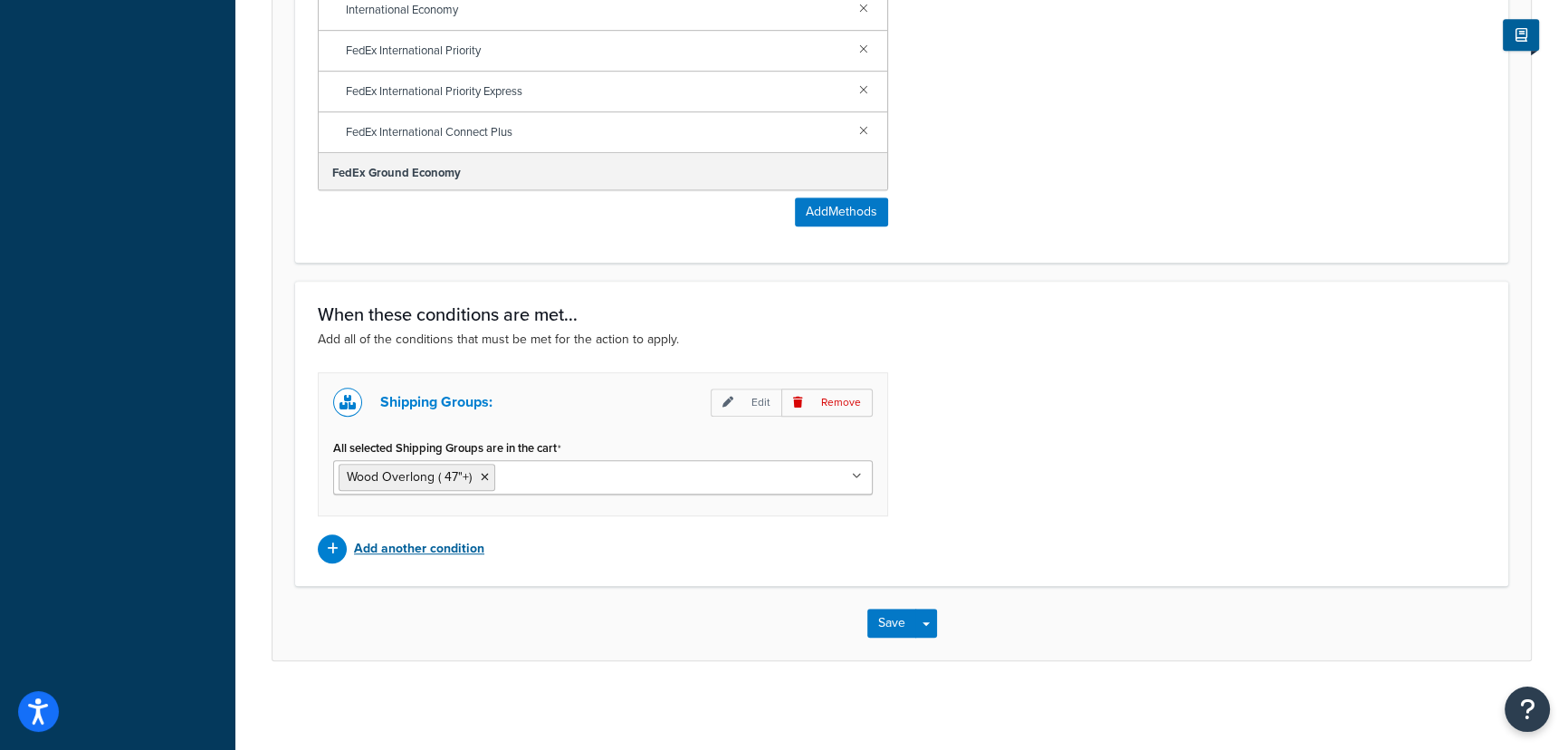
click at [436, 545] on p "Add another condition" at bounding box center [419, 548] width 130 height 25
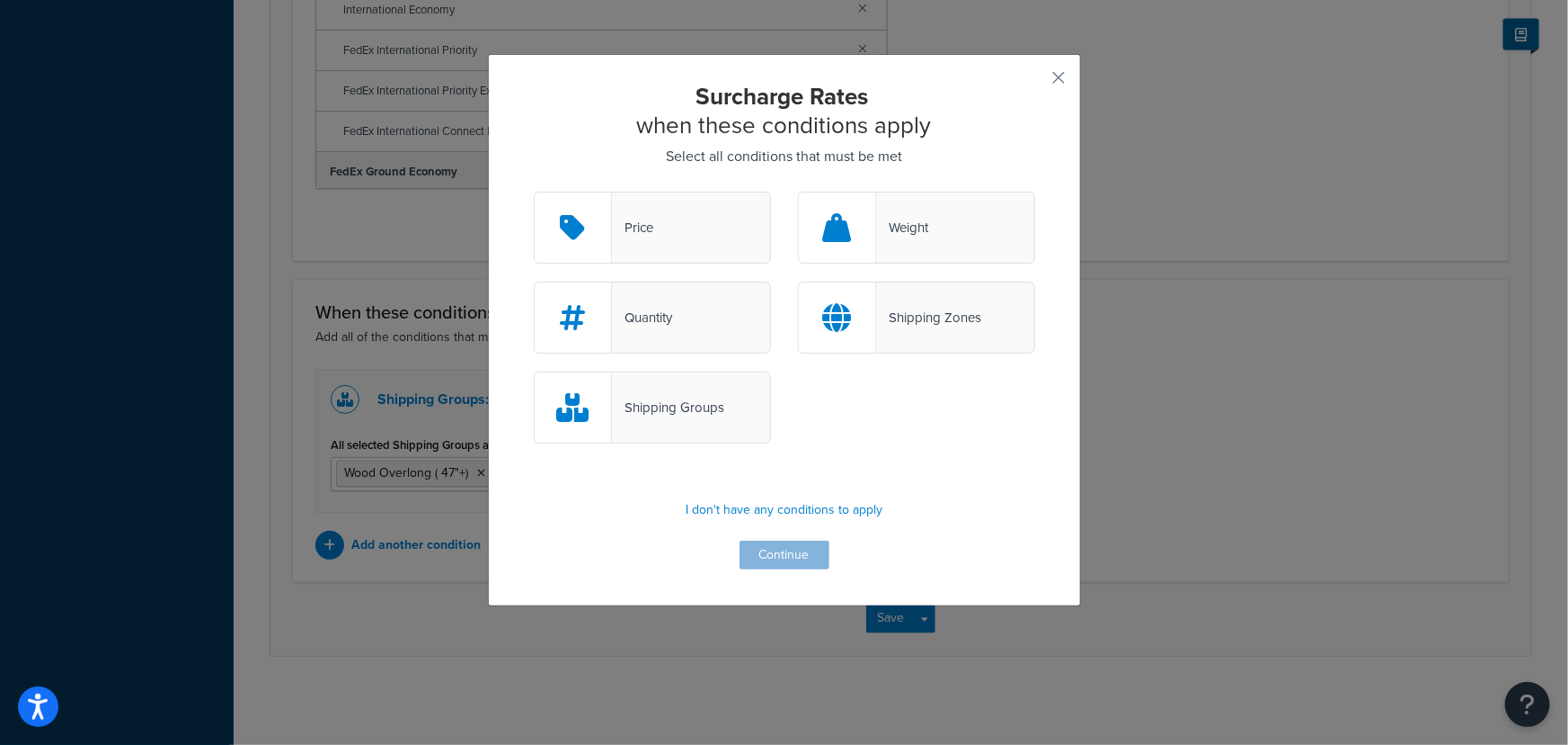
click at [714, 402] on div "Shipping Groups" at bounding box center [668, 407] width 113 height 25
click at [0, 0] on input "Shipping Groups" at bounding box center [0, 0] width 0 height 0
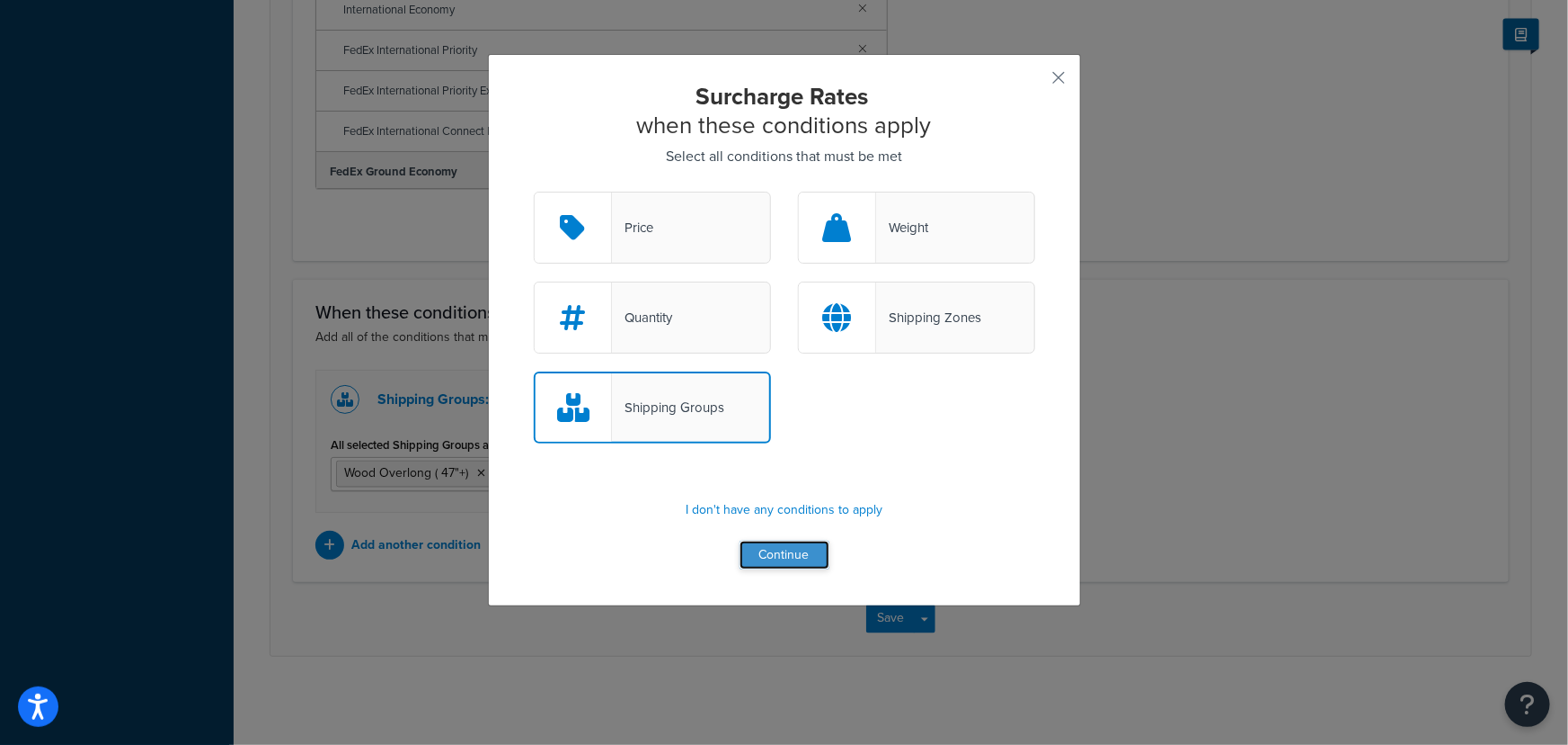
click at [788, 549] on button "Continue" at bounding box center [785, 554] width 90 height 28
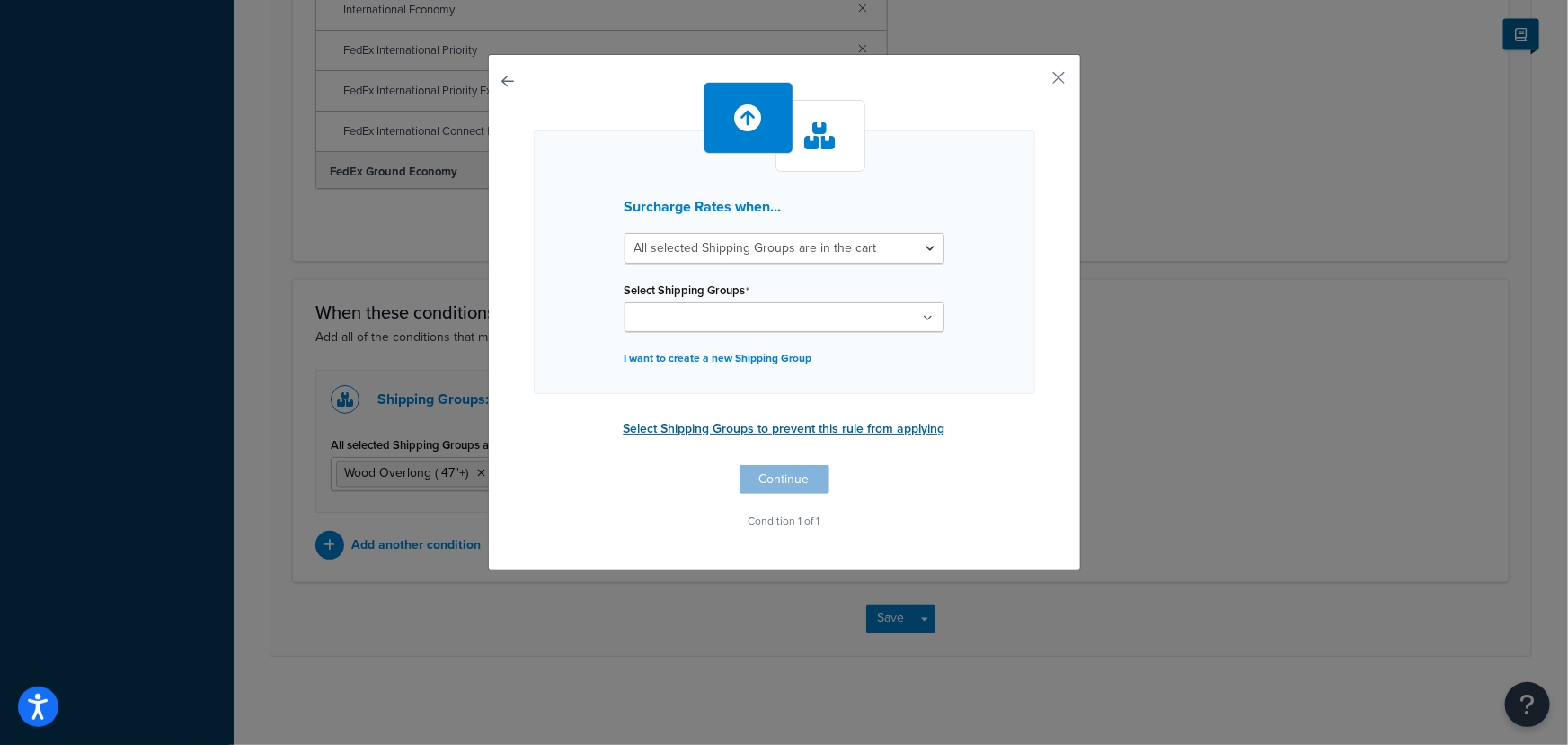
click at [794, 426] on button "Select Shipping Groups to prevent this rule from applying" at bounding box center [784, 428] width 332 height 27
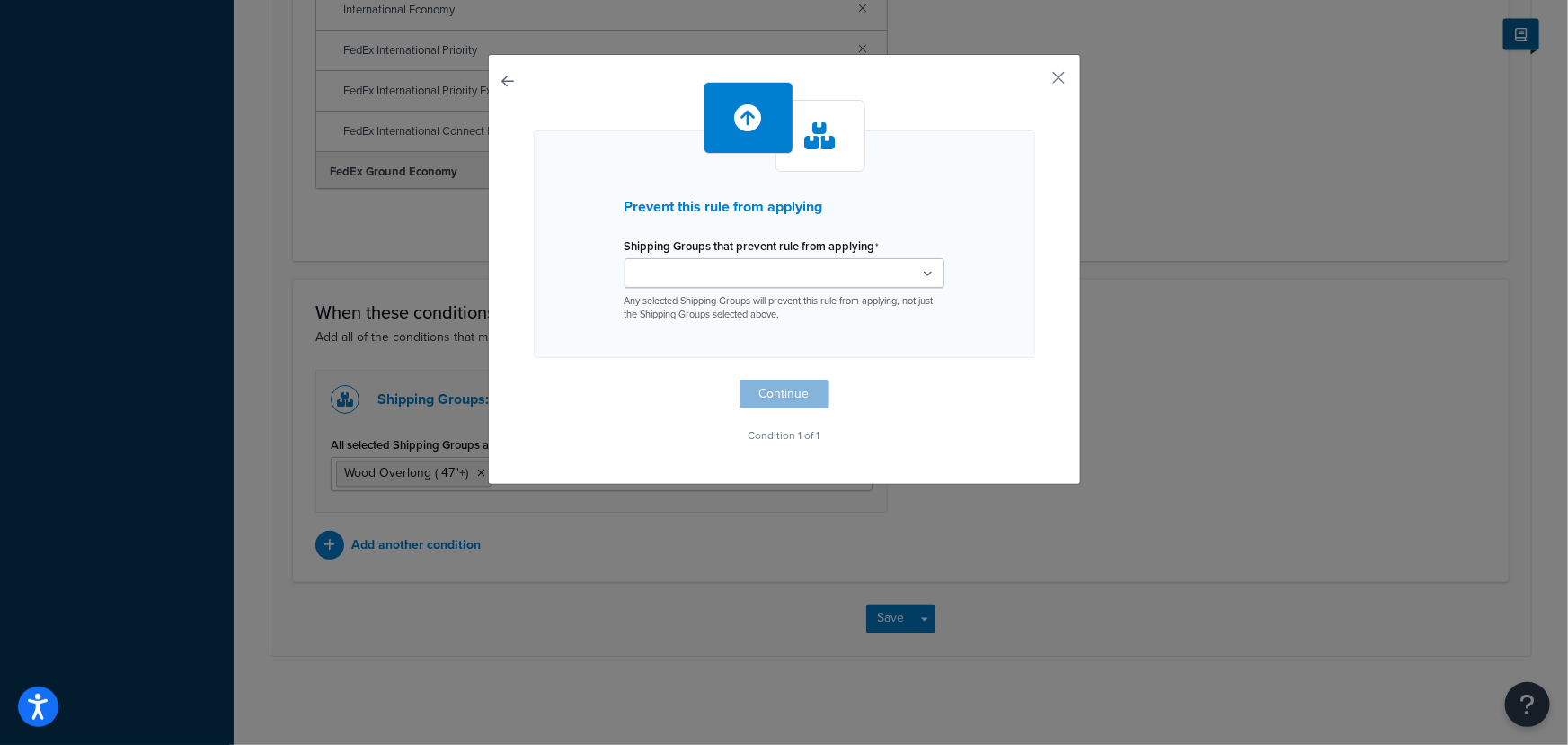
click at [848, 278] on ul at bounding box center [784, 273] width 320 height 29
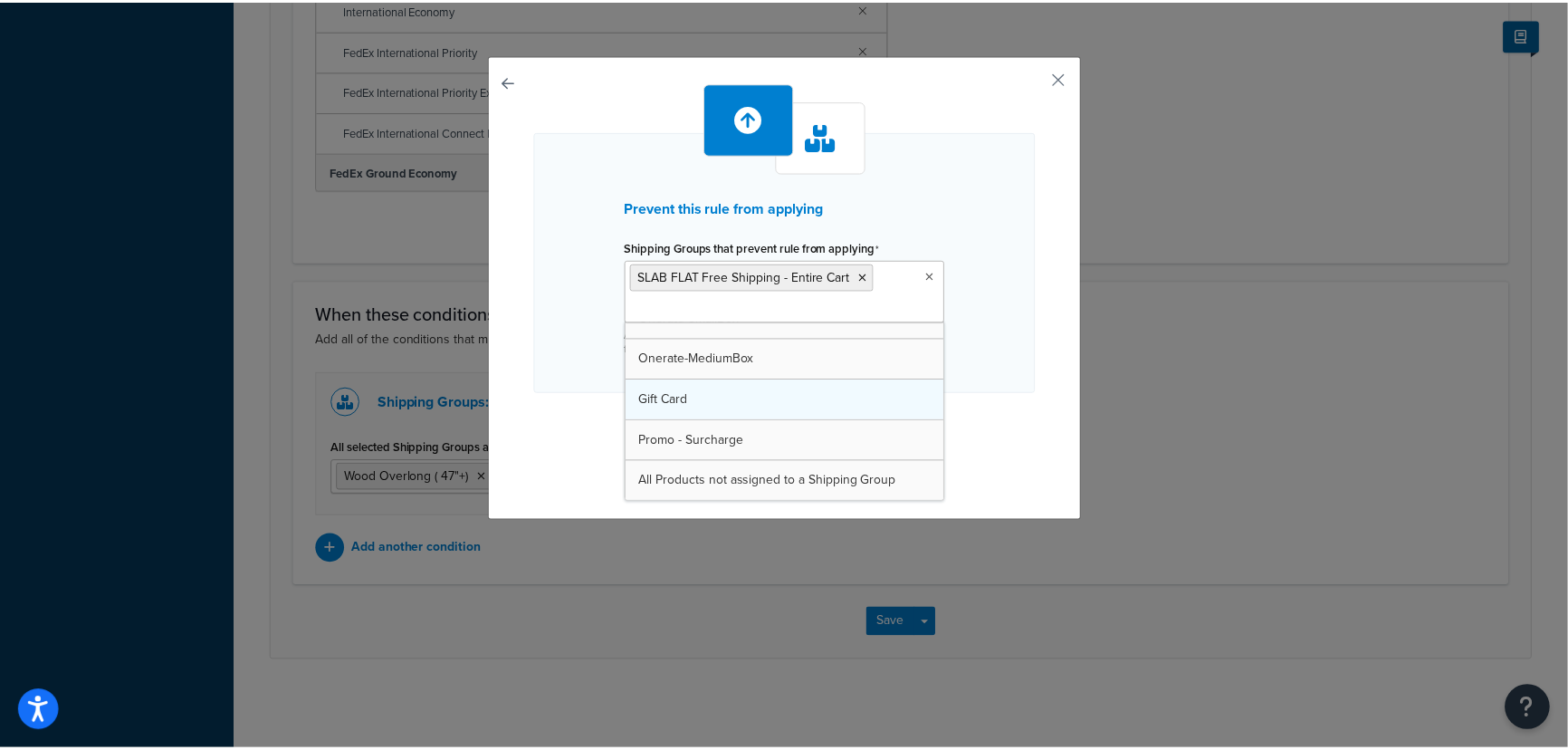
scroll to position [754, 0]
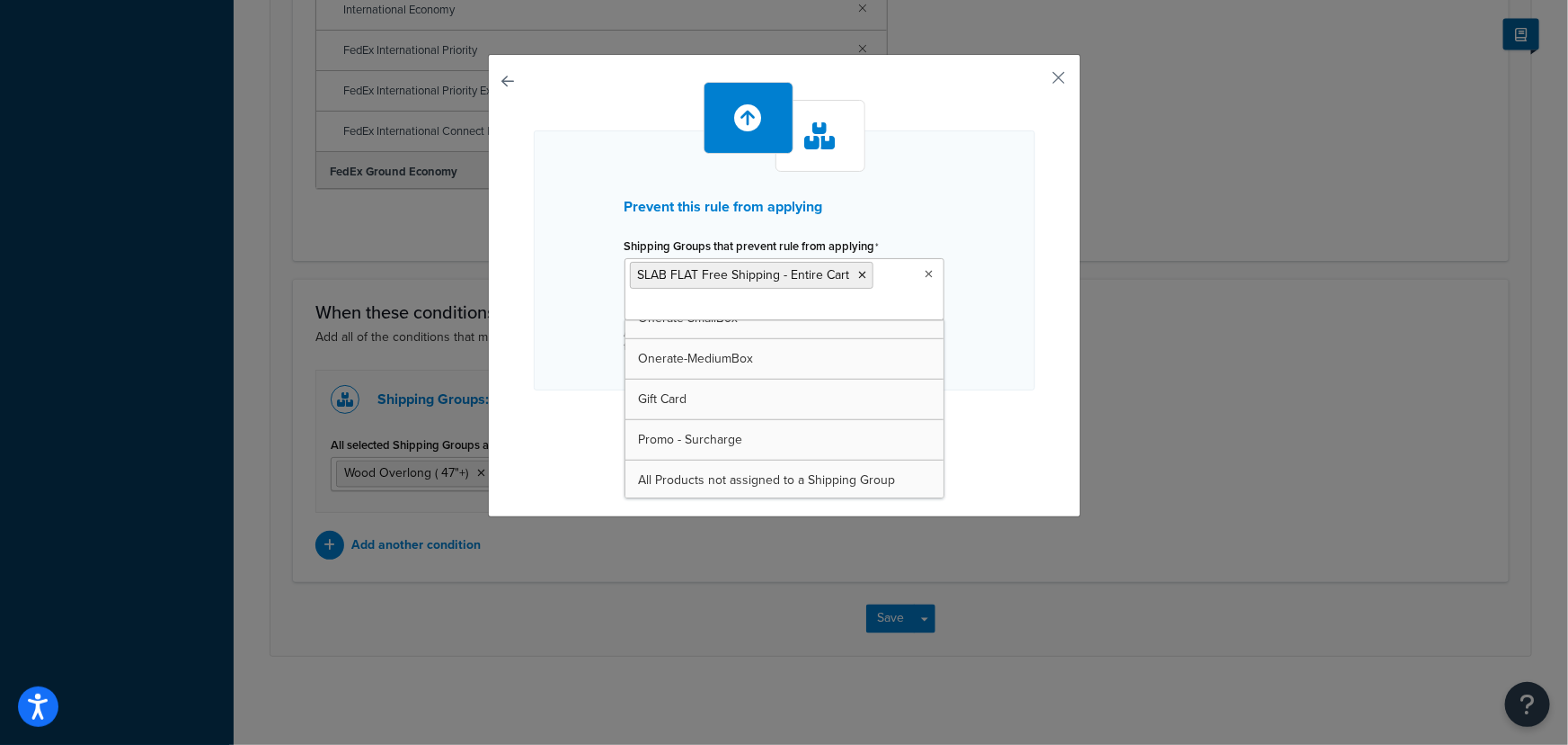
click at [980, 299] on div "Prevent this rule from applying Shipping Groups that prevent rule from applying…" at bounding box center [785, 260] width 502 height 260
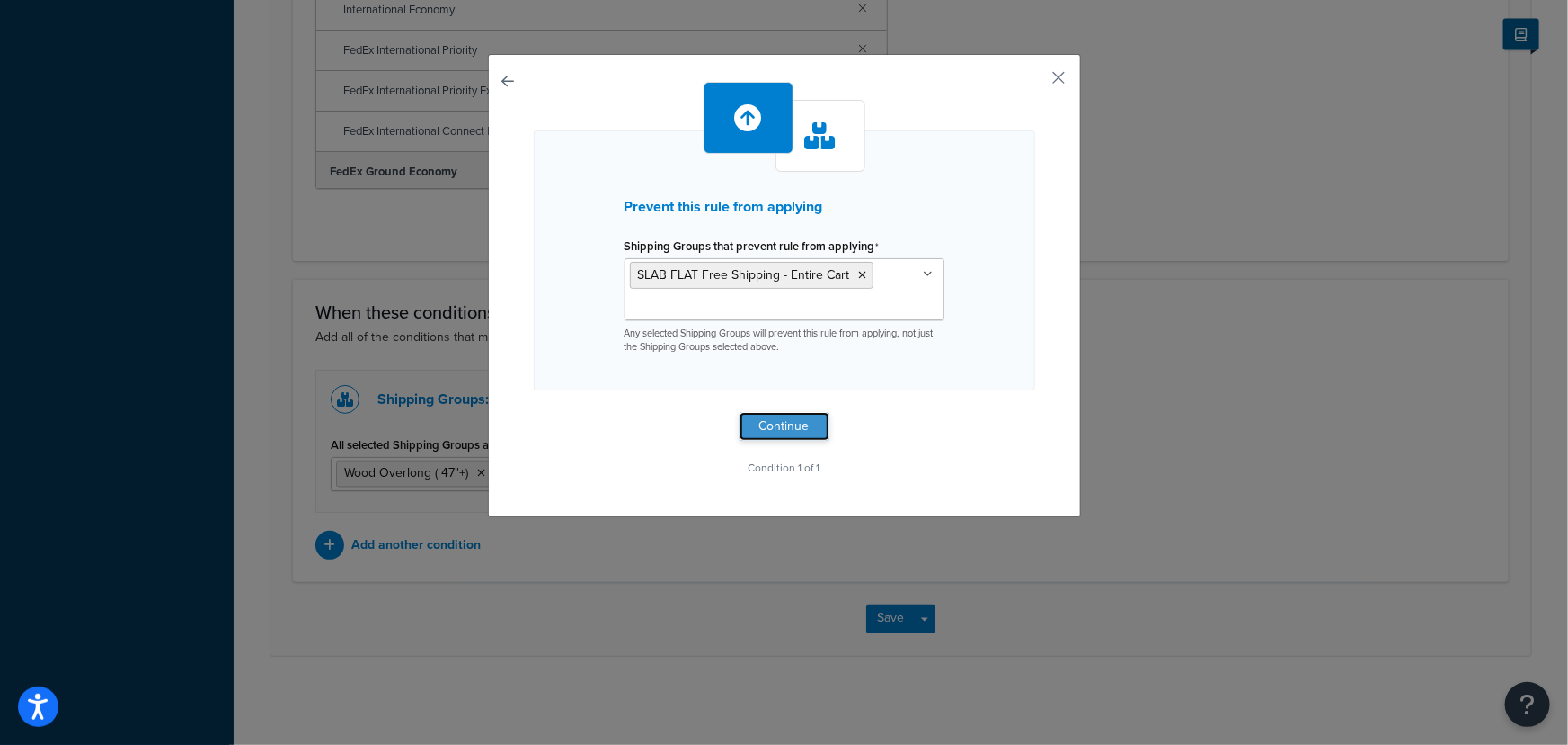
click at [808, 425] on button "Continue" at bounding box center [785, 425] width 90 height 28
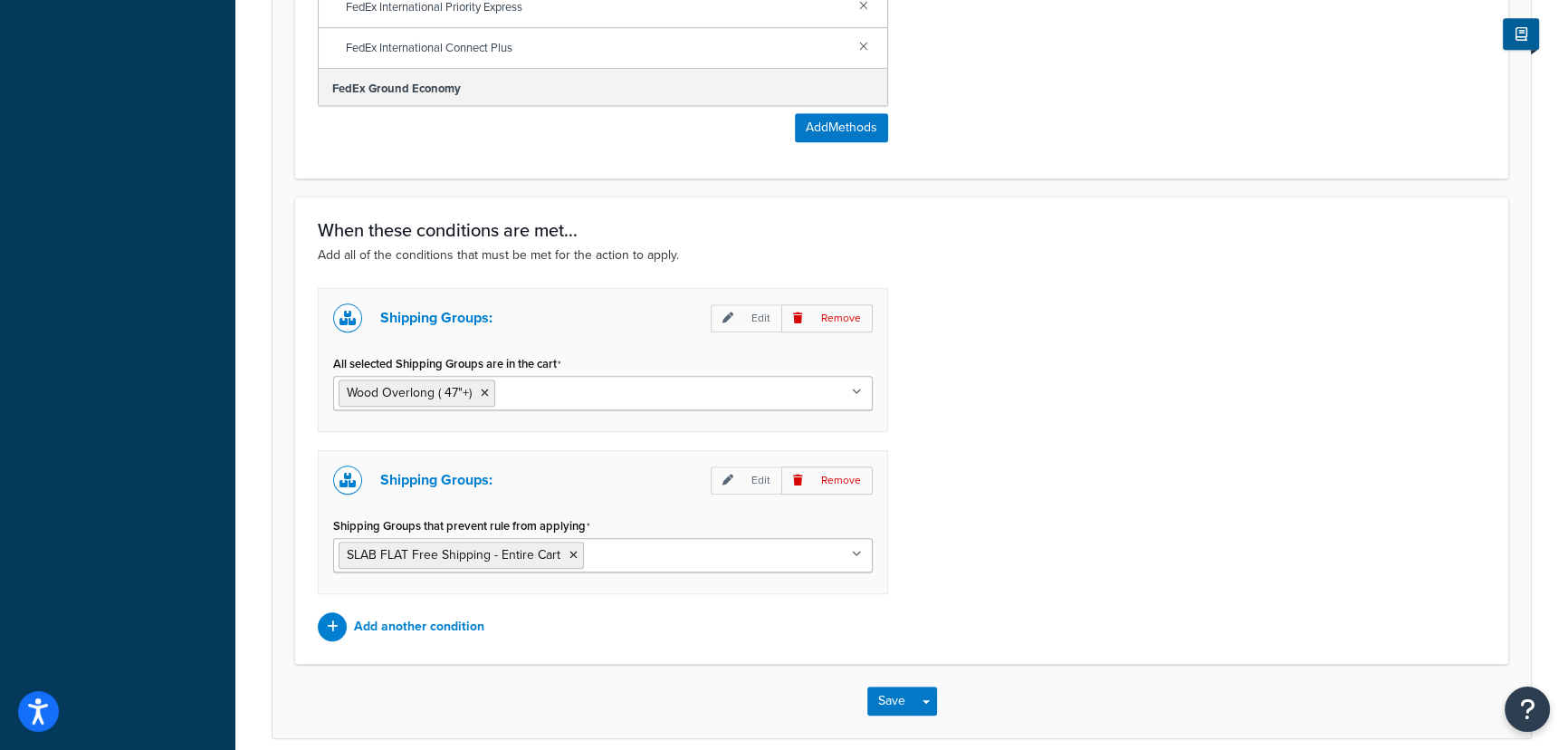
scroll to position [1496, 0]
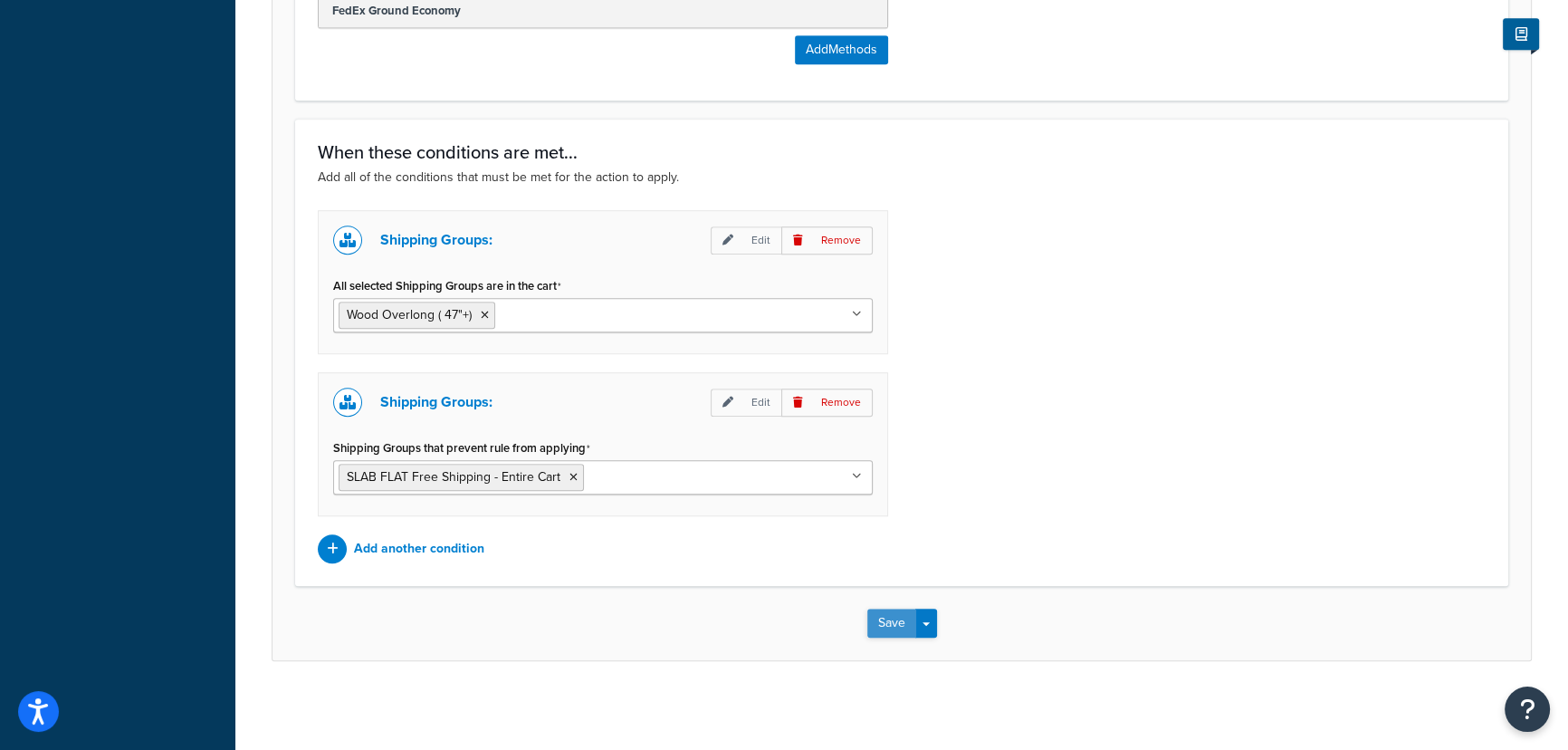
click at [874, 617] on button "Save" at bounding box center [891, 622] width 49 height 29
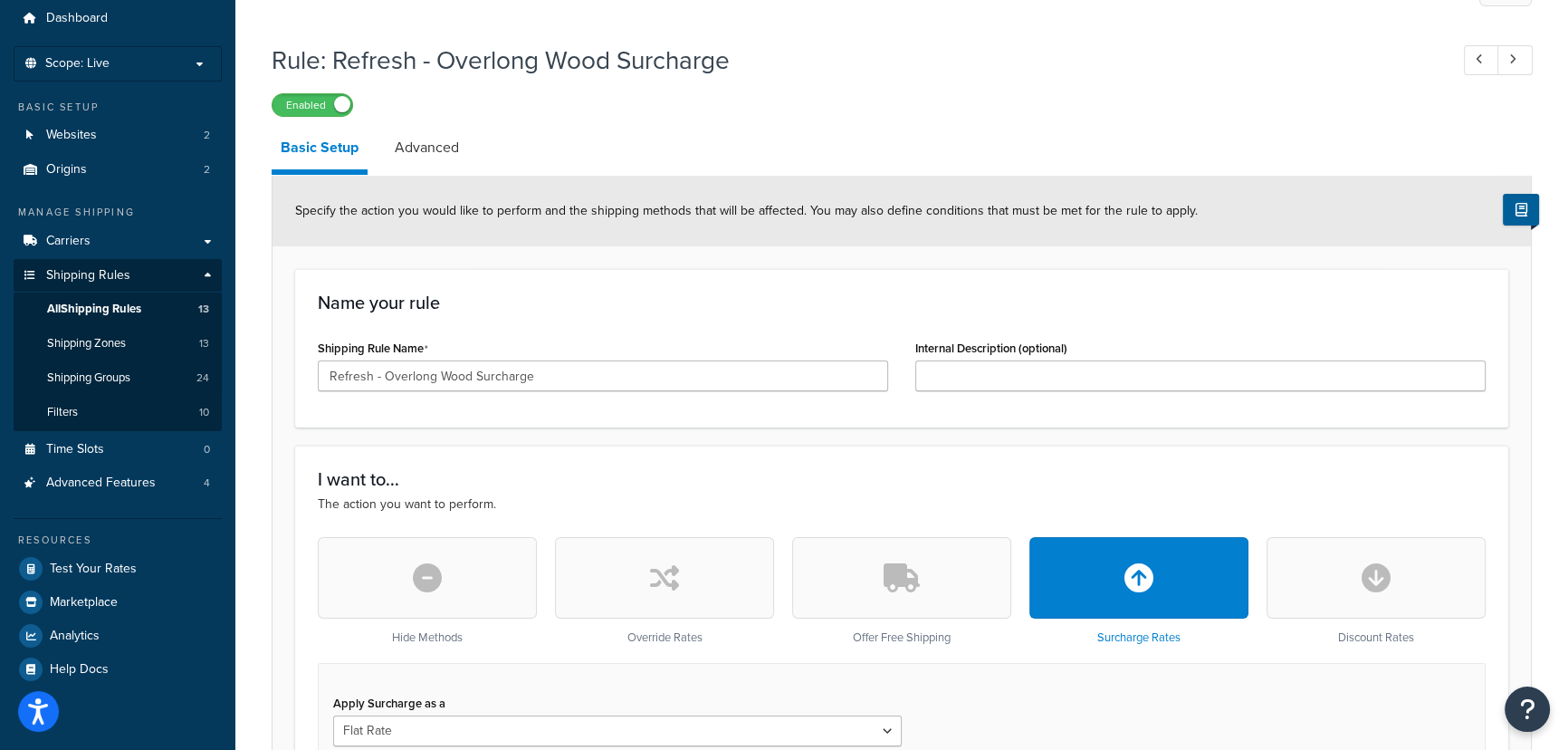
scroll to position [217, 0]
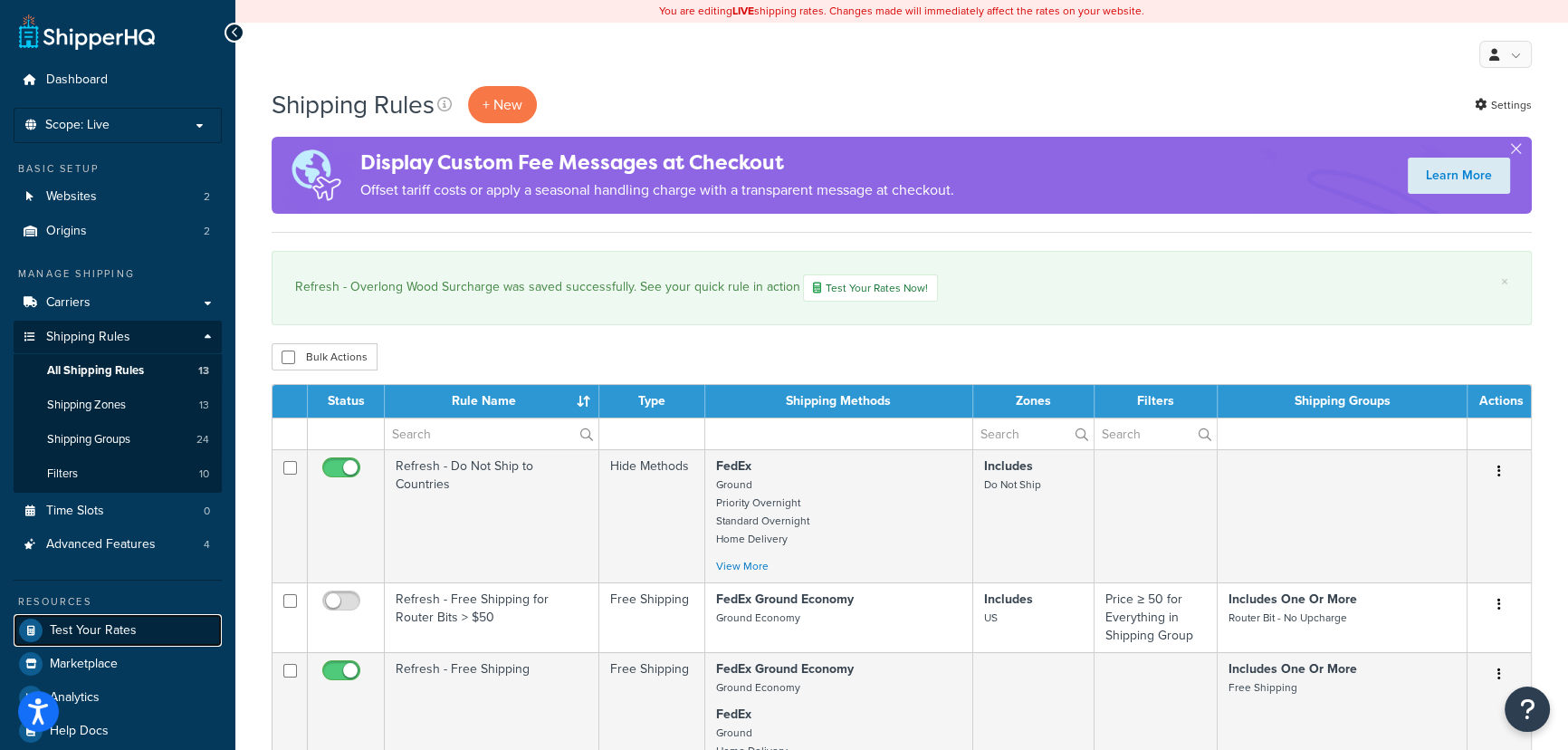
click at [158, 635] on link "Test Your Rates" at bounding box center [118, 629] width 208 height 32
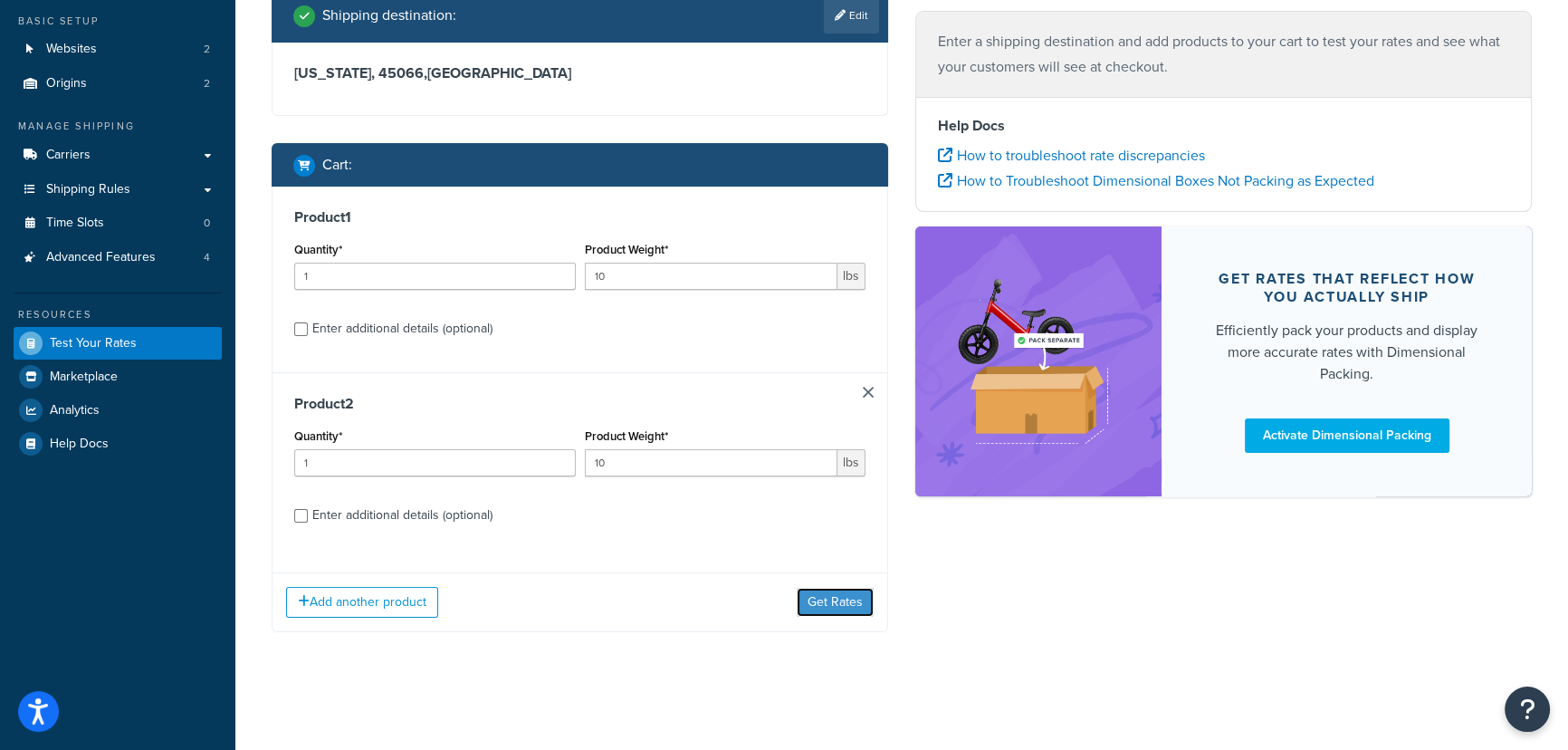
click at [845, 599] on button "Get Rates" at bounding box center [835, 601] width 77 height 29
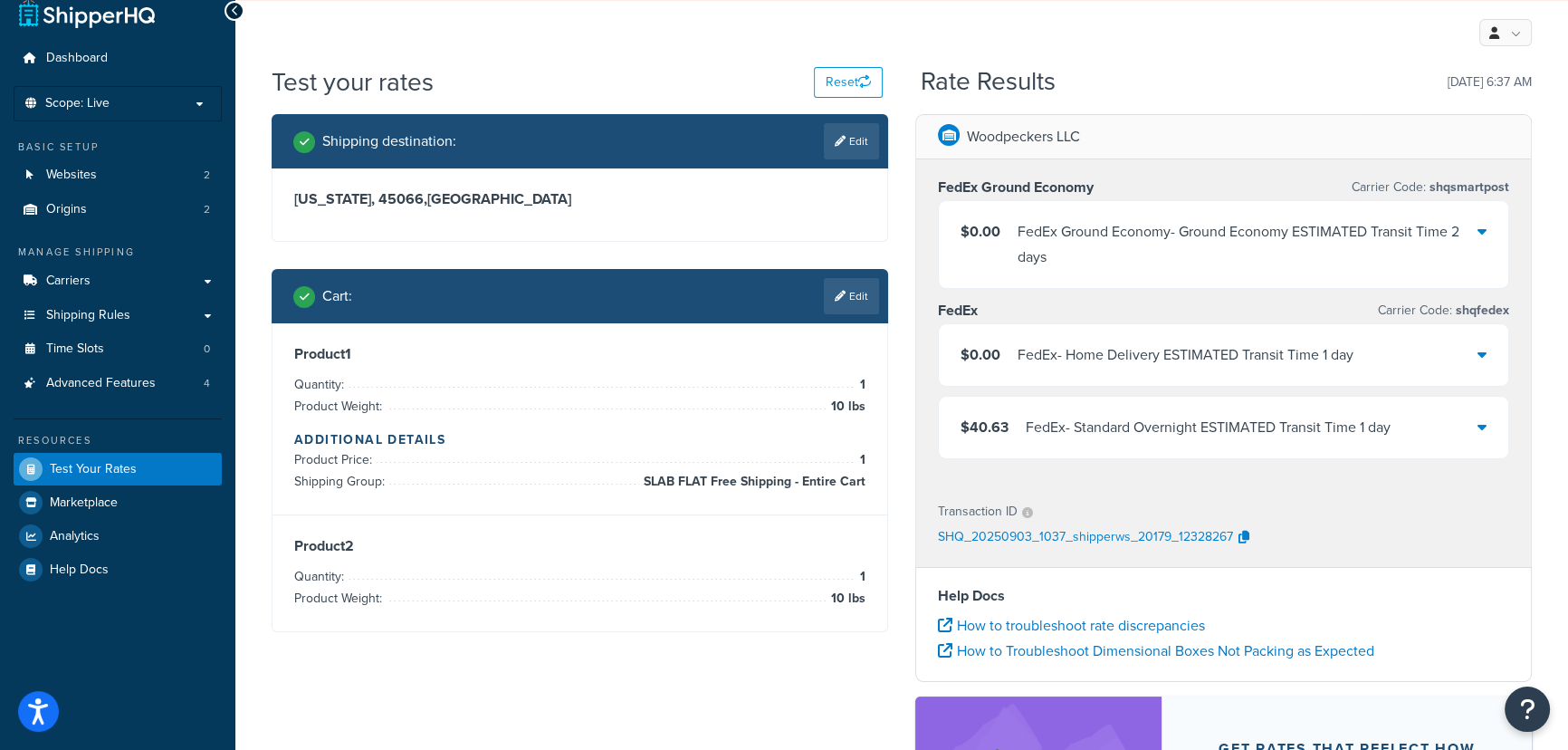
scroll to position [149, 0]
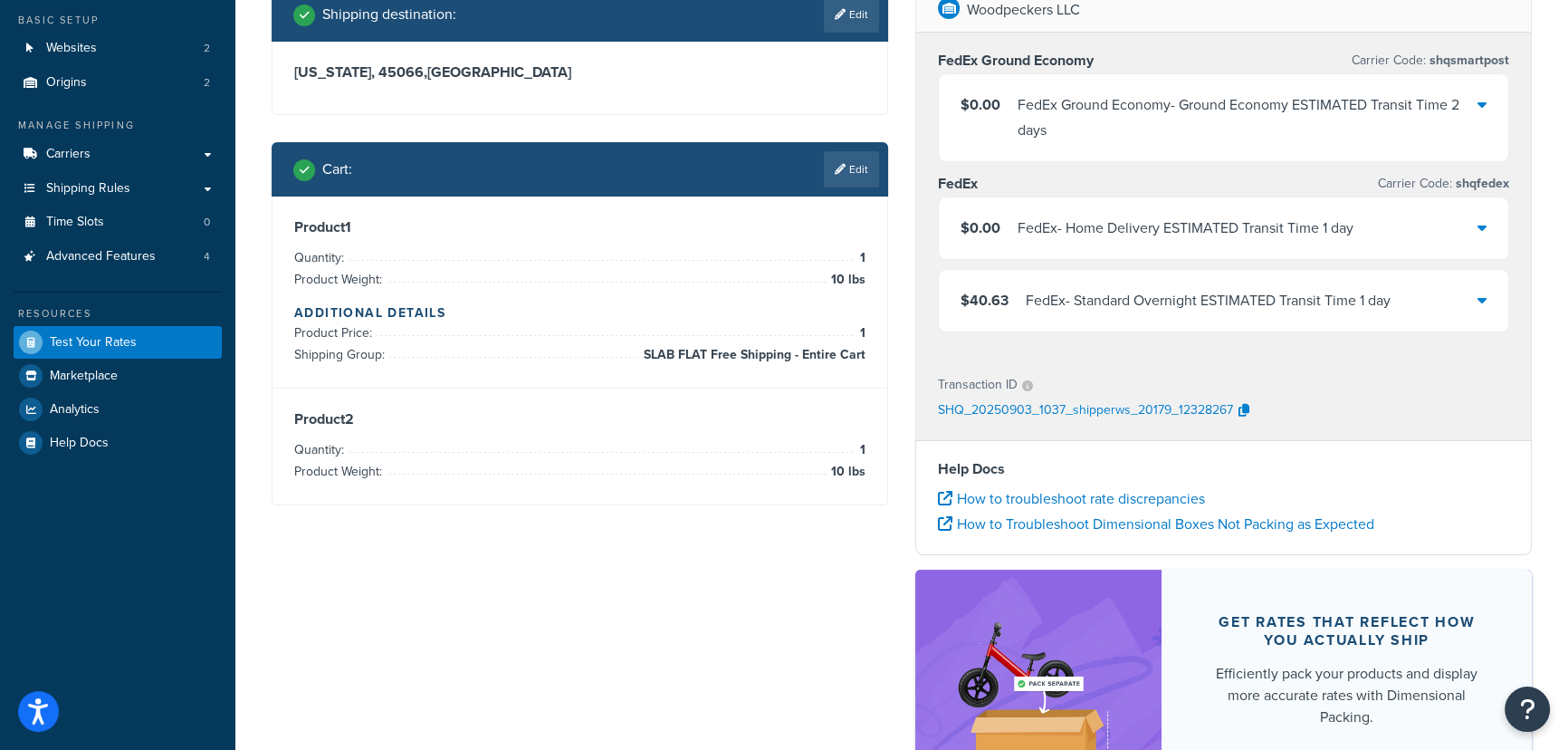
click at [643, 443] on li "Quantity: 1" at bounding box center [579, 450] width 571 height 22
click at [430, 440] on li "Quantity: 1" at bounding box center [579, 450] width 571 height 22
click at [385, 464] on span "Product Weight:" at bounding box center [340, 470] width 92 height 19
click at [859, 184] on link "Edit" at bounding box center [851, 169] width 55 height 36
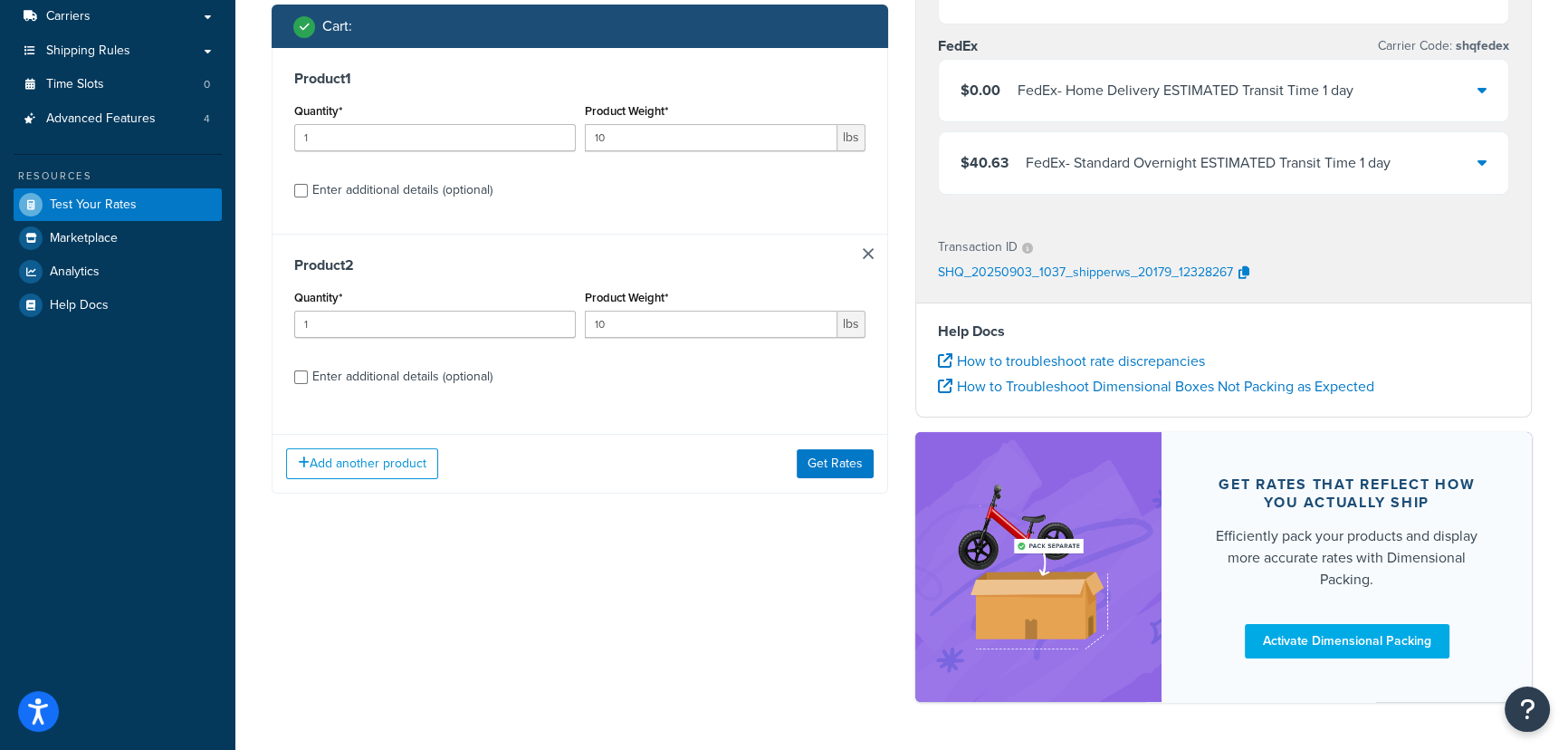
scroll to position [183, 0]
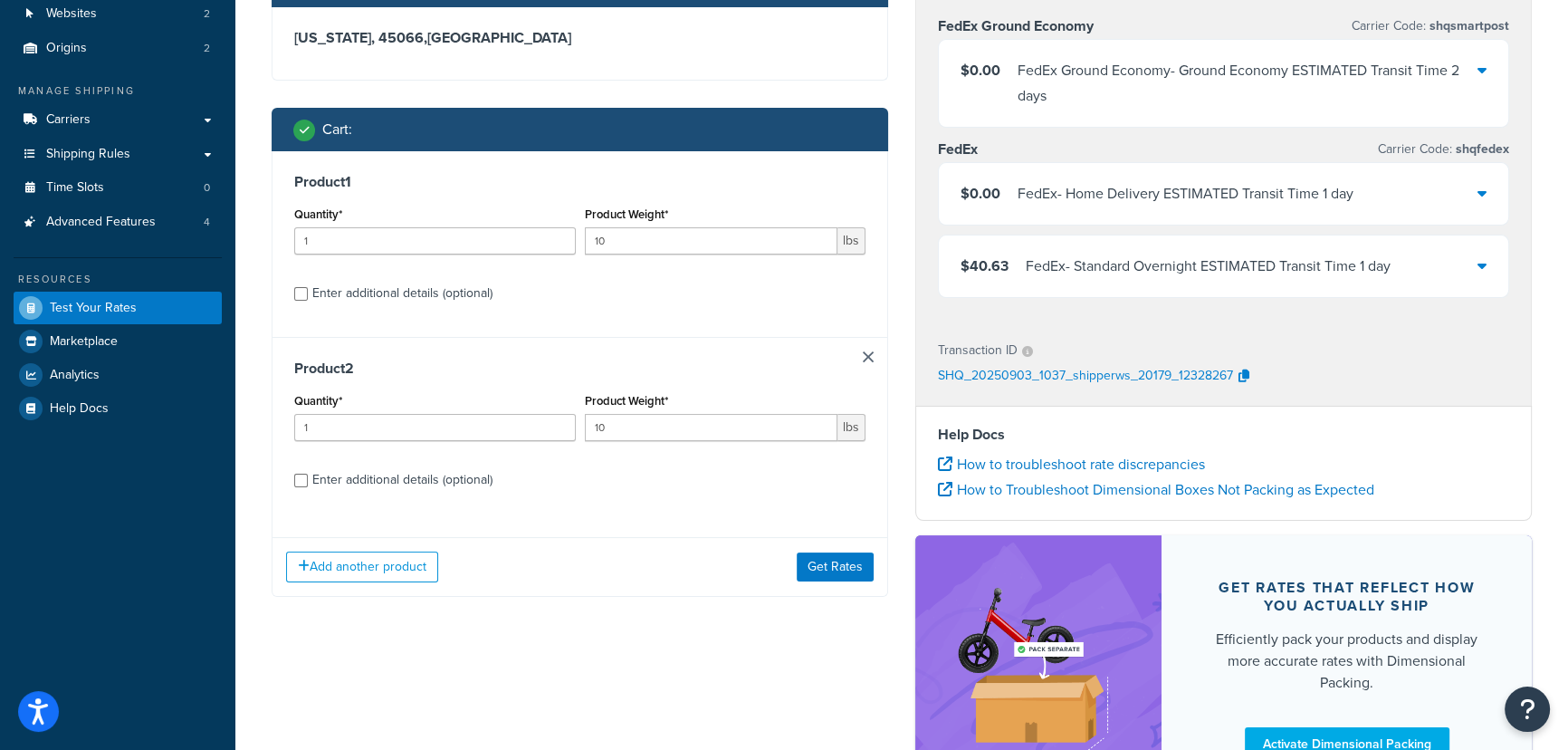
click at [415, 290] on div "Enter additional details (optional)" at bounding box center [402, 292] width 180 height 25
click at [308, 290] on input "Enter additional details (optional)" at bounding box center [301, 293] width 14 height 14
checkbox input "true"
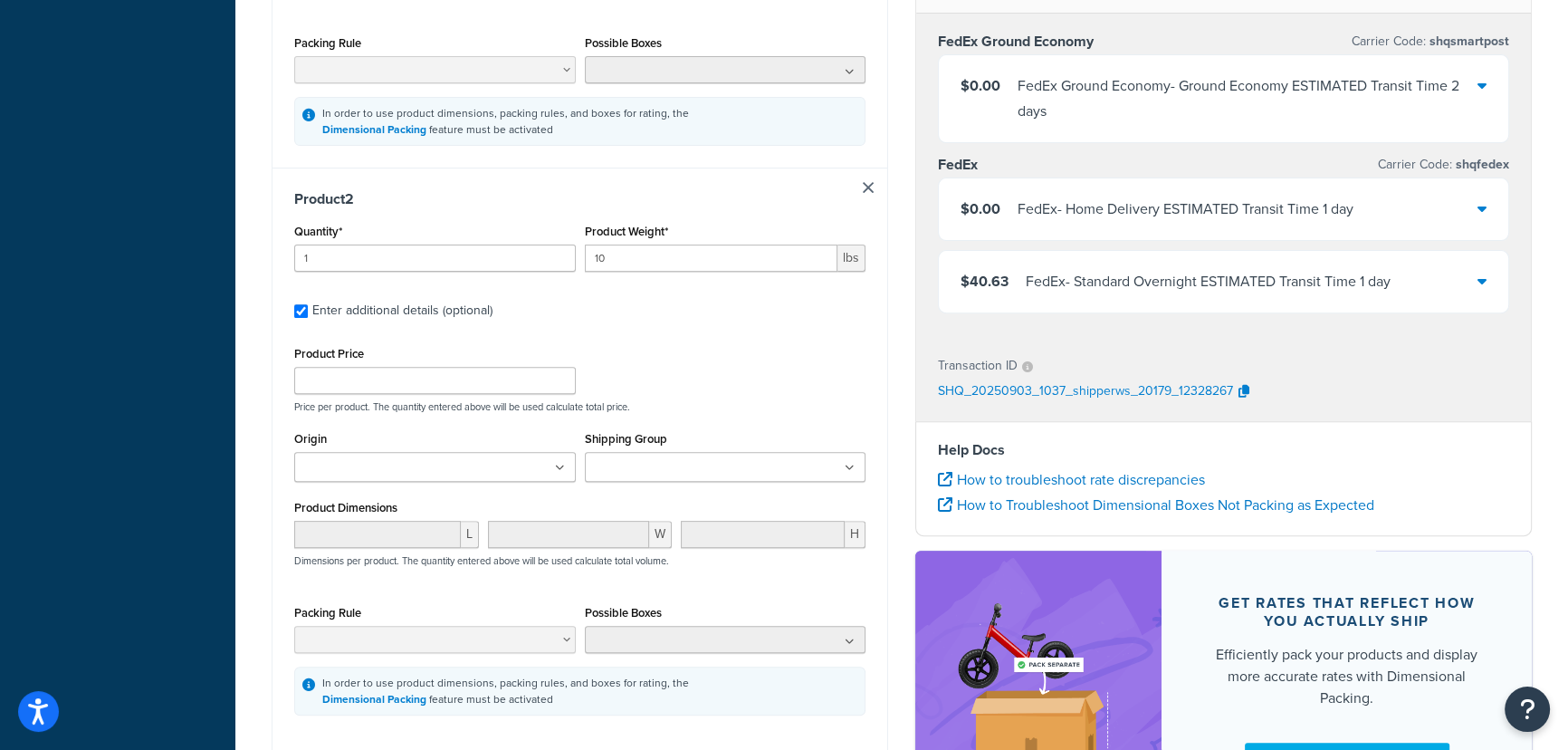
scroll to position [785, 0]
click at [656, 459] on input "Shipping Group" at bounding box center [671, 470] width 160 height 20
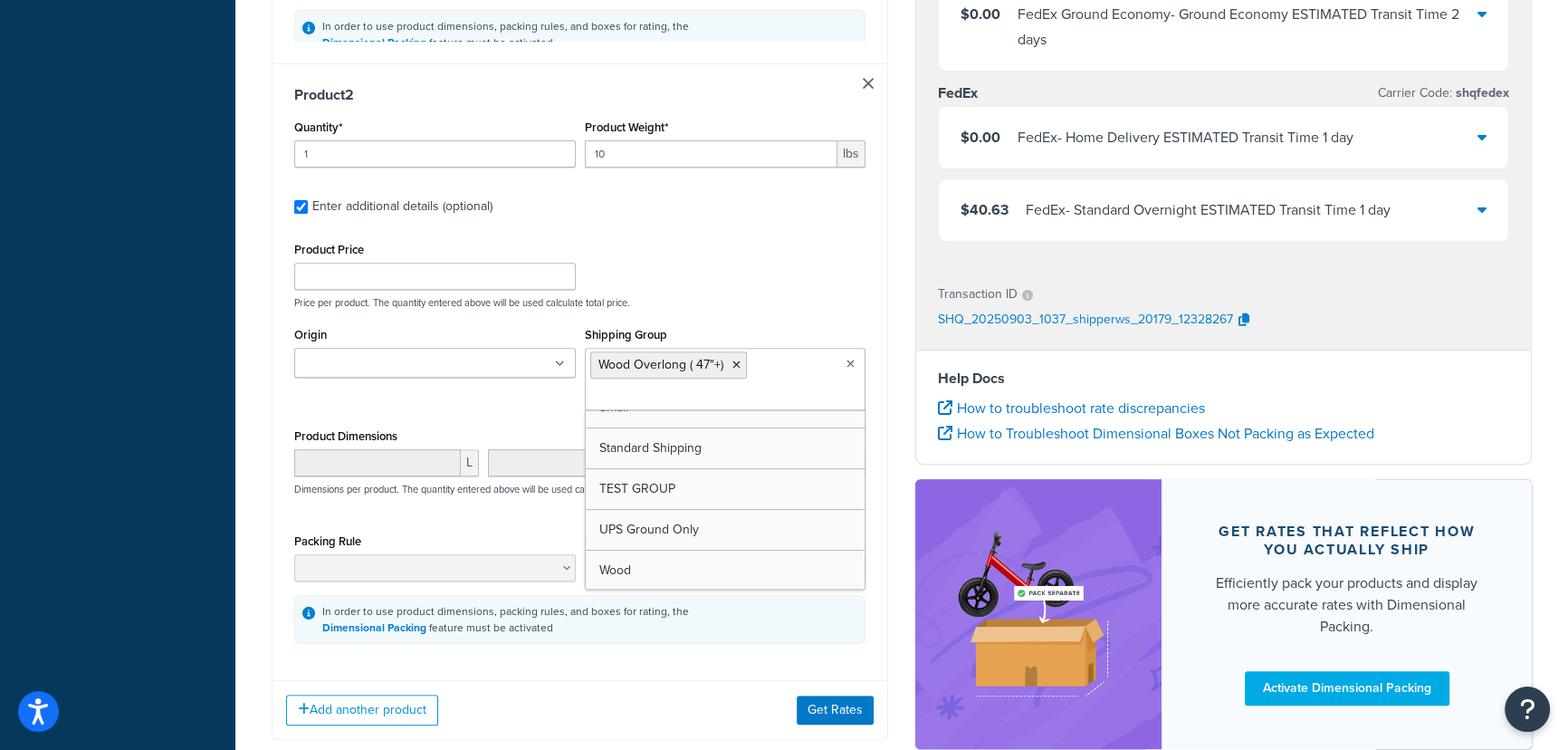
scroll to position [978, 0]
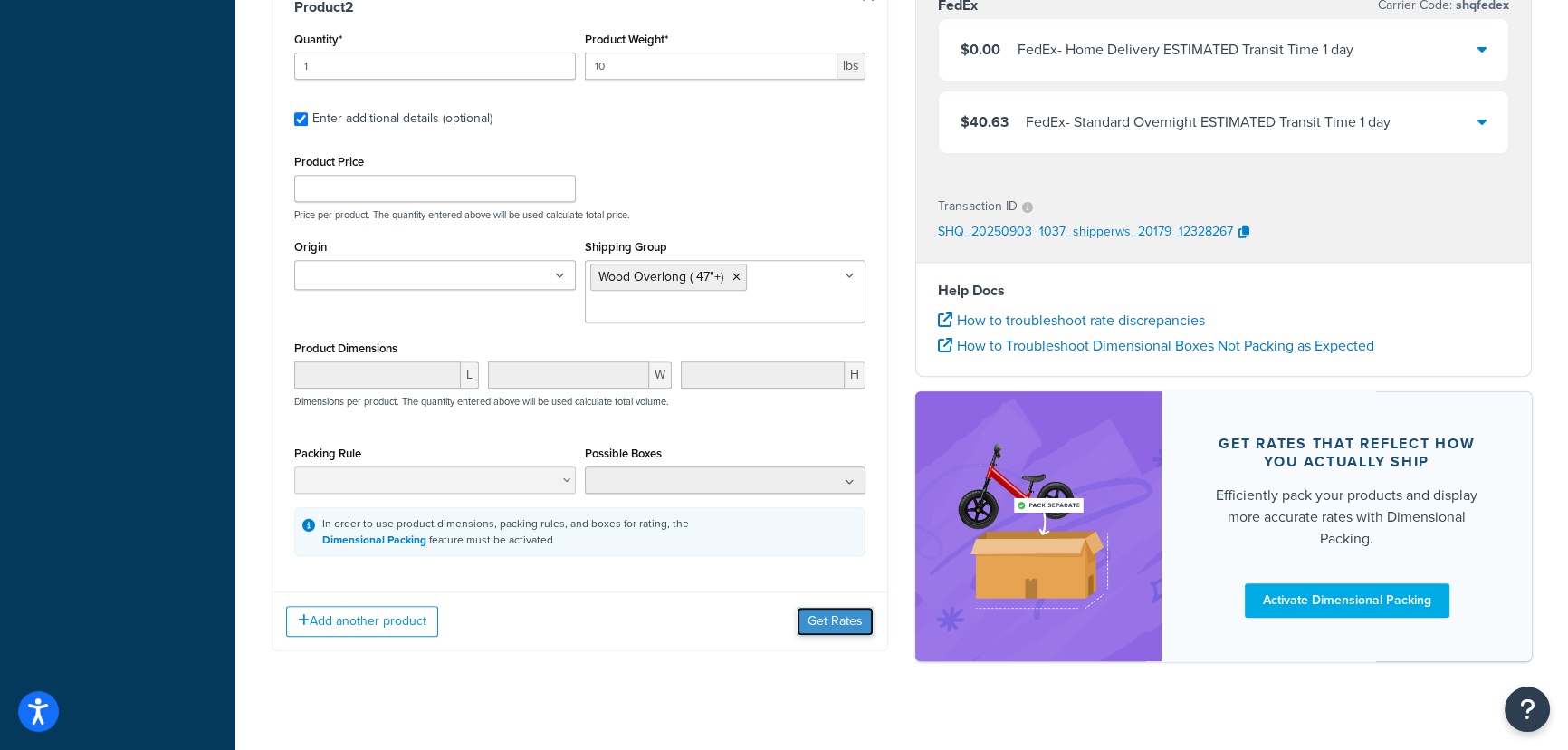
click at [814, 616] on button "Get Rates" at bounding box center [835, 621] width 77 height 29
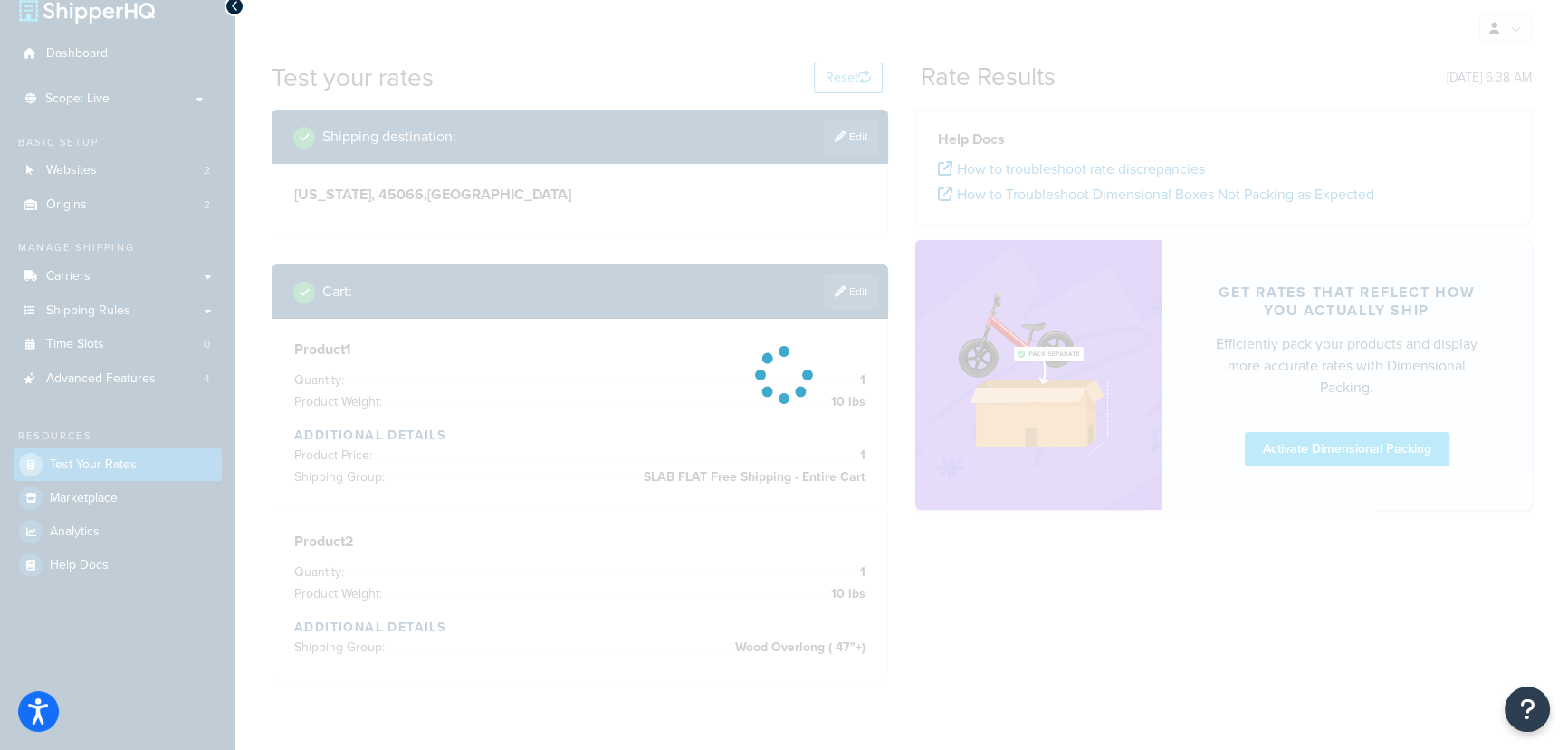
scroll to position [0, 0]
